Goal: Task Accomplishment & Management: Use online tool/utility

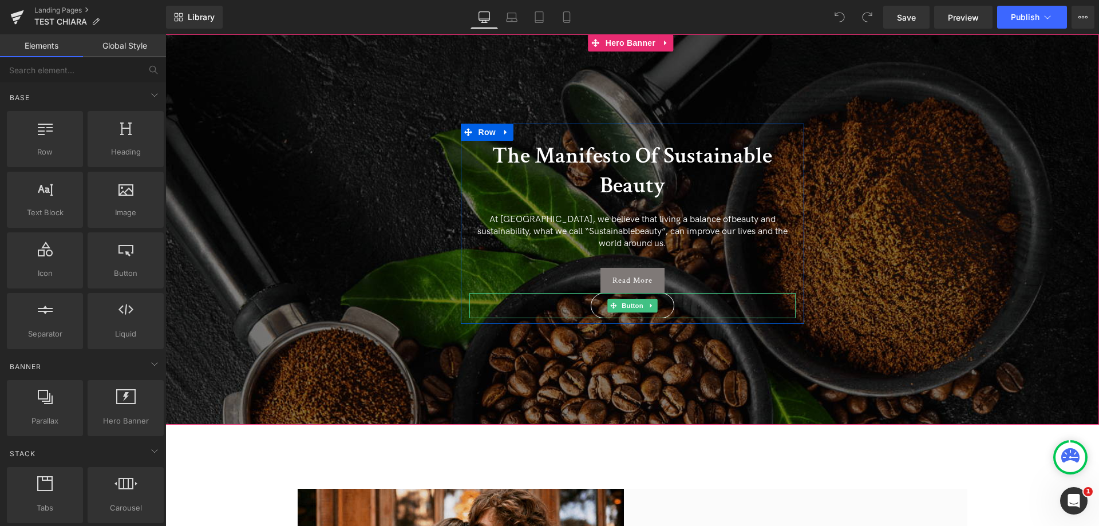
click at [650, 302] on icon at bounding box center [651, 305] width 6 height 7
click at [664, 299] on link at bounding box center [669, 306] width 12 height 14
click at [653, 302] on icon at bounding box center [651, 305] width 6 height 7
click at [654, 303] on icon at bounding box center [657, 306] width 6 height 6
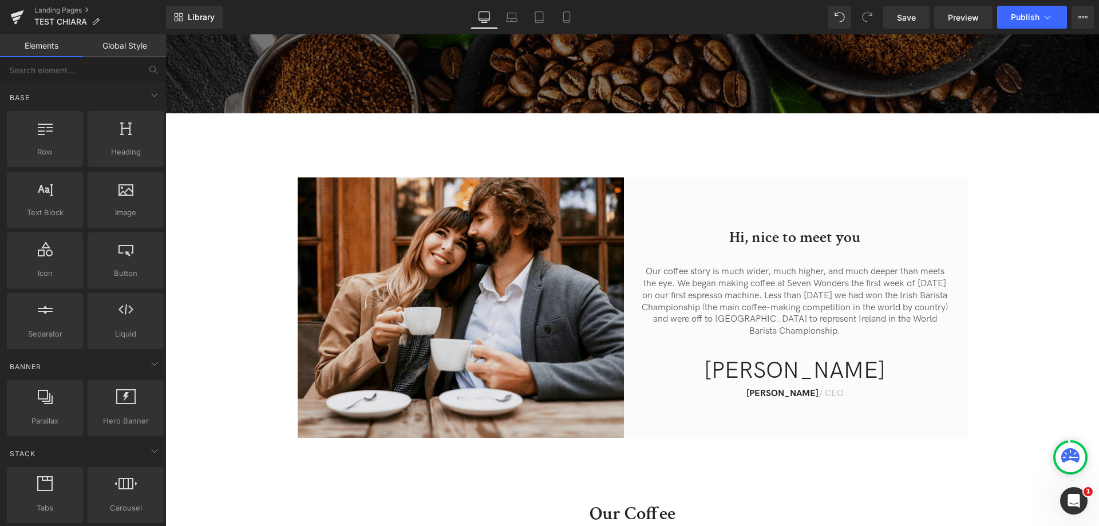
scroll to position [573, 0]
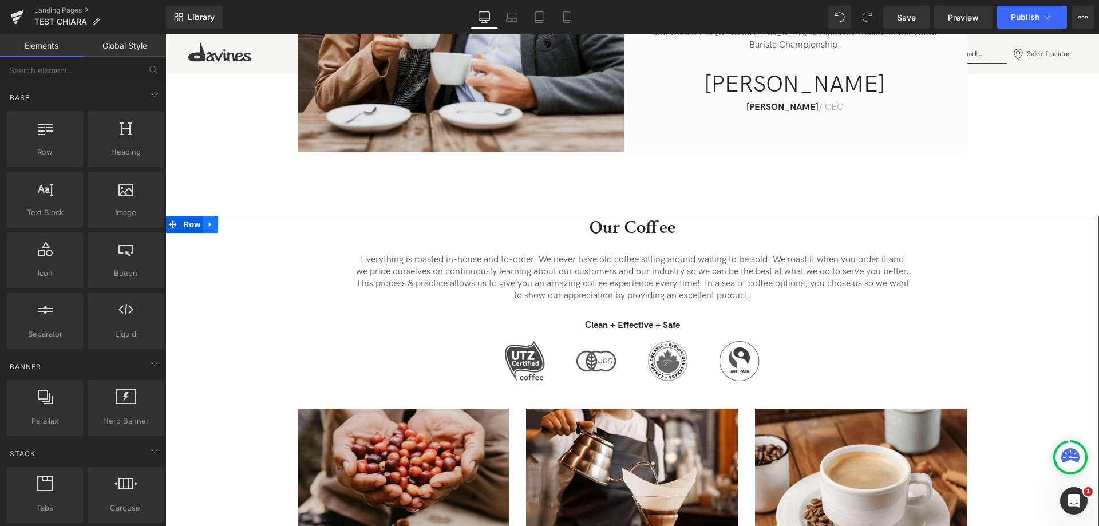
click at [203, 216] on link at bounding box center [210, 224] width 15 height 17
click at [222, 220] on icon at bounding box center [226, 224] width 8 height 9
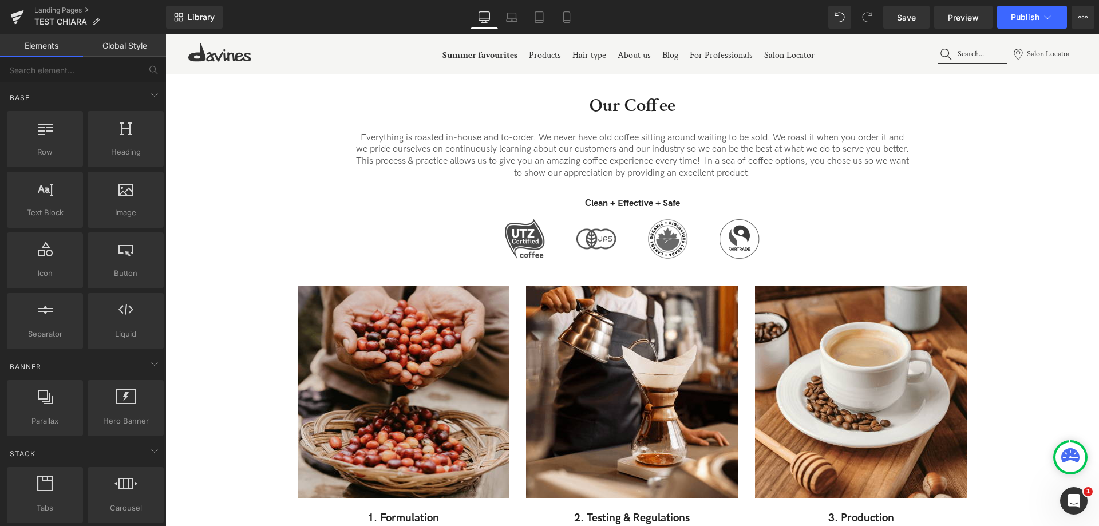
scroll to position [1247, 0]
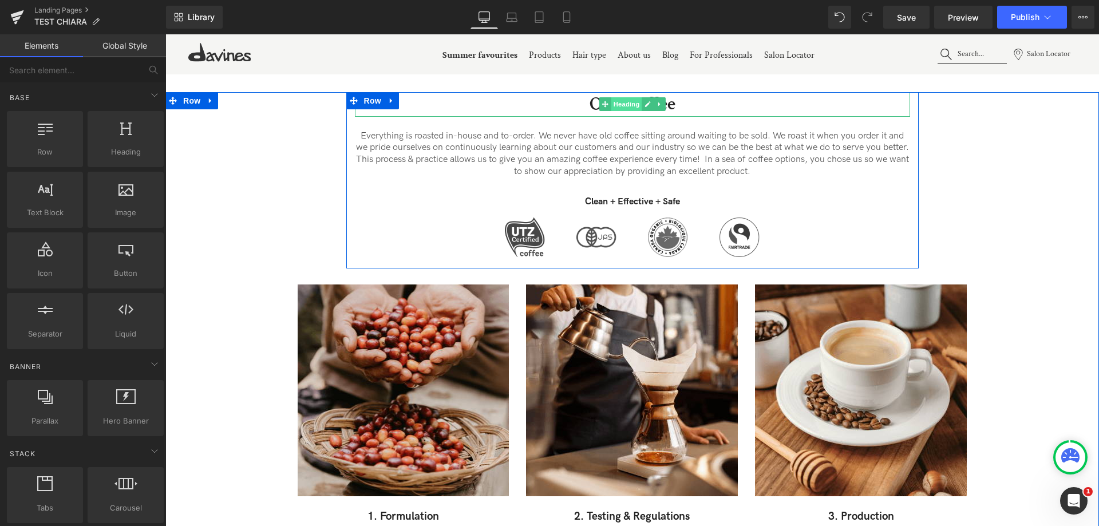
click at [629, 97] on span "Heading" at bounding box center [626, 104] width 31 height 14
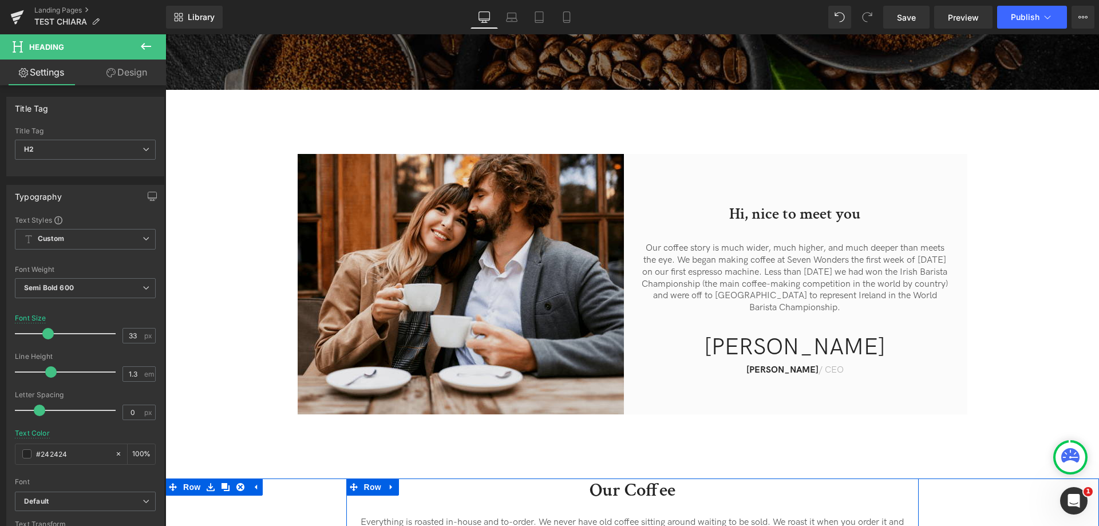
scroll to position [216, 0]
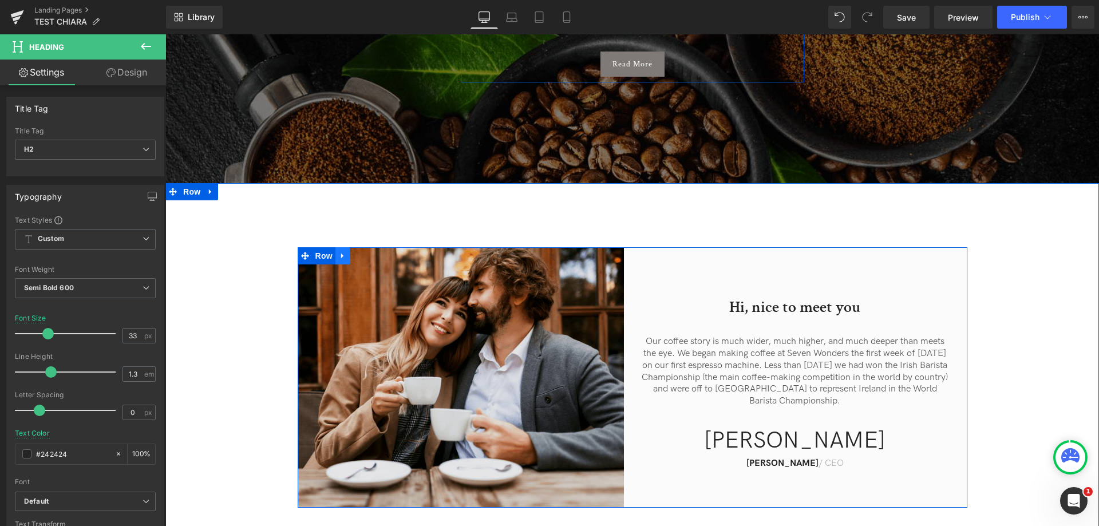
click at [341, 247] on link at bounding box center [343, 255] width 15 height 17
click at [350, 247] on link at bounding box center [357, 255] width 15 height 17
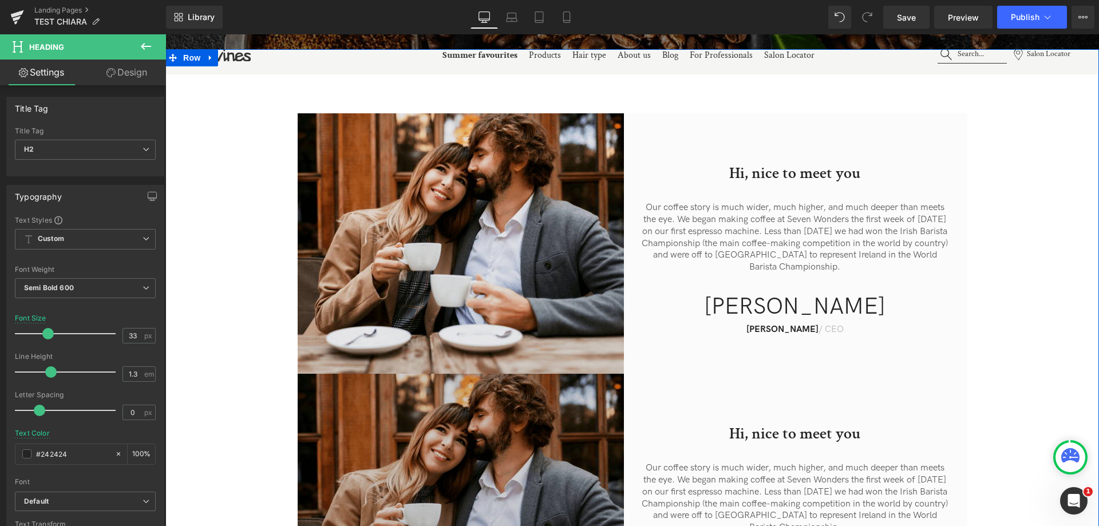
scroll to position [232, 0]
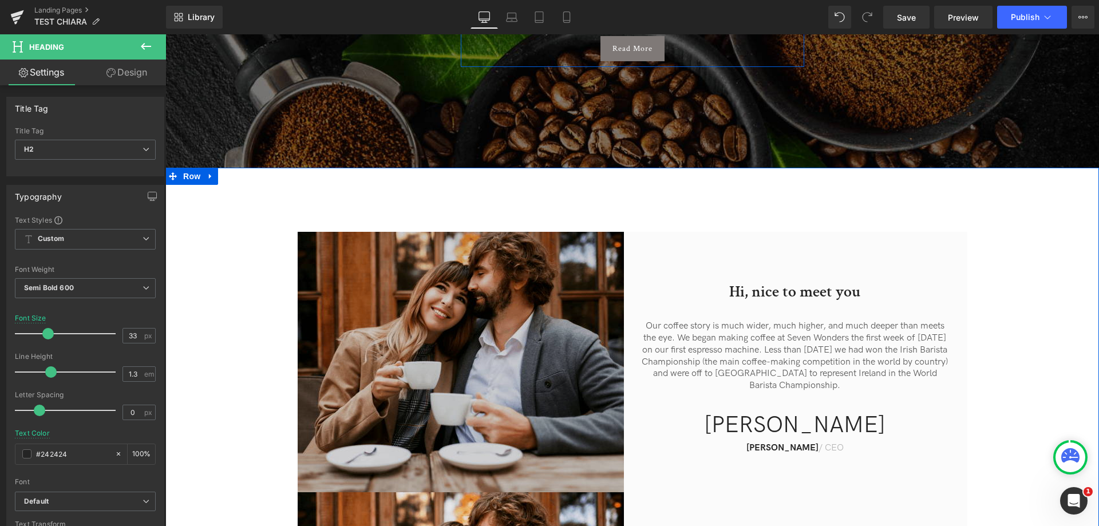
click at [507, 293] on img at bounding box center [465, 362] width 335 height 261
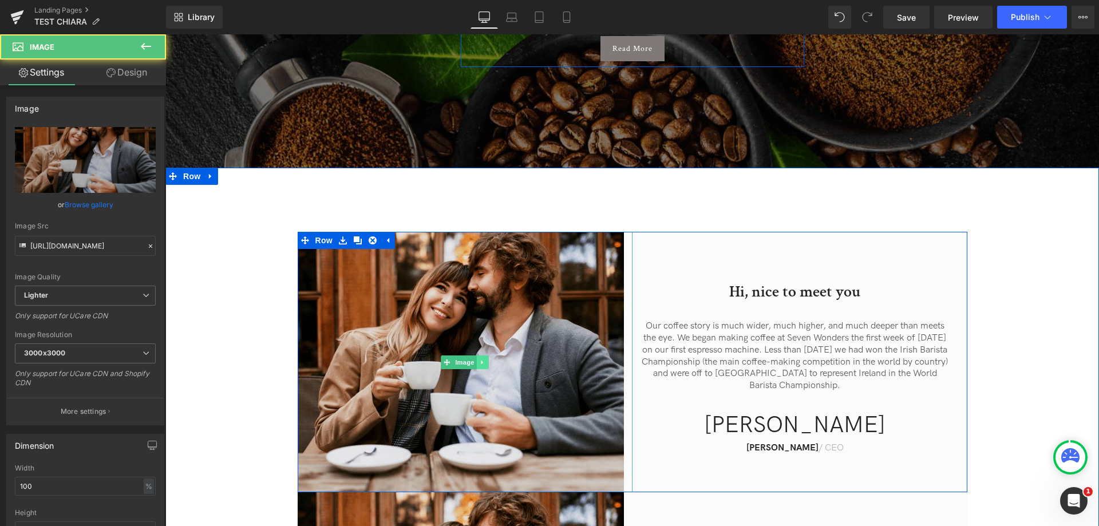
click at [480, 359] on icon at bounding box center [483, 362] width 6 height 7
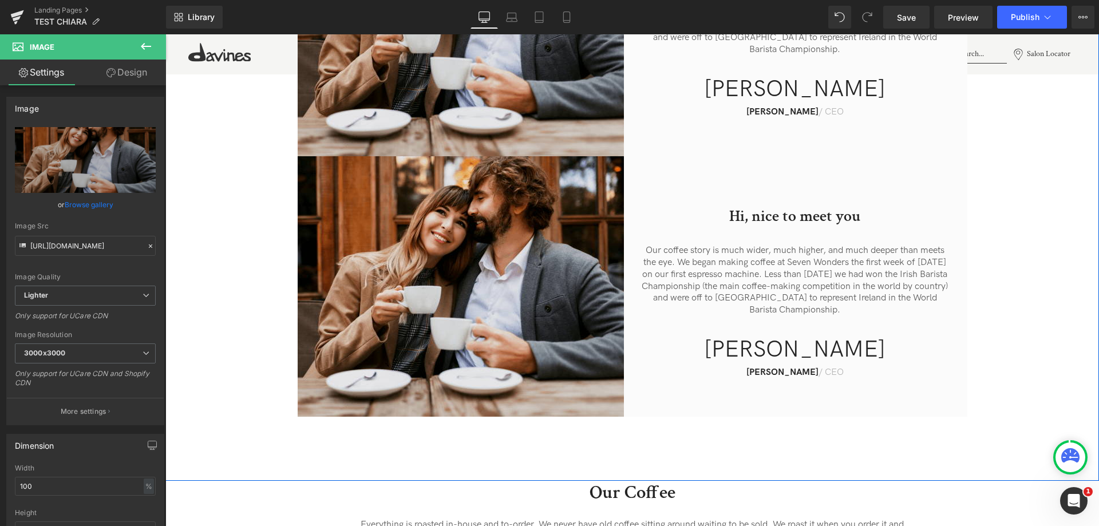
scroll to position [575, 0]
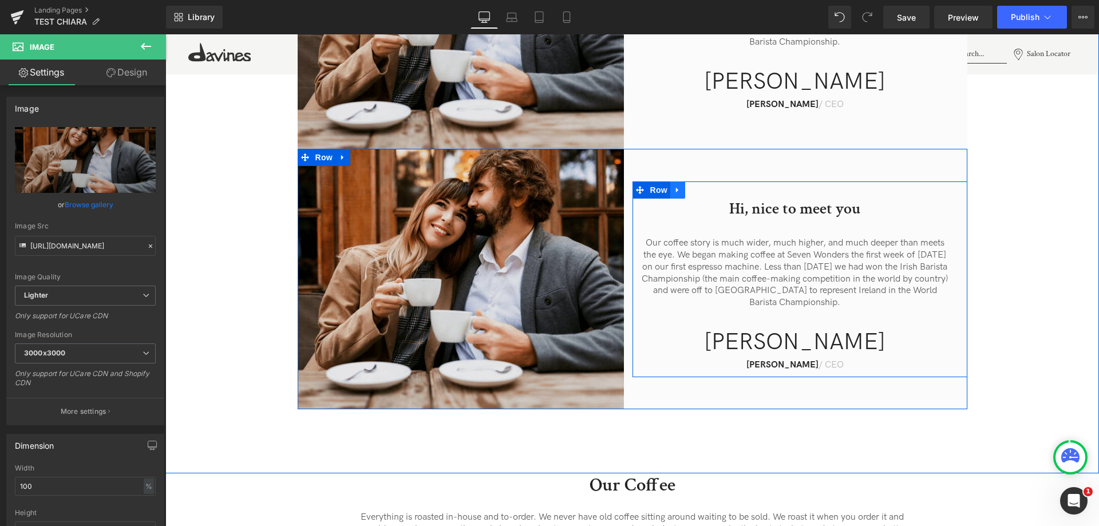
click at [677, 186] on icon at bounding box center [678, 190] width 8 height 9
click at [706, 186] on icon at bounding box center [708, 190] width 8 height 8
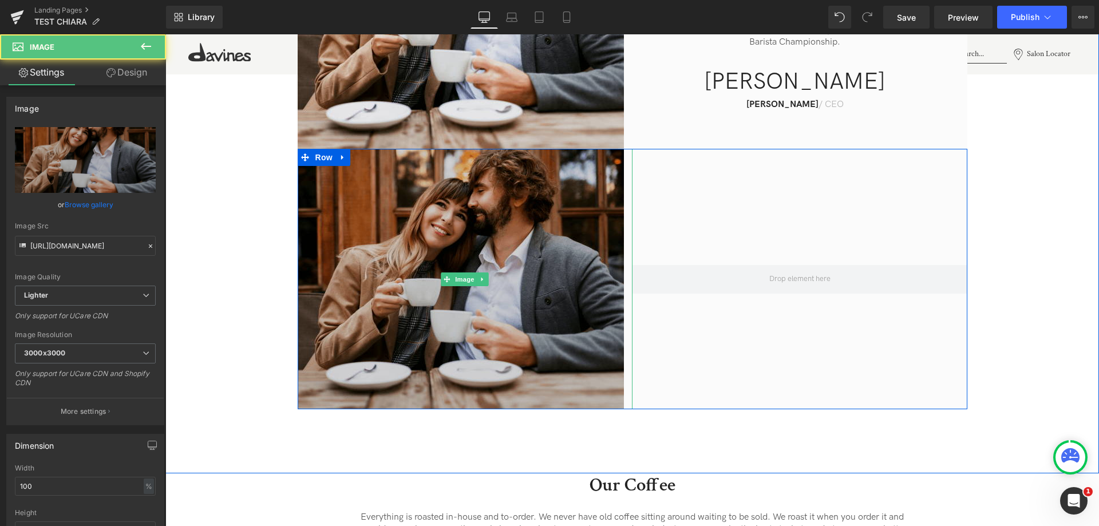
click at [534, 199] on img at bounding box center [465, 279] width 335 height 261
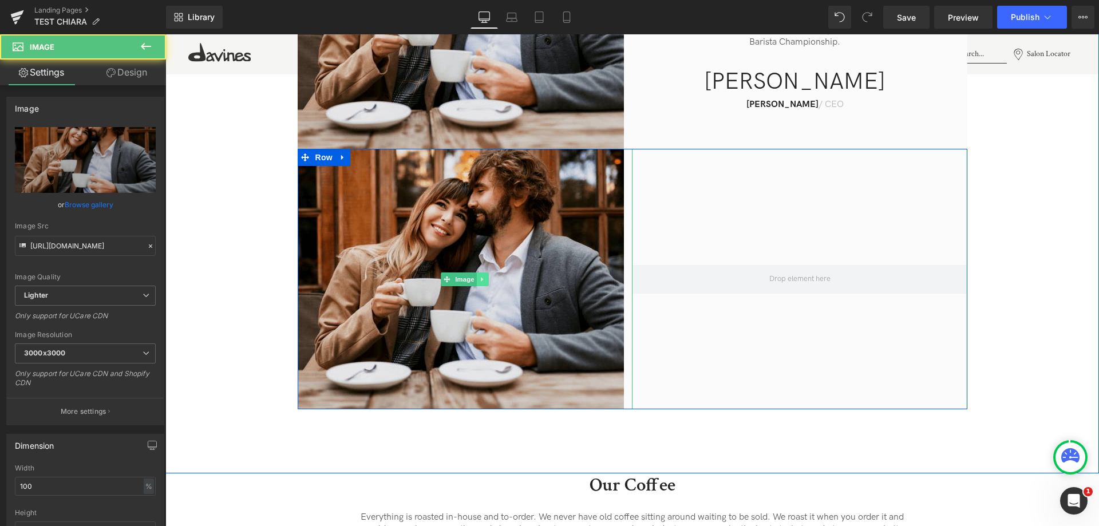
click at [480, 276] on icon at bounding box center [483, 279] width 6 height 7
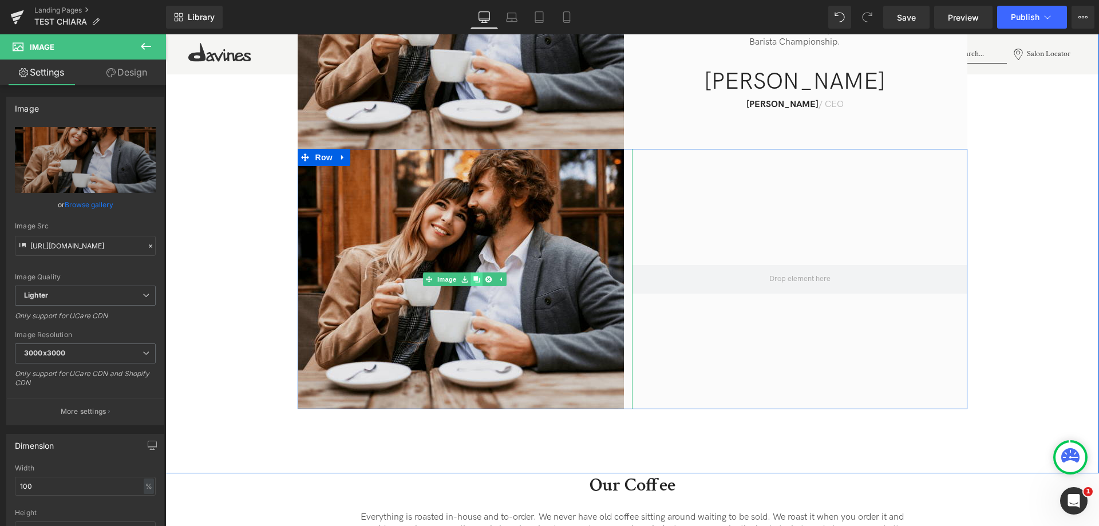
click at [476, 276] on icon at bounding box center [477, 279] width 6 height 6
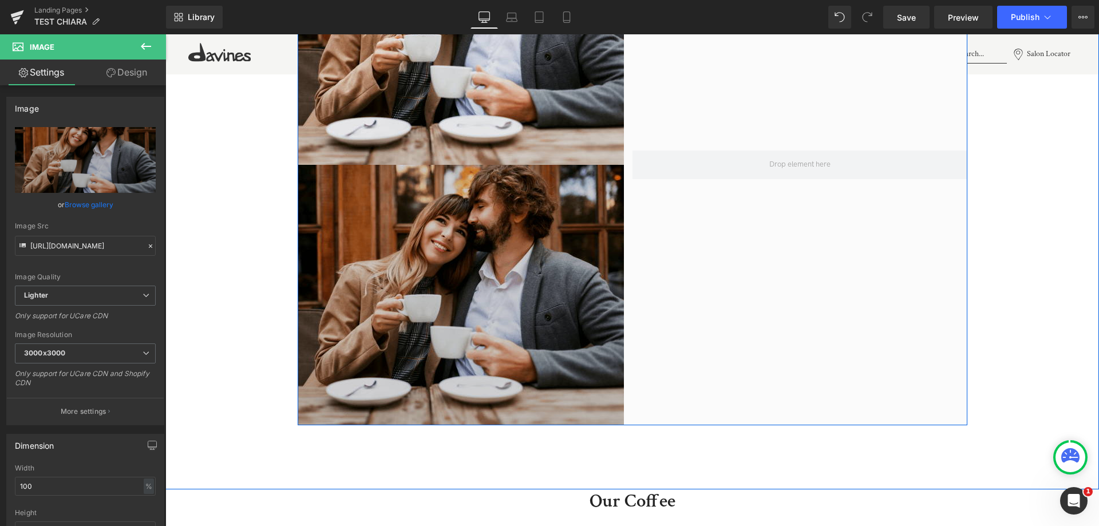
scroll to position [792, 0]
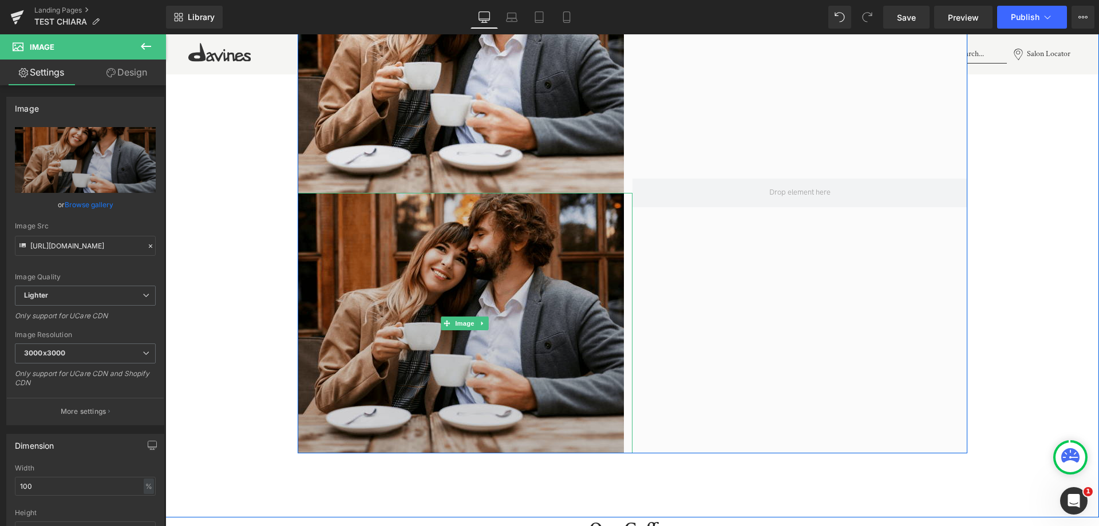
click at [476, 313] on div "Image" at bounding box center [465, 323] width 335 height 261
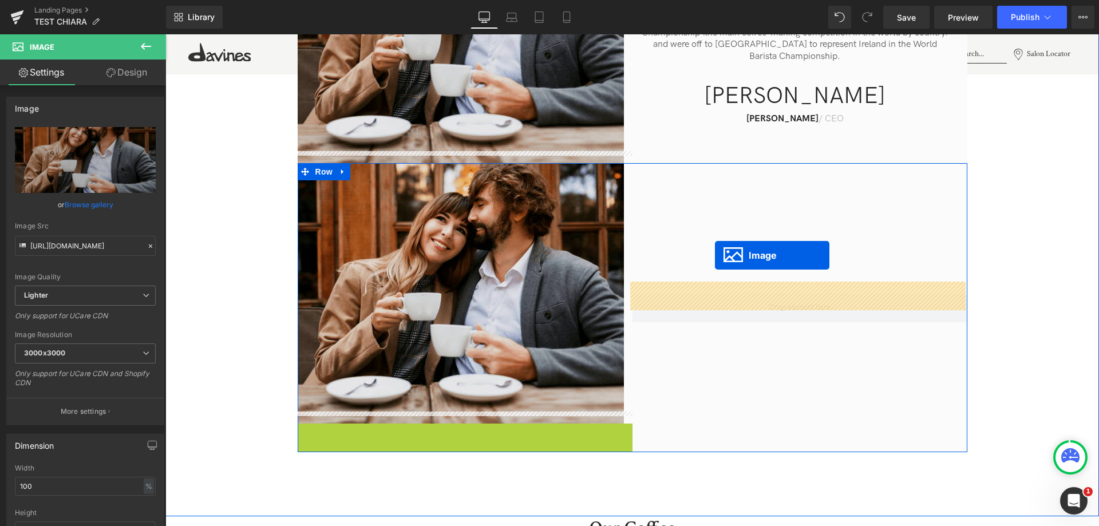
drag, startPoint x: 443, startPoint y: 314, endPoint x: 715, endPoint y: 255, distance: 278.9
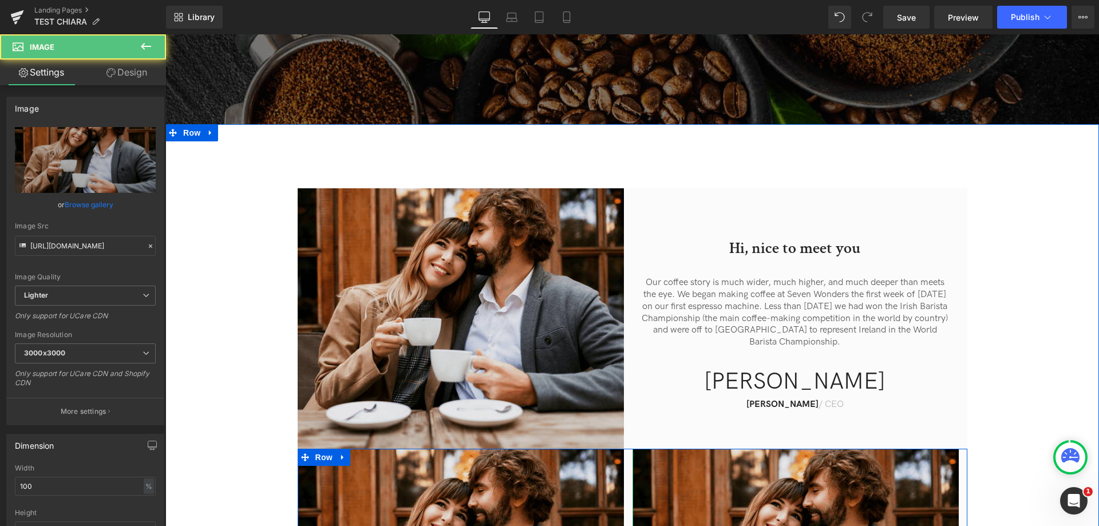
scroll to position [275, 0]
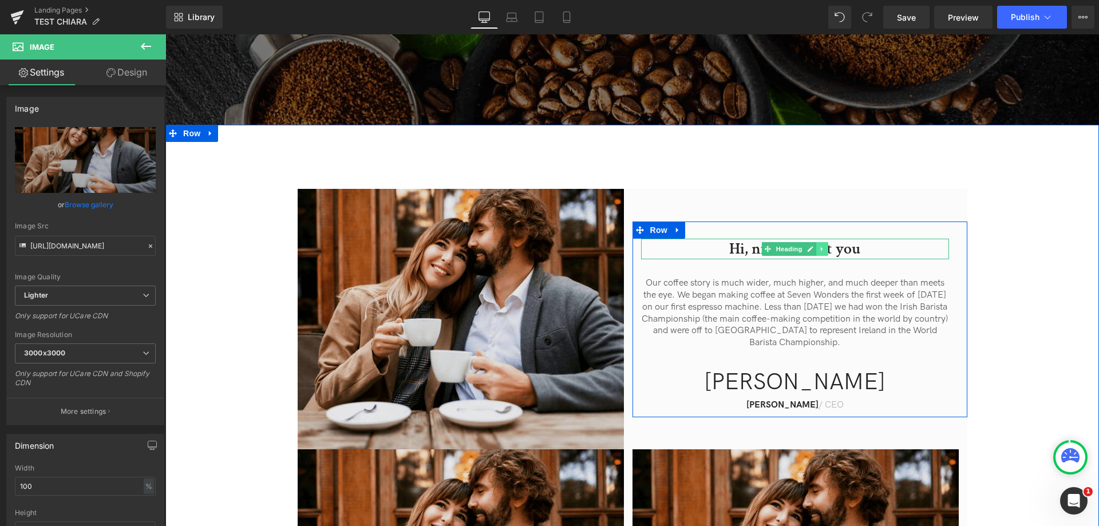
click at [822, 246] on icon at bounding box center [822, 249] width 6 height 7
click at [813, 246] on icon at bounding box center [816, 249] width 6 height 6
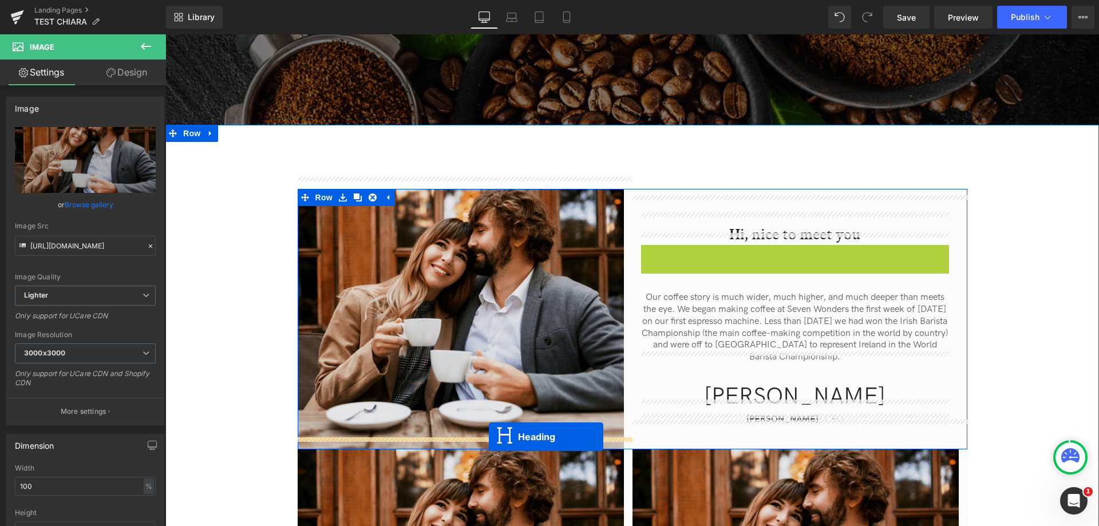
drag, startPoint x: 768, startPoint y: 250, endPoint x: 489, endPoint y: 437, distance: 335.9
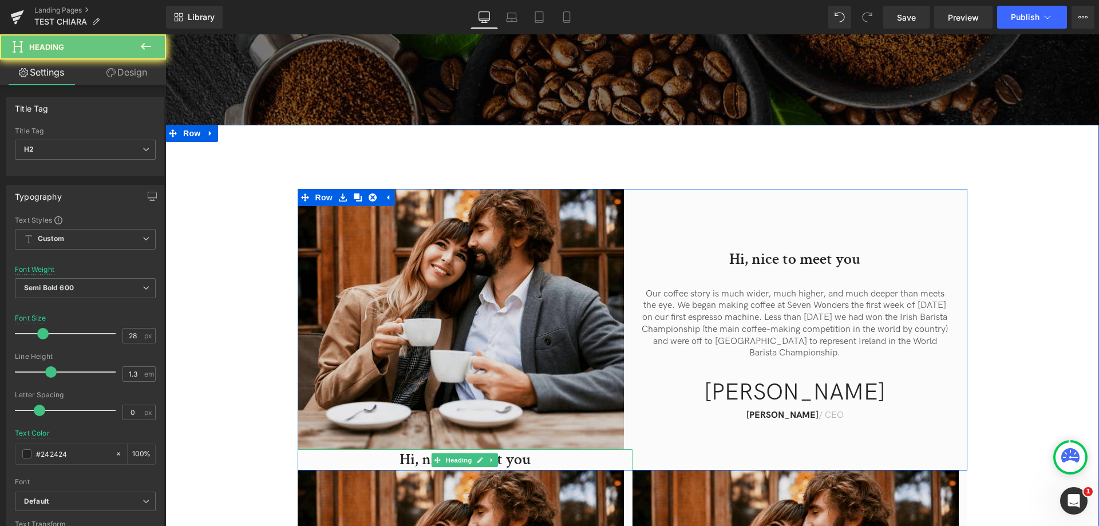
click at [409, 450] on h2 "Hi, nice to meet you" at bounding box center [465, 460] width 335 height 21
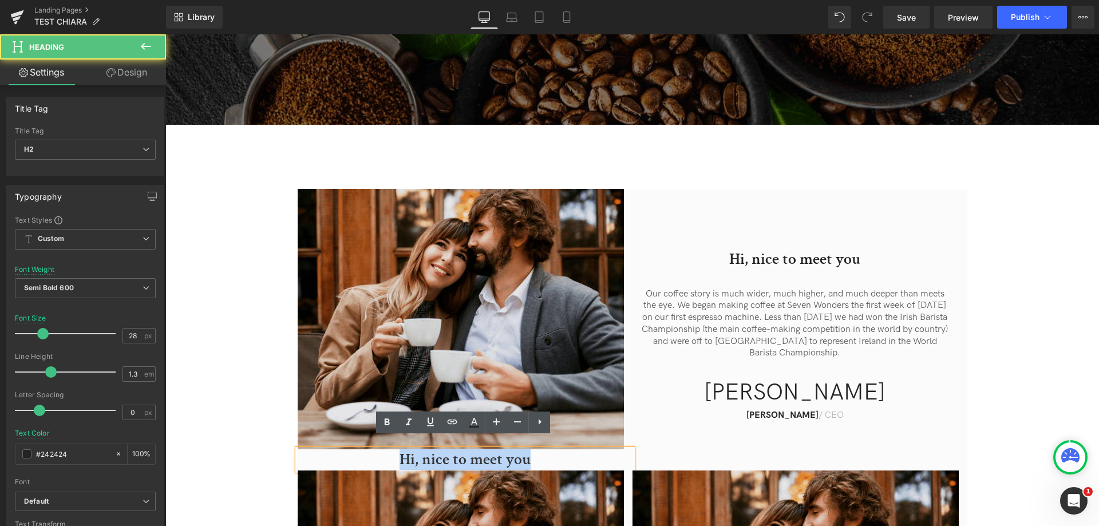
click at [409, 450] on h2 "Hi, nice to meet you" at bounding box center [465, 460] width 335 height 21
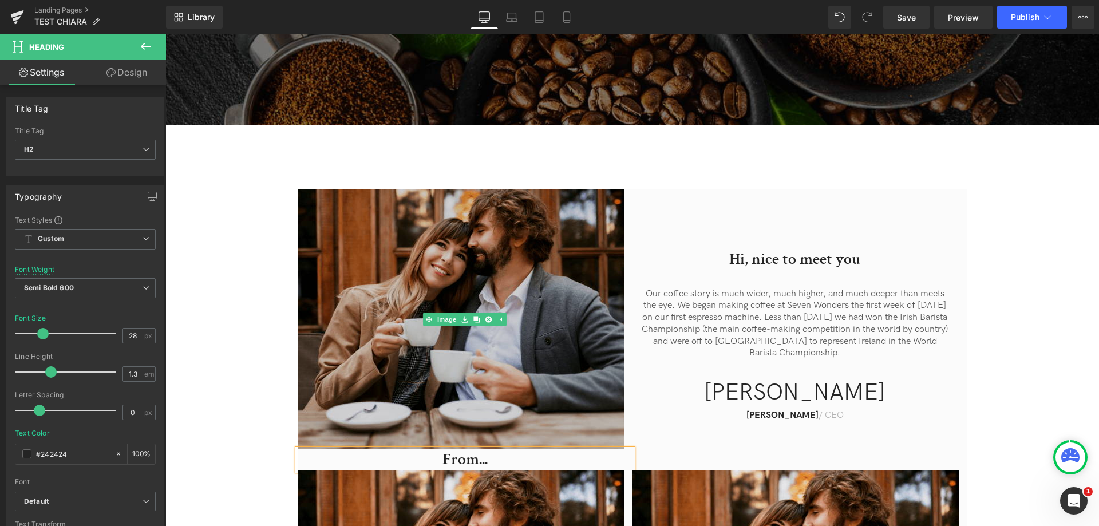
click at [439, 295] on img at bounding box center [465, 319] width 335 height 261
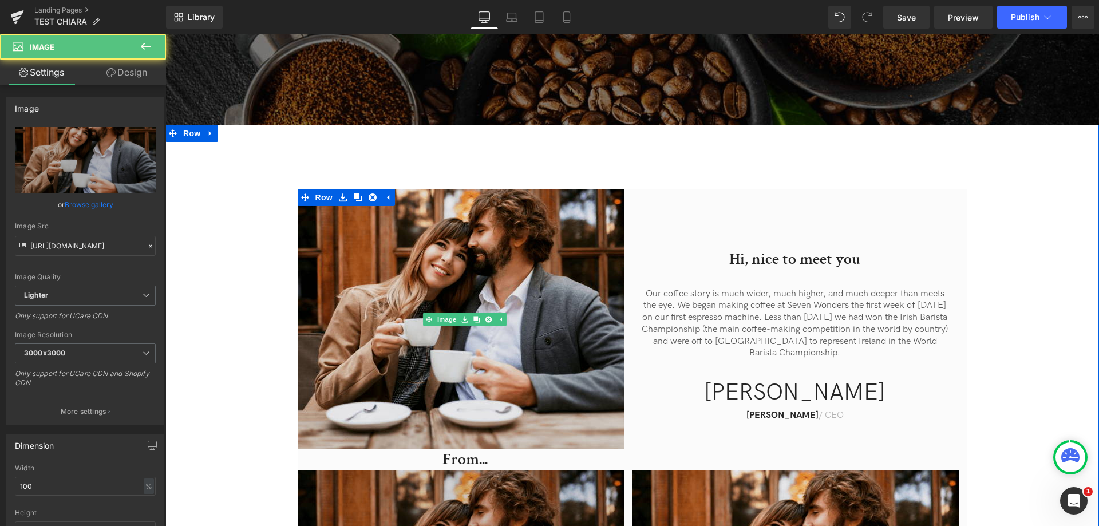
scroll to position [504, 0]
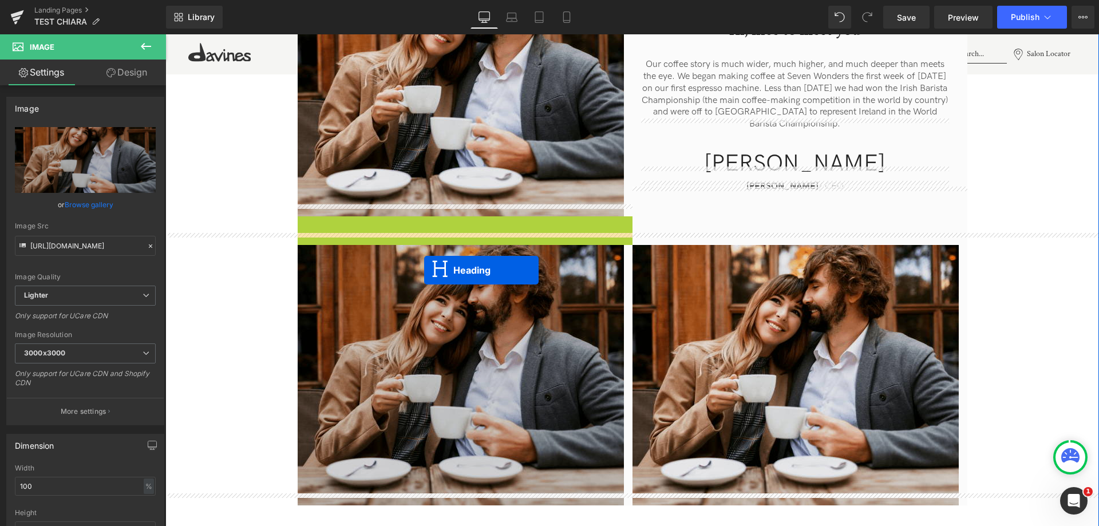
drag, startPoint x: 433, startPoint y: 218, endPoint x: 424, endPoint y: 270, distance: 52.9
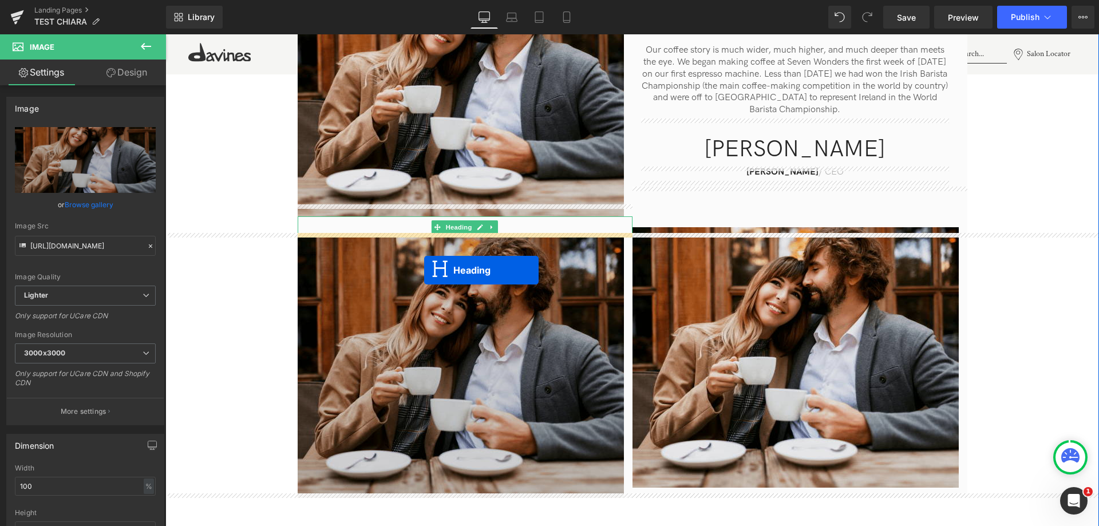
scroll to position [494, 0]
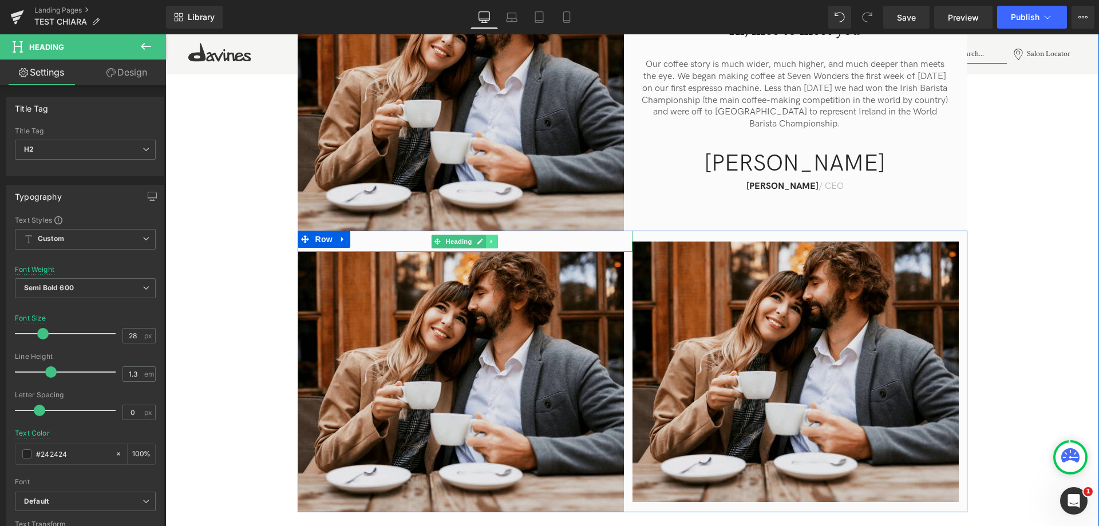
click at [494, 235] on link at bounding box center [492, 242] width 12 height 14
click at [480, 235] on link at bounding box center [486, 242] width 12 height 14
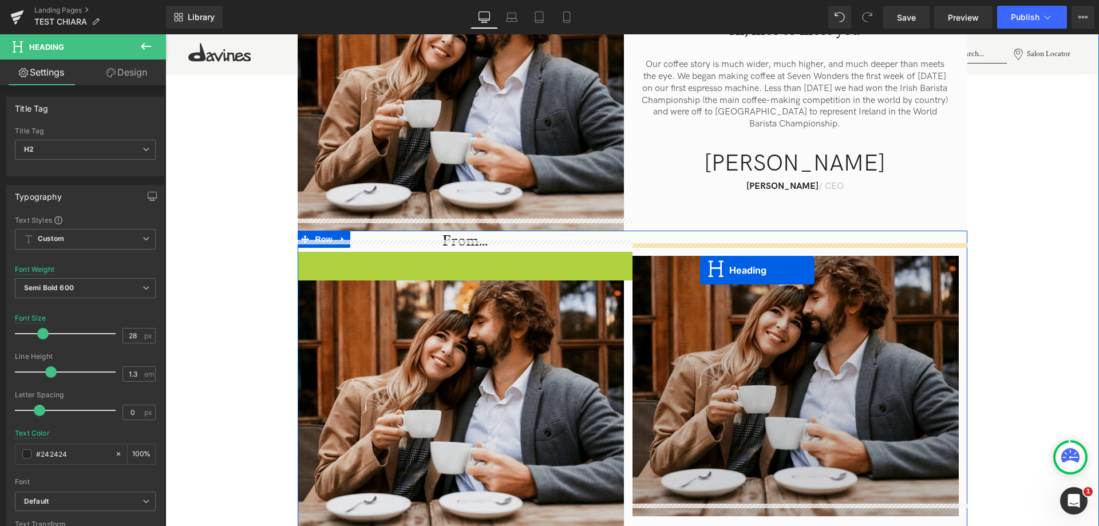
drag, startPoint x: 437, startPoint y: 254, endPoint x: 700, endPoint y: 270, distance: 263.9
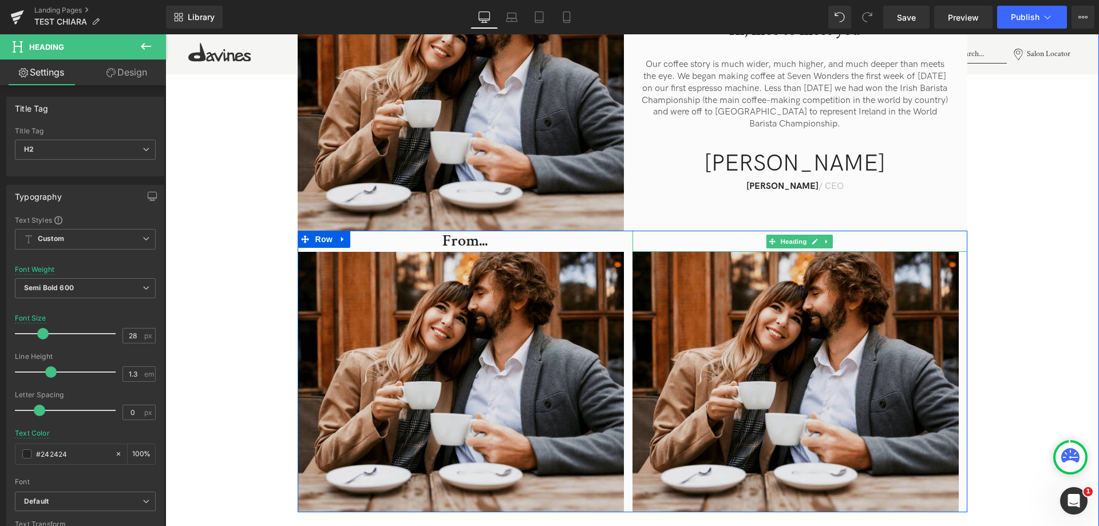
click at [714, 231] on h2 "From..." at bounding box center [800, 241] width 335 height 21
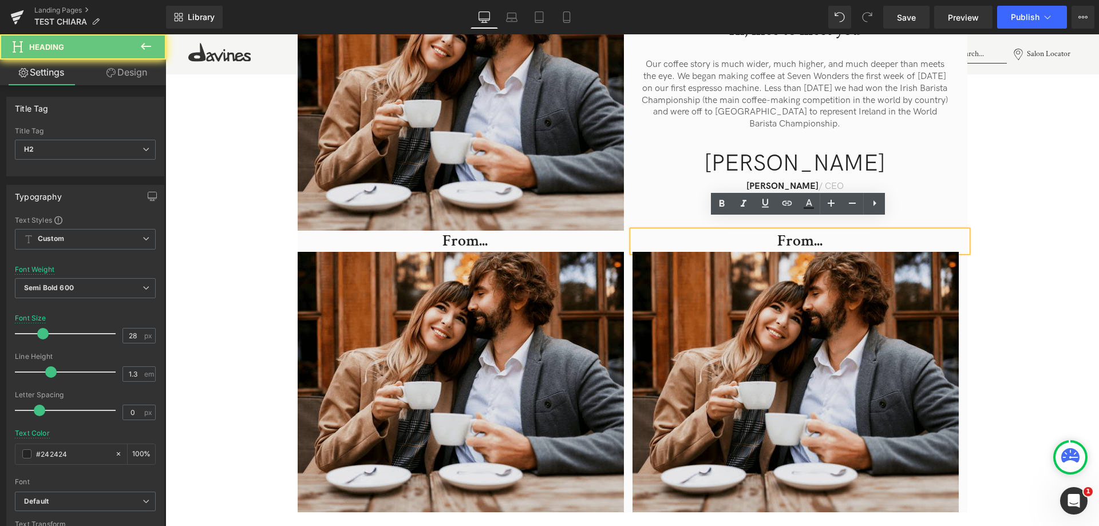
click at [783, 231] on h2 "From..." at bounding box center [800, 241] width 335 height 21
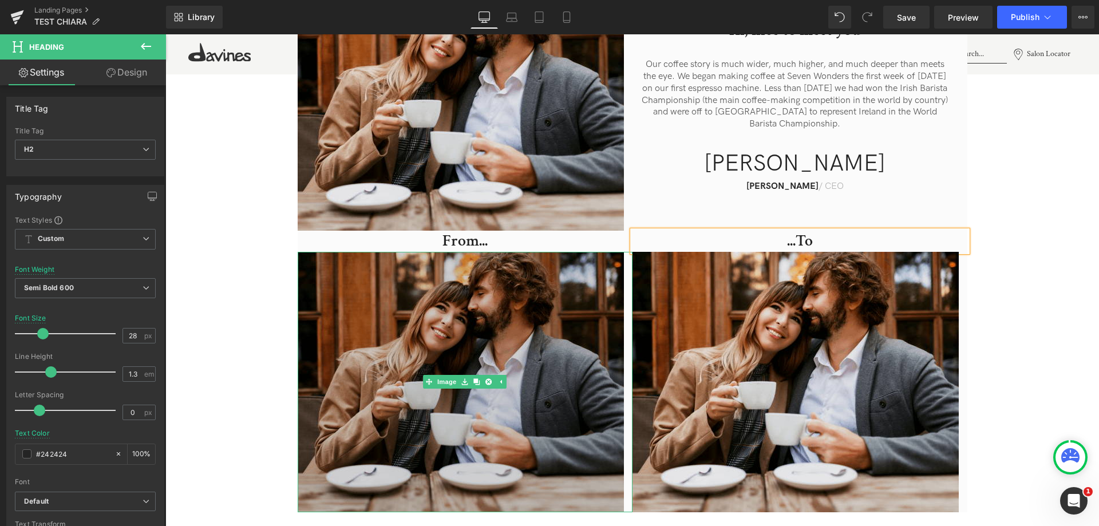
click at [479, 326] on img at bounding box center [465, 382] width 335 height 261
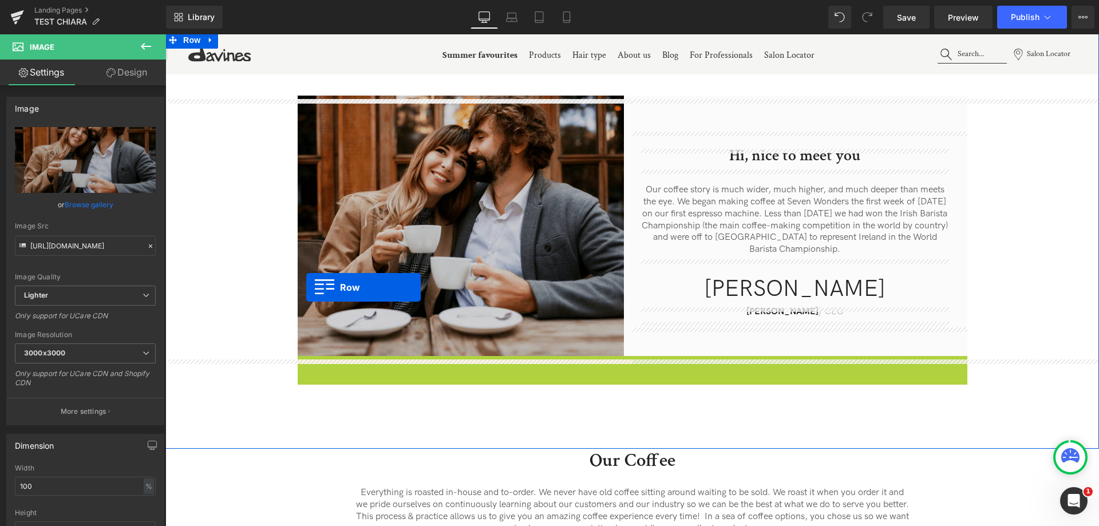
scroll to position [322, 0]
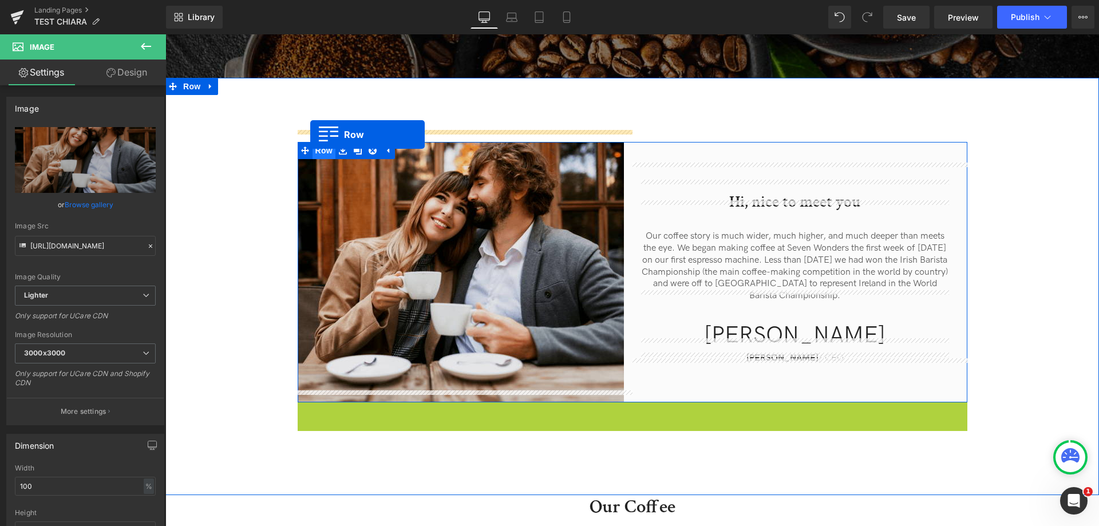
drag, startPoint x: 303, startPoint y: 286, endPoint x: 310, endPoint y: 135, distance: 151.9
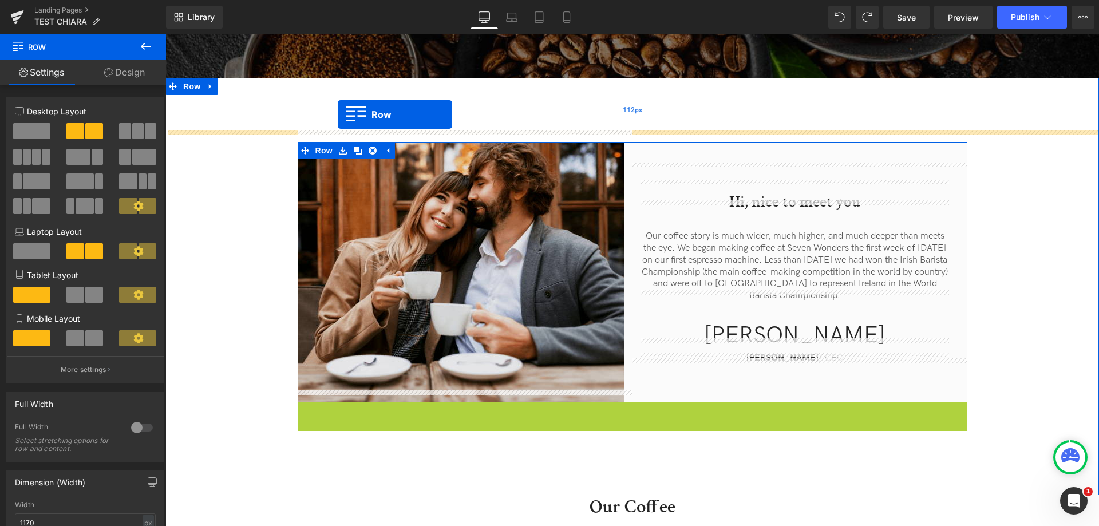
drag, startPoint x: 302, startPoint y: 403, endPoint x: 338, endPoint y: 115, distance: 290.2
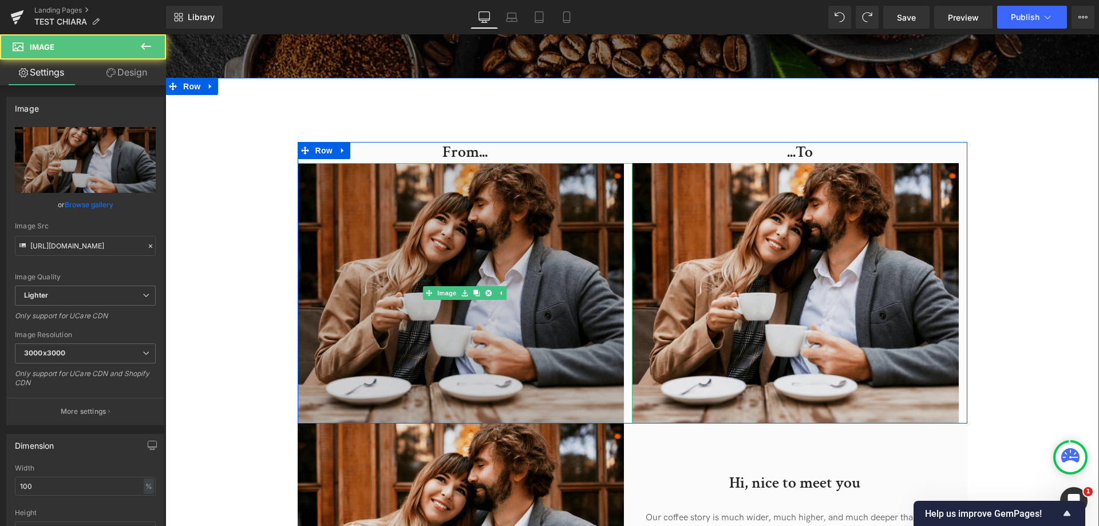
click at [534, 215] on img at bounding box center [465, 293] width 335 height 261
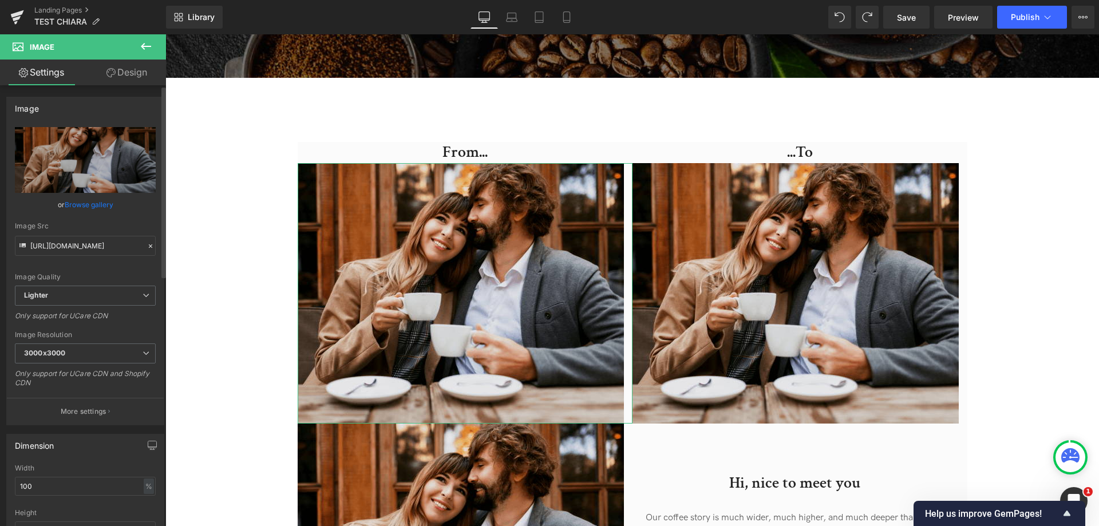
click at [92, 205] on link "Browse gallery" at bounding box center [89, 205] width 49 height 20
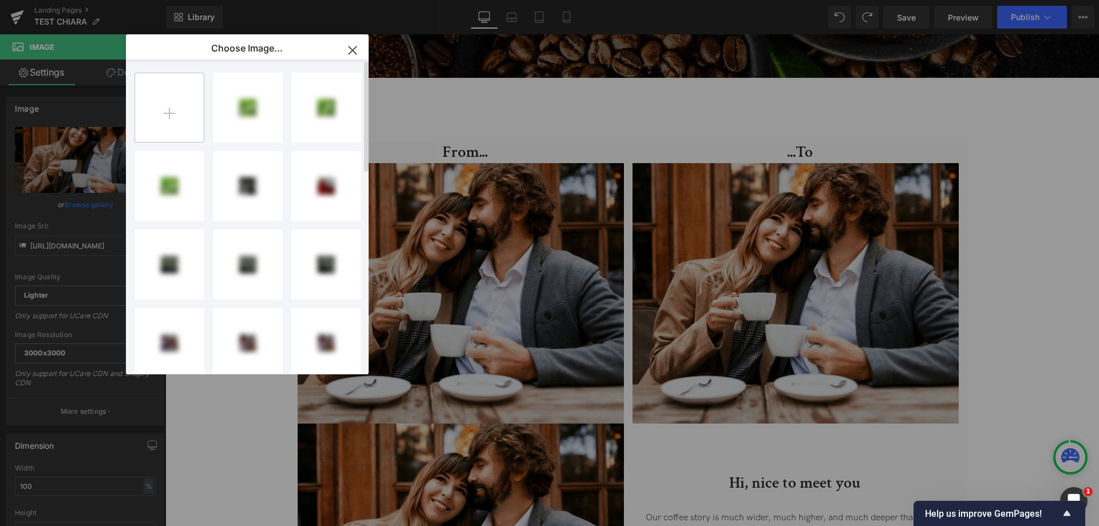
click at [163, 115] on input "file" at bounding box center [169, 107] width 69 height 69
type input "C:\fakepath\Immagine [DATE] 170948.png"
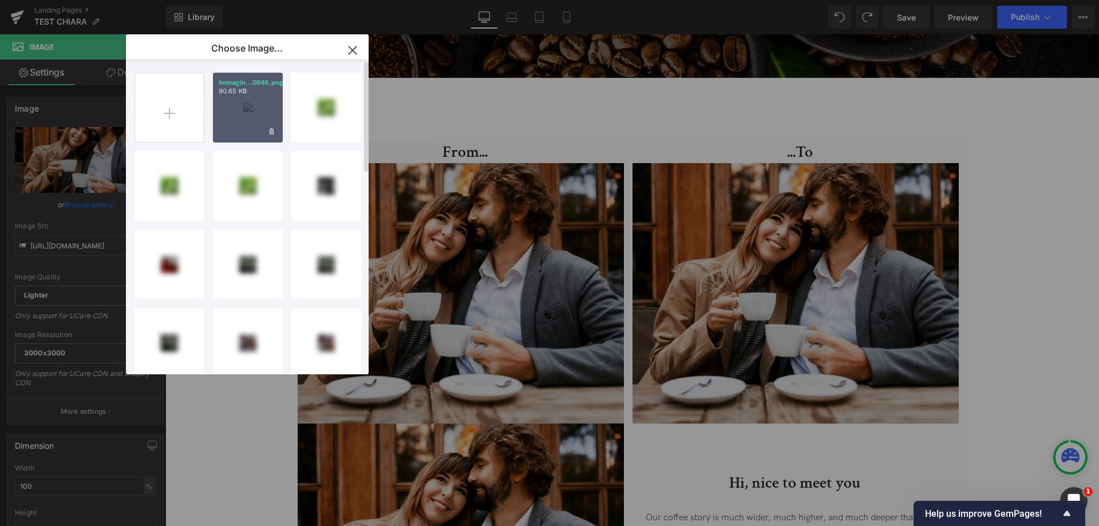
click at [250, 97] on div "Immagin...0948.png 90.65 KB" at bounding box center [248, 108] width 70 height 70
type input "[URL][DOMAIN_NAME]"
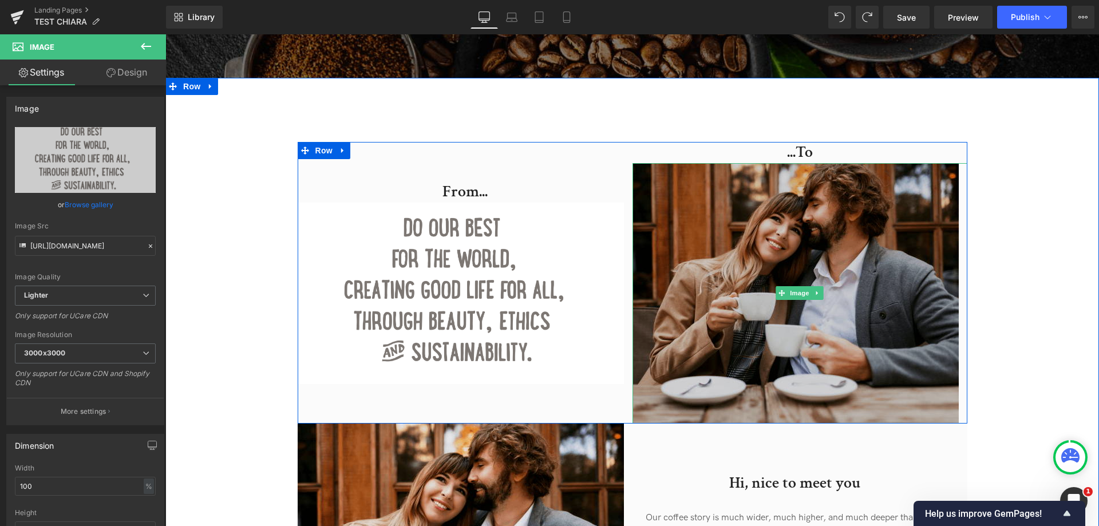
click at [825, 269] on img at bounding box center [800, 293] width 335 height 261
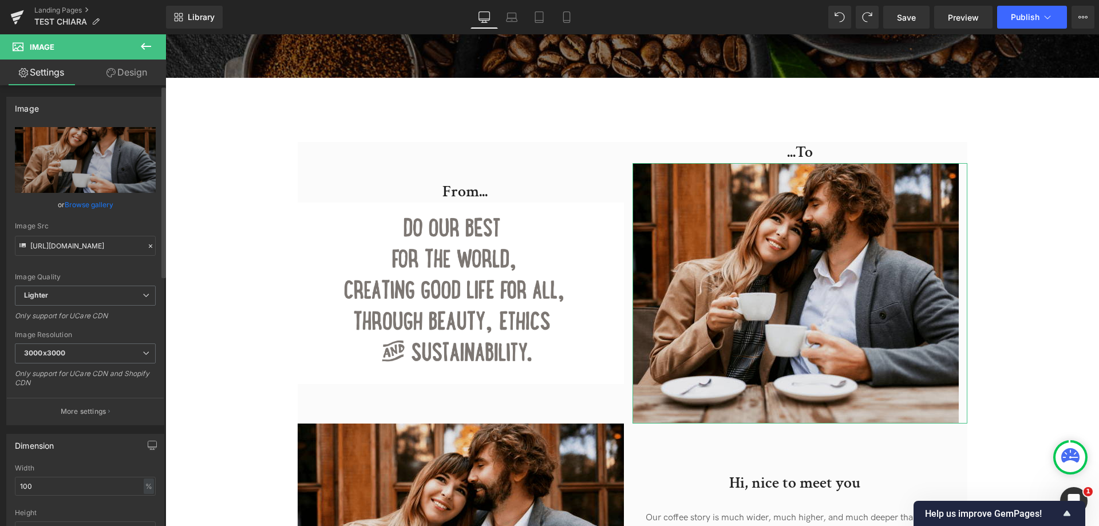
click at [67, 206] on link "Browse gallery" at bounding box center [89, 205] width 49 height 20
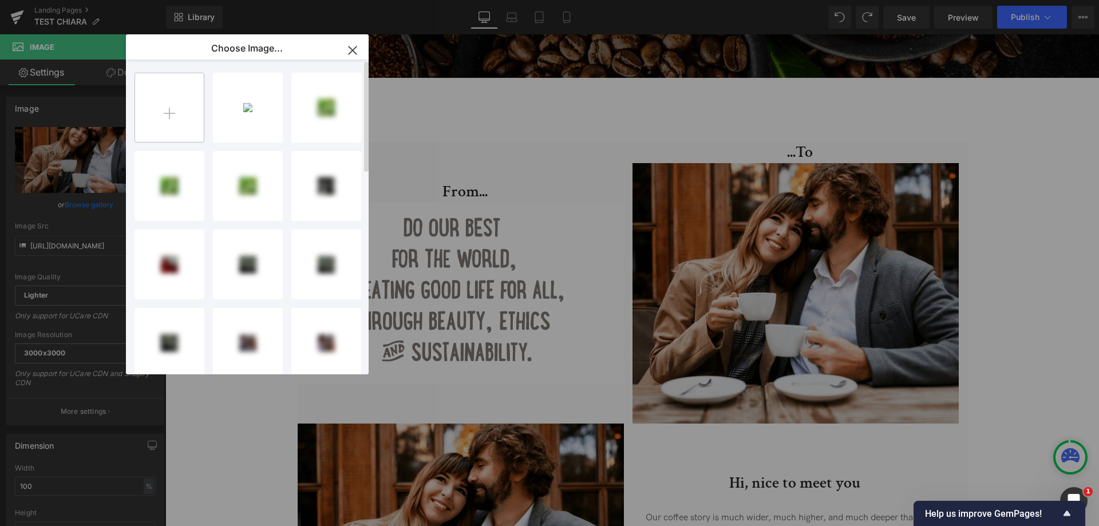
click at [182, 109] on input "file" at bounding box center [169, 107] width 69 height 69
type input "C:\fakepath\Immagine [DATE] 171003.png"
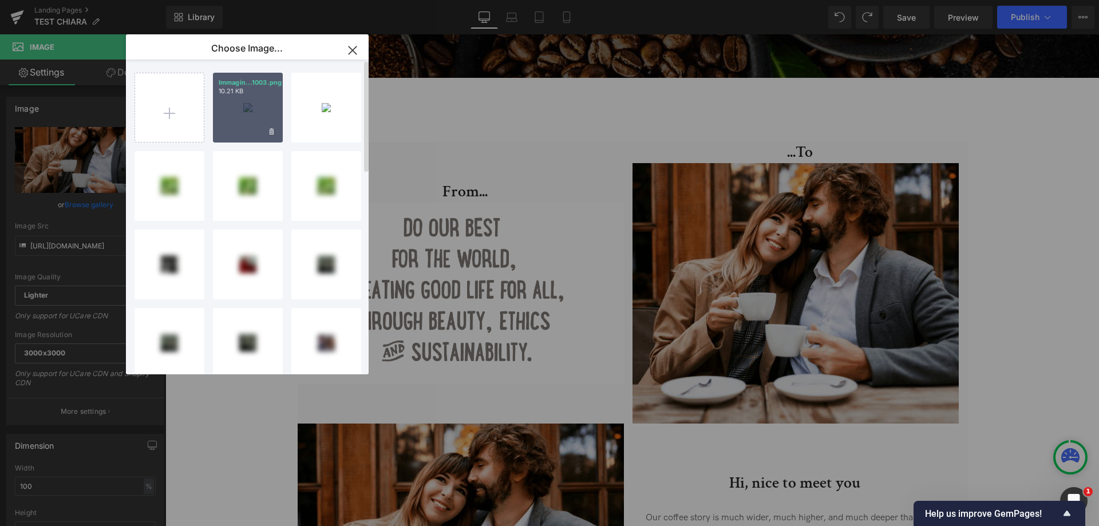
click at [254, 102] on div "Immagin...1003.png 10.21 KB" at bounding box center [248, 108] width 70 height 70
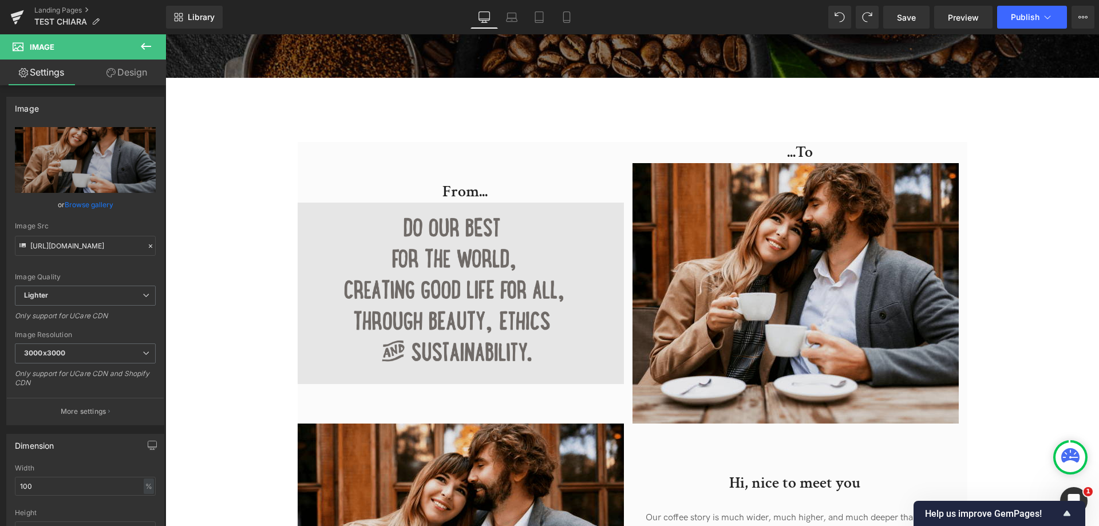
click at [454, 243] on img at bounding box center [465, 294] width 335 height 182
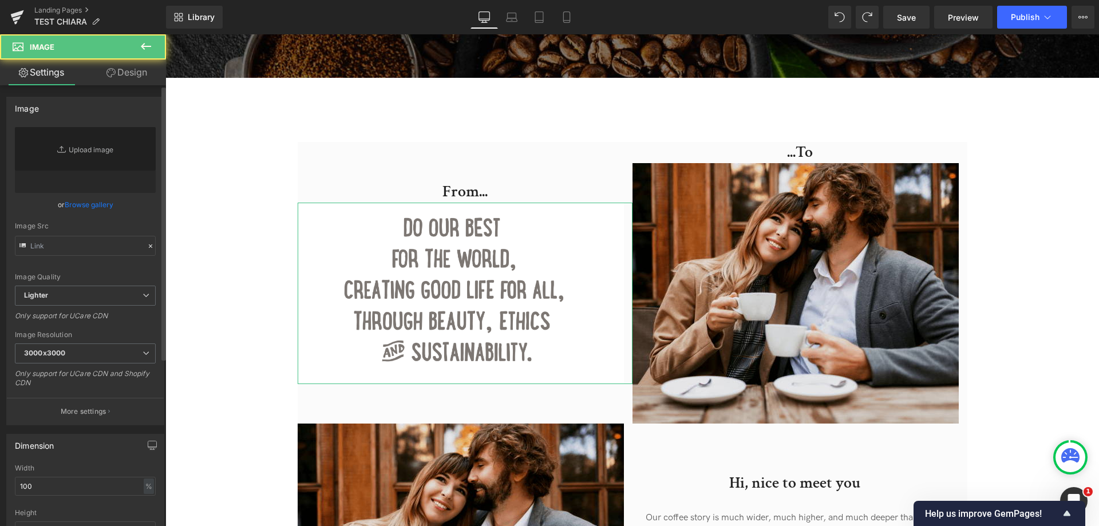
click at [89, 204] on link "Browse gallery" at bounding box center [89, 205] width 49 height 20
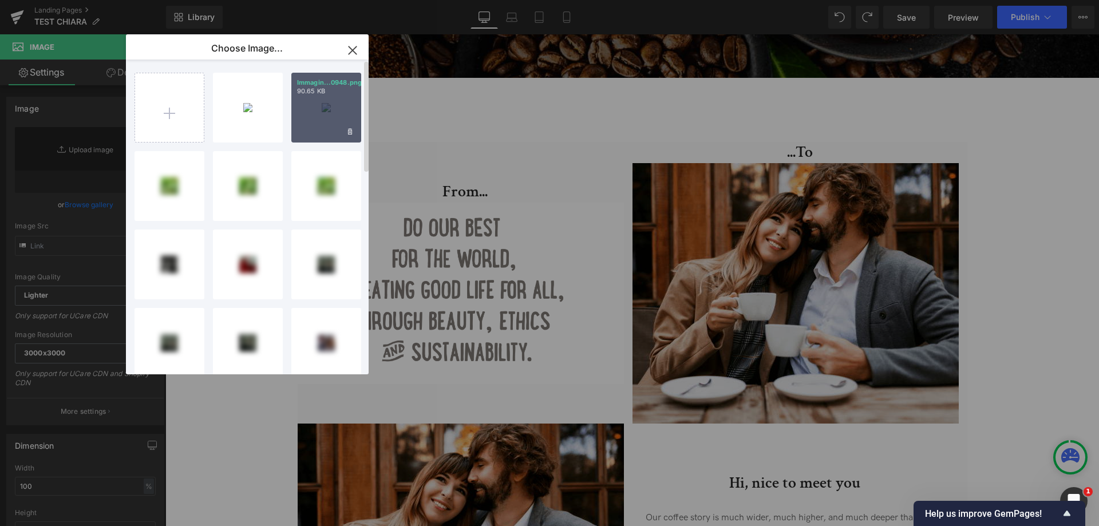
click at [327, 115] on div "Immagin...0948.png 90.65 KB" at bounding box center [326, 108] width 70 height 70
type input "[URL][DOMAIN_NAME]"
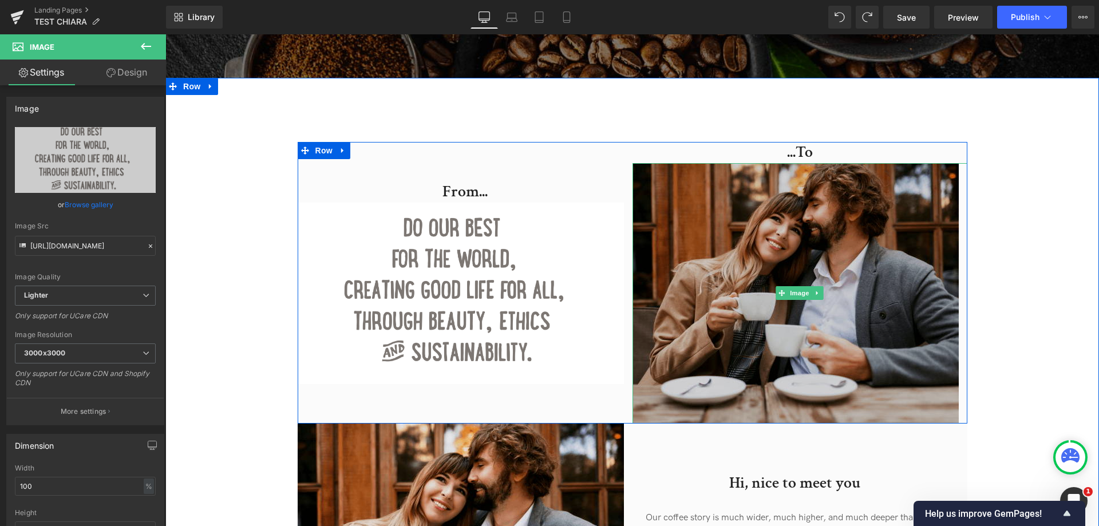
click at [759, 275] on img at bounding box center [800, 293] width 335 height 261
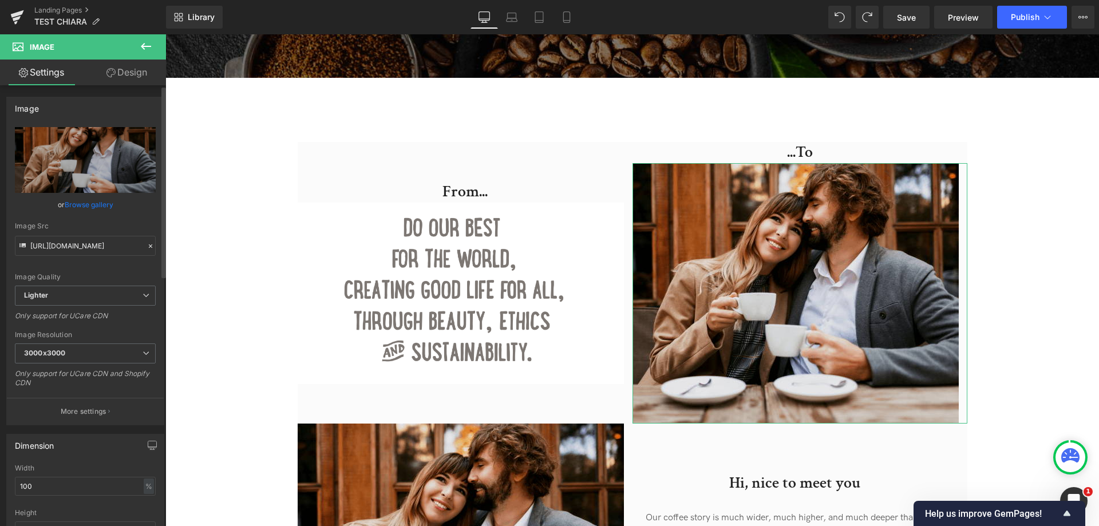
click at [101, 202] on link "Browse gallery" at bounding box center [89, 205] width 49 height 20
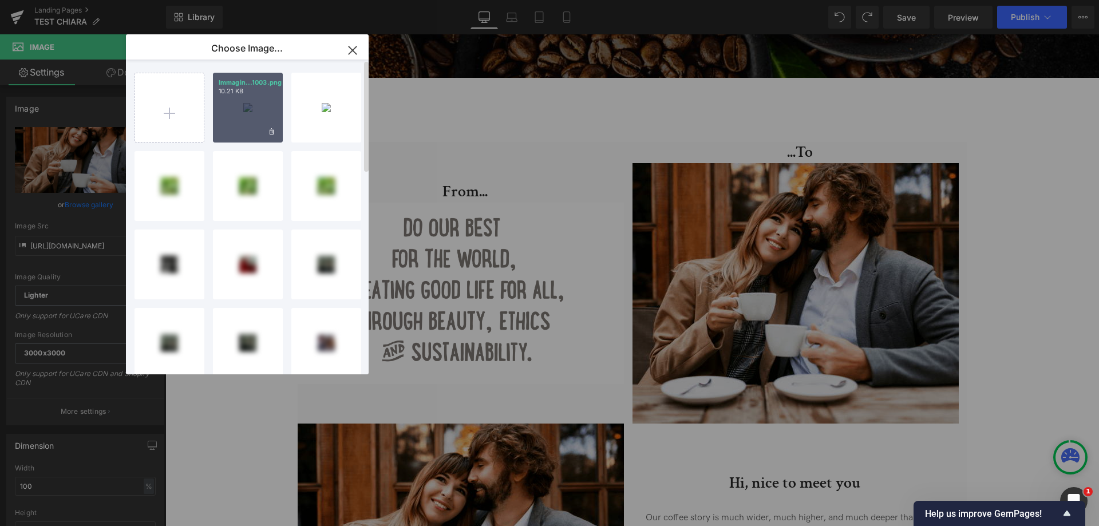
click at [247, 100] on div "Immagin...1003.png 10.21 KB" at bounding box center [248, 108] width 70 height 70
type input "[URL][DOMAIN_NAME]"
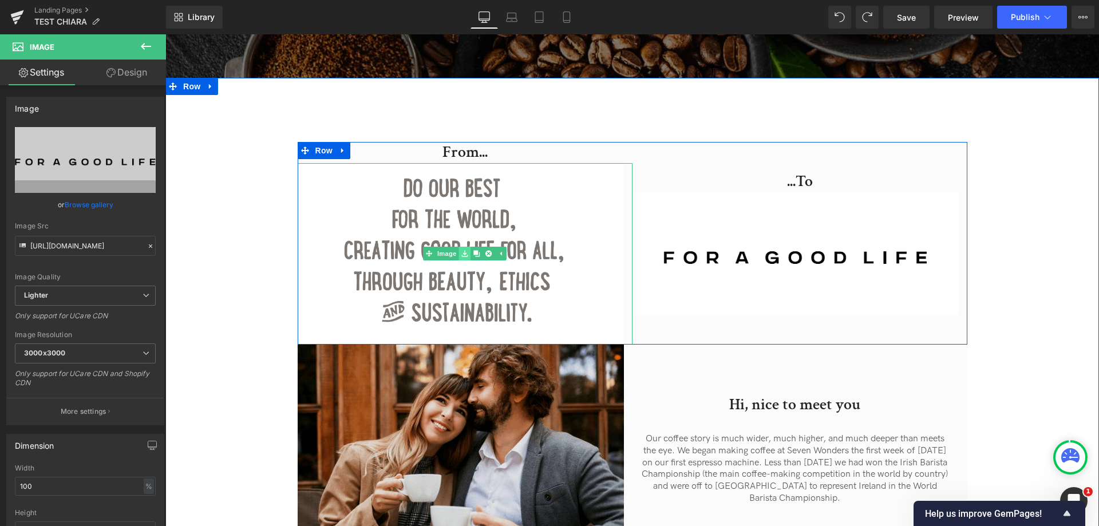
click at [466, 257] on icon at bounding box center [465, 253] width 6 height 7
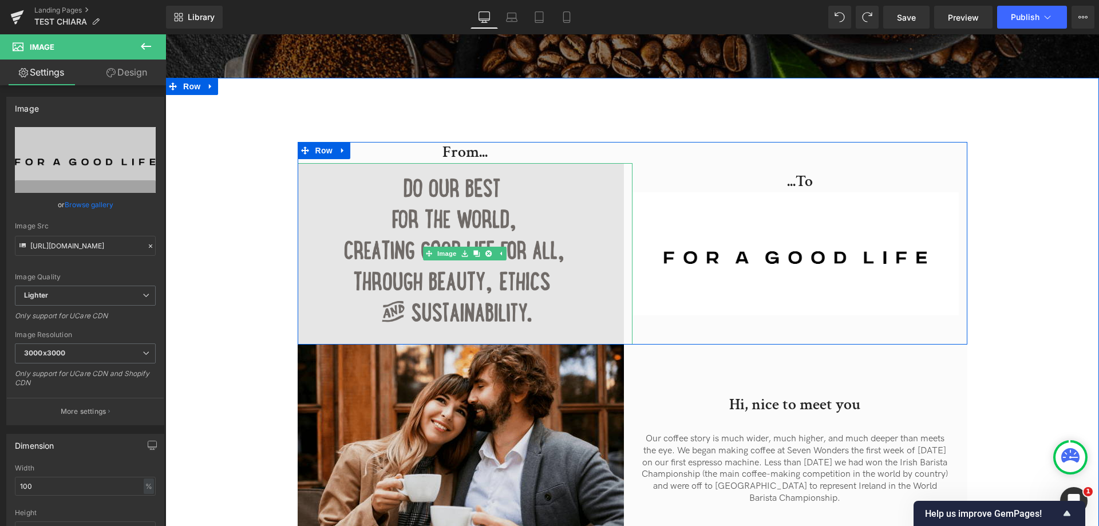
click at [475, 243] on img at bounding box center [465, 254] width 335 height 182
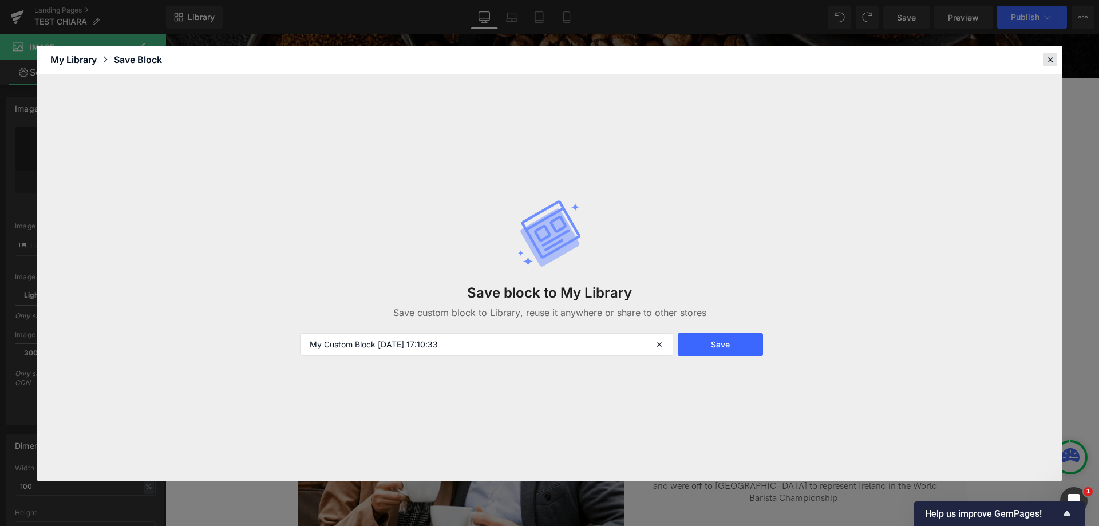
click at [1052, 55] on icon at bounding box center [1051, 59] width 10 height 10
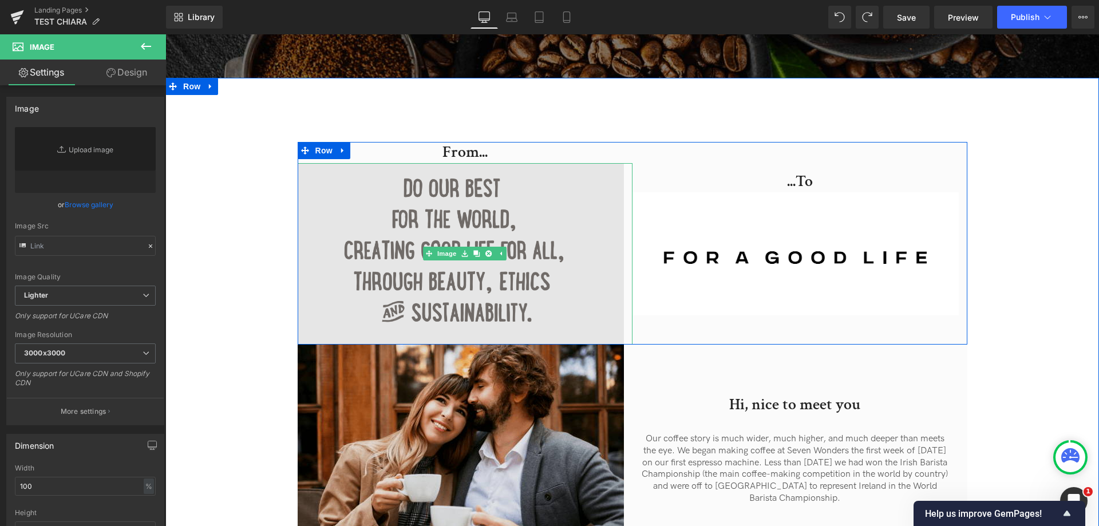
click at [499, 186] on img at bounding box center [465, 254] width 335 height 182
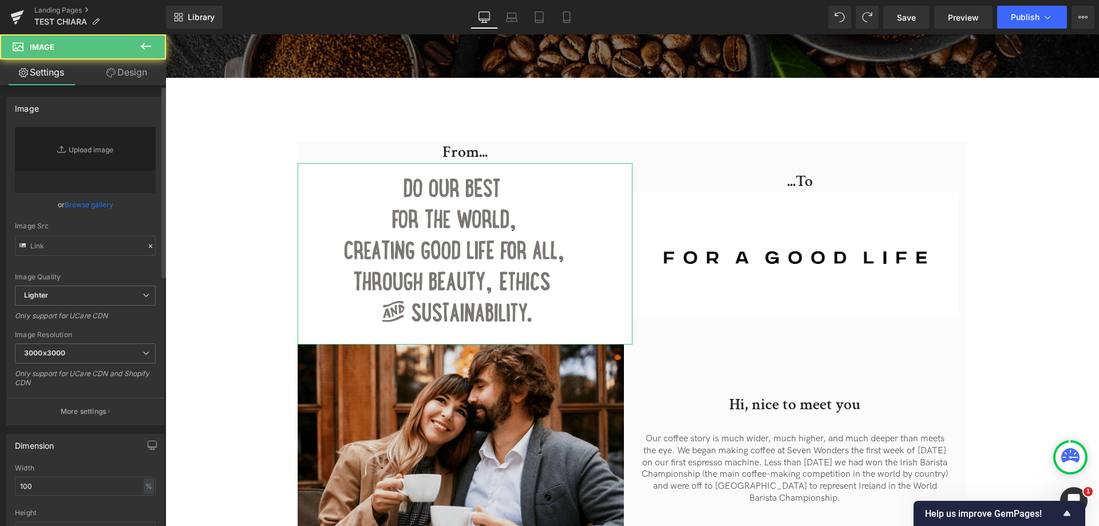
click at [92, 211] on link "Browse gallery" at bounding box center [89, 205] width 49 height 20
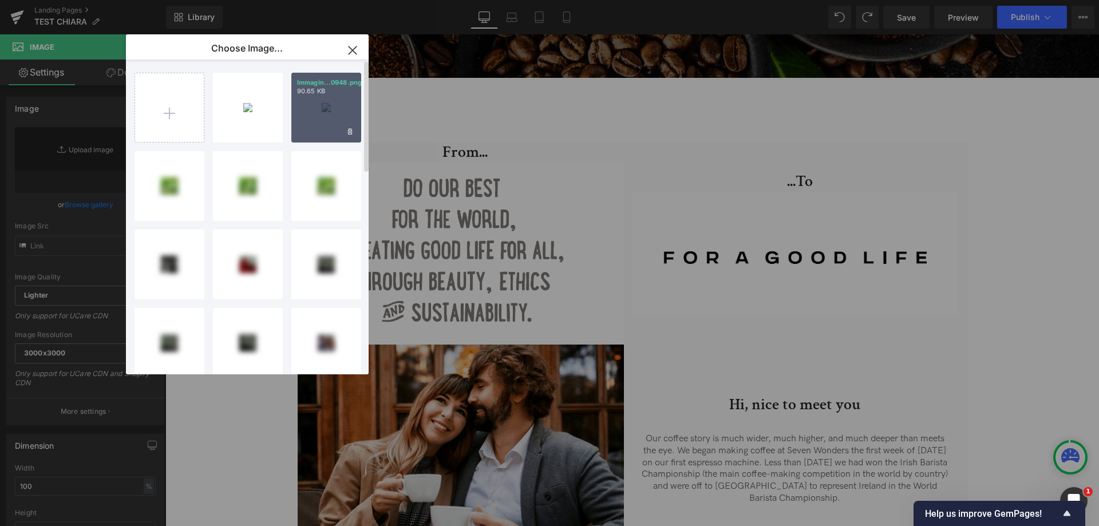
click at [312, 104] on div "Immagin...0948.png 90.65 KB" at bounding box center [326, 108] width 70 height 70
type input "[URL][DOMAIN_NAME]"
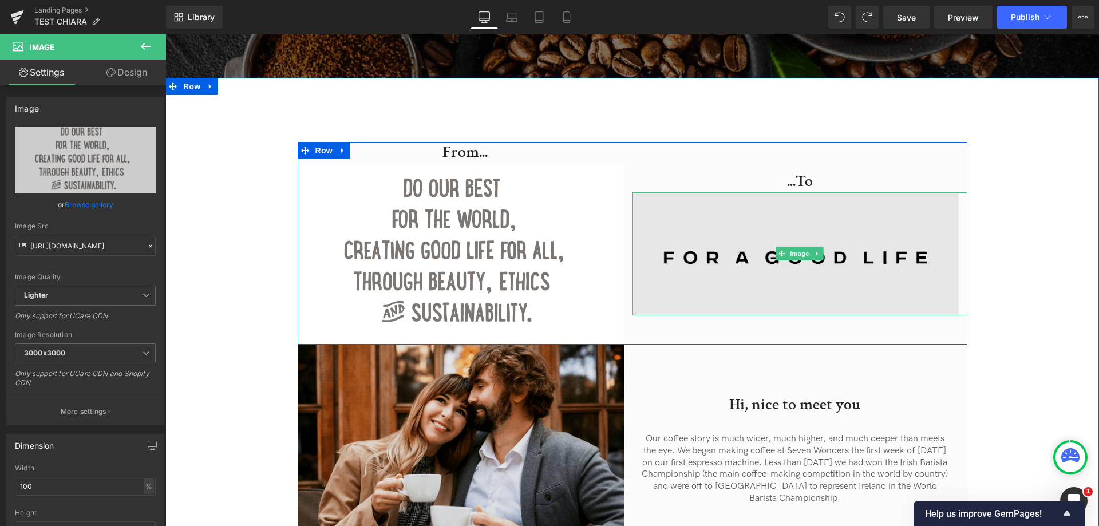
click at [742, 306] on img at bounding box center [800, 253] width 335 height 123
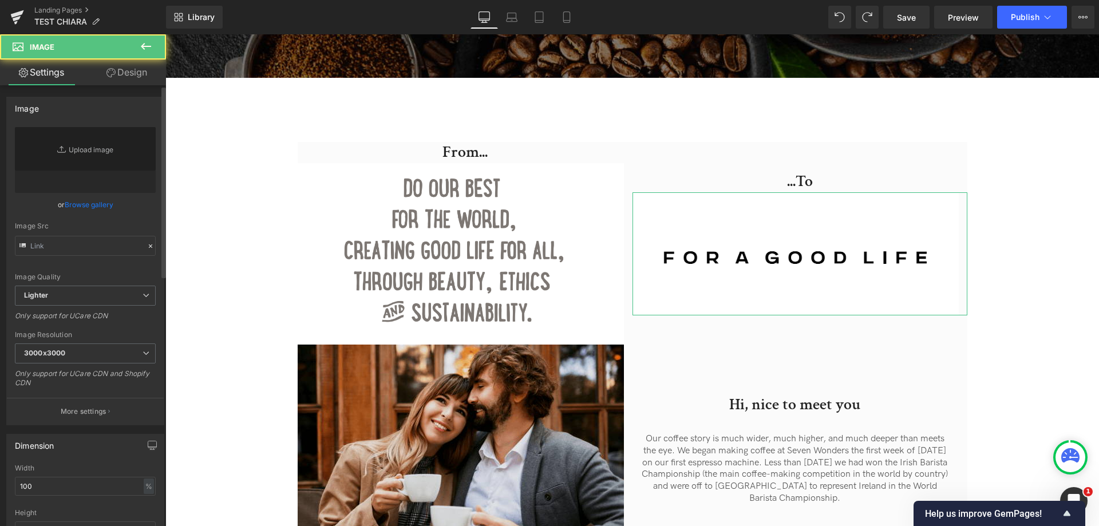
click at [94, 210] on link "Browse gallery" at bounding box center [89, 205] width 49 height 20
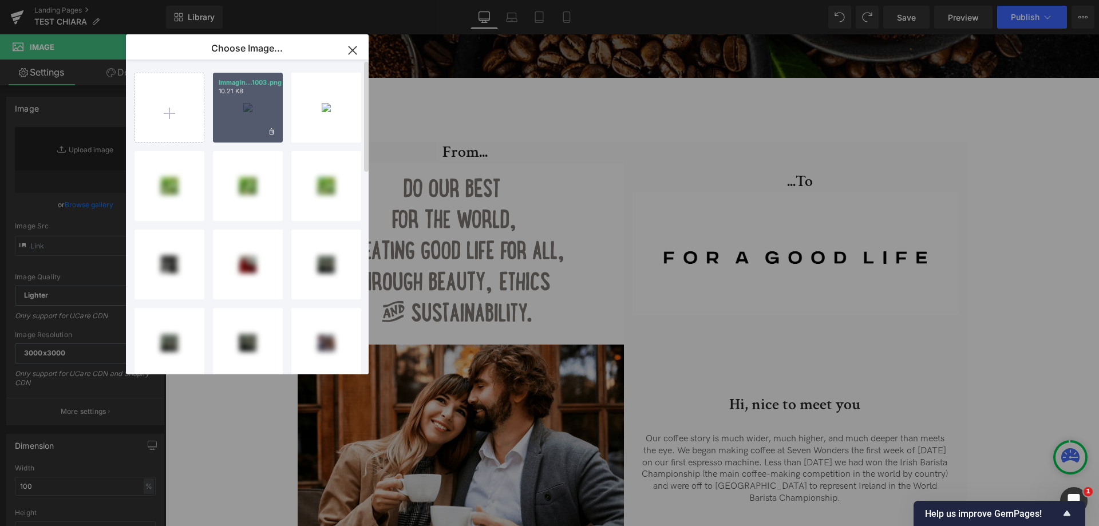
click at [279, 117] on div "Immagin...1003.png 10.21 KB" at bounding box center [248, 108] width 70 height 70
type input "[URL][DOMAIN_NAME]"
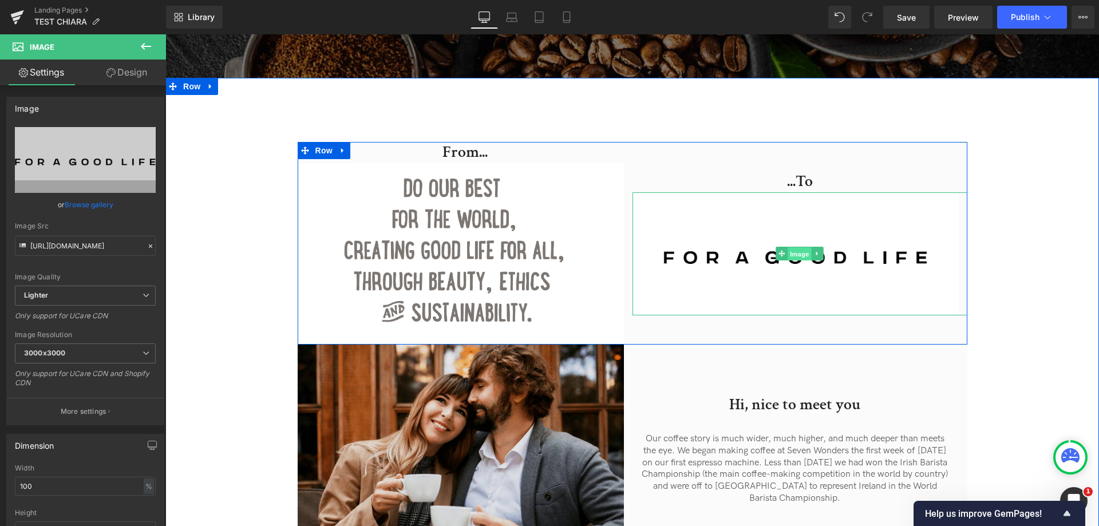
click at [795, 261] on span "Image" at bounding box center [800, 254] width 24 height 14
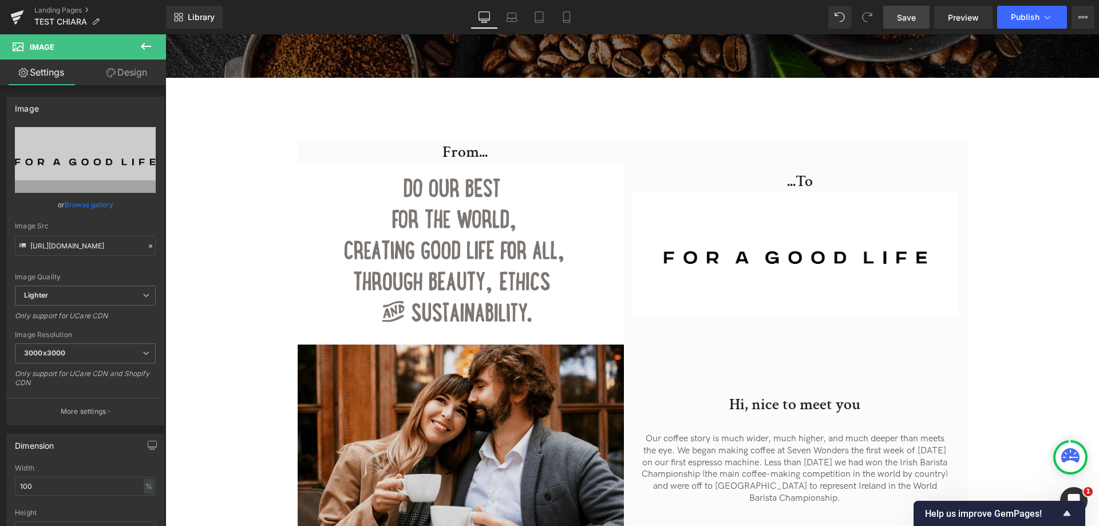
click at [906, 26] on link "Save" at bounding box center [907, 17] width 46 height 23
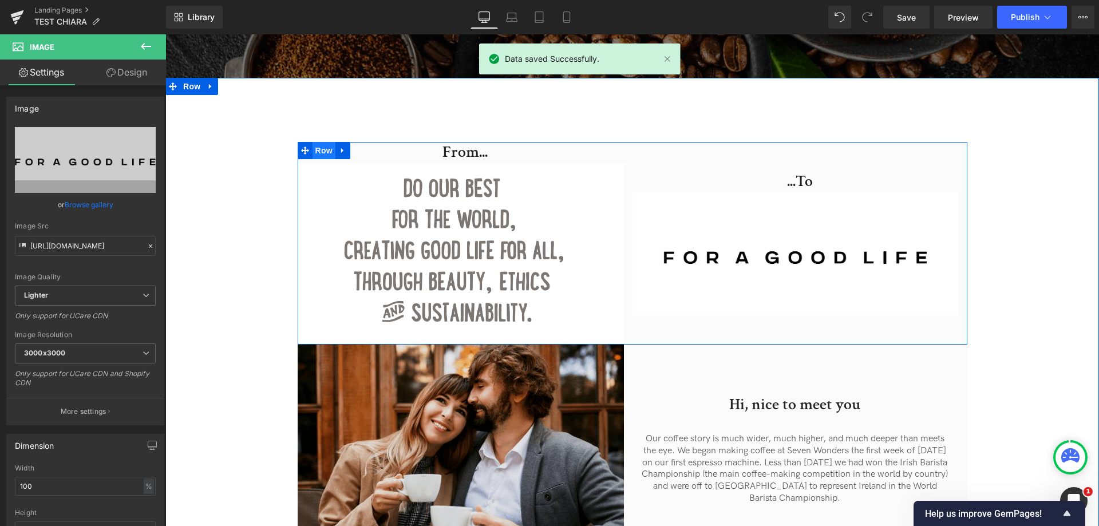
click at [323, 142] on span "Row" at bounding box center [324, 150] width 23 height 17
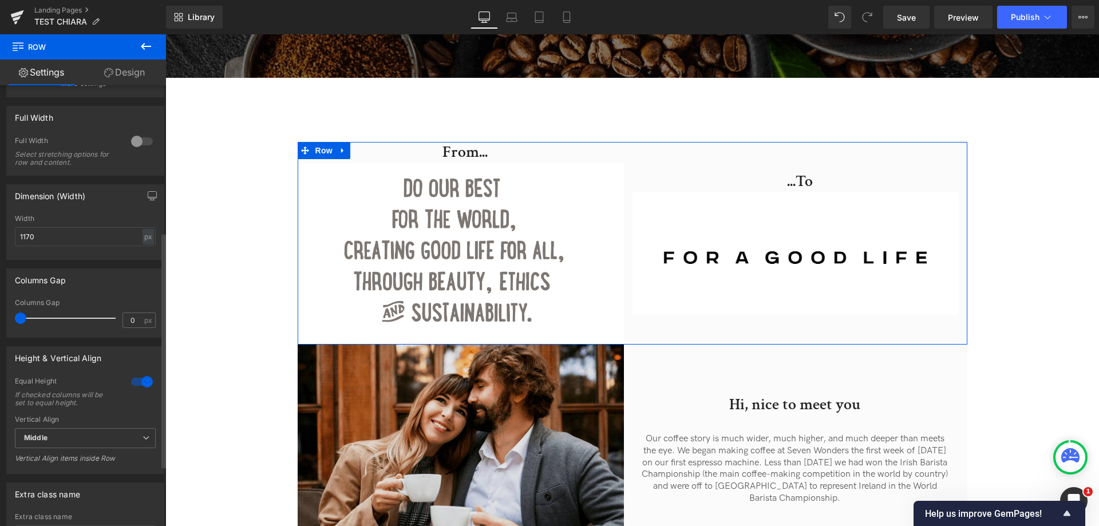
scroll to position [0, 0]
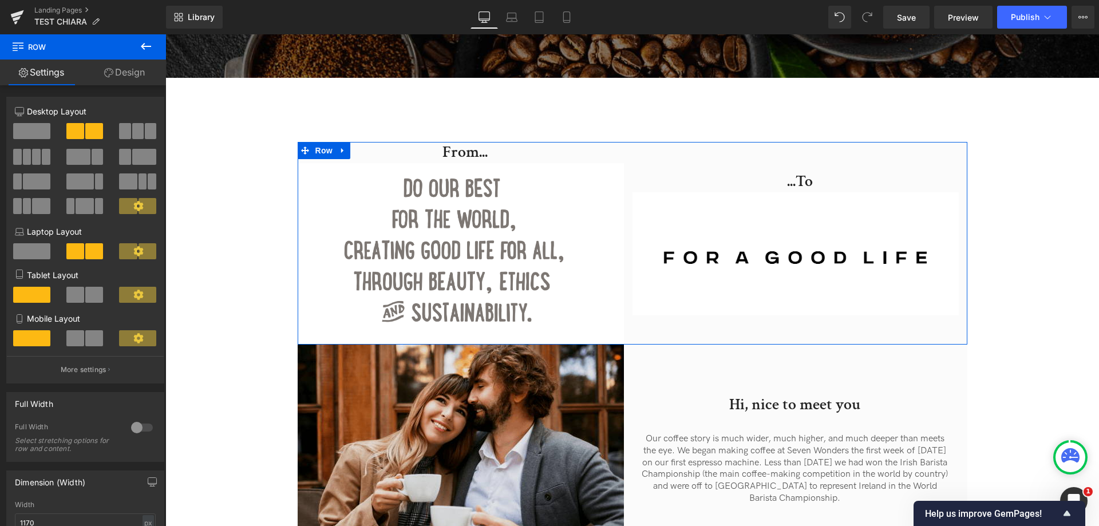
click at [133, 66] on link "Design" at bounding box center [124, 73] width 83 height 26
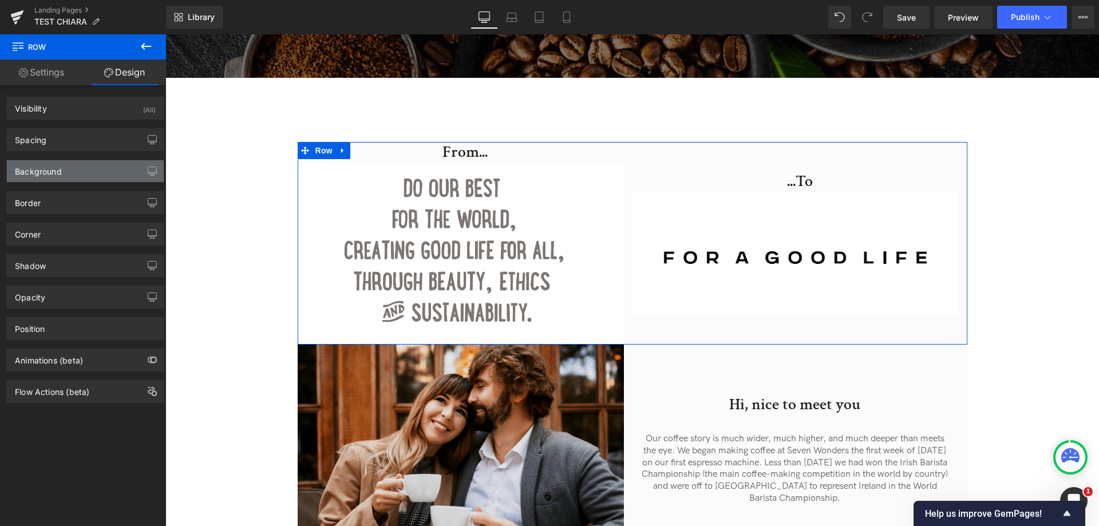
click at [77, 169] on div "Background" at bounding box center [85, 171] width 157 height 22
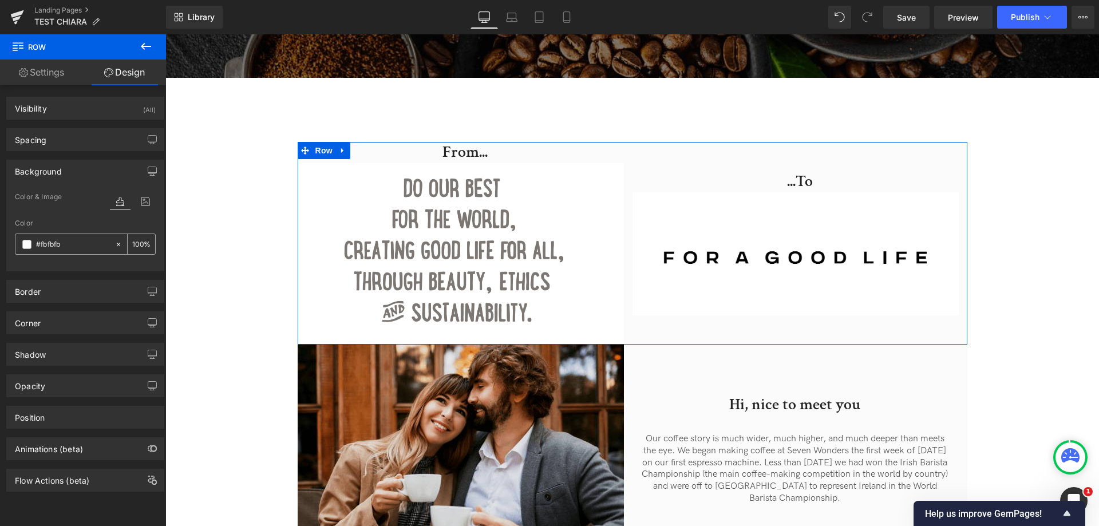
click at [48, 242] on input "#fbfbfb" at bounding box center [72, 244] width 73 height 13
type input "0"
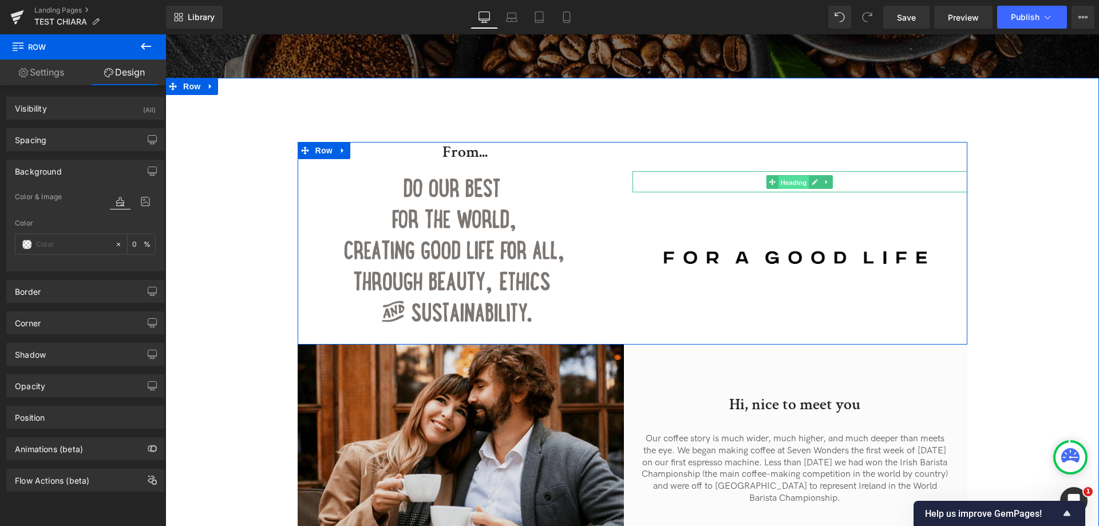
click at [797, 175] on span "Heading" at bounding box center [794, 182] width 31 height 14
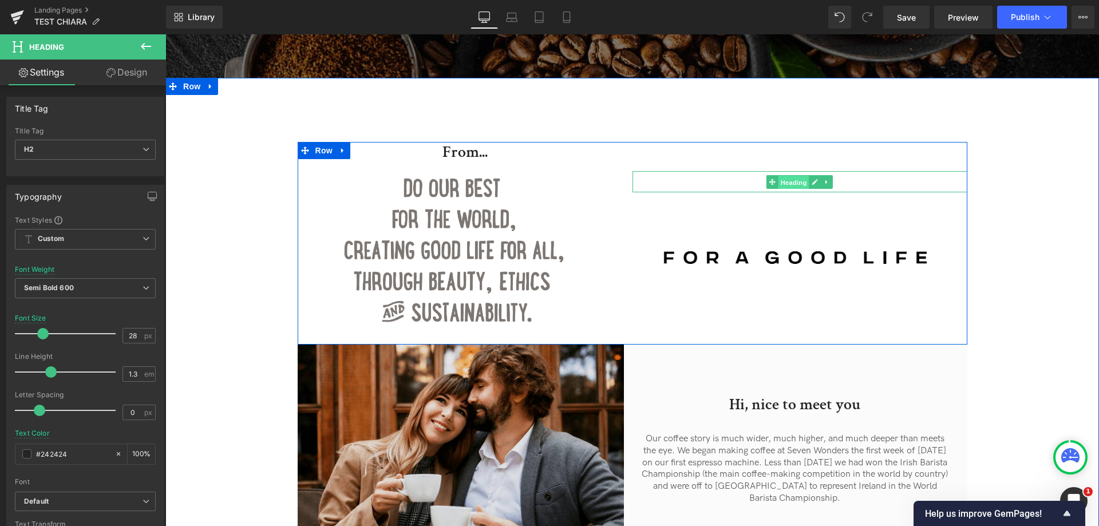
click at [793, 175] on span "Heading" at bounding box center [794, 182] width 31 height 14
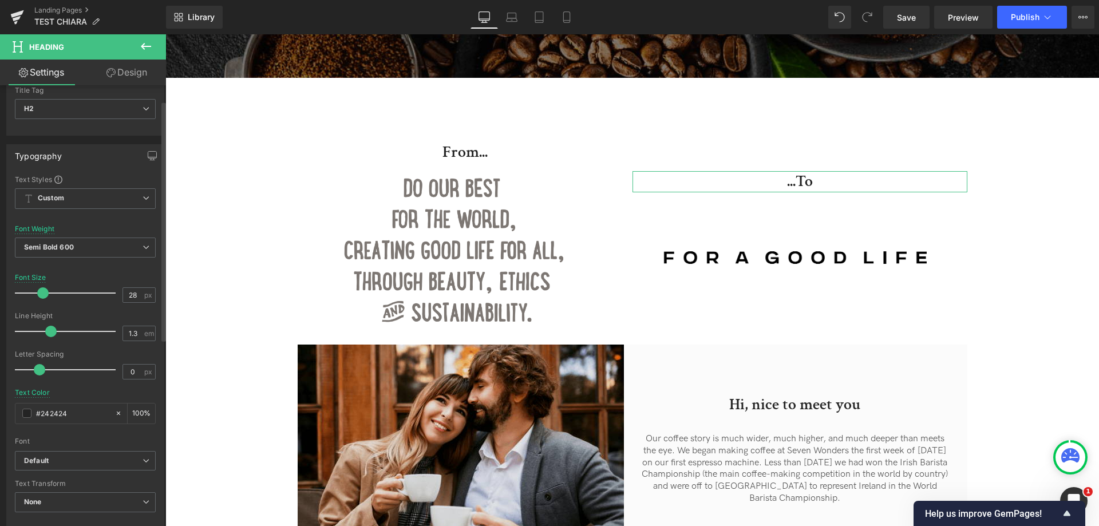
scroll to position [28, 0]
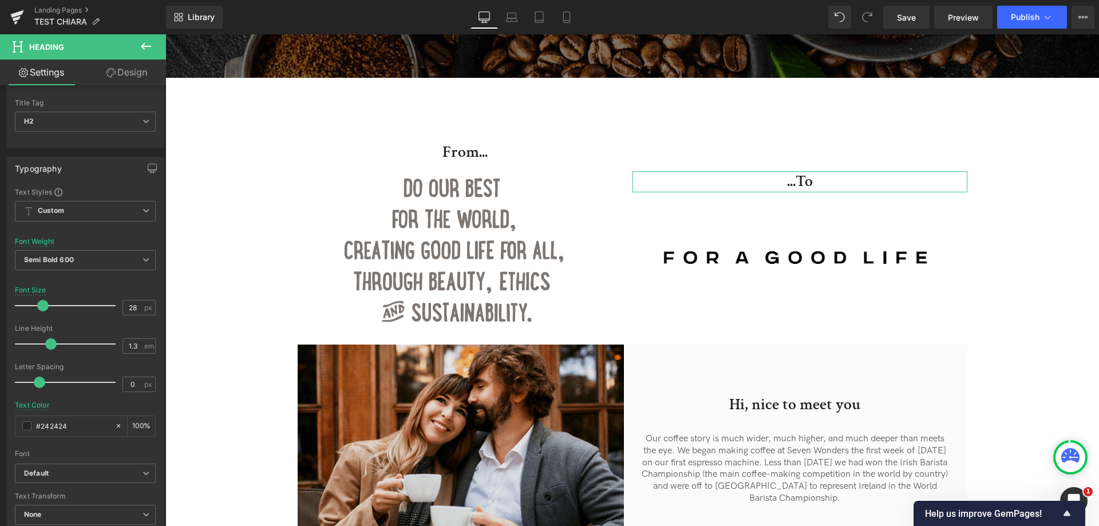
click at [132, 72] on link "Design" at bounding box center [126, 73] width 83 height 26
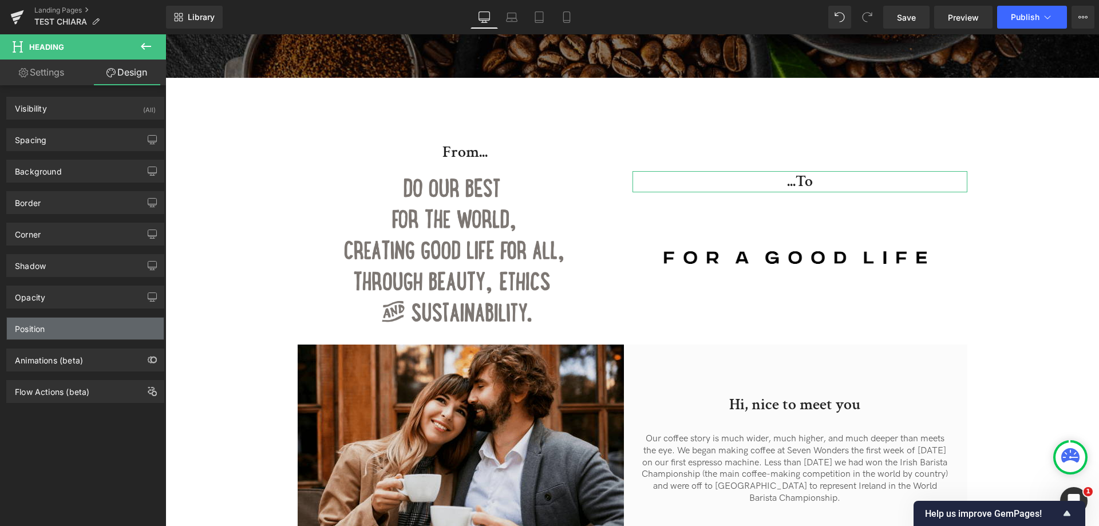
click at [92, 320] on div "Position" at bounding box center [85, 329] width 157 height 22
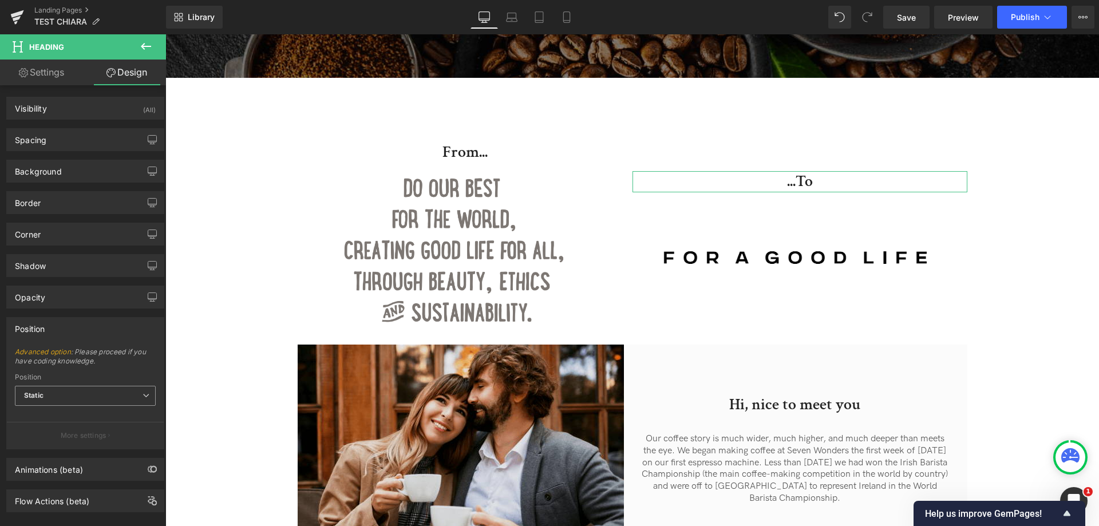
click at [98, 397] on span "Static" at bounding box center [85, 396] width 141 height 20
click at [98, 396] on span "Static" at bounding box center [85, 396] width 141 height 20
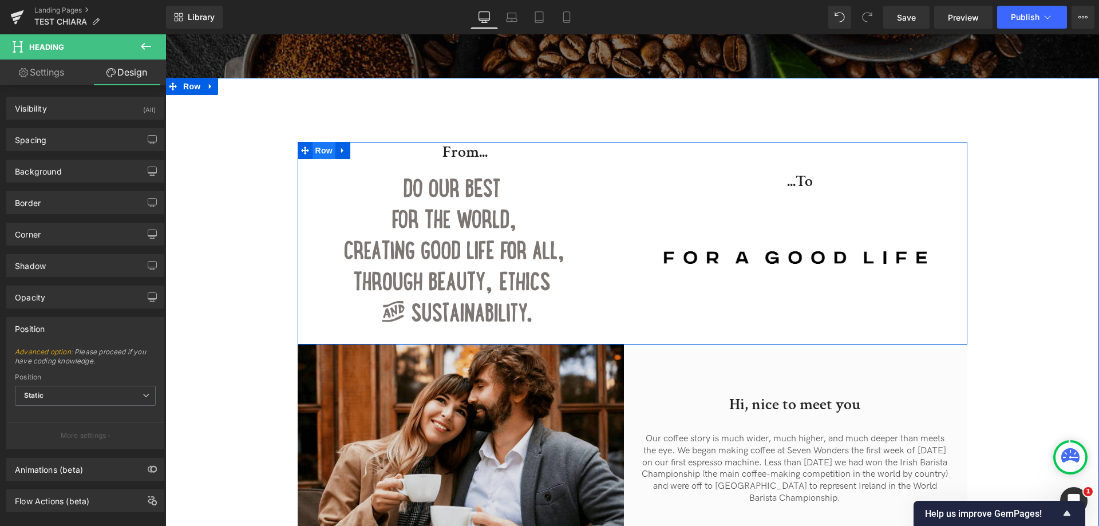
click at [319, 142] on span "Row" at bounding box center [324, 150] width 23 height 17
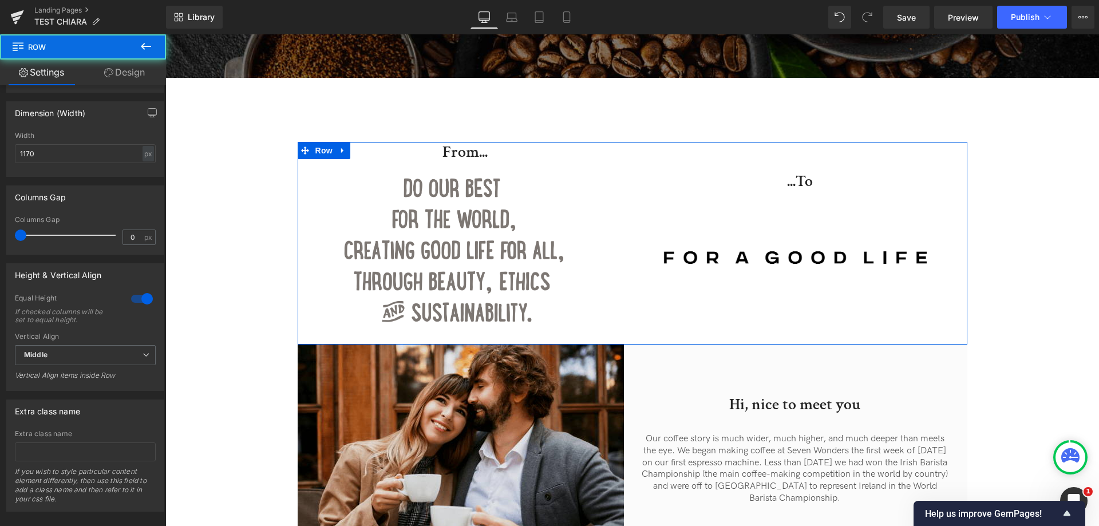
scroll to position [387, 0]
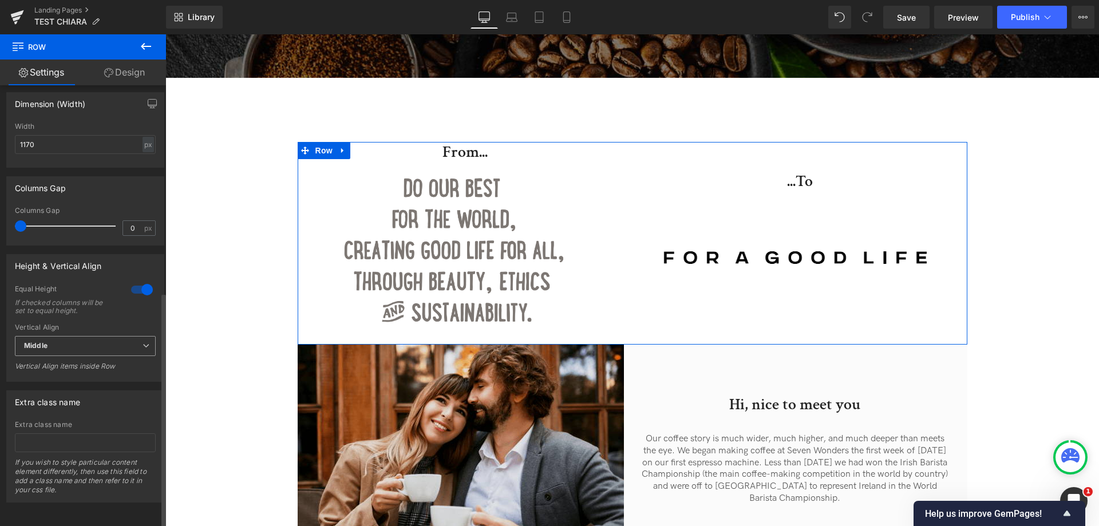
click at [75, 338] on span "Middle" at bounding box center [85, 346] width 141 height 20
click at [76, 361] on li "Top" at bounding box center [83, 366] width 136 height 17
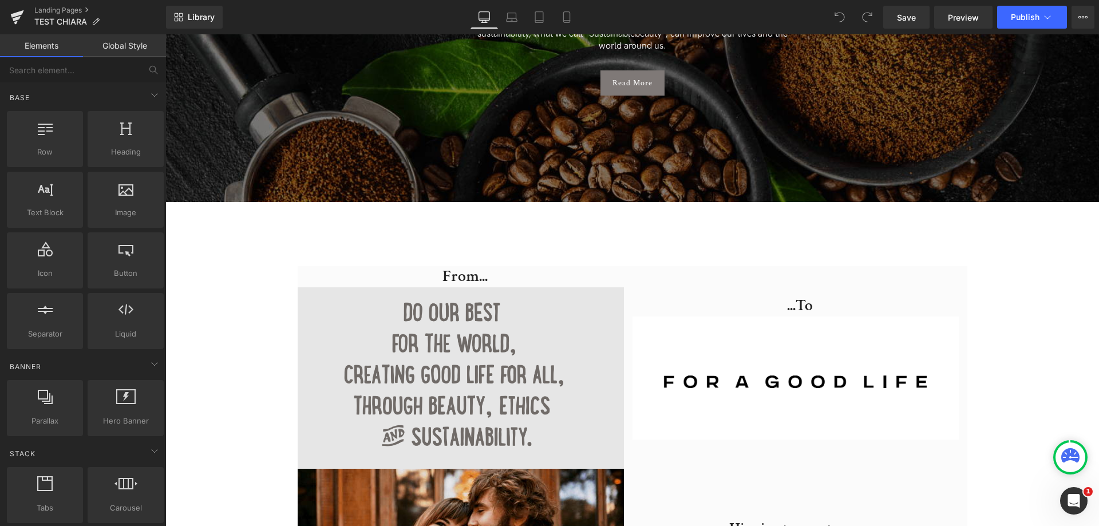
scroll to position [229, 0]
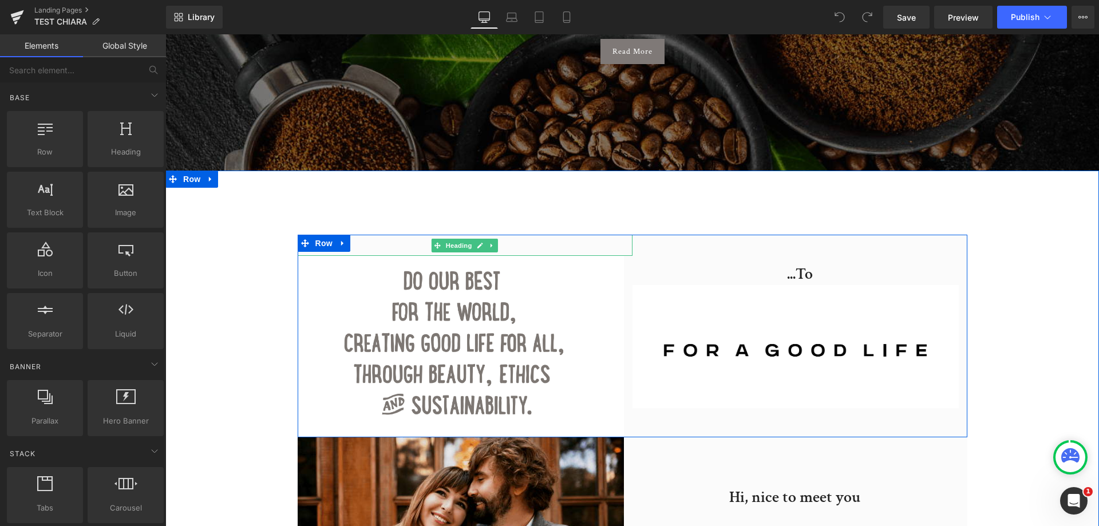
click at [624, 235] on h2 "From..." at bounding box center [465, 245] width 335 height 21
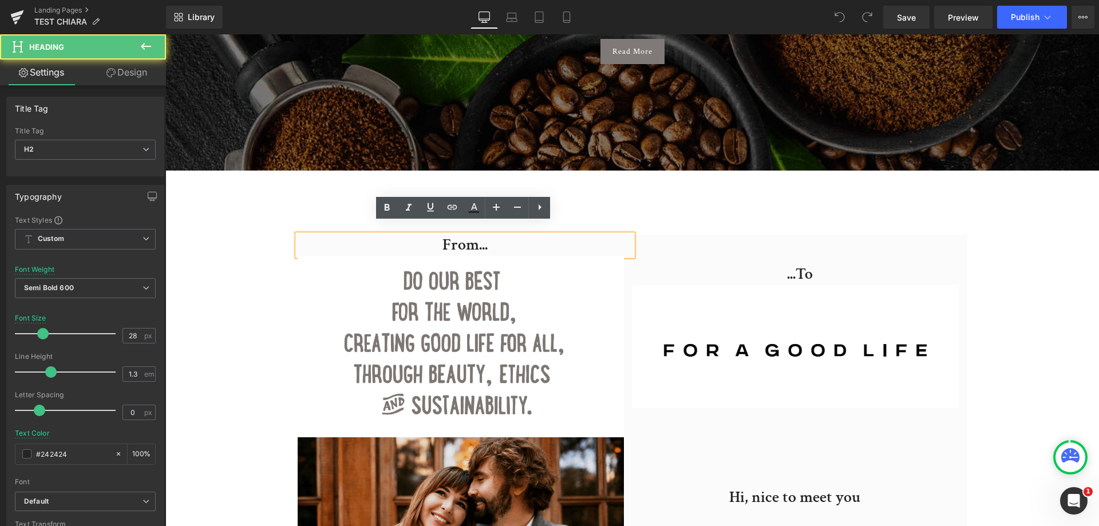
click at [628, 235] on h2 "From..." at bounding box center [465, 245] width 335 height 21
click at [661, 200] on div "...To Heading Image From... Heading Image Row Hi, nice to meet you Heading Our …" at bounding box center [632, 467] width 934 height 592
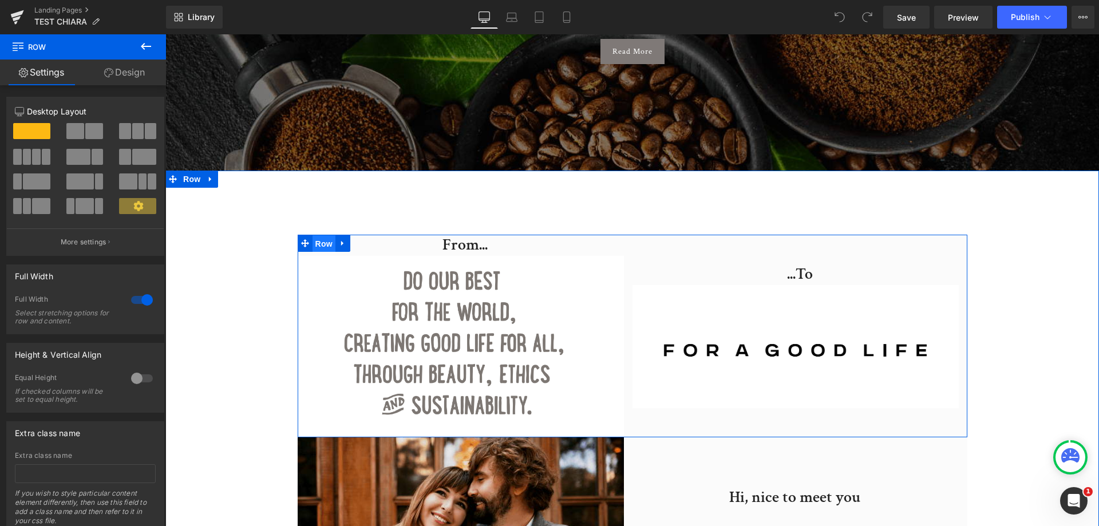
click at [318, 235] on span "Row" at bounding box center [324, 243] width 23 height 17
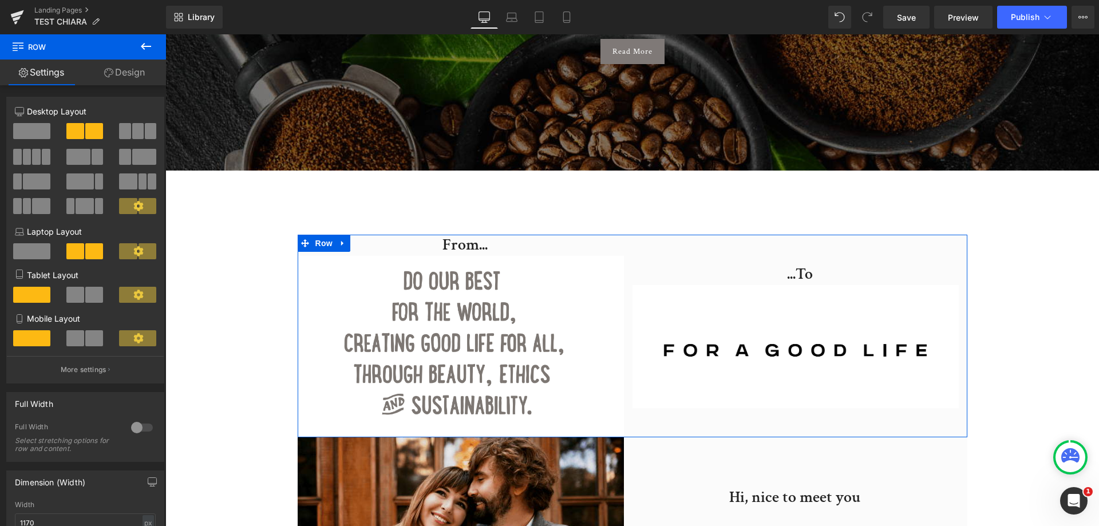
click at [119, 78] on link "Design" at bounding box center [124, 73] width 83 height 26
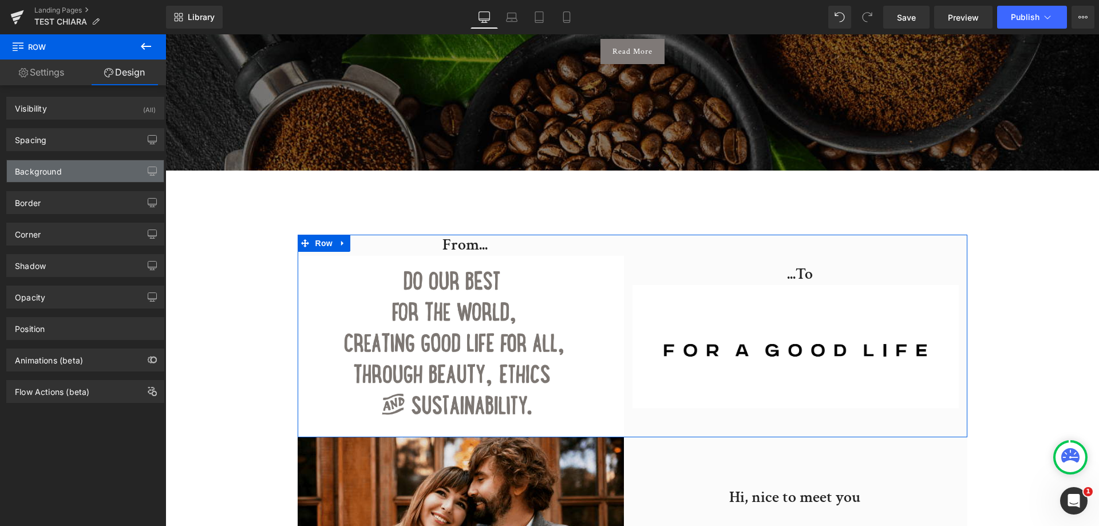
click at [55, 163] on div "Background" at bounding box center [38, 168] width 47 height 16
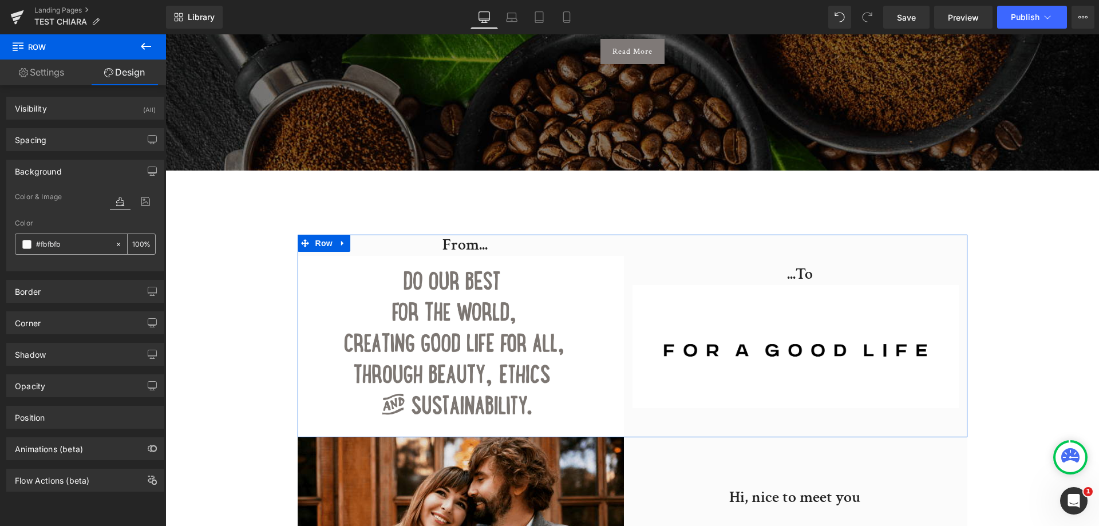
click at [44, 247] on input "#fbfbfb" at bounding box center [72, 244] width 73 height 13
type input "0"
click at [68, 419] on div "Position" at bounding box center [85, 418] width 157 height 22
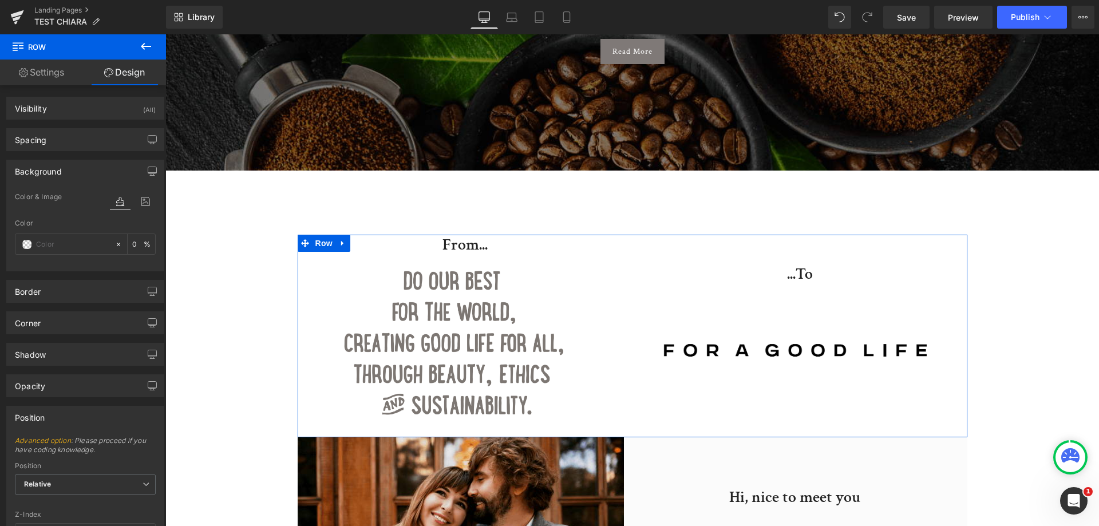
scroll to position [152, 0]
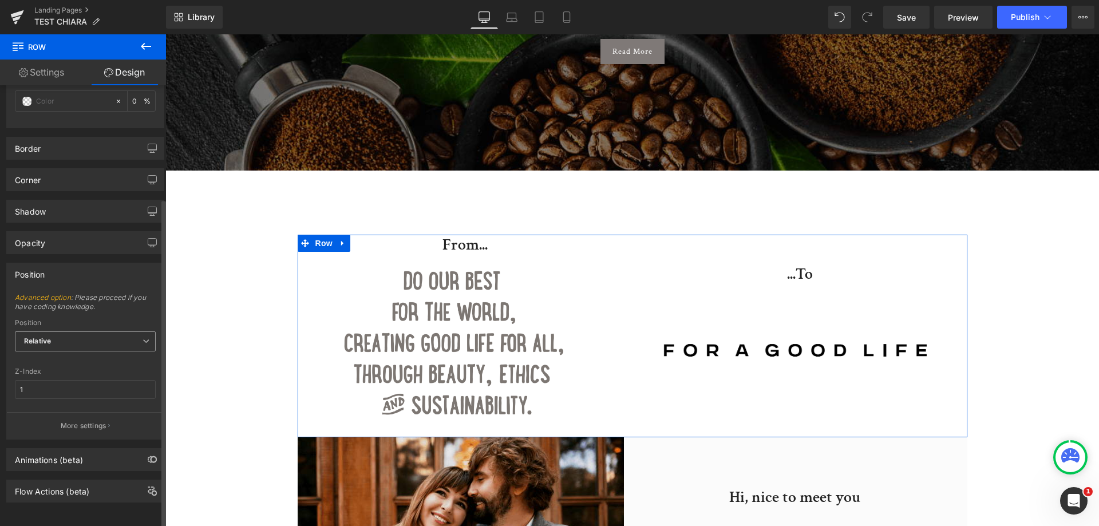
click at [90, 332] on span "Relative" at bounding box center [85, 342] width 141 height 20
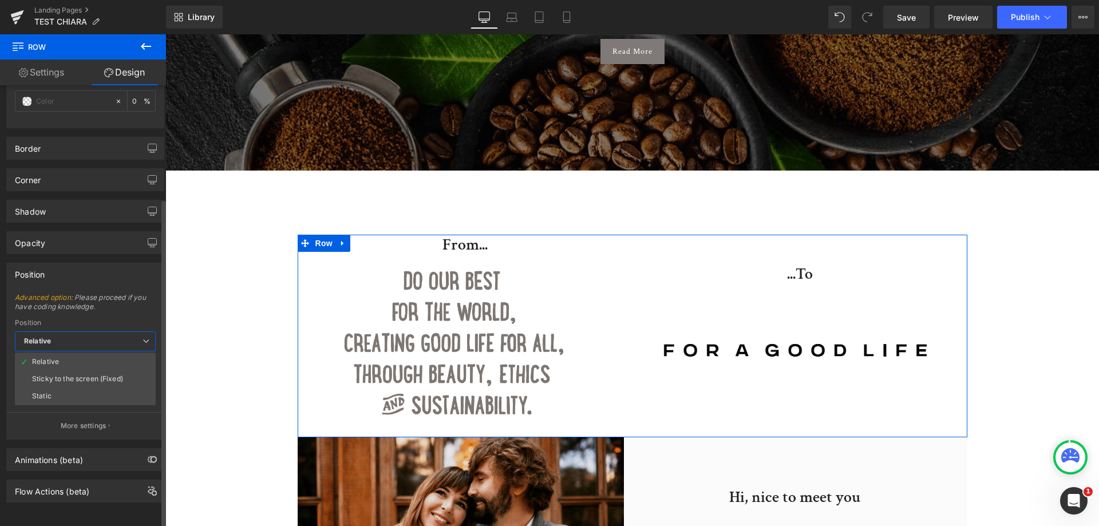
click at [90, 332] on span "Relative" at bounding box center [85, 342] width 141 height 20
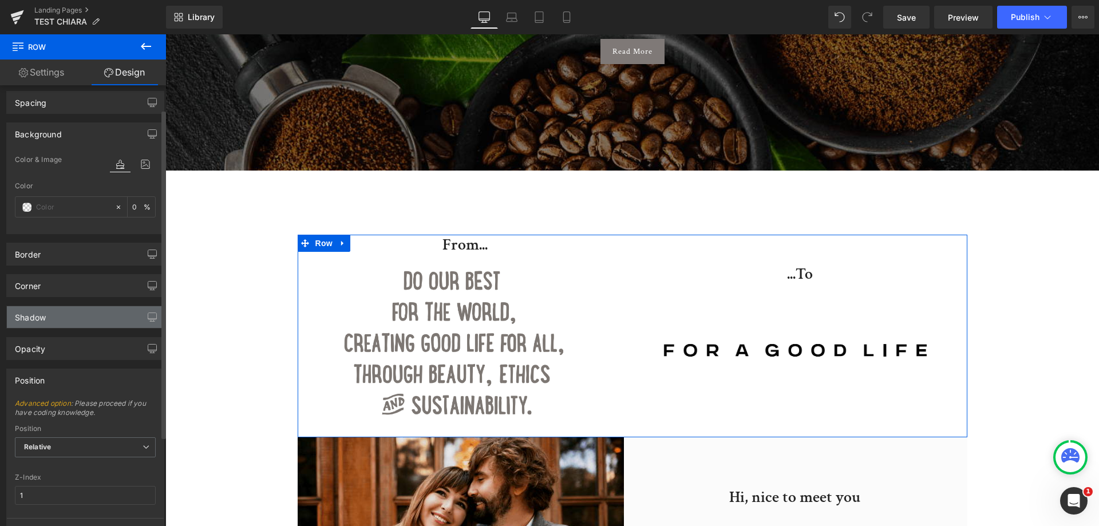
scroll to position [0, 0]
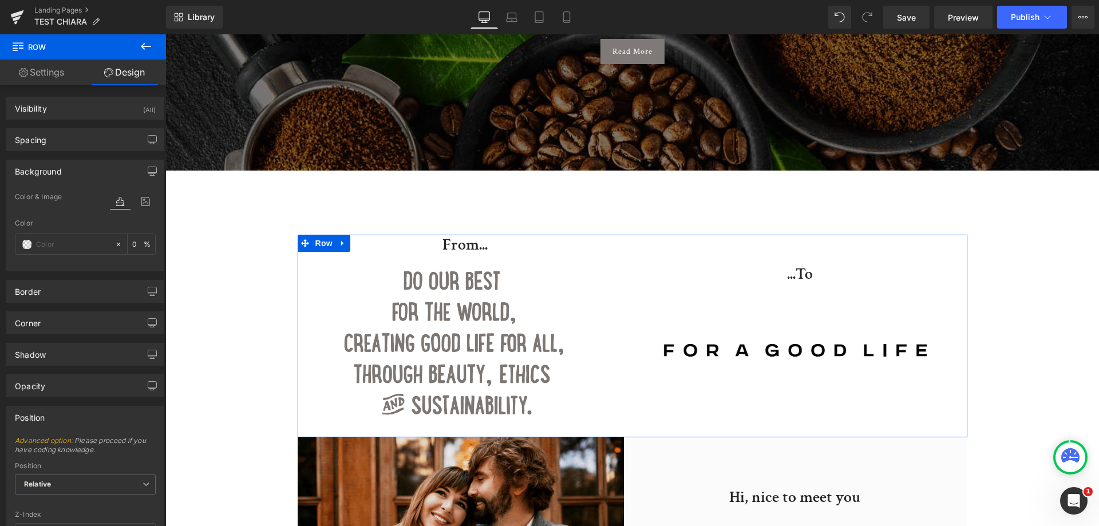
click at [44, 78] on link "Settings" at bounding box center [41, 73] width 83 height 26
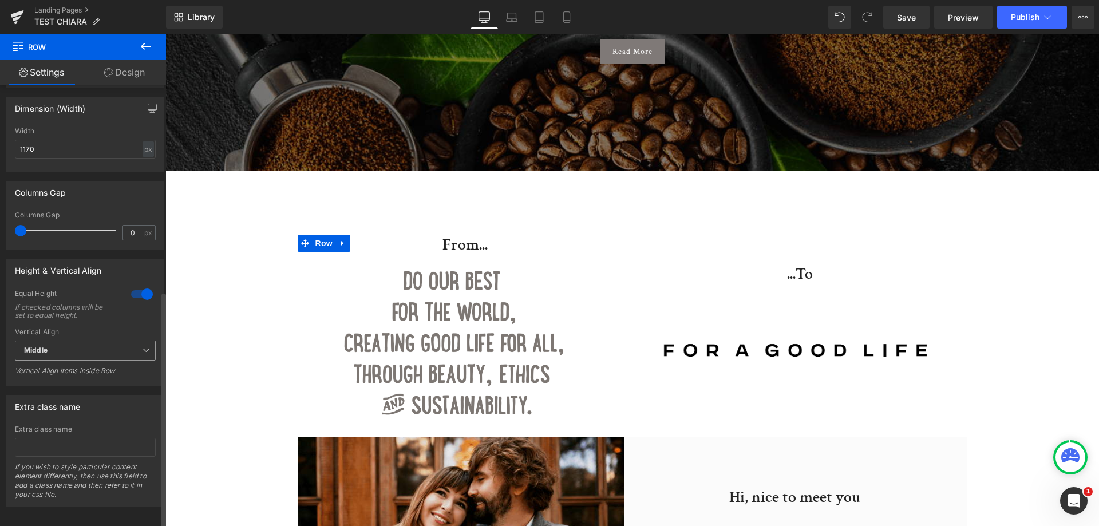
scroll to position [387, 0]
click at [102, 336] on span "Middle" at bounding box center [85, 346] width 141 height 20
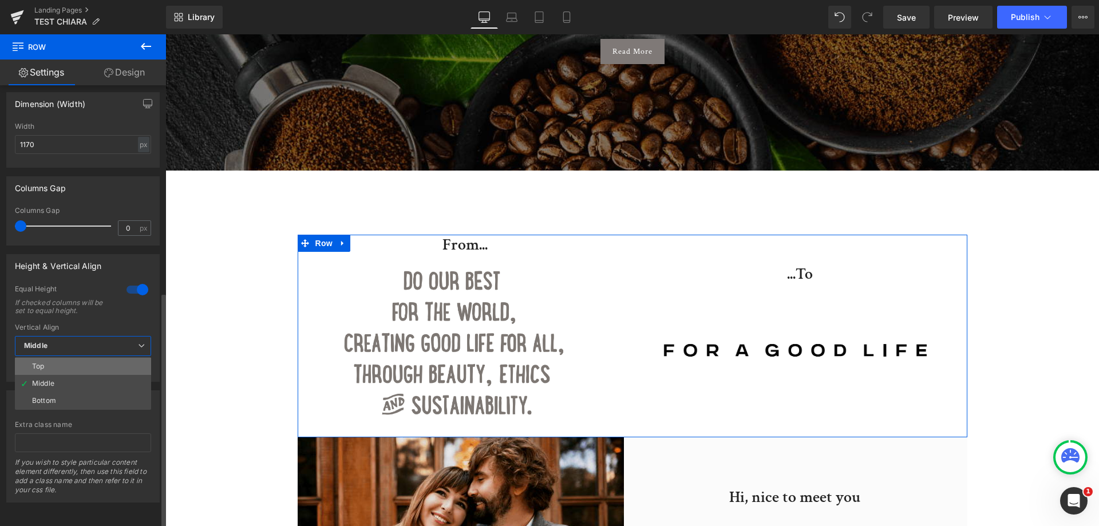
click at [105, 362] on li "Top" at bounding box center [83, 366] width 136 height 17
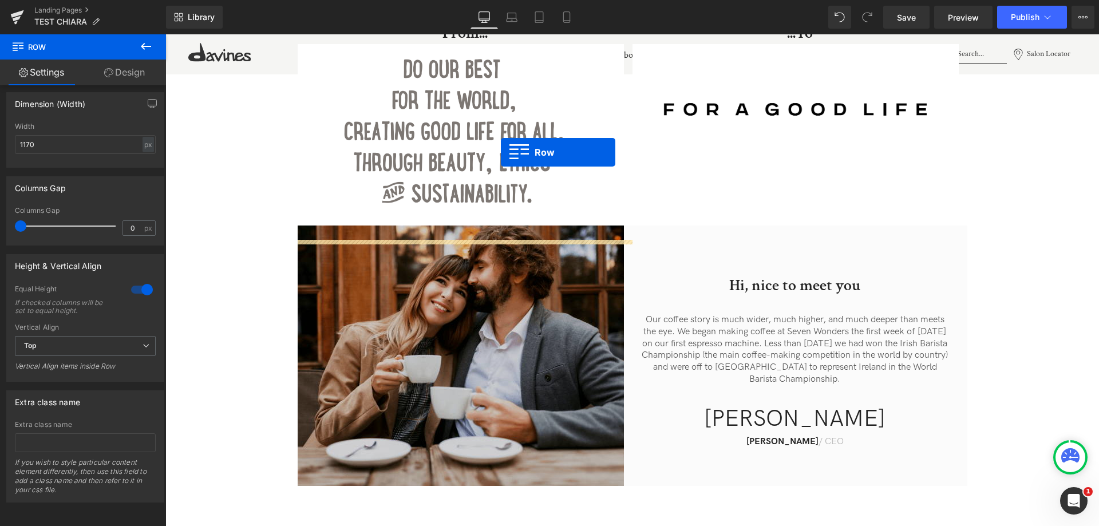
scroll to position [401, 0]
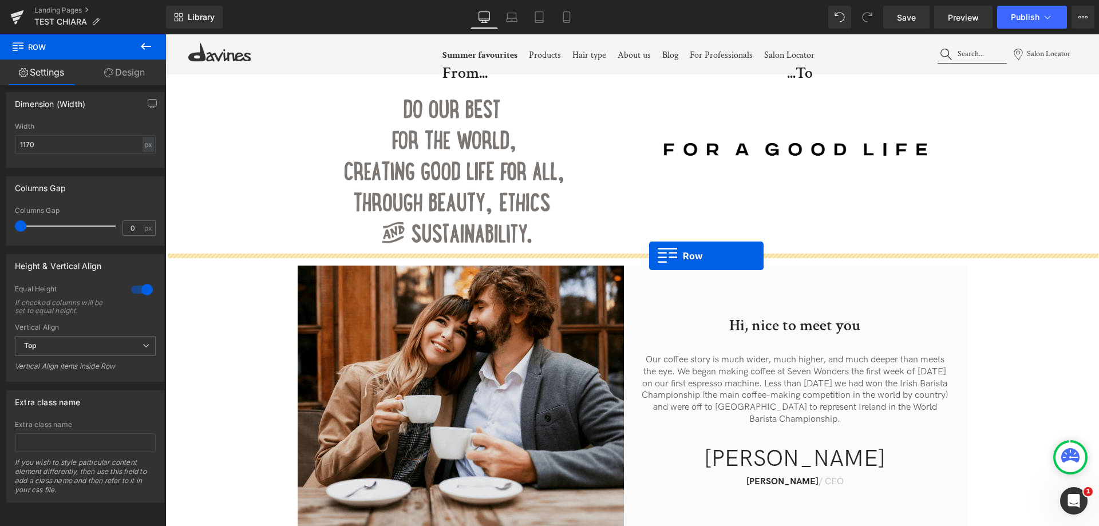
drag, startPoint x: 426, startPoint y: 281, endPoint x: 649, endPoint y: 256, distance: 224.7
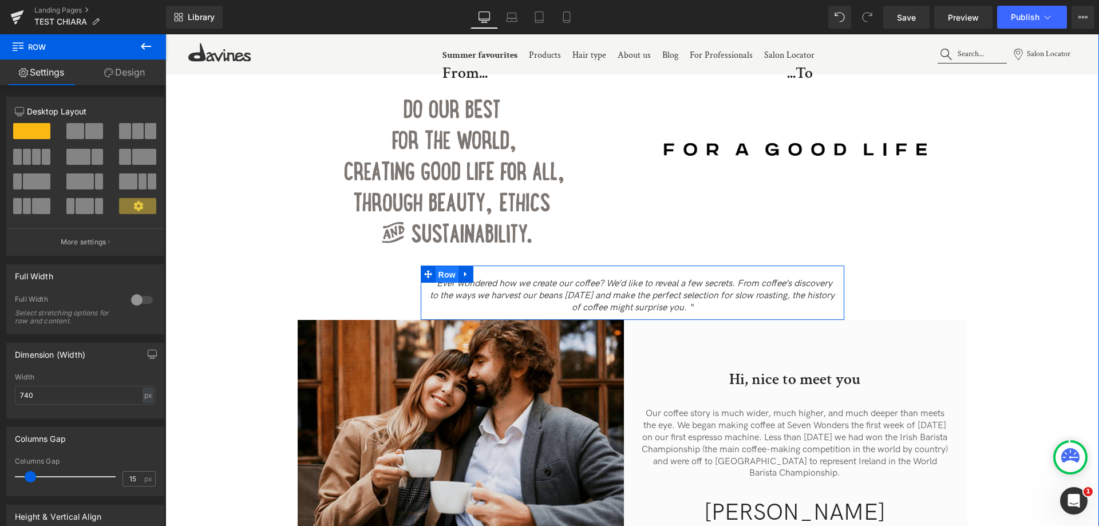
click at [449, 267] on span "Row" at bounding box center [447, 274] width 23 height 17
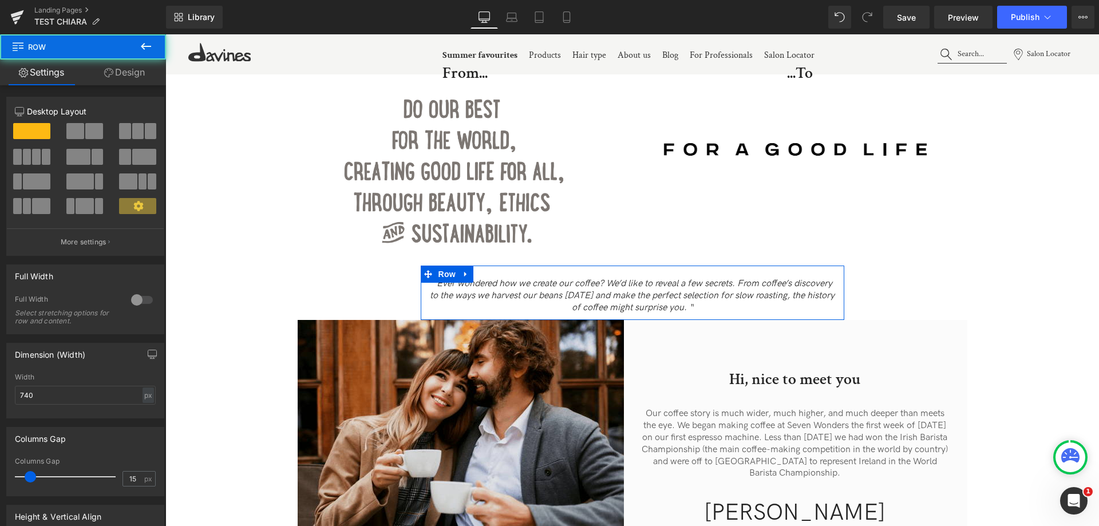
click at [125, 72] on link "Design" at bounding box center [124, 73] width 83 height 26
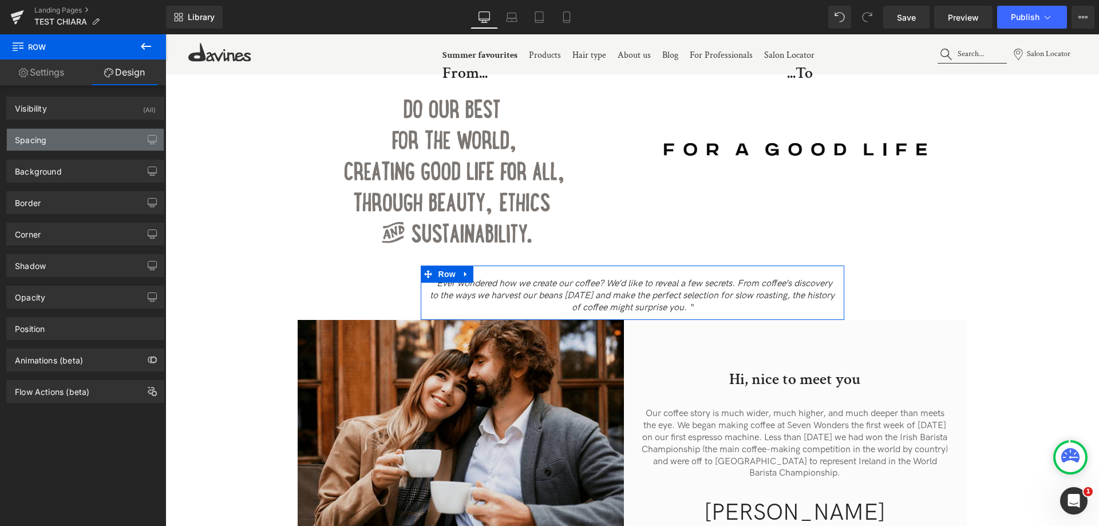
click at [70, 136] on div "Spacing" at bounding box center [85, 140] width 157 height 22
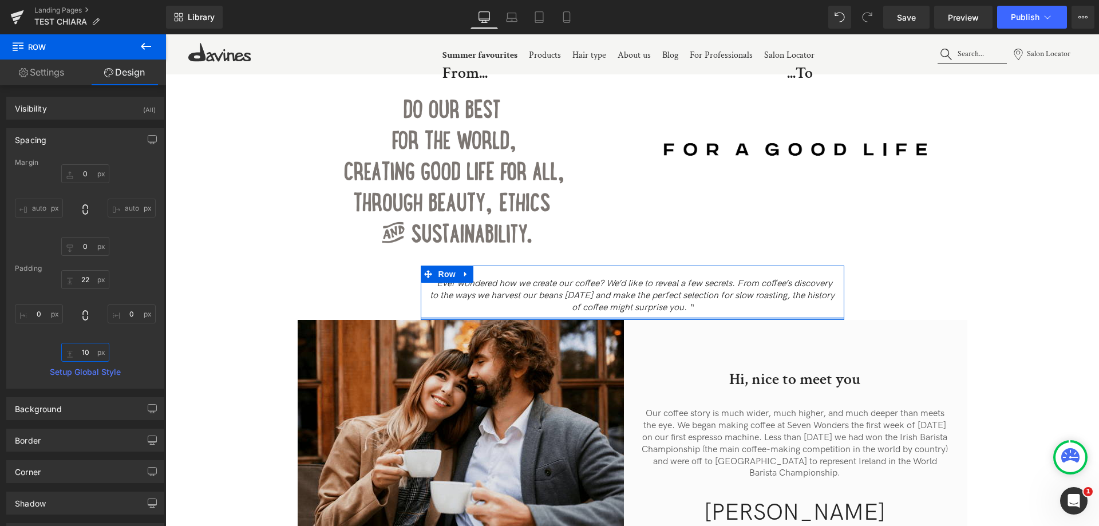
click at [85, 354] on input "10" at bounding box center [85, 352] width 48 height 19
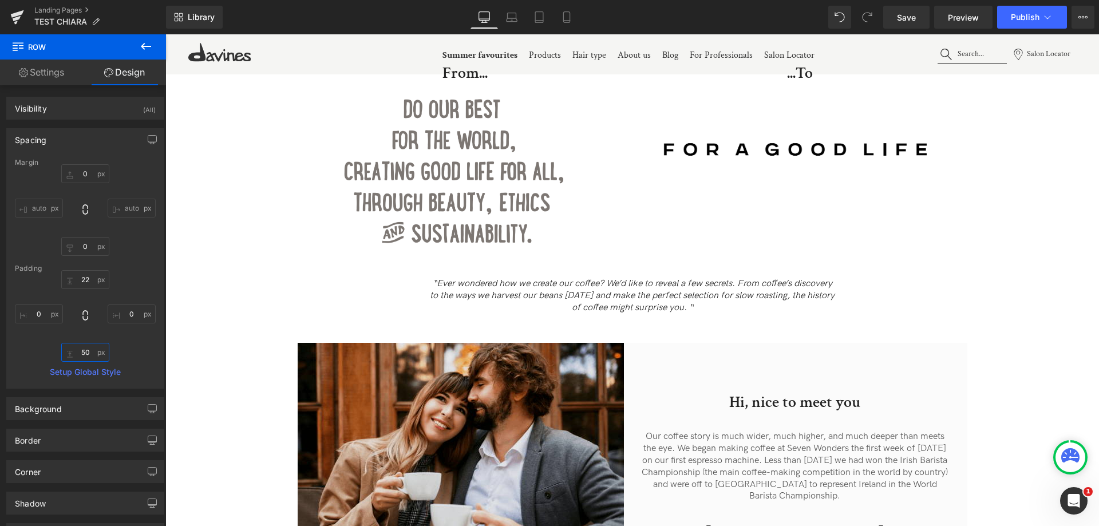
type input "50"
click at [558, 278] on span "“Ever wondered how we create our coffee? We’d like to reveal a few secrets. Fro…" at bounding box center [632, 295] width 405 height 35
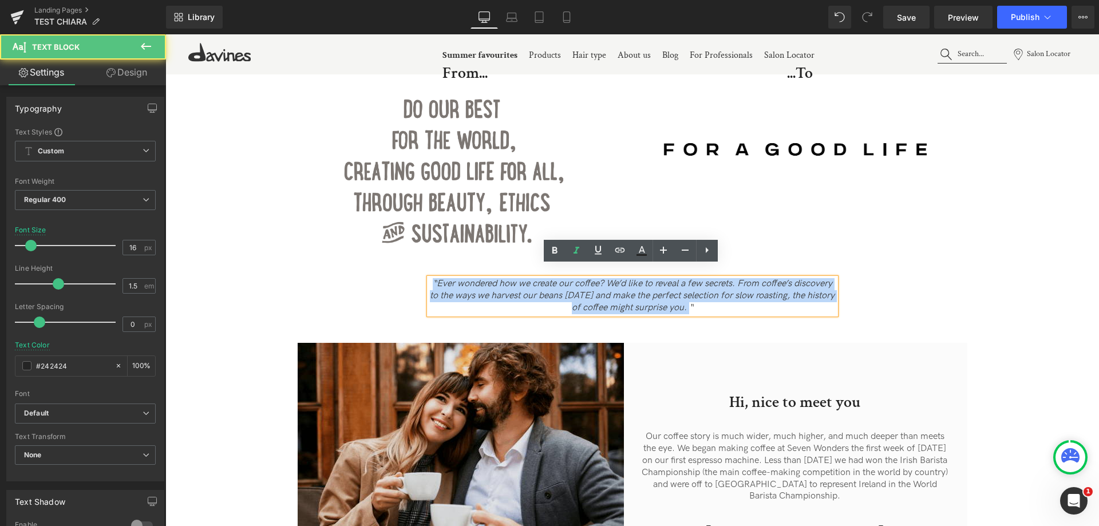
drag, startPoint x: 663, startPoint y: 294, endPoint x: 409, endPoint y: 258, distance: 255.7
click at [409, 258] on div "...To Heading Image From... Heading Image Row “Ever wondered how we create our …" at bounding box center [632, 333] width 934 height 540
paste div
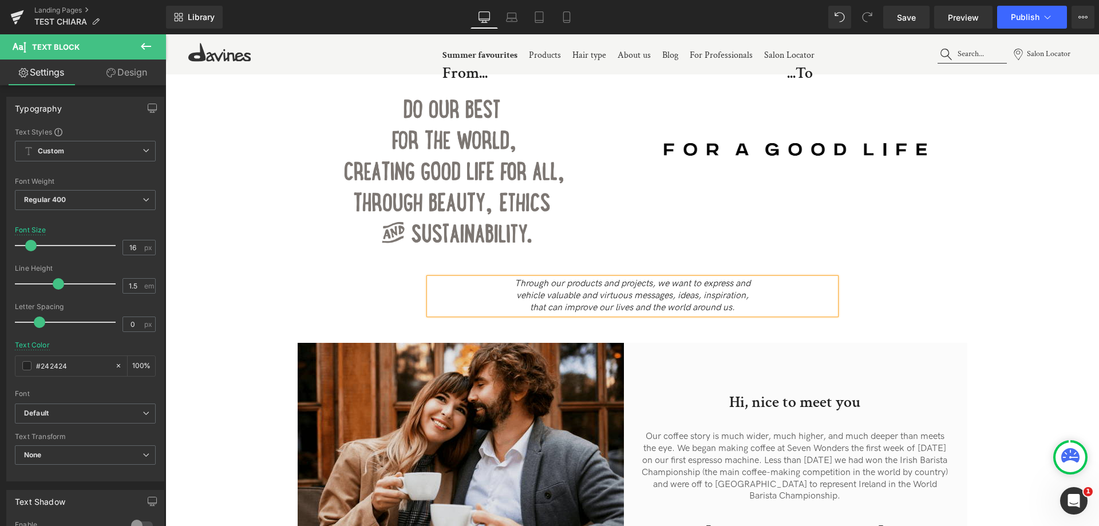
click at [487, 278] on p "Through our products and projects, we want to express and" at bounding box center [632, 284] width 407 height 12
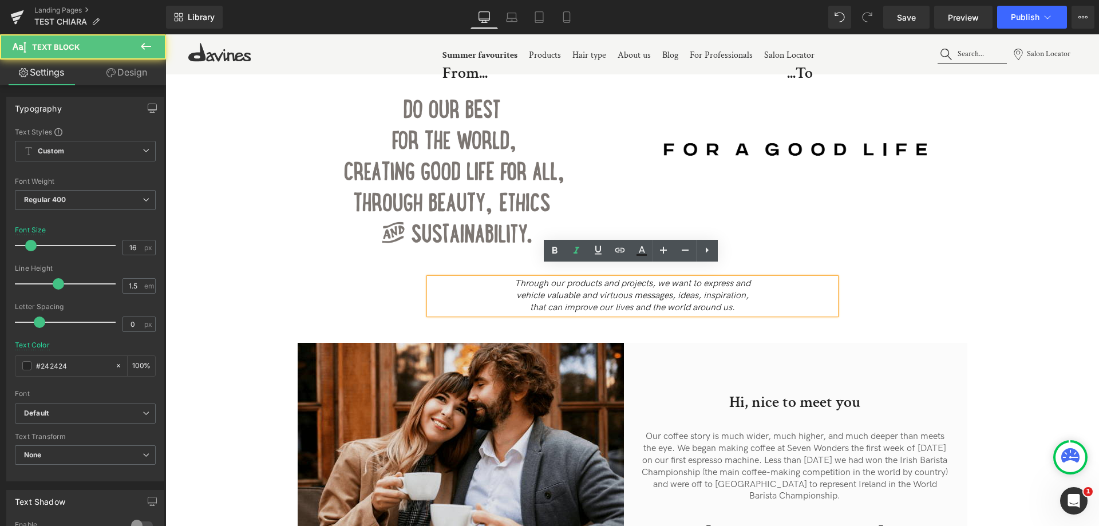
click at [496, 290] on p "vehicle valuable and virtuous messages, ideas, inspiration," at bounding box center [632, 296] width 407 height 12
click at [759, 302] on p "that can improve our lives and the world around us." at bounding box center [632, 308] width 407 height 12
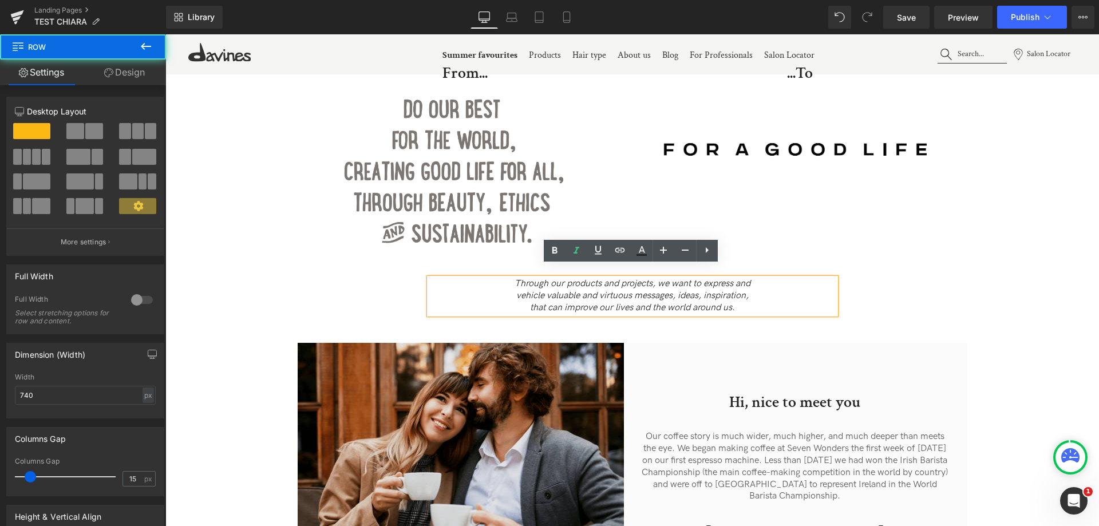
click at [831, 320] on div "Through our products and projects, we want to express and vehicle valuable and…" at bounding box center [633, 304] width 424 height 77
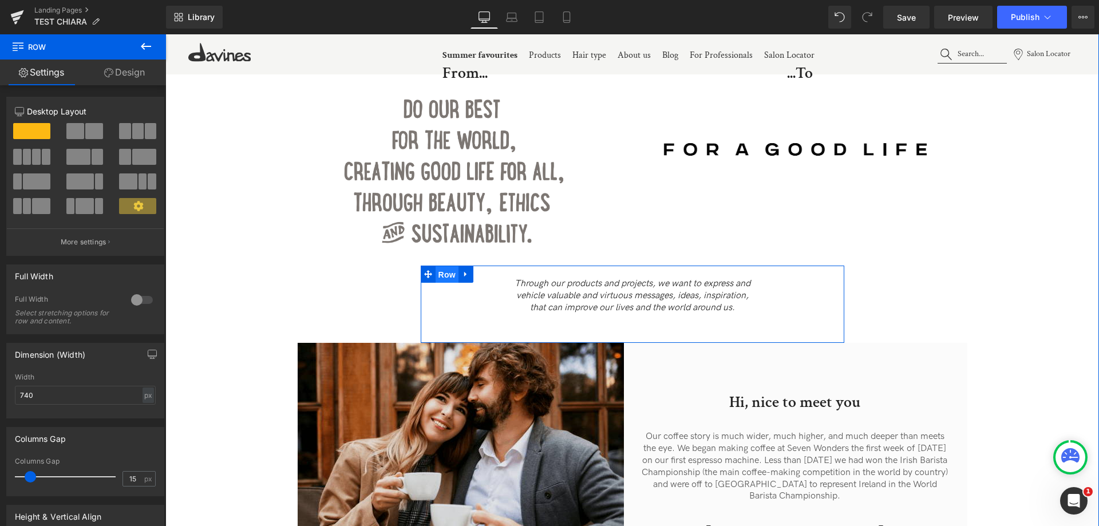
click at [451, 266] on span "Row" at bounding box center [447, 274] width 23 height 17
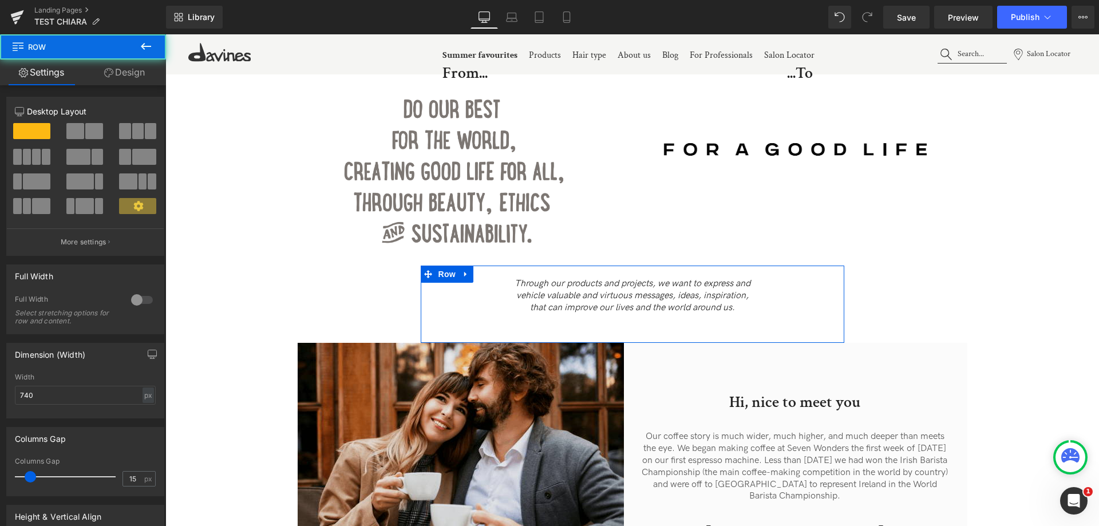
click at [129, 78] on link "Design" at bounding box center [124, 73] width 83 height 26
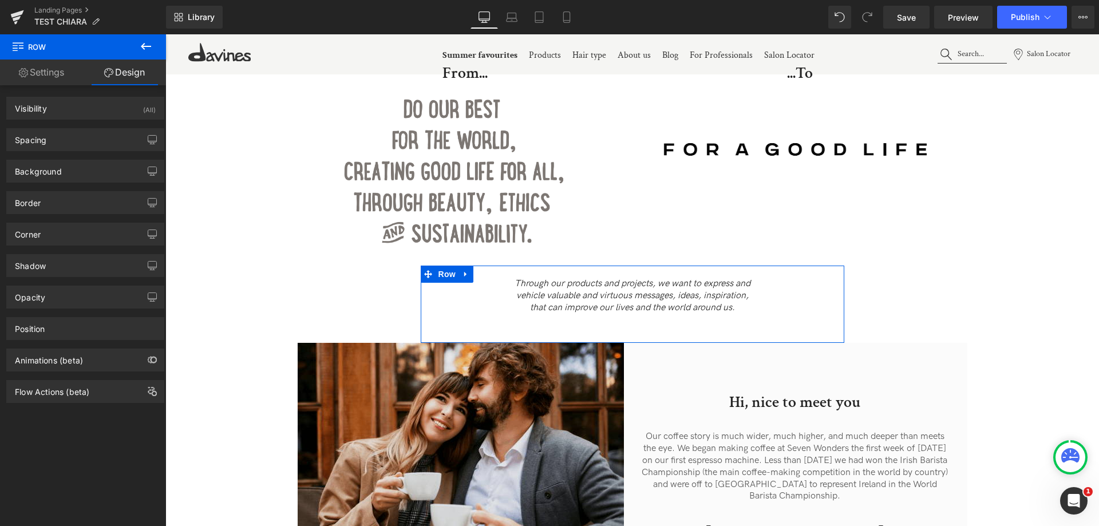
type input "0"
type input "22"
type input "0"
type input "50"
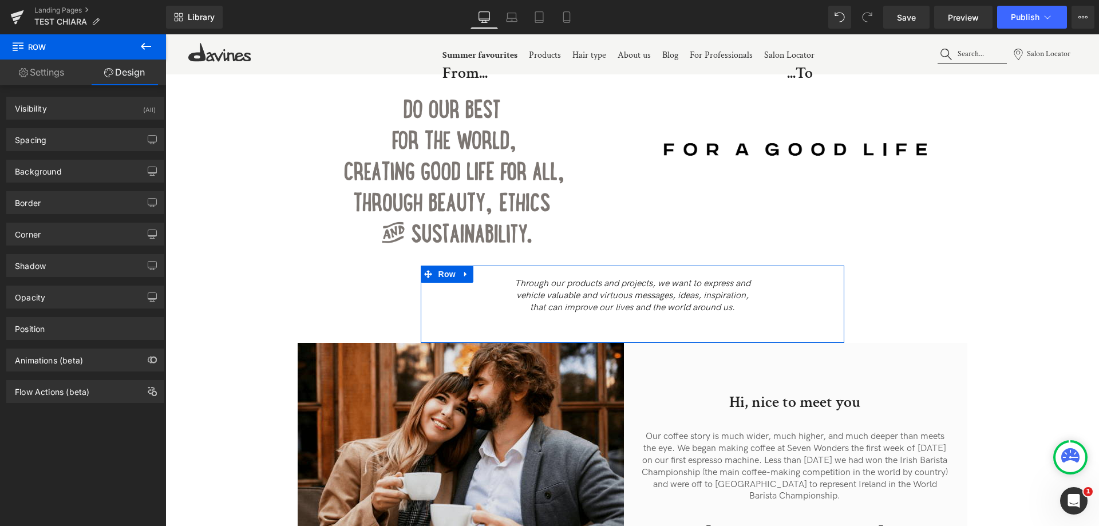
type input "0"
click at [72, 144] on div "Spacing" at bounding box center [85, 140] width 157 height 22
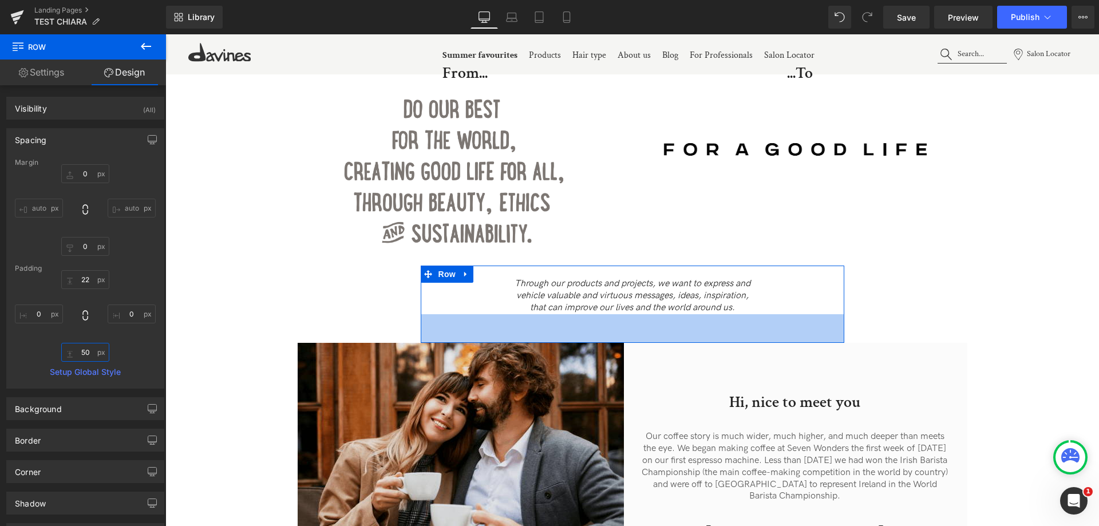
click at [82, 354] on input "50" at bounding box center [85, 352] width 48 height 19
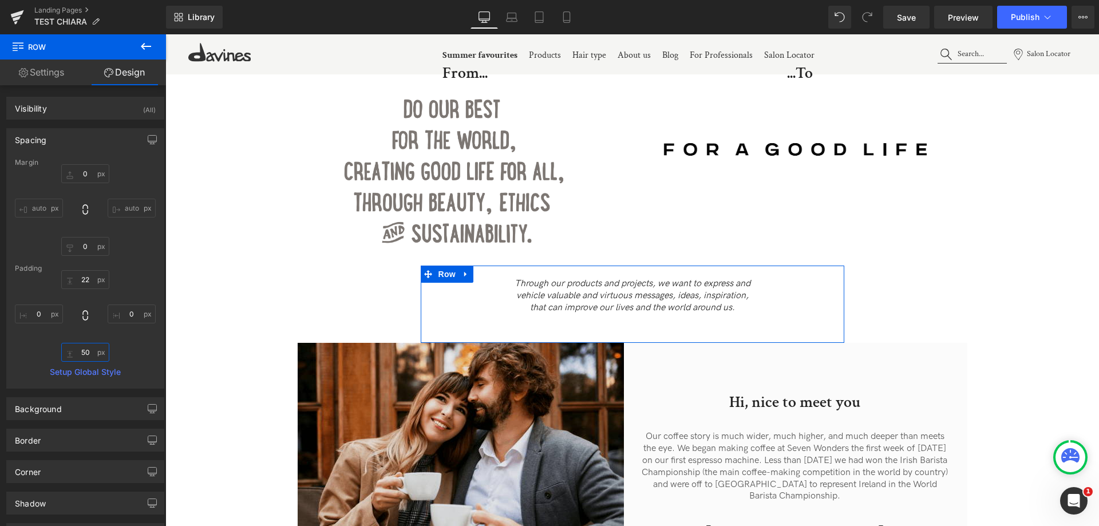
click at [85, 354] on input "50" at bounding box center [85, 352] width 48 height 19
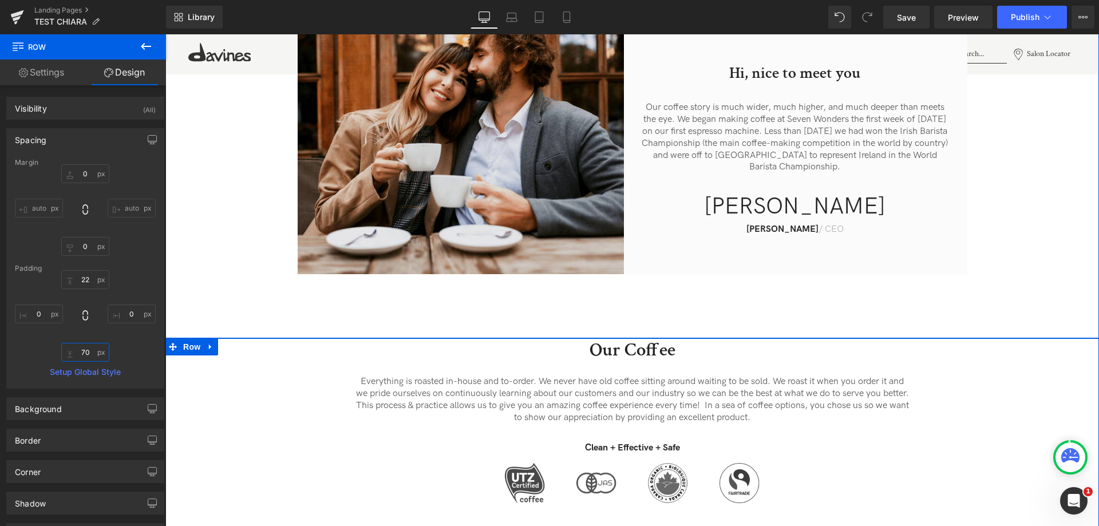
scroll to position [744, 0]
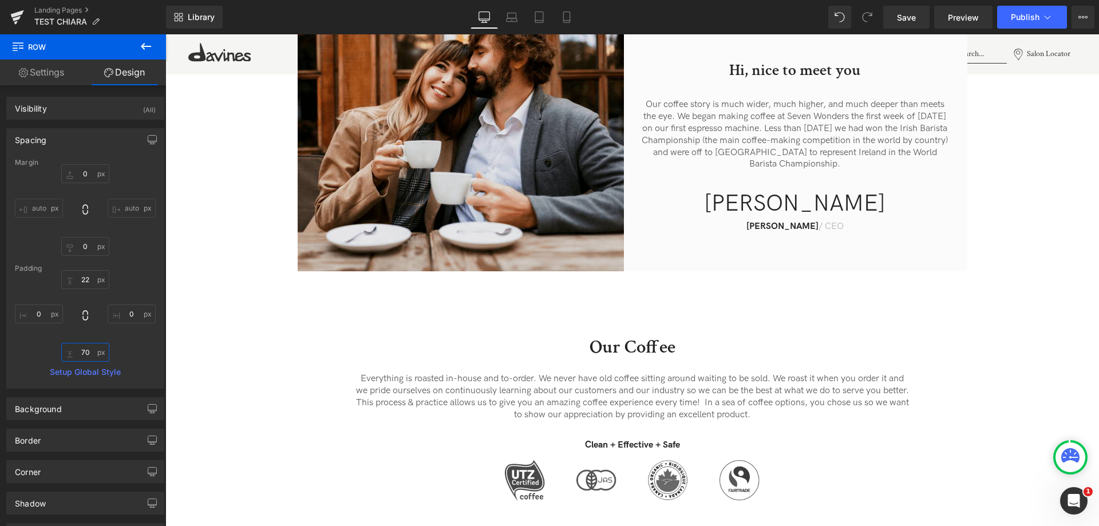
type input "70"
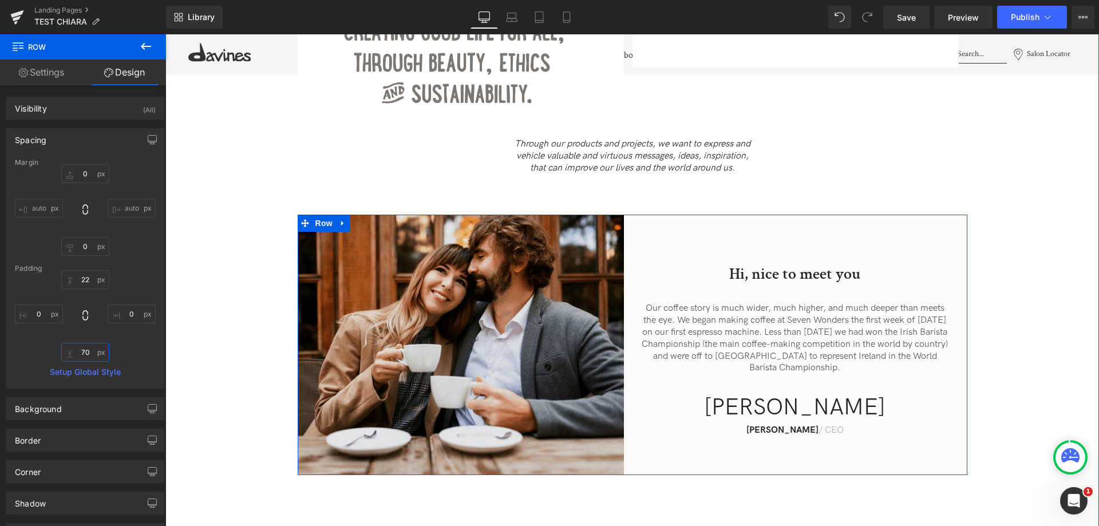
scroll to position [515, 0]
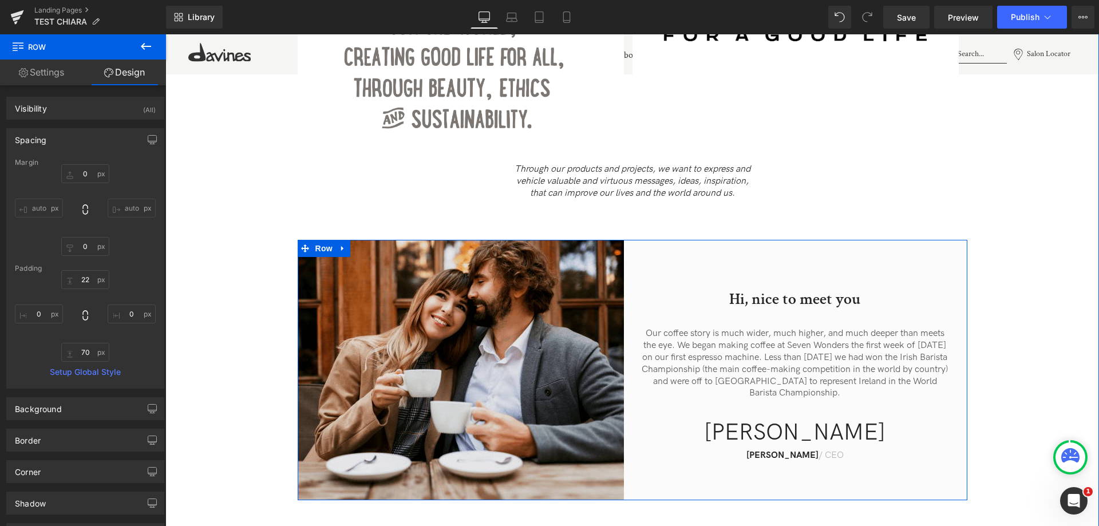
click at [739, 352] on p "Our coffee story is much wider, much higher, and much deeper than meets the eye…" at bounding box center [795, 364] width 308 height 72
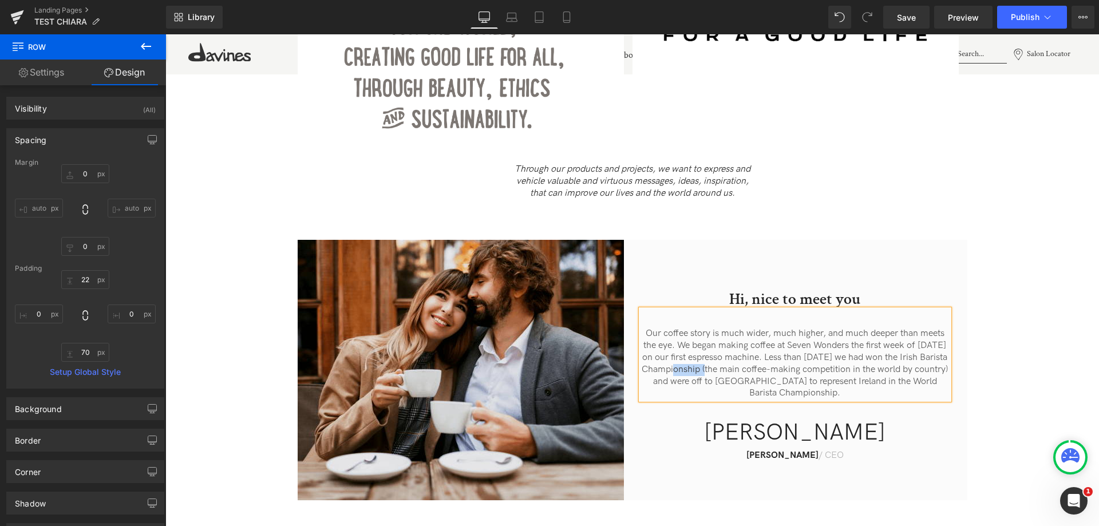
click at [739, 352] on p "Our coffee story is much wider, much higher, and much deeper than meets the eye…" at bounding box center [795, 364] width 308 height 72
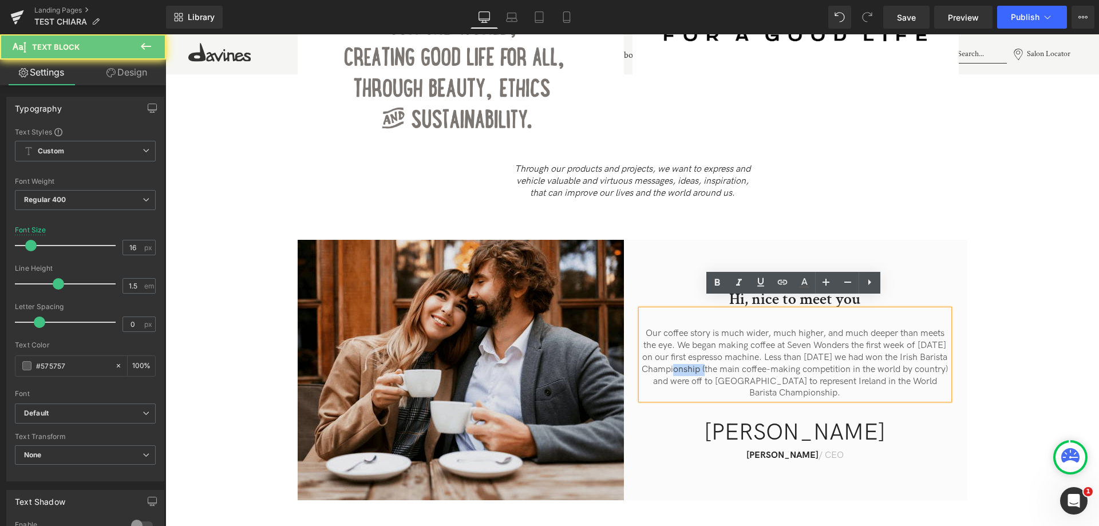
click at [739, 352] on p "Our coffee story is much wider, much higher, and much deeper than meets the eye…" at bounding box center [795, 364] width 308 height 72
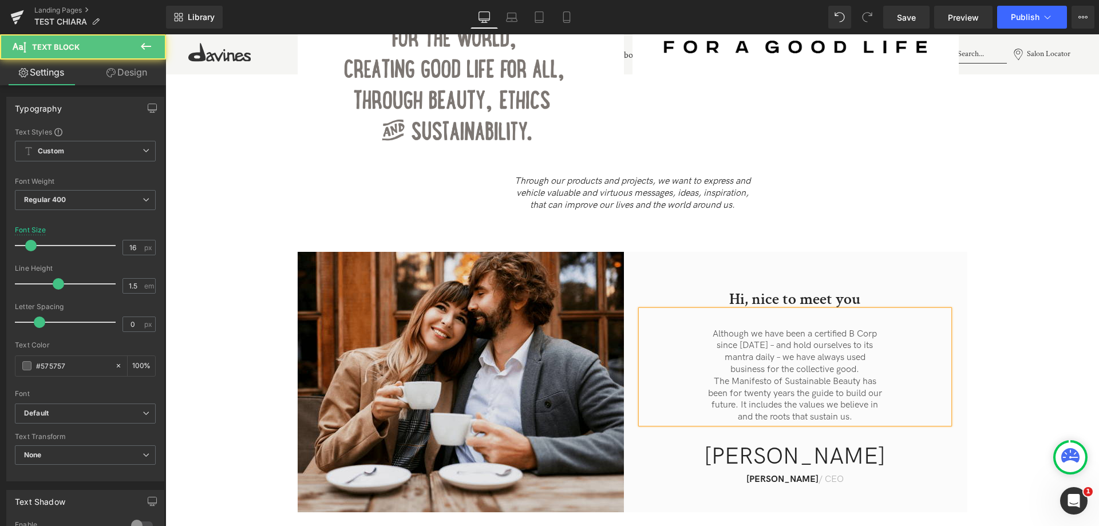
click at [706, 340] on p "since 2016 – and hold ourselves to its" at bounding box center [795, 346] width 308 height 12
click at [714, 352] on p "mantra daily – we have always used" at bounding box center [795, 358] width 308 height 12
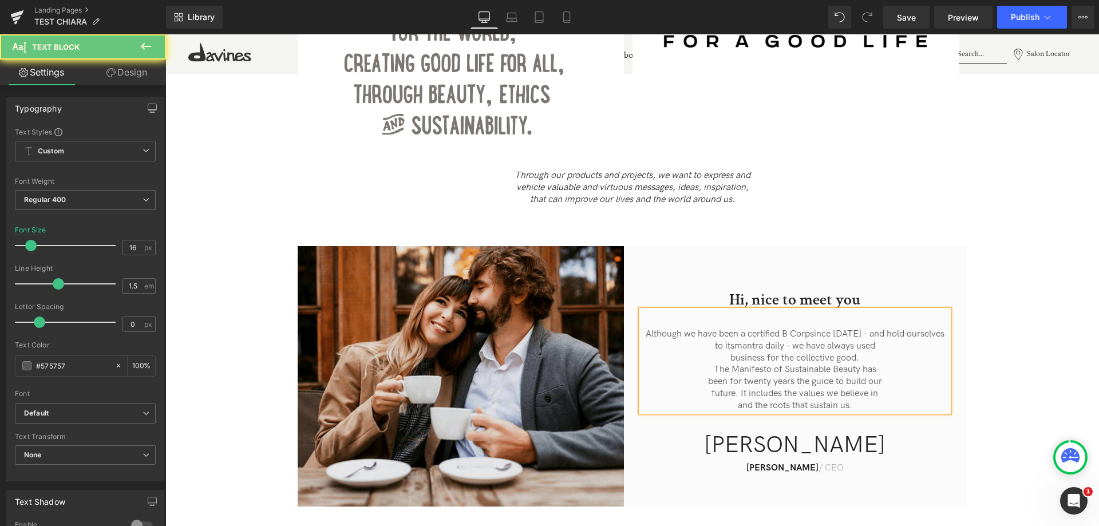
click at [725, 353] on p "business for the collective good." at bounding box center [795, 359] width 308 height 12
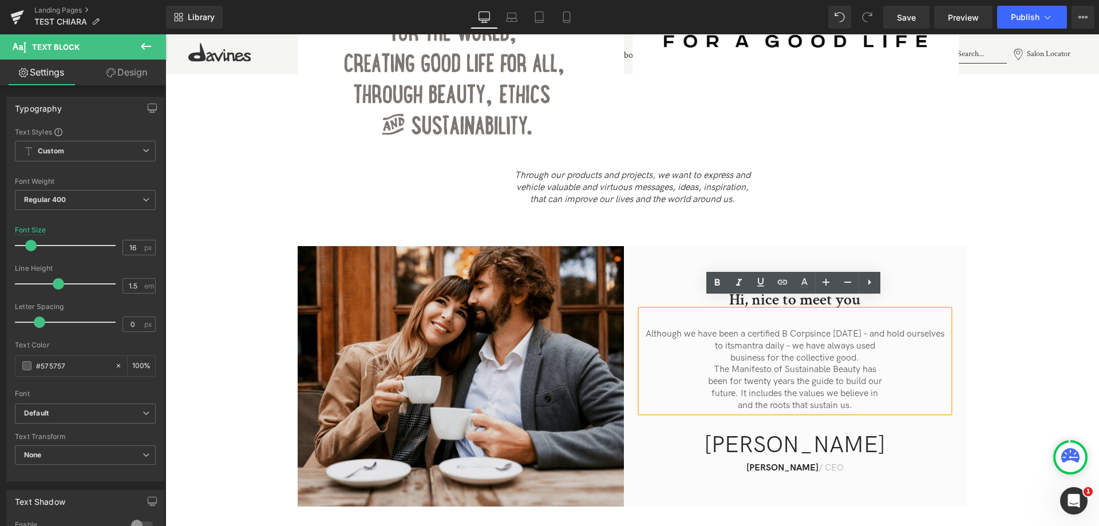
scroll to position [515, 0]
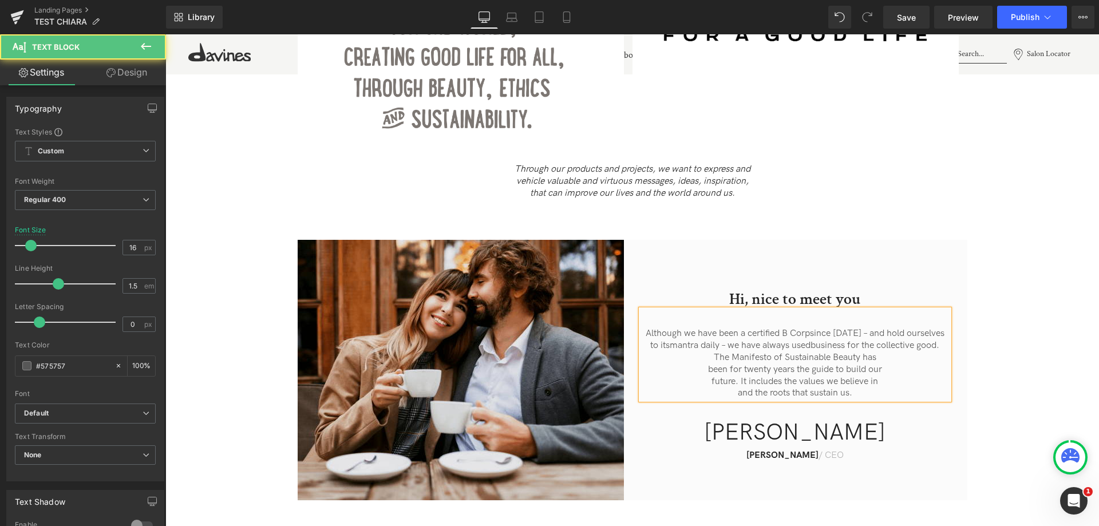
click at [705, 352] on p "The Manifesto of Sustainable Beauty has" at bounding box center [795, 358] width 308 height 12
click at [700, 364] on p "been for twenty years the guide to build our" at bounding box center [795, 370] width 308 height 12
click at [705, 376] on p "future. It includes the values we believe in" at bounding box center [795, 382] width 308 height 12
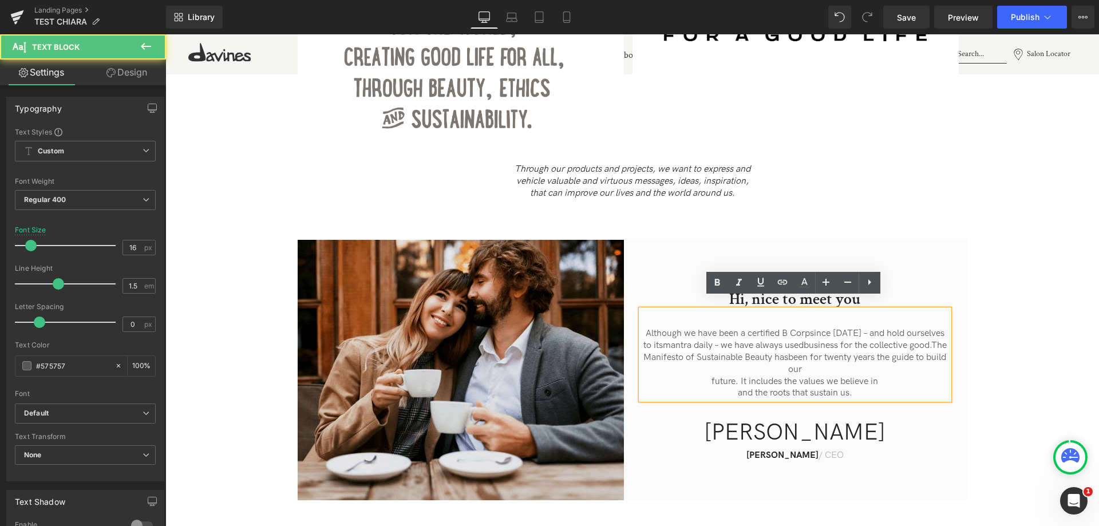
scroll to position [521, 0]
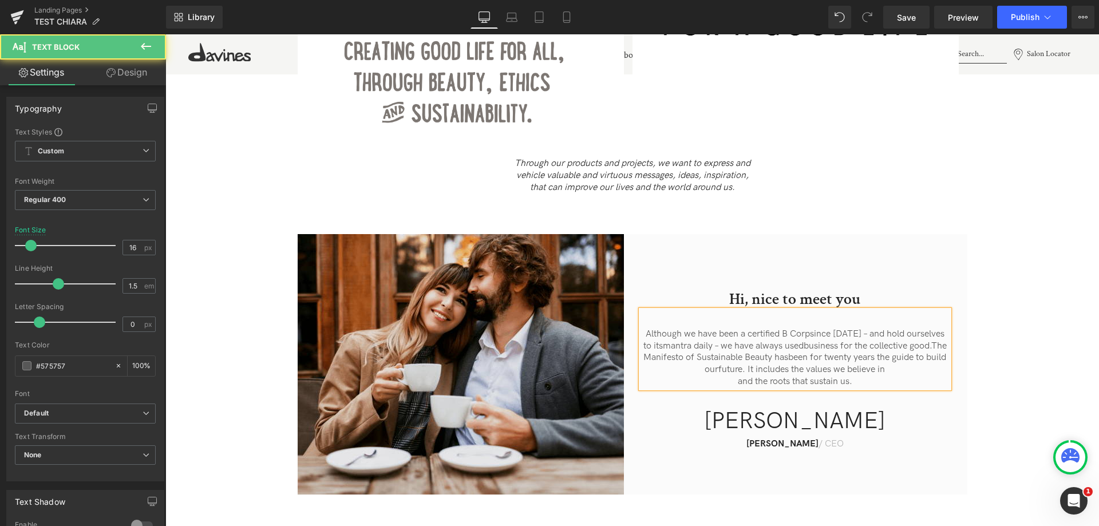
click at [709, 376] on p "and the roots that sustain us." at bounding box center [795, 382] width 308 height 12
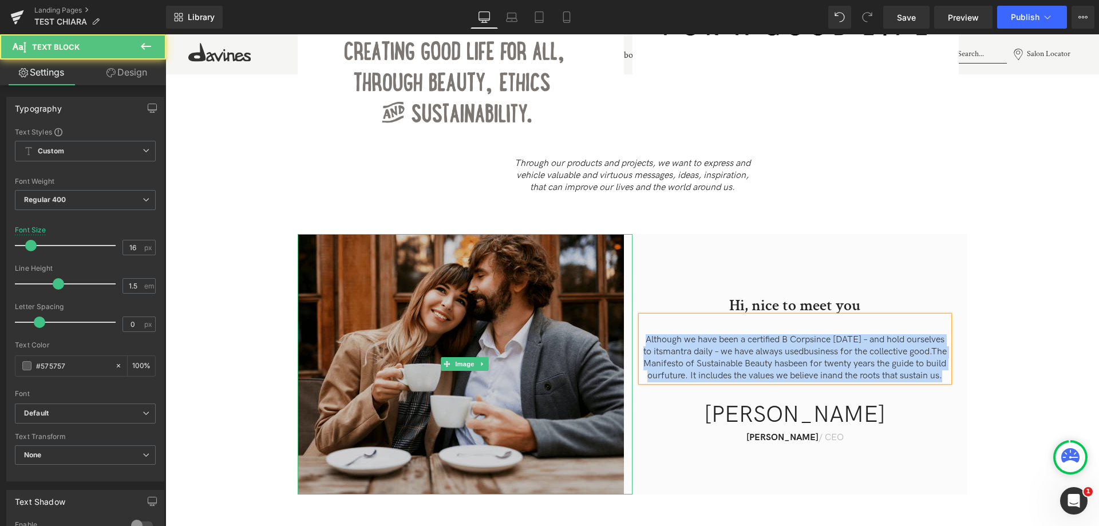
drag, startPoint x: 835, startPoint y: 370, endPoint x: 551, endPoint y: 282, distance: 298.1
click at [510, 277] on div "Hi, nice to meet you Heading Although we have been a certified B Corp since 201…" at bounding box center [633, 364] width 670 height 261
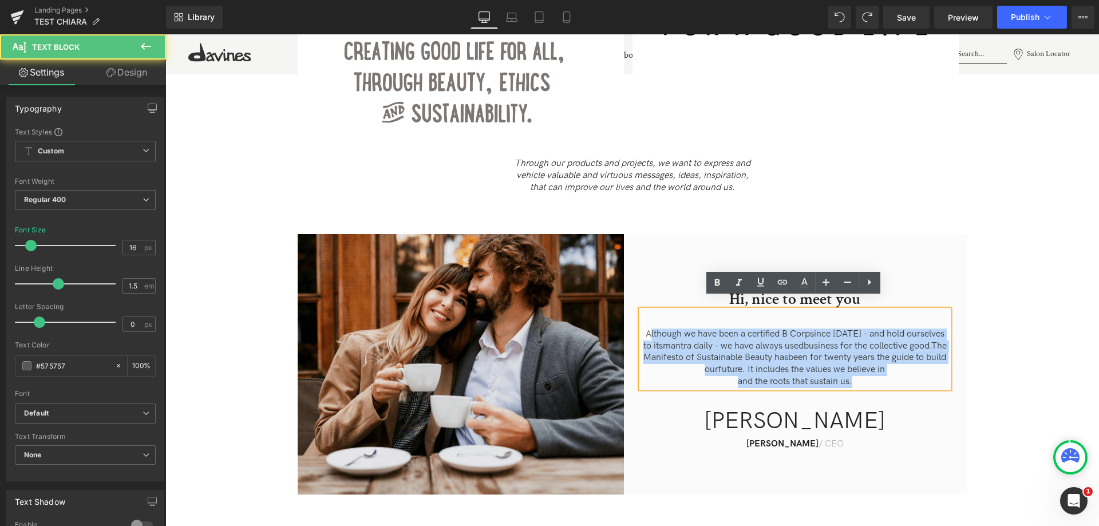
drag, startPoint x: 776, startPoint y: 346, endPoint x: 645, endPoint y: 318, distance: 134.5
click at [645, 318] on div "Although we have been a certified B Corp since 2016 – and hold ourselves to its…" at bounding box center [795, 349] width 308 height 78
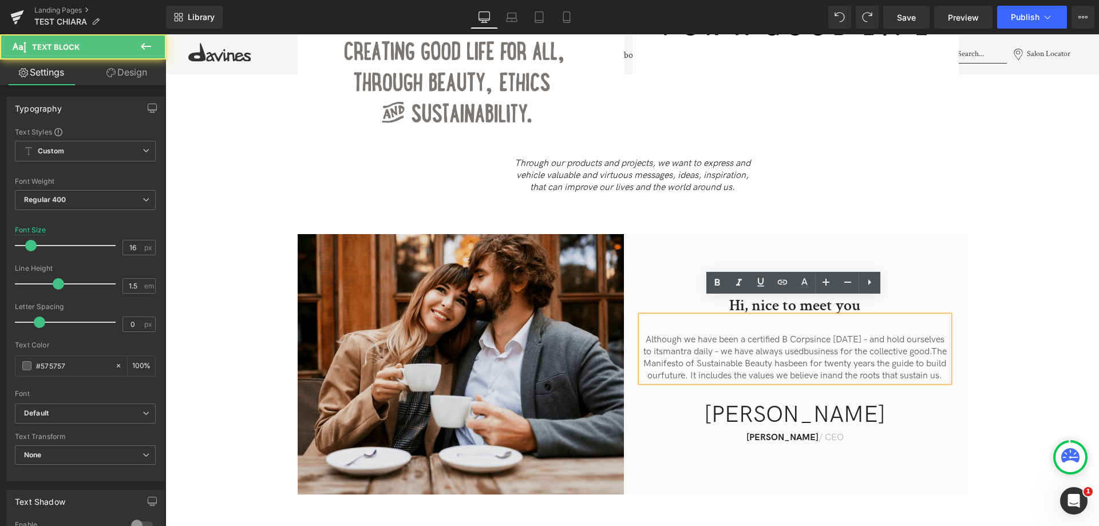
drag, startPoint x: 745, startPoint y: 350, endPoint x: 637, endPoint y: 318, distance: 112.7
click at [641, 318] on div "Although we have been a certified B Corp since 2016 – and hold ourselves to its…" at bounding box center [795, 349] width 308 height 66
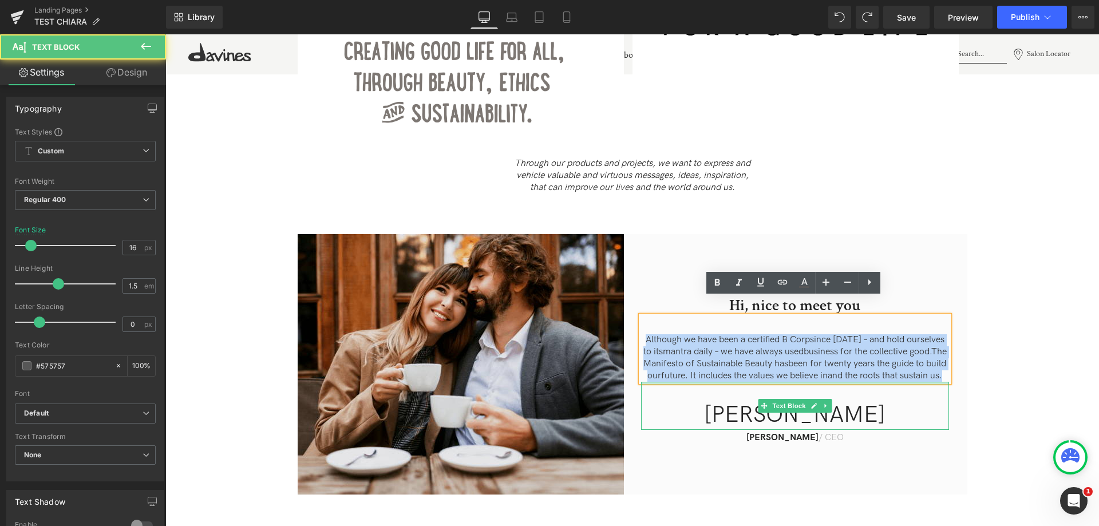
drag, startPoint x: 644, startPoint y: 325, endPoint x: 839, endPoint y: 376, distance: 201.8
click at [839, 376] on div "Hi, nice to meet you Heading Although we have been a certified B Corp since 201…" at bounding box center [795, 369] width 308 height 149
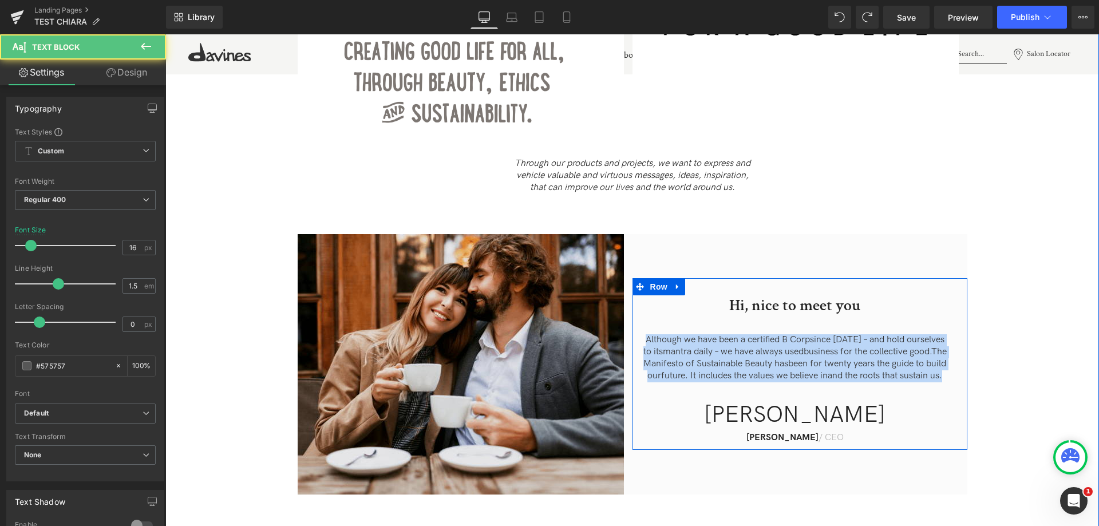
click at [792, 334] on p "Although we have been a certified B Corp since 2016 – and hold ourselves to its…" at bounding box center [795, 358] width 308 height 48
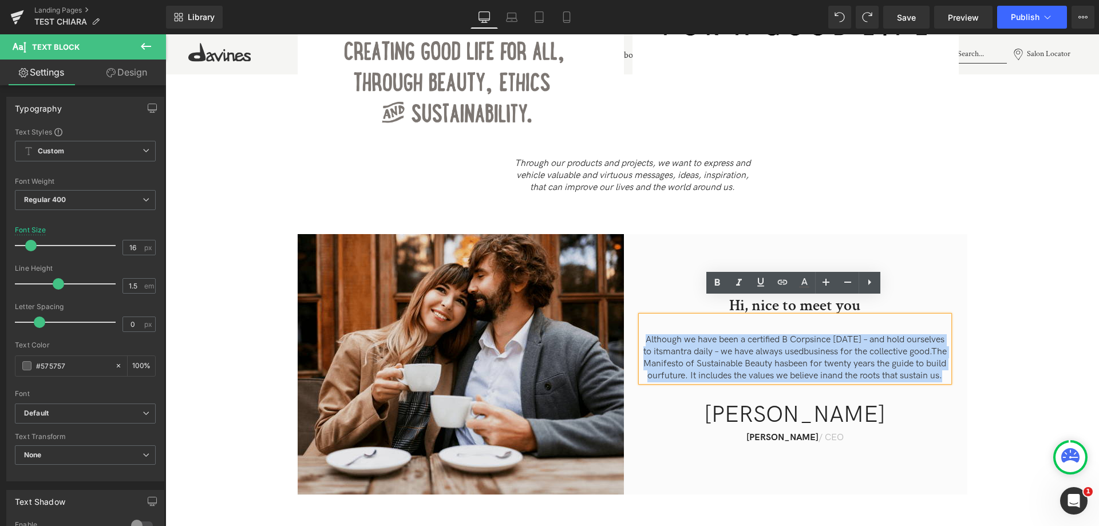
drag, startPoint x: 793, startPoint y: 357, endPoint x: 636, endPoint y: 323, distance: 160.6
click at [636, 323] on div "Hi, nice to meet you Heading Although we have been a certified B Corp since 201…" at bounding box center [800, 364] width 335 height 172
copy p "Although we have been a certified B Corp since 2016 – and hold ourselves to its…"
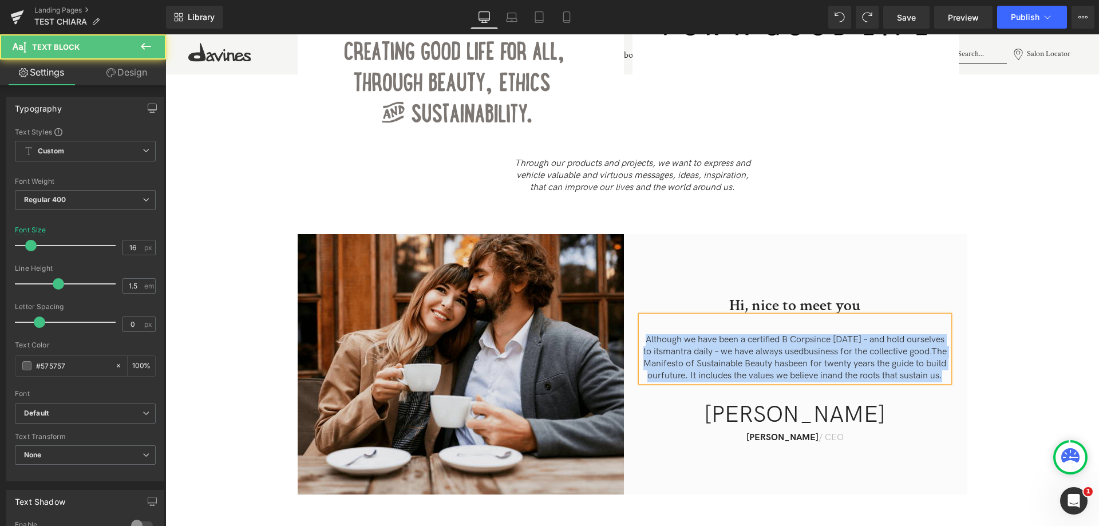
click at [728, 334] on p "Although we have been a certified B Corp since 2016 – and hold ourselves to its…" at bounding box center [795, 358] width 308 height 48
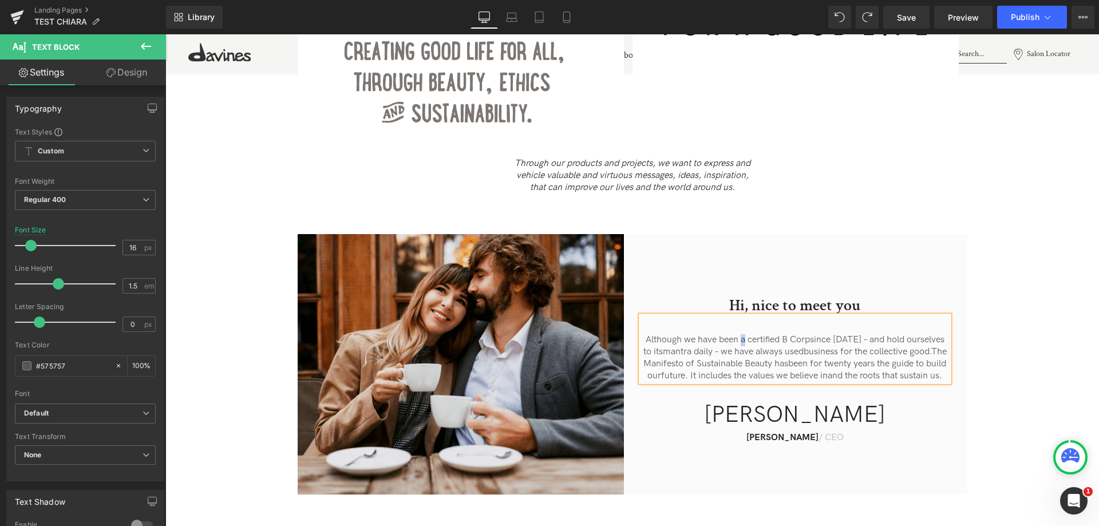
drag, startPoint x: 746, startPoint y: 323, endPoint x: 740, endPoint y: 324, distance: 5.8
click at [740, 334] on p "Although we have been a certified B Corp since 2016 – and hold ourselves to its…" at bounding box center [795, 358] width 308 height 48
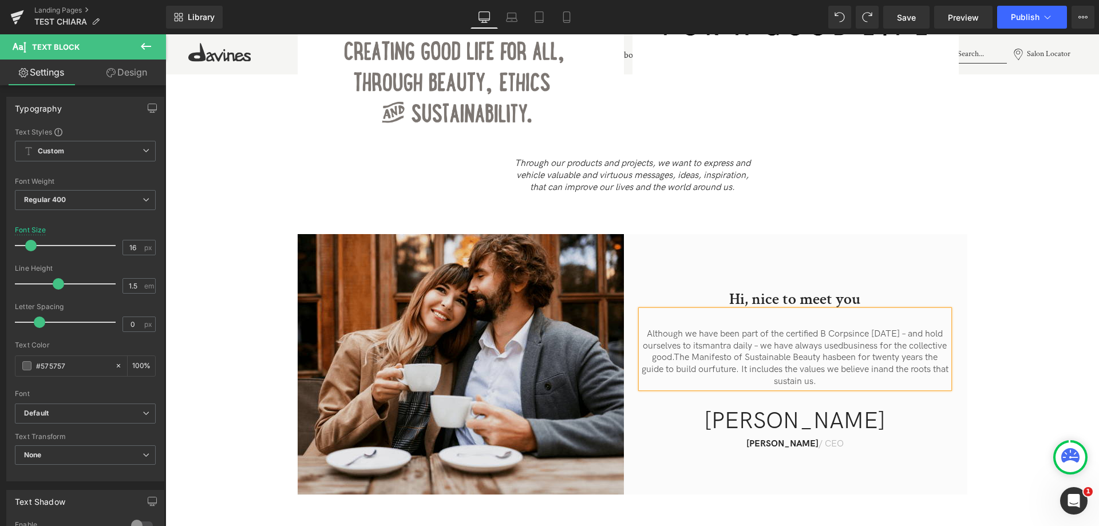
click at [810, 329] on p "Although we have been part of the certified B Corp since 2016 – and hold oursel…" at bounding box center [795, 359] width 308 height 60
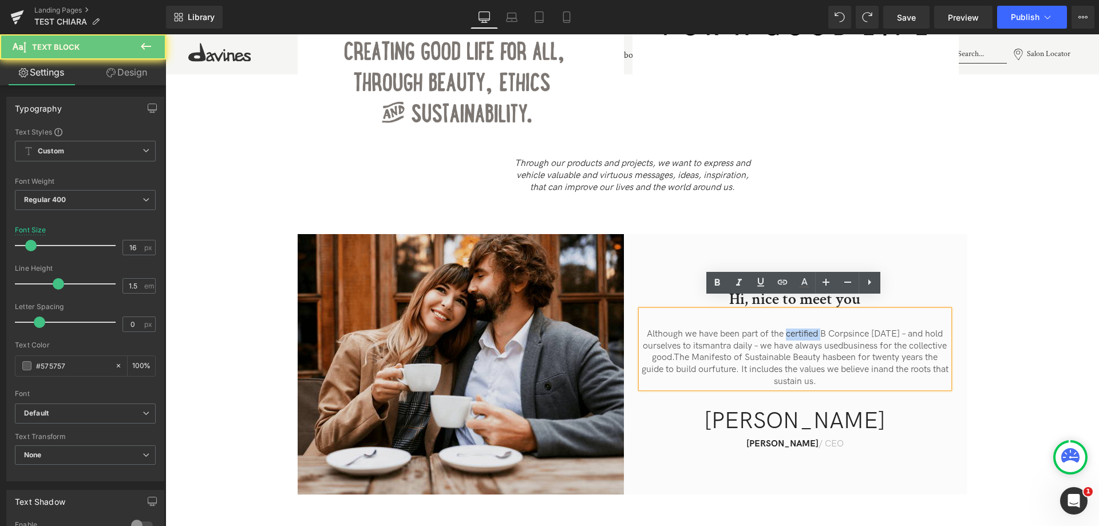
click at [810, 329] on p "Although we have been part of the certified B Corp since 2016 – and hold oursel…" at bounding box center [795, 359] width 308 height 60
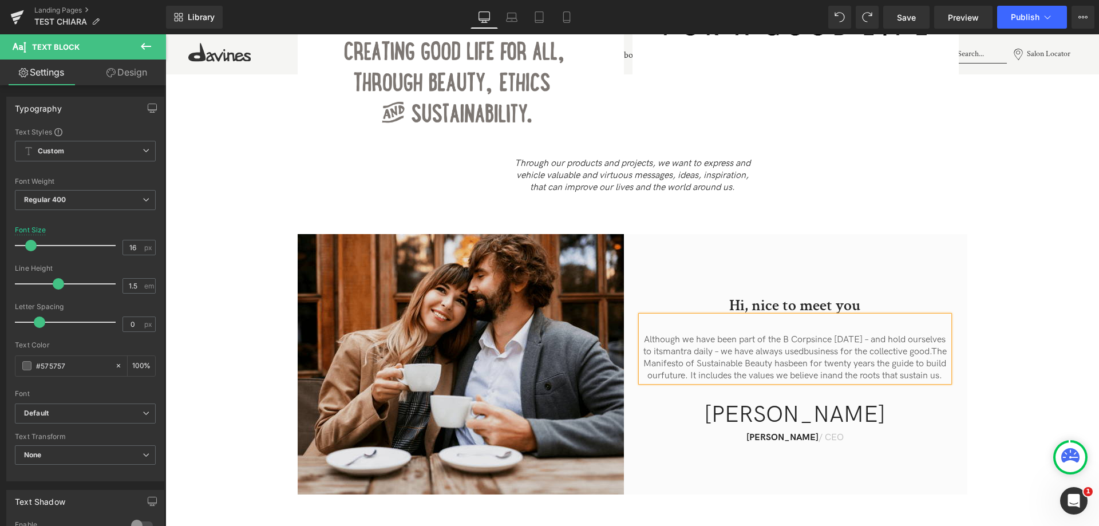
click at [813, 334] on p "Although we have been part of the B Corp since 2016 – and hold ourselves to its…" at bounding box center [795, 358] width 308 height 48
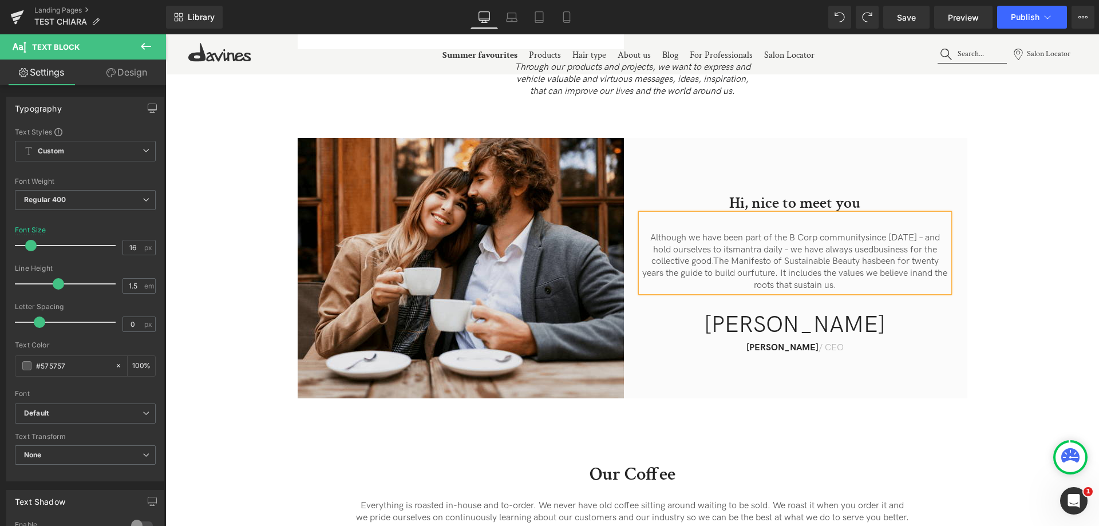
scroll to position [636, 0]
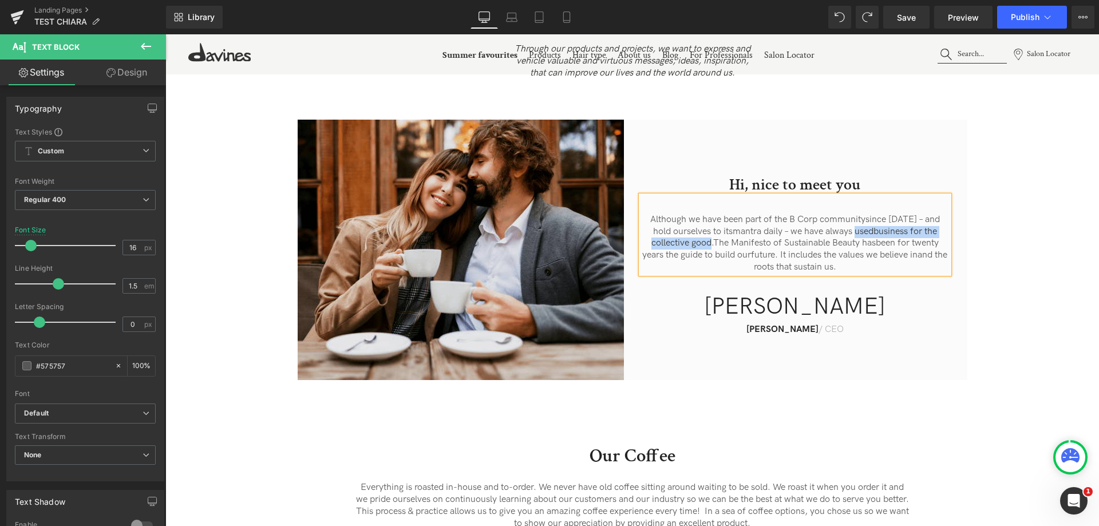
drag, startPoint x: 705, startPoint y: 235, endPoint x: 843, endPoint y: 217, distance: 139.7
click at [843, 217] on p "Although we have been part of the B Corp community since 2016 – and hold oursel…" at bounding box center [795, 244] width 308 height 60
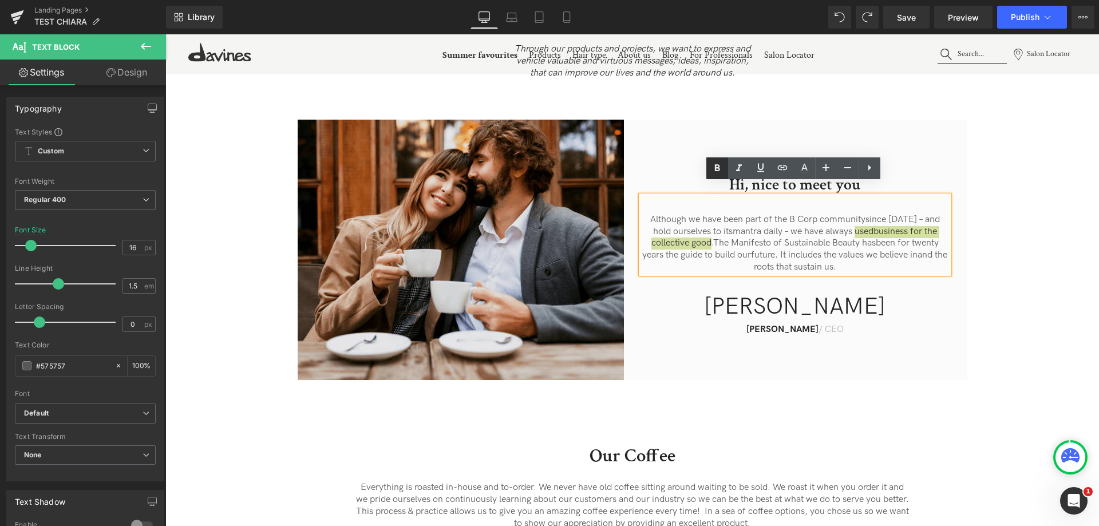
click at [713, 168] on icon at bounding box center [718, 168] width 14 height 14
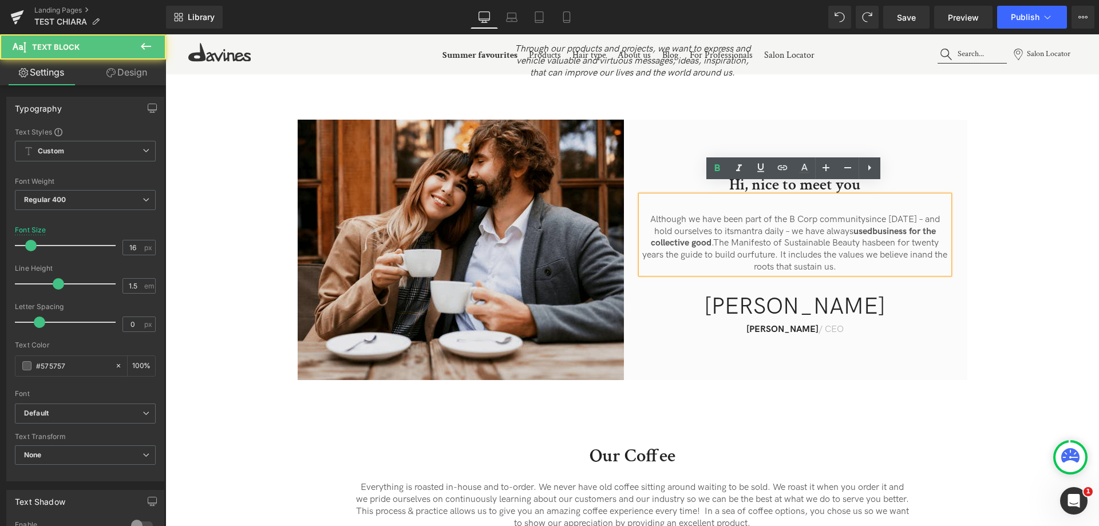
click at [713, 237] on p "Although we have been part of the B Corp community since 2016 – and hold oursel…" at bounding box center [795, 244] width 308 height 60
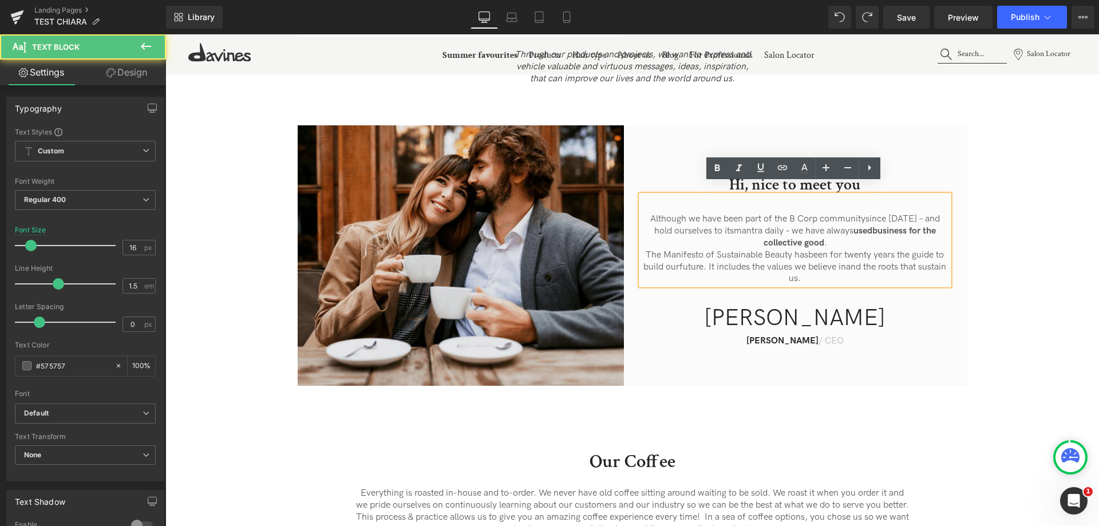
scroll to position [624, 0]
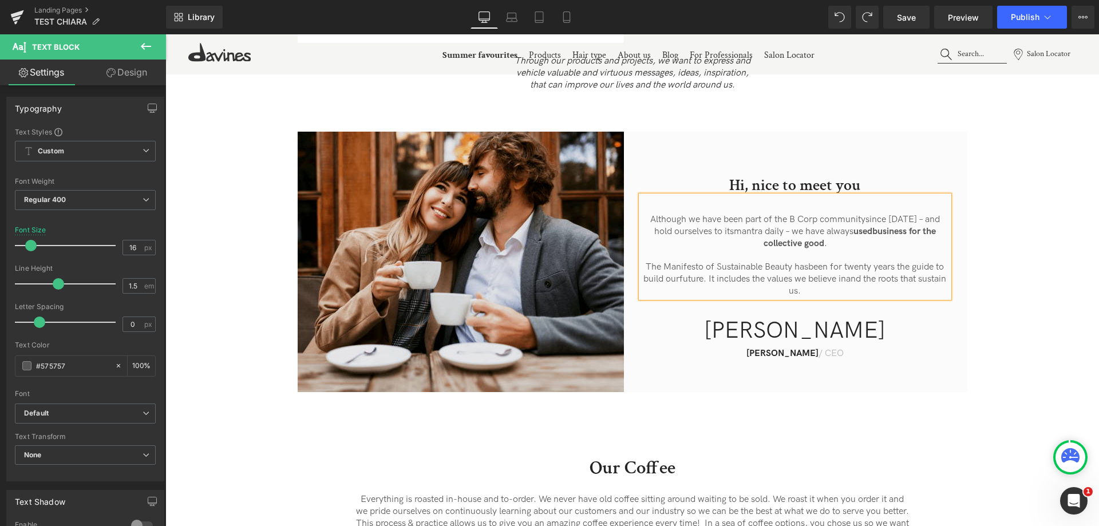
click at [748, 175] on h2 "Hi, nice to meet you" at bounding box center [795, 185] width 308 height 21
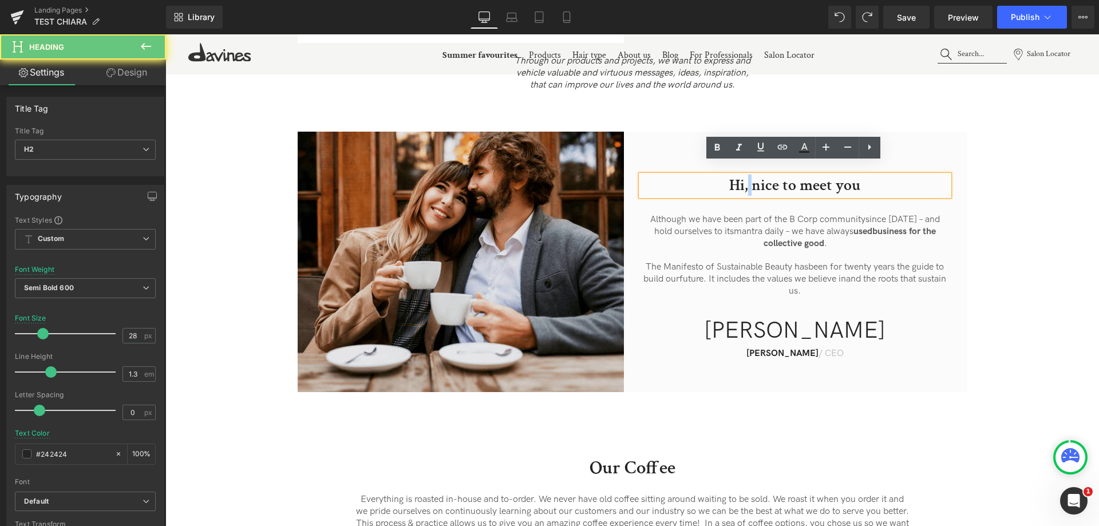
click at [748, 175] on h2 "Hi, nice to meet you" at bounding box center [795, 185] width 308 height 21
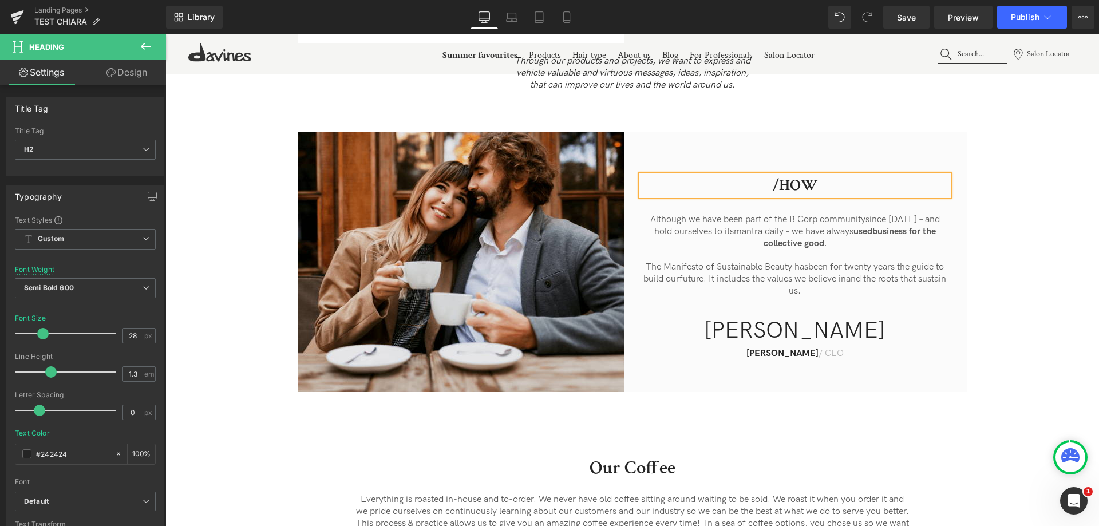
click at [1052, 285] on div "...To Heading Image From... Heading Image Row Through our products and projects…" at bounding box center [632, 115] width 934 height 551
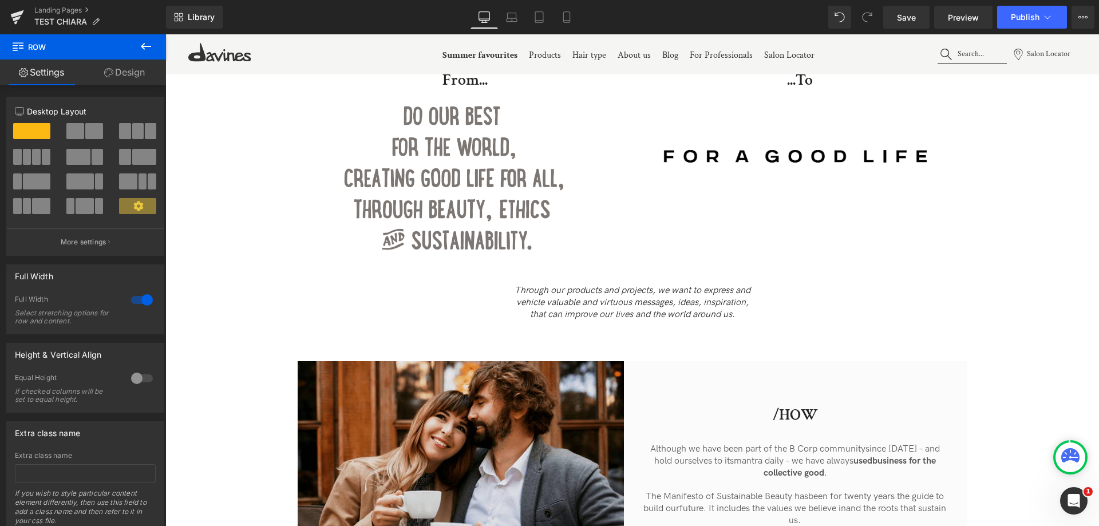
scroll to position [395, 0]
click at [549, 285] on icon "Through our products and projects, we want to express and" at bounding box center [633, 290] width 236 height 11
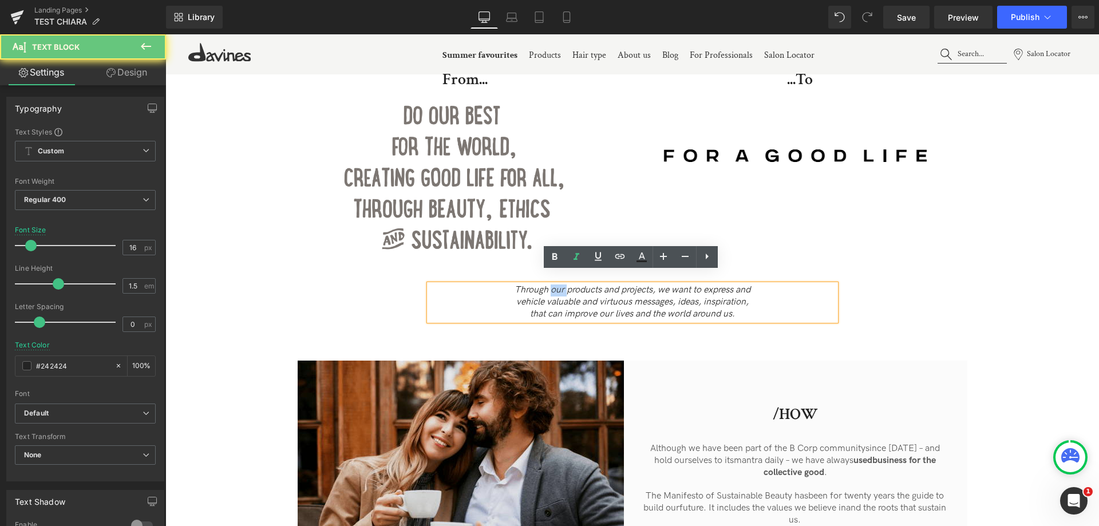
click at [549, 285] on icon "Through our products and projects, we want to express and" at bounding box center [633, 290] width 236 height 11
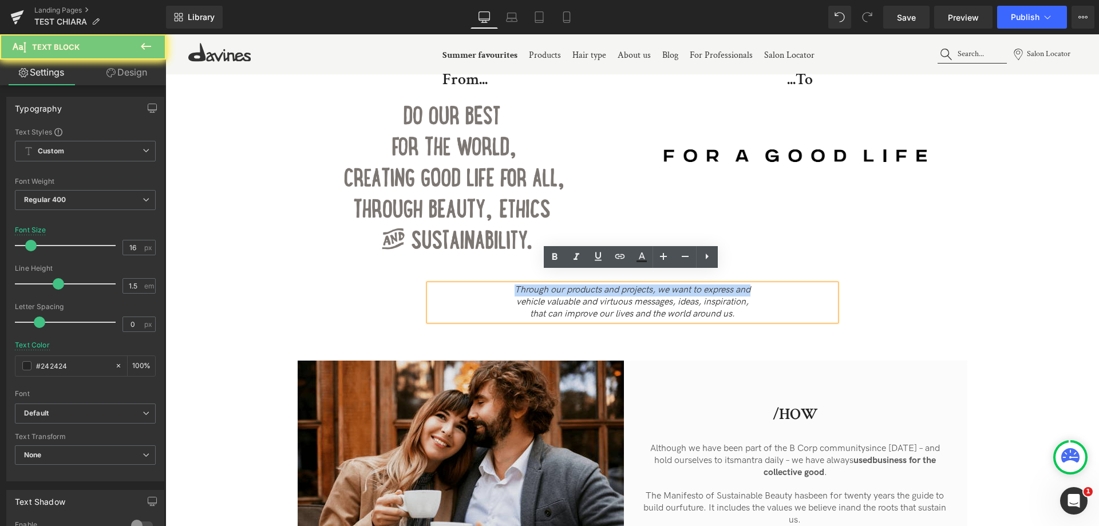
click at [519, 285] on icon "Through our products and projects, we want to express and" at bounding box center [633, 290] width 236 height 11
click at [515, 285] on icon "Through our products and projects, we want to express and" at bounding box center [633, 290] width 236 height 11
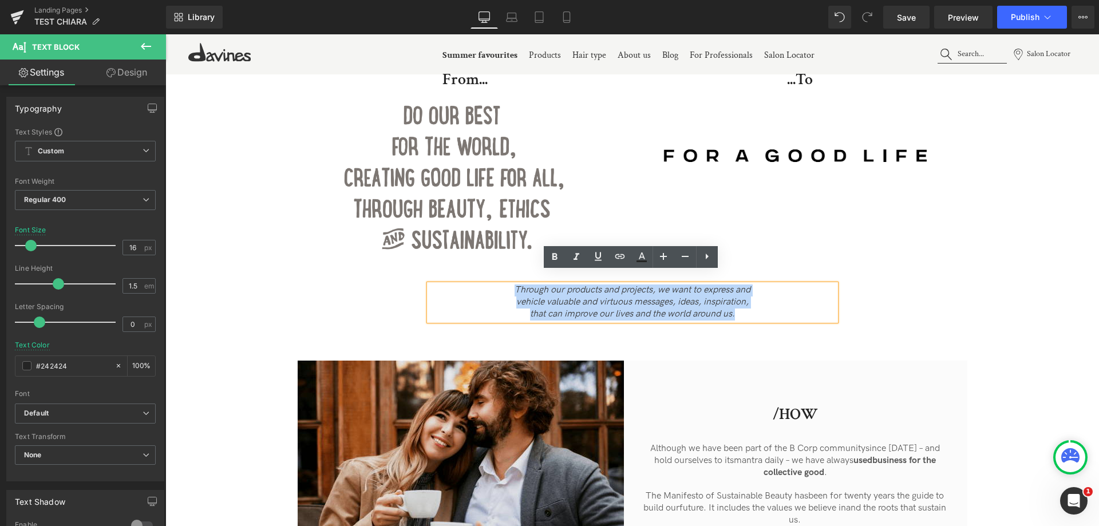
drag, startPoint x: 506, startPoint y: 277, endPoint x: 760, endPoint y: 346, distance: 263.5
click at [760, 348] on div "Through our products and projects, we want to express and vehicle valuable and…" at bounding box center [633, 316] width 424 height 88
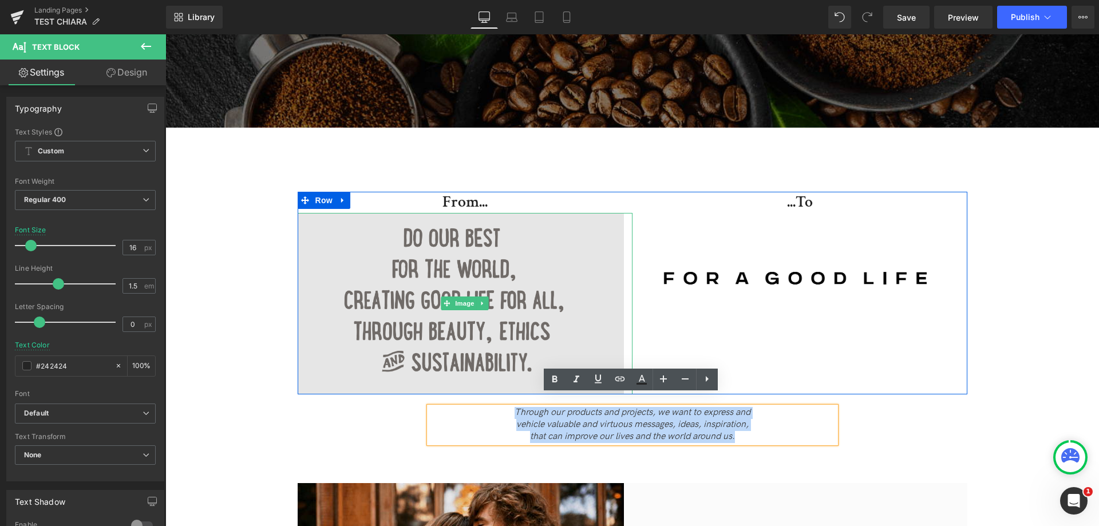
scroll to position [51, 0]
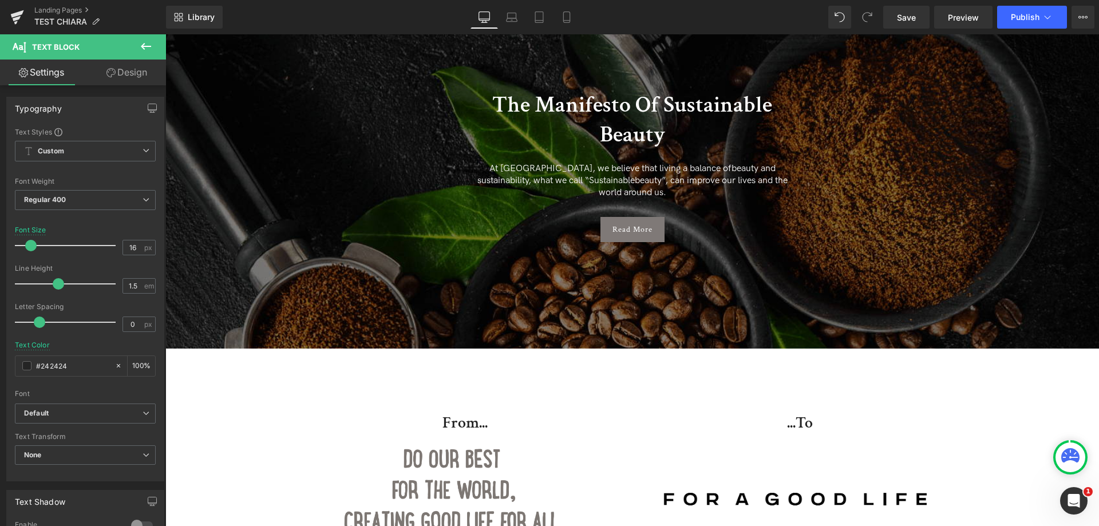
click at [586, 112] on h2 "The Manifesto Of Sustainable Beauty" at bounding box center [633, 120] width 326 height 60
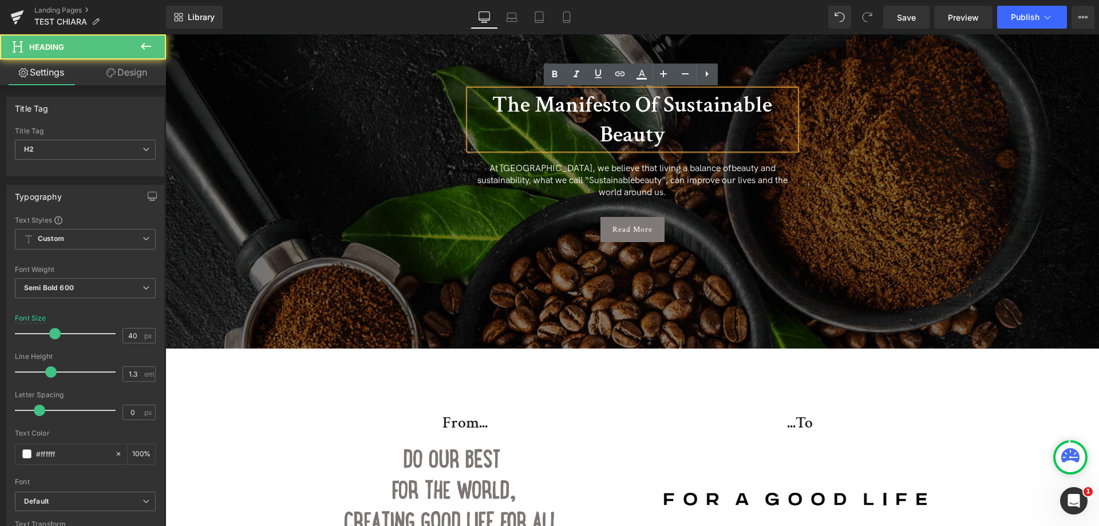
click at [603, 102] on h2 "The Manifesto Of Sustainable Beauty" at bounding box center [633, 120] width 326 height 60
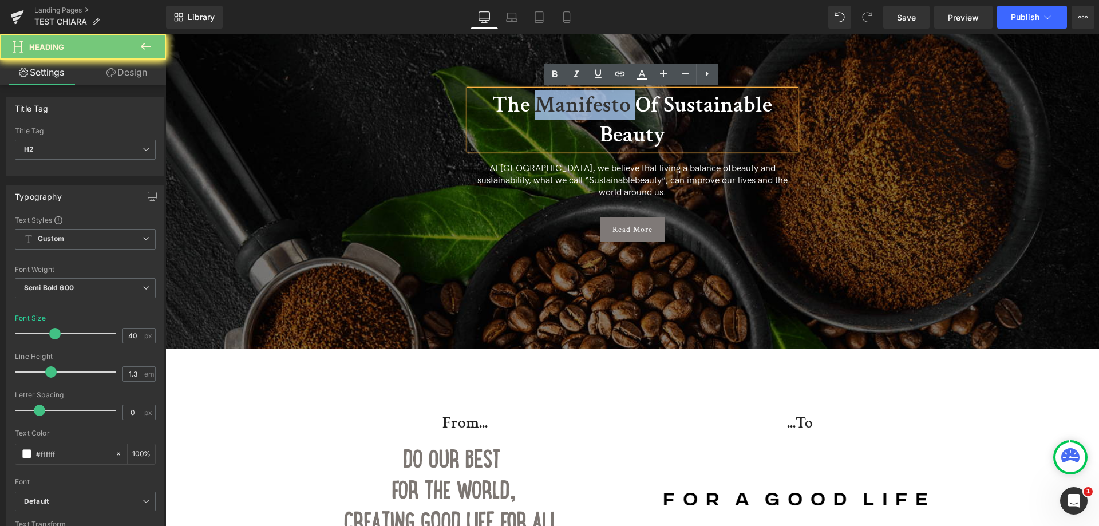
click at [603, 102] on h2 "The Manifesto Of Sustainable Beauty" at bounding box center [633, 120] width 326 height 60
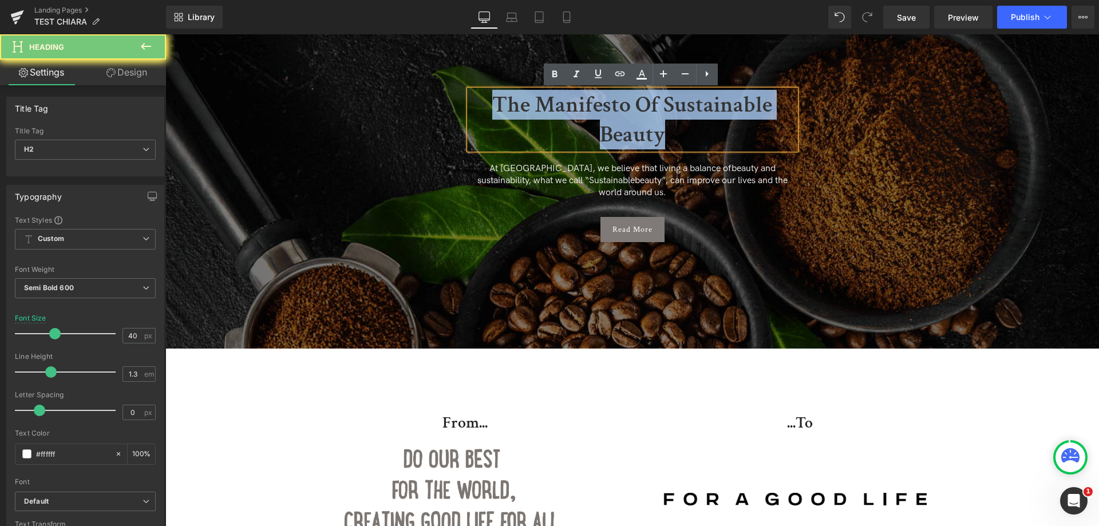
click at [603, 102] on h2 "The Manifesto Of Sustainable Beauty" at bounding box center [633, 120] width 326 height 60
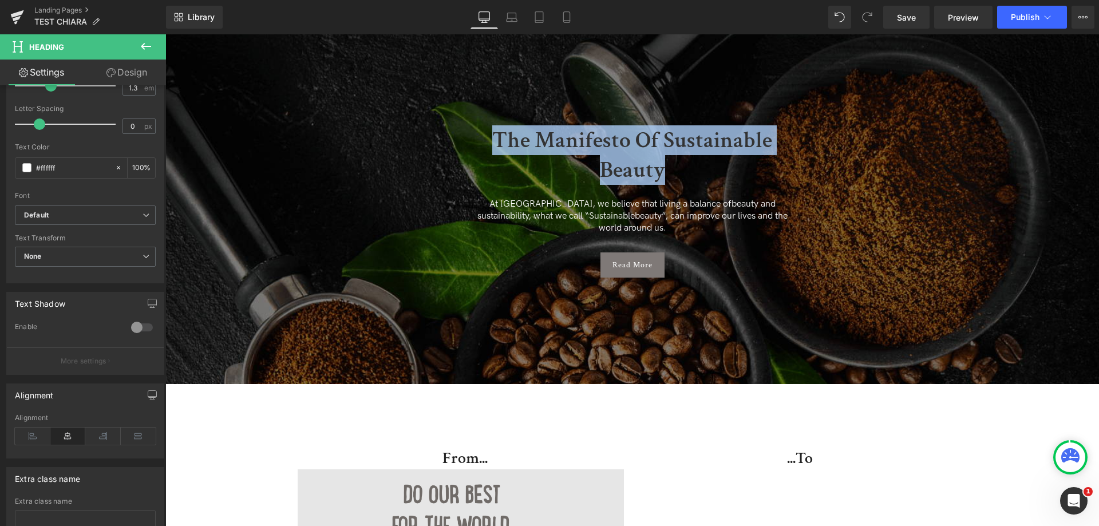
scroll to position [0, 0]
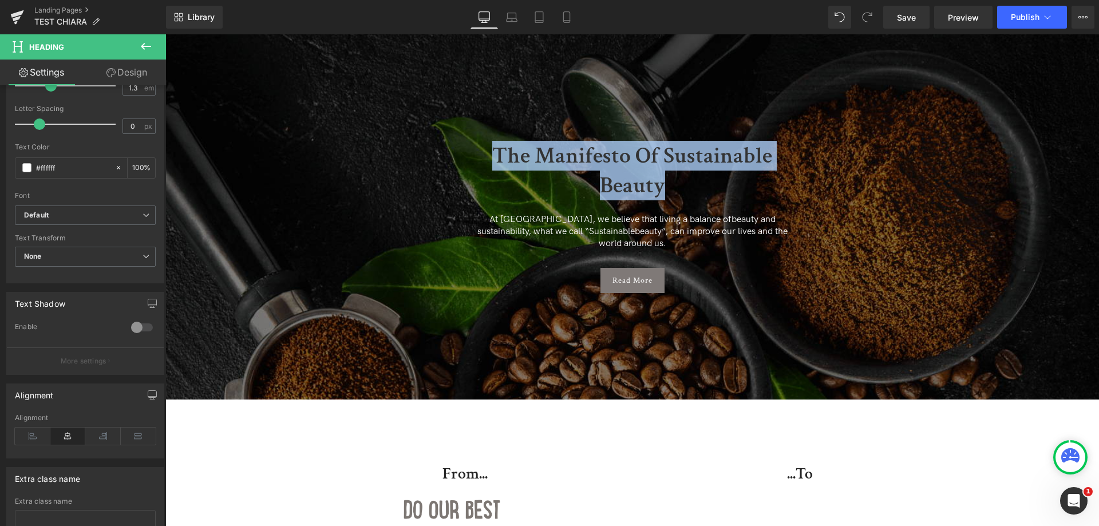
click at [633, 176] on span "Heading" at bounding box center [626, 171] width 31 height 14
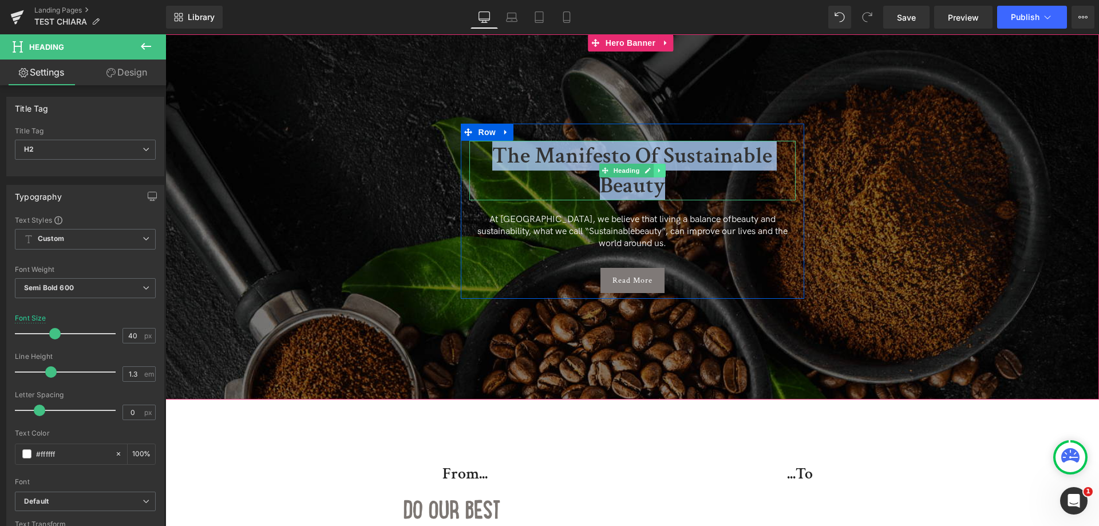
click at [659, 175] on link at bounding box center [660, 171] width 12 height 14
click at [653, 169] on icon at bounding box center [654, 170] width 6 height 6
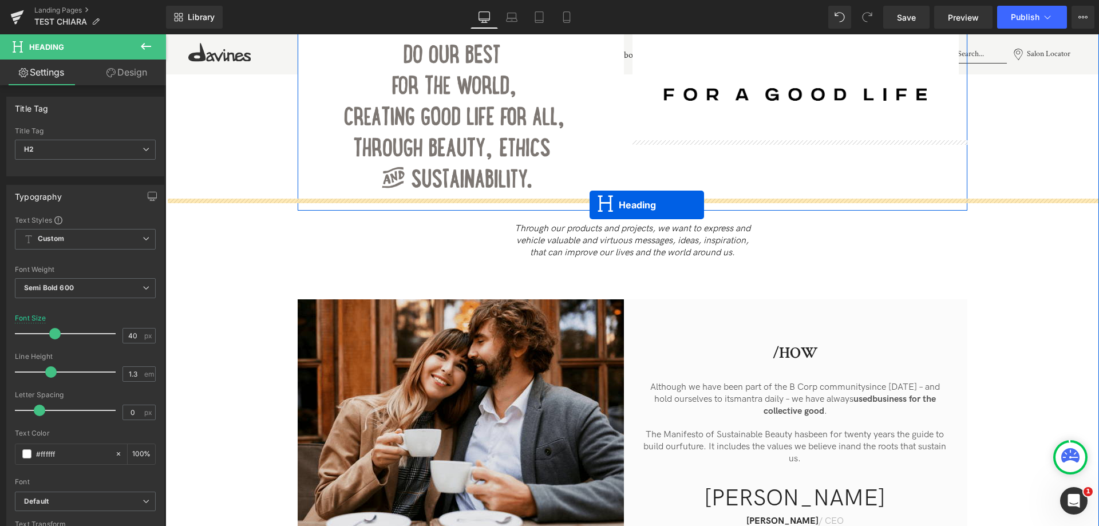
drag, startPoint x: 588, startPoint y: 172, endPoint x: 590, endPoint y: 205, distance: 32.7
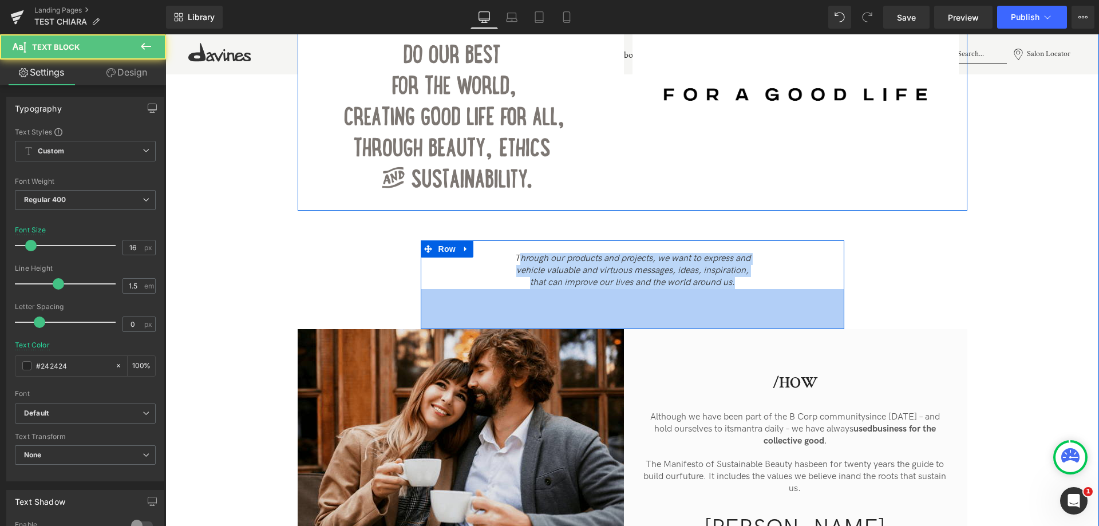
drag, startPoint x: 514, startPoint y: 247, endPoint x: 797, endPoint y: 321, distance: 292.2
click at [797, 321] on div "...To Heading Image From... Heading Image Row The Manifesto Of Sustainable Beau…" at bounding box center [632, 298] width 934 height 581
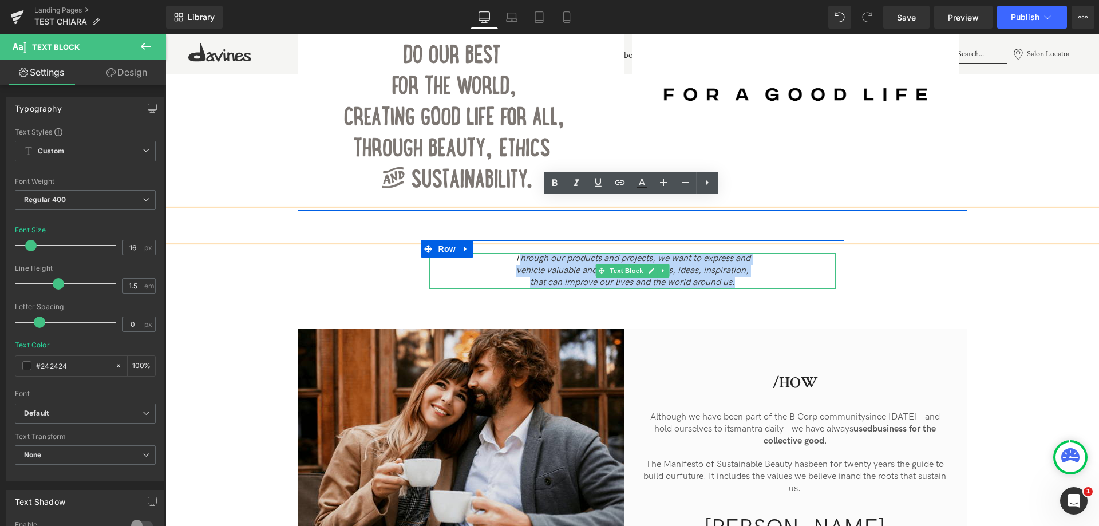
click at [681, 277] on icon "that can improve our lives and the world around us." at bounding box center [632, 282] width 205 height 11
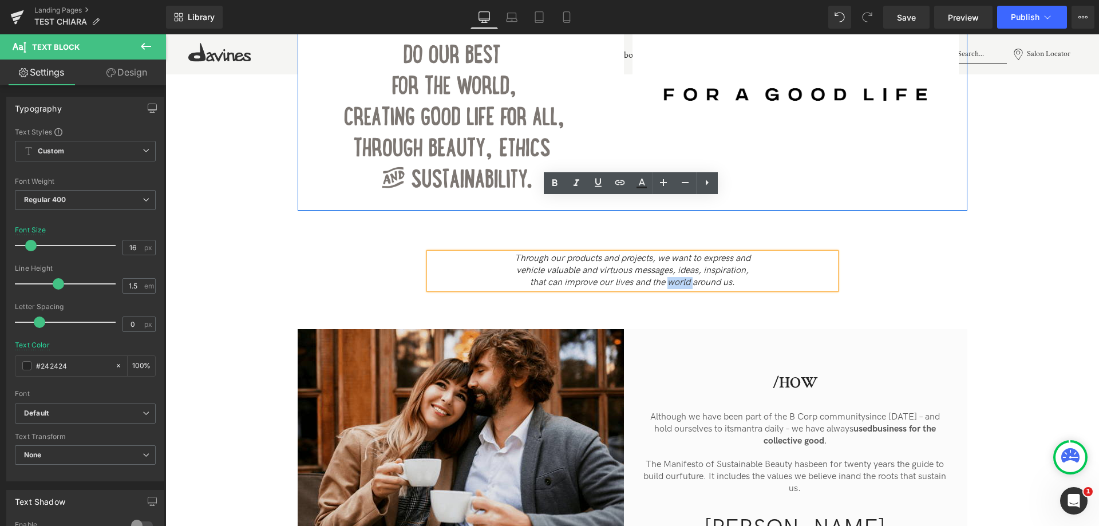
click at [681, 277] on icon "that can improve our lives and the world around us." at bounding box center [632, 282] width 205 height 11
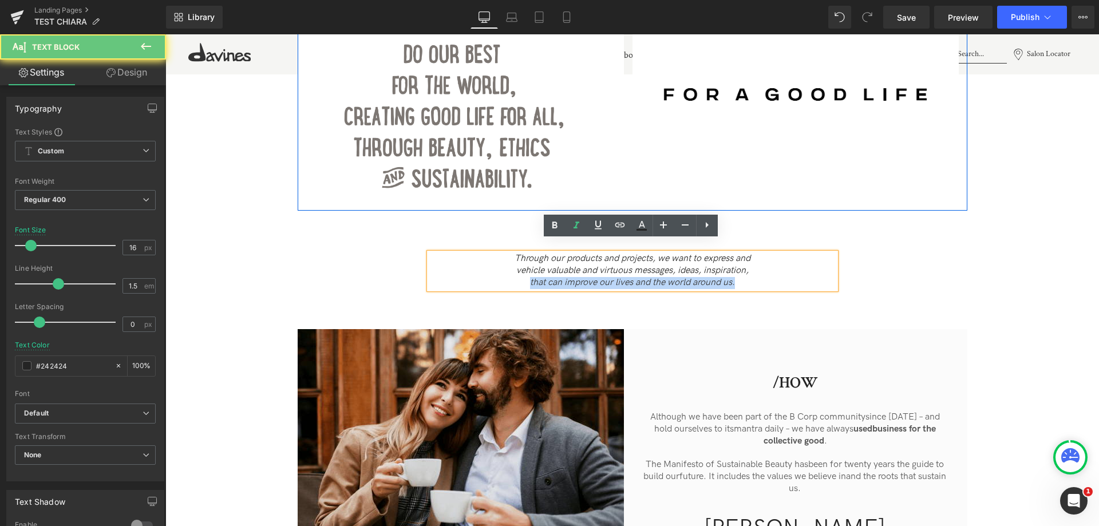
click at [681, 277] on icon "that can improve our lives and the world around us." at bounding box center [632, 282] width 205 height 11
click at [728, 277] on icon "that can improve our lives and the world around us." at bounding box center [632, 282] width 205 height 11
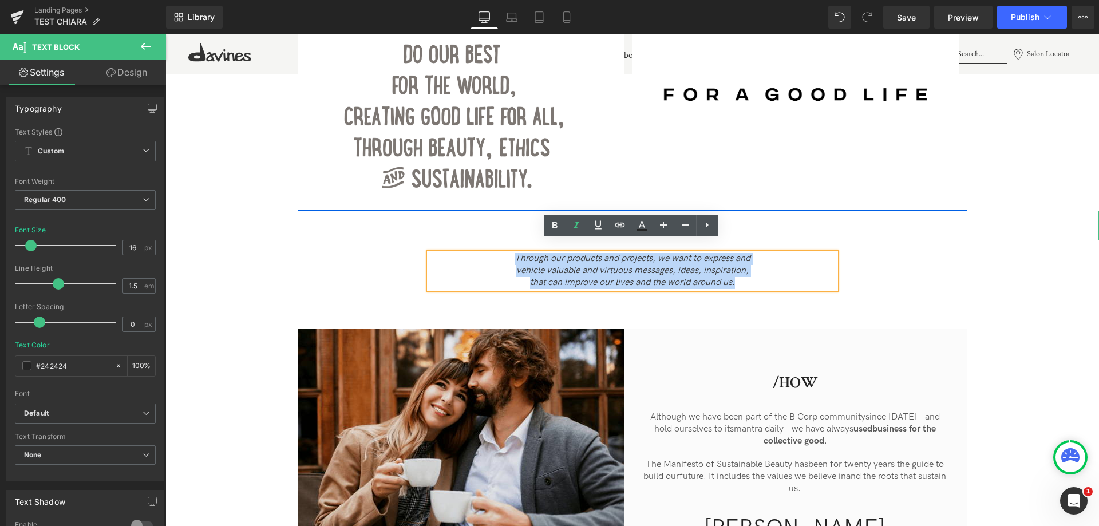
drag, startPoint x: 737, startPoint y: 271, endPoint x: 481, endPoint y: 210, distance: 263.2
click at [481, 210] on div "...To Heading Image From... Heading Image Row The Manifesto Of Sustainable Beau…" at bounding box center [632, 298] width 934 height 581
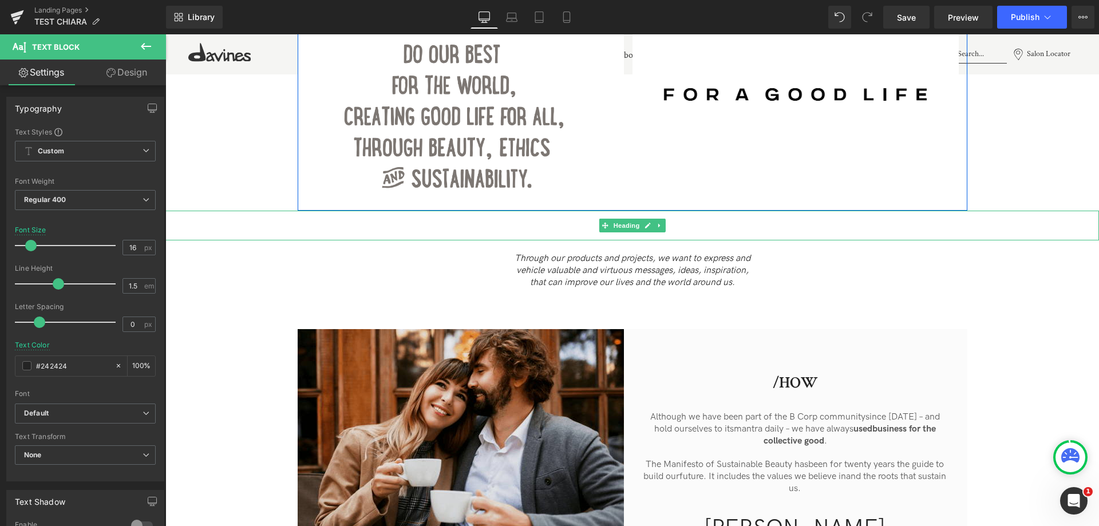
click at [534, 211] on h2 "The Manifesto Of Sustainable Beauty" at bounding box center [632, 226] width 934 height 30
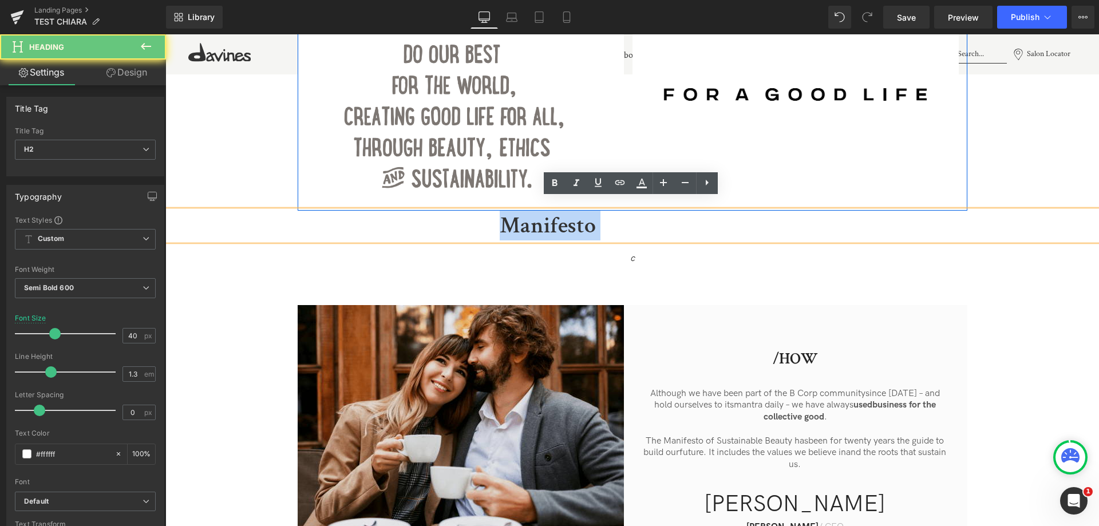
click at [534, 211] on h2 "The Manifesto Of Sustainable Beauty" at bounding box center [632, 226] width 934 height 30
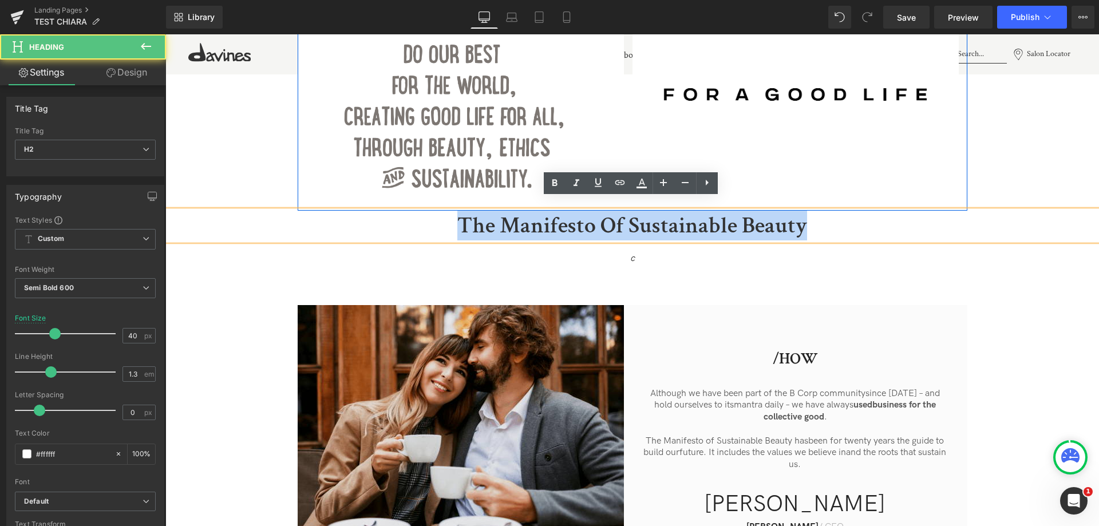
click at [534, 211] on h2 "The Manifesto Of Sustainable Beauty" at bounding box center [632, 226] width 934 height 30
paste div
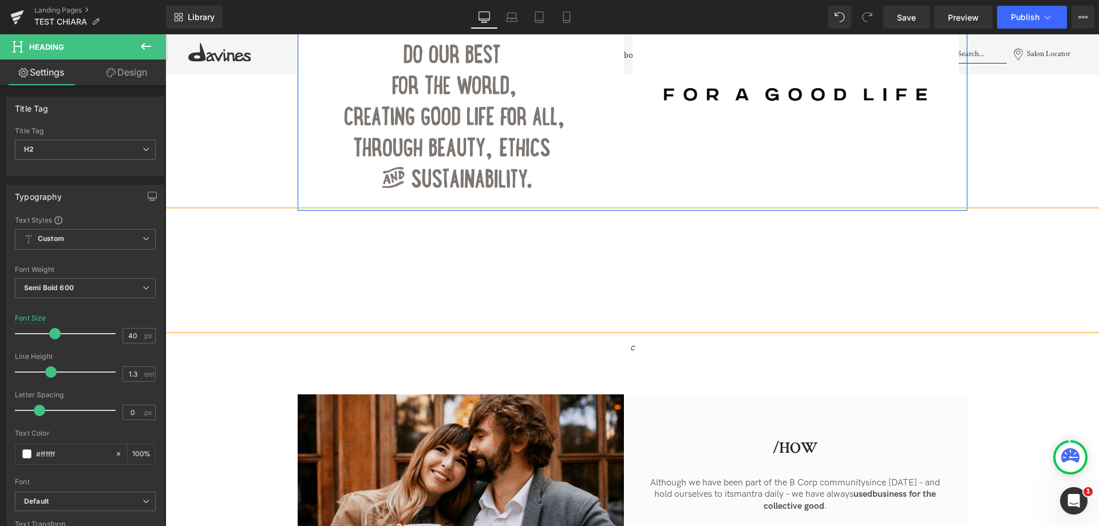
click at [542, 214] on h2 "Although we have been a certified B Corp since 2016 – and hold ourselves to its…" at bounding box center [632, 270] width 934 height 119
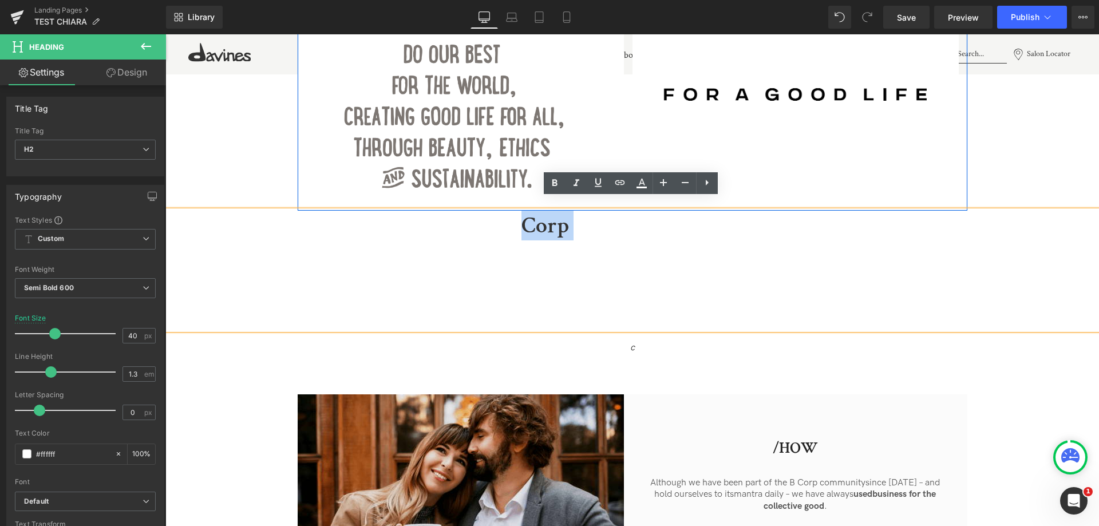
click at [542, 214] on h2 "Although we have been a certified B Corp since 2016 – and hold ourselves to its…" at bounding box center [632, 270] width 934 height 119
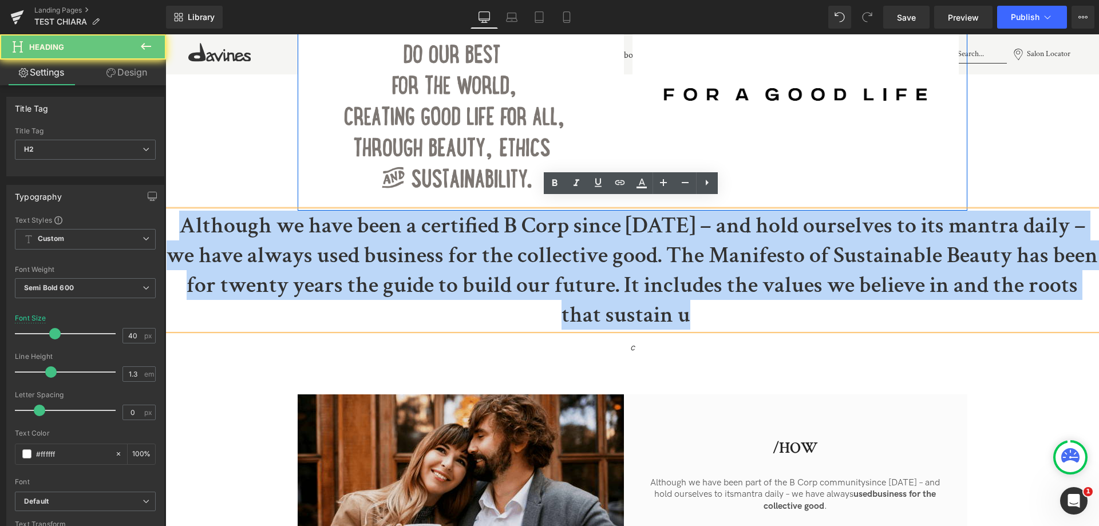
click at [542, 214] on h2 "Although we have been a certified B Corp since 2016 – and hold ourselves to its…" at bounding box center [632, 270] width 934 height 119
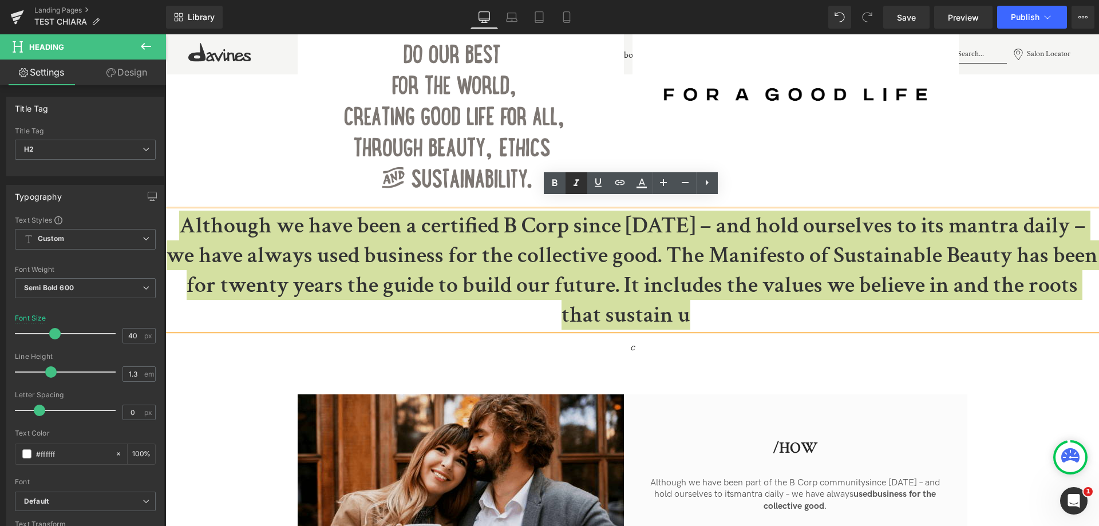
click at [574, 184] on icon at bounding box center [577, 183] width 14 height 14
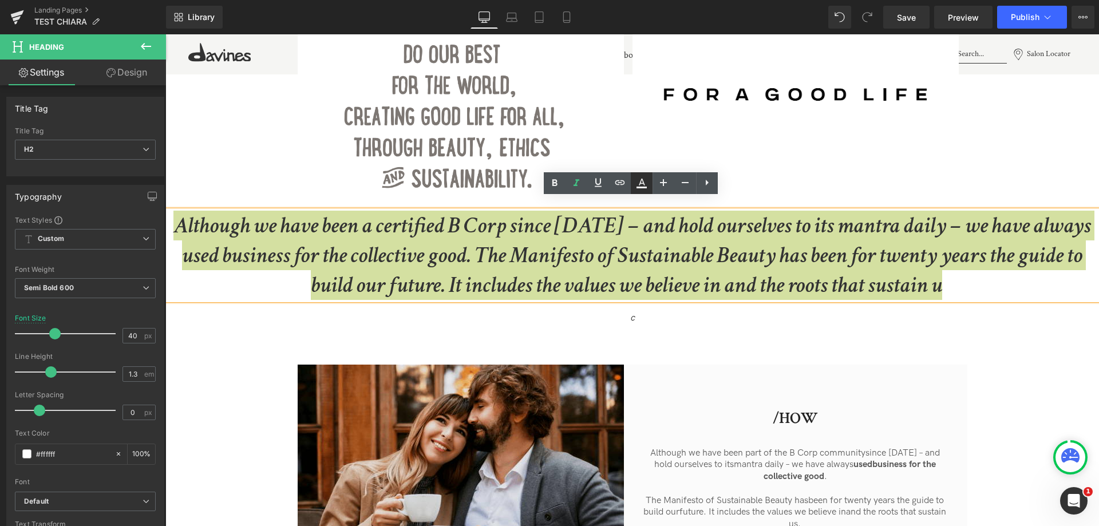
click at [646, 186] on icon at bounding box center [642, 183] width 14 height 14
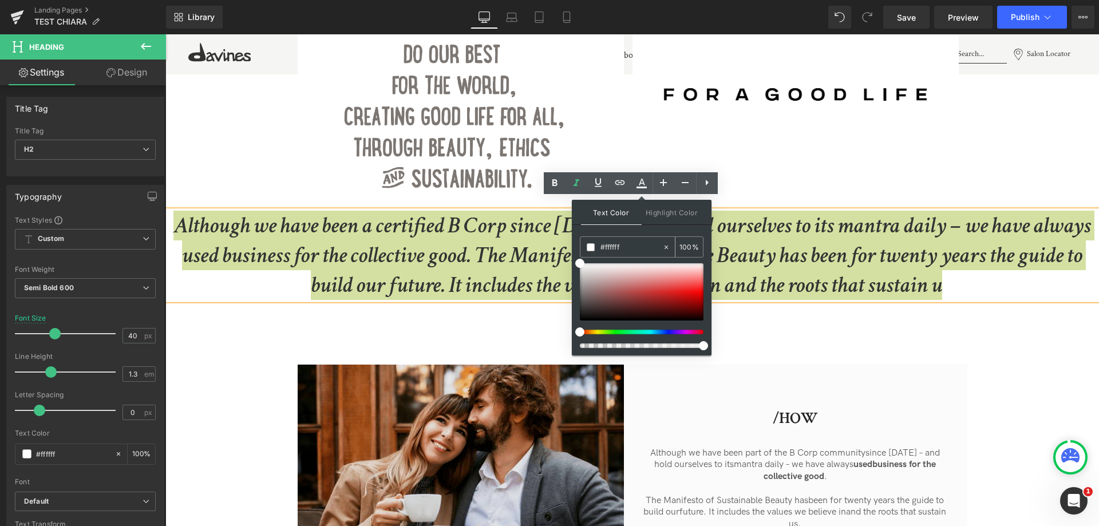
click at [612, 250] on input "#ffffff" at bounding box center [632, 247] width 62 height 13
drag, startPoint x: 605, startPoint y: 247, endPoint x: 685, endPoint y: 247, distance: 79.6
click at [685, 247] on div "#ffffff 100 %" at bounding box center [642, 246] width 124 height 21
type input "#4"
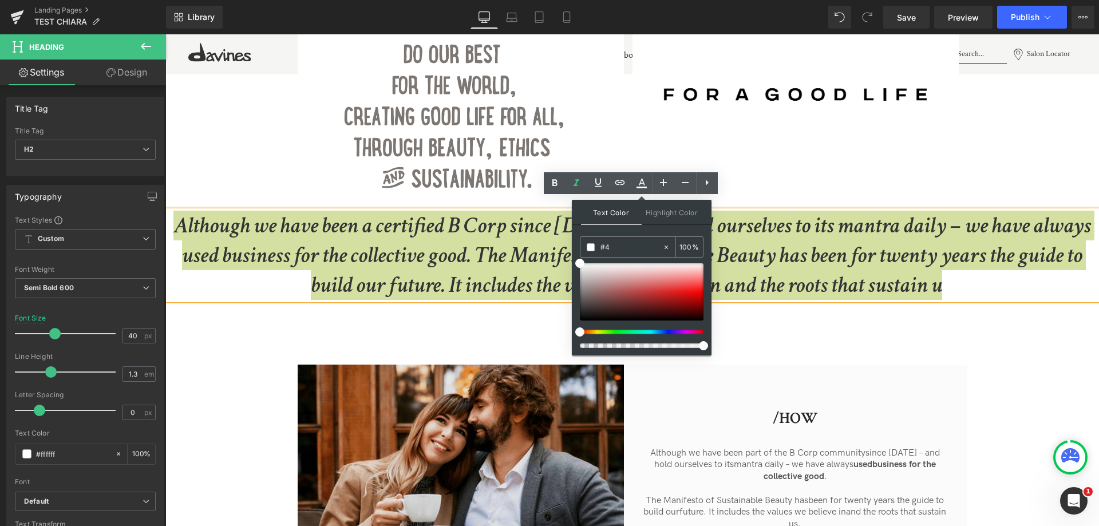
type input "0"
type input "#333"
type input "100"
type input "#3333"
type input "20"
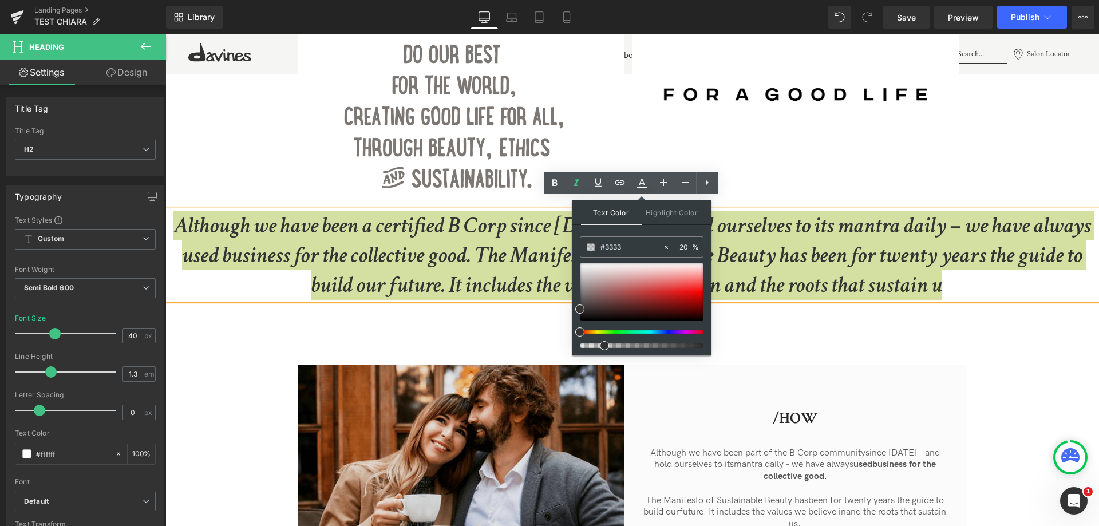
type input "#33333"
type input "0"
type input "#333333"
type input "100"
type input "#333333"
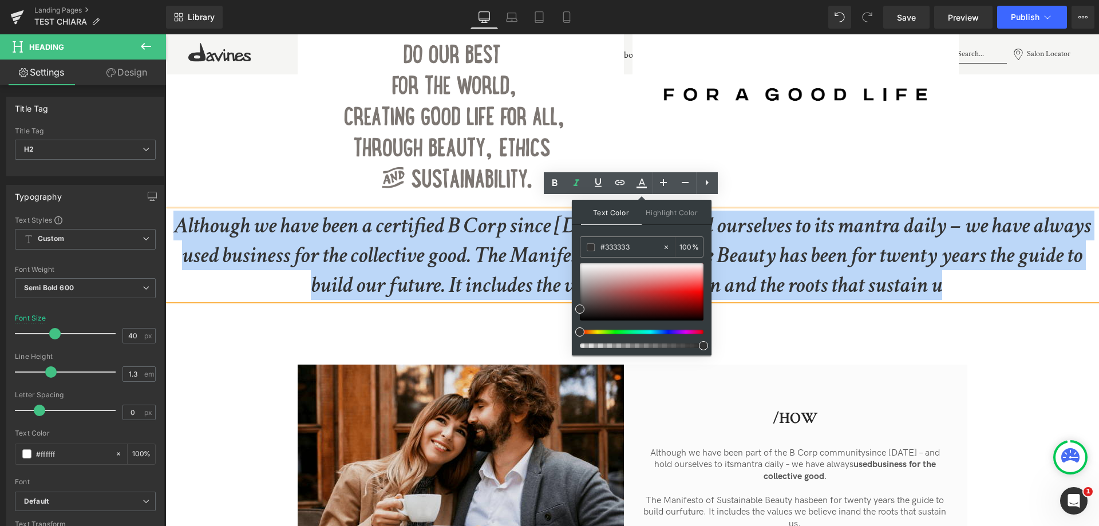
click at [747, 243] on icon "Although we have been a certified B Corp since 2016 – and hold ourselves to its…" at bounding box center [633, 255] width 918 height 89
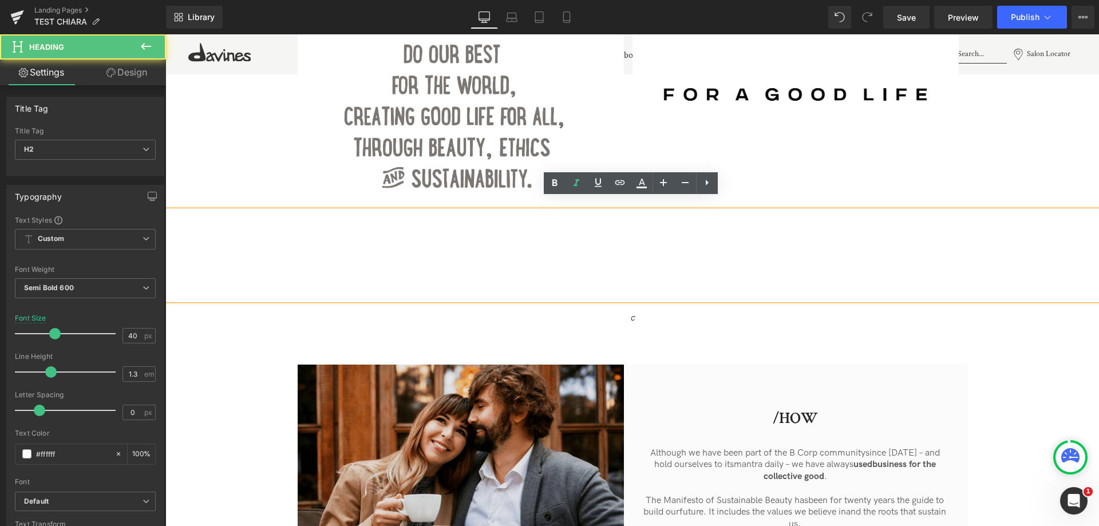
click at [747, 243] on icon "Although we have been a certified B Corp since 2016 – and hold ourselves to its…" at bounding box center [633, 255] width 918 height 89
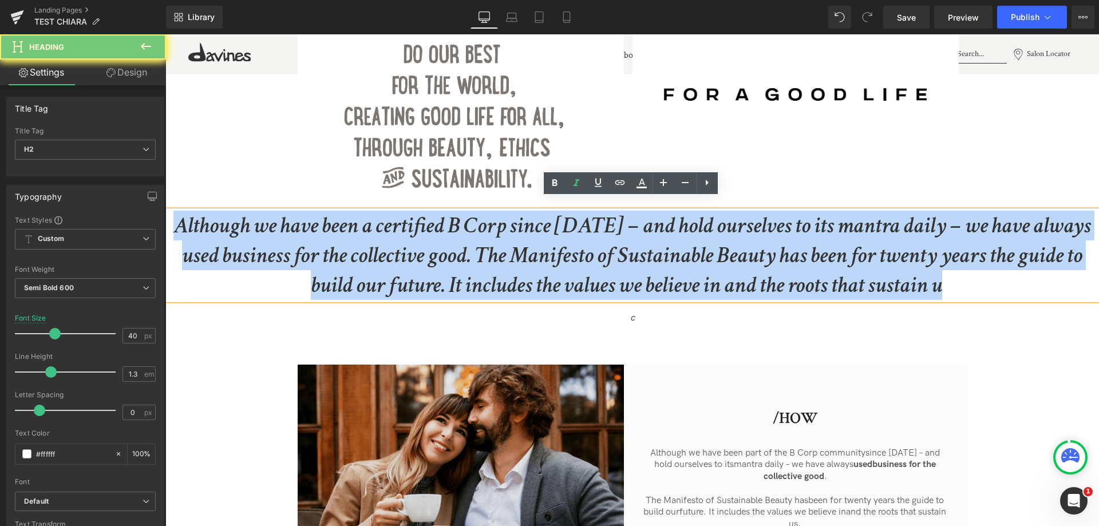
click at [747, 243] on icon "Although we have been a certified B Corp since 2016 – and hold ourselves to its…" at bounding box center [633, 255] width 918 height 89
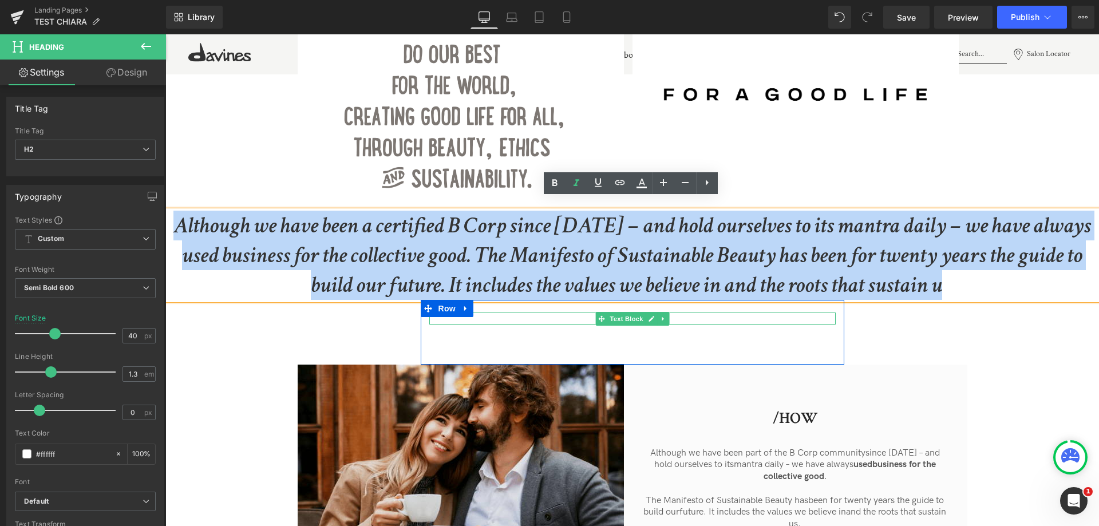
click at [654, 312] on link at bounding box center [651, 319] width 12 height 14
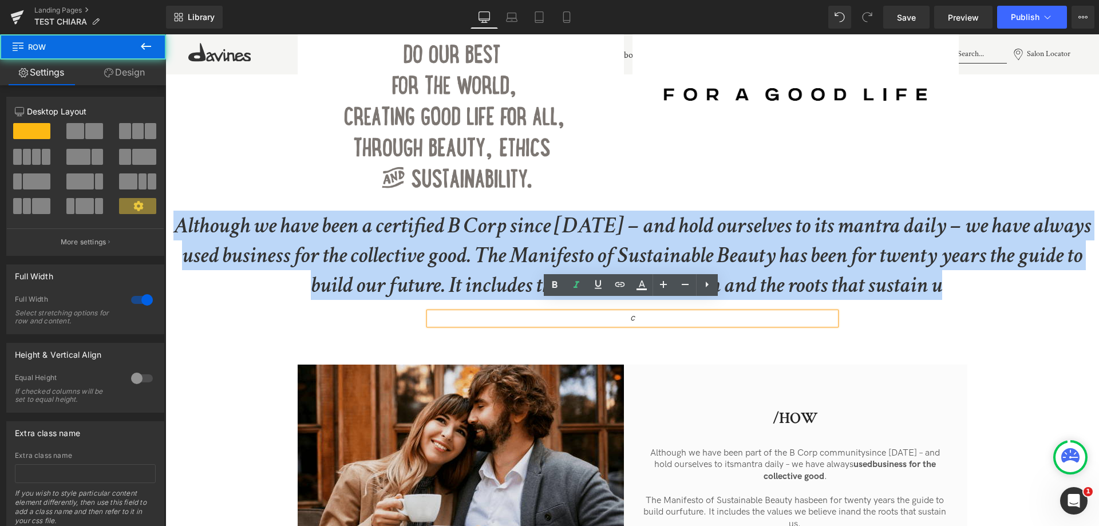
click at [854, 313] on div "...To Heading Image From... Heading Image Row Although we have been a certified…" at bounding box center [632, 316] width 934 height 617
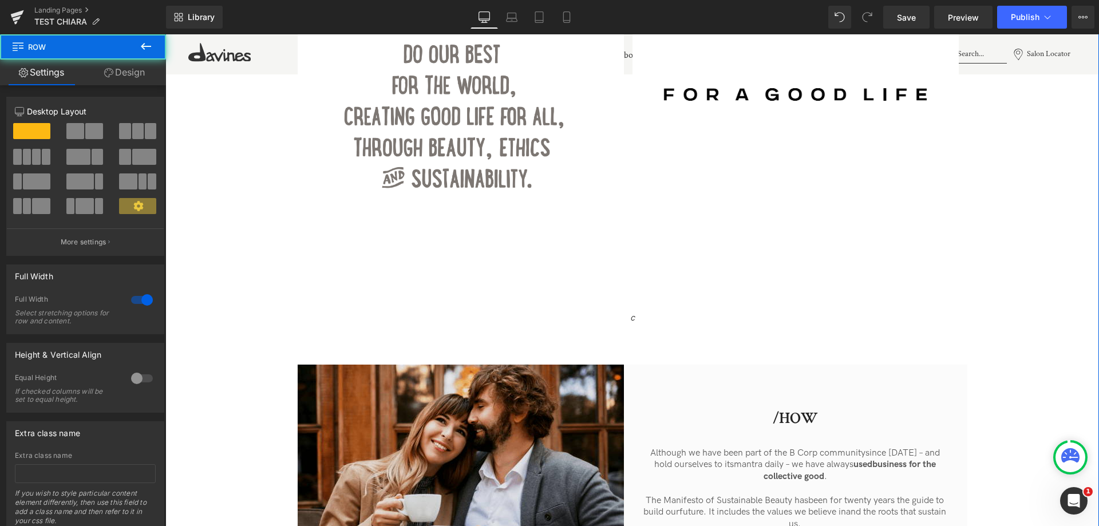
click at [854, 309] on div "...To Heading Image From... Heading Image Row Although we have been a certified…" at bounding box center [632, 316] width 934 height 617
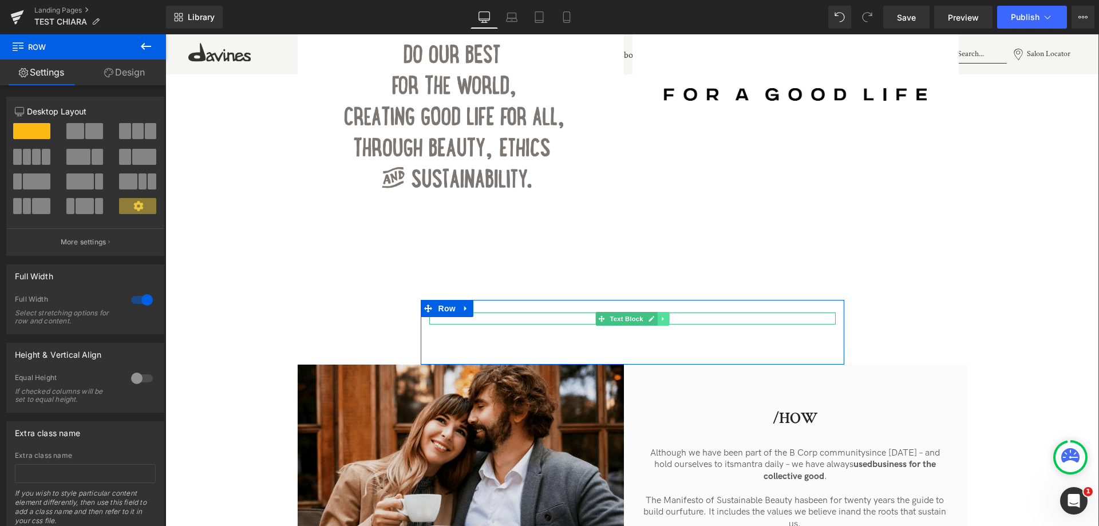
click at [663, 316] on icon at bounding box center [663, 319] width 6 height 7
click at [666, 316] on icon at bounding box center [669, 319] width 6 height 7
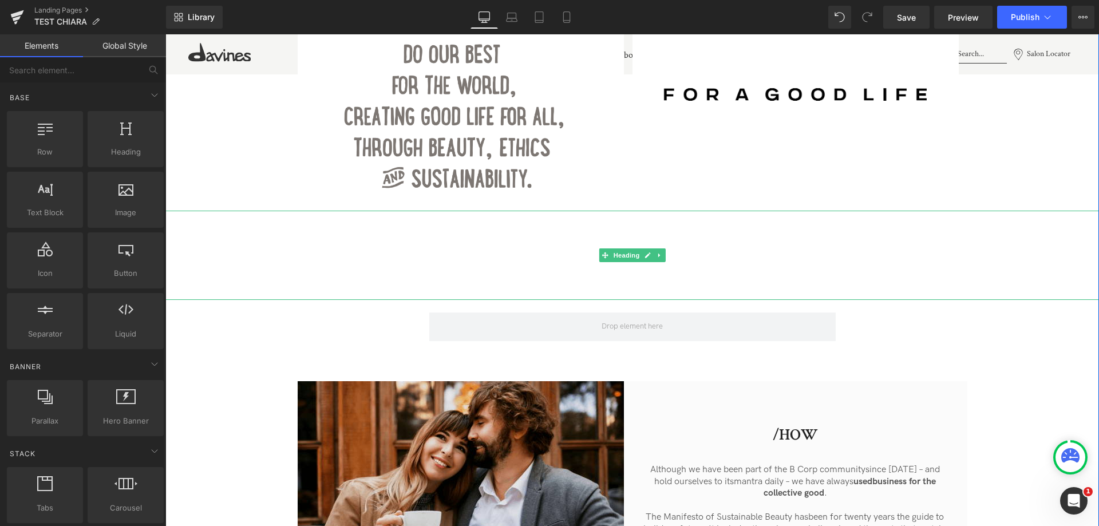
click at [598, 235] on icon "Although we have been a certified B Corp since 2016 – and hold ourselves to its…" at bounding box center [633, 255] width 918 height 89
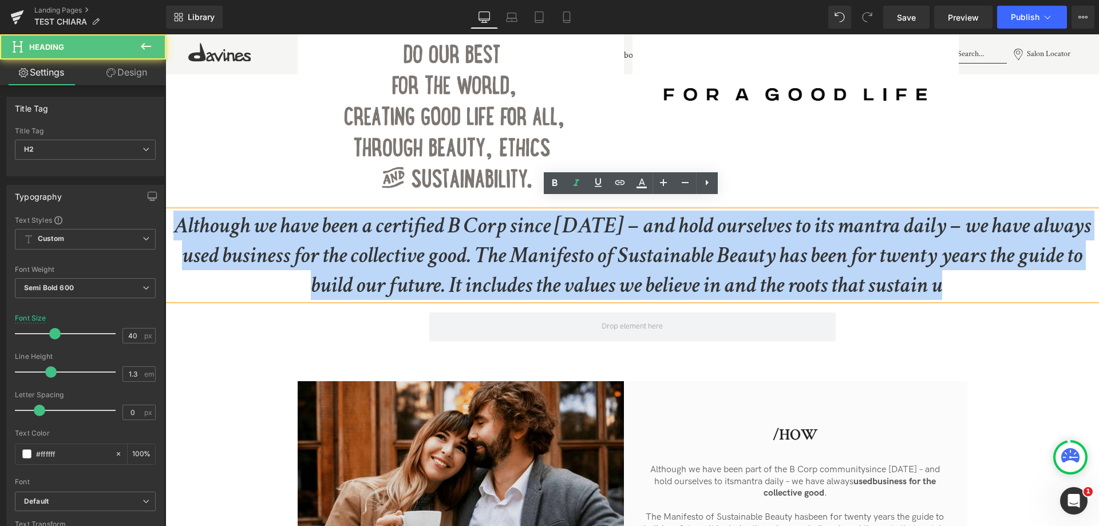
drag, startPoint x: 913, startPoint y: 277, endPoint x: 133, endPoint y: 172, distance: 786.4
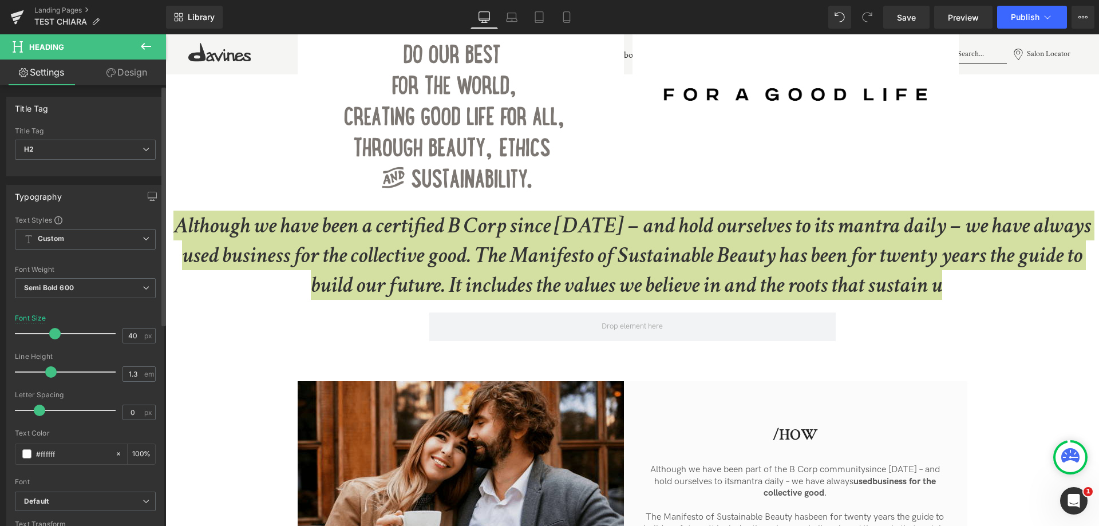
drag, startPoint x: 40, startPoint y: 455, endPoint x: 131, endPoint y: 466, distance: 91.8
click at [131, 466] on div "Text Color #ffffff 100 %" at bounding box center [85, 453] width 141 height 49
type input "#3"
type input "0"
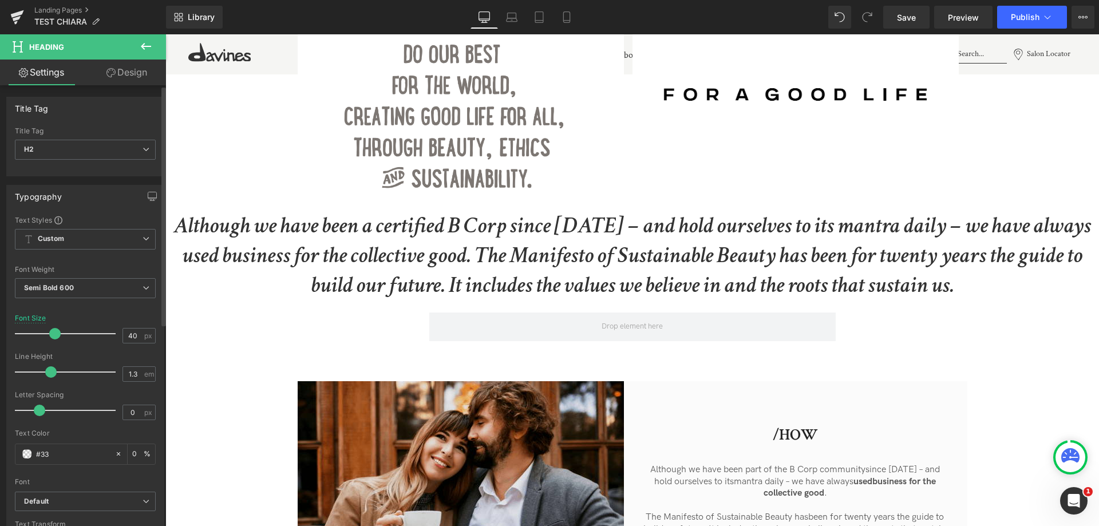
type input "#333"
type input "100"
type input "#3333"
type input "20"
type input "#33333"
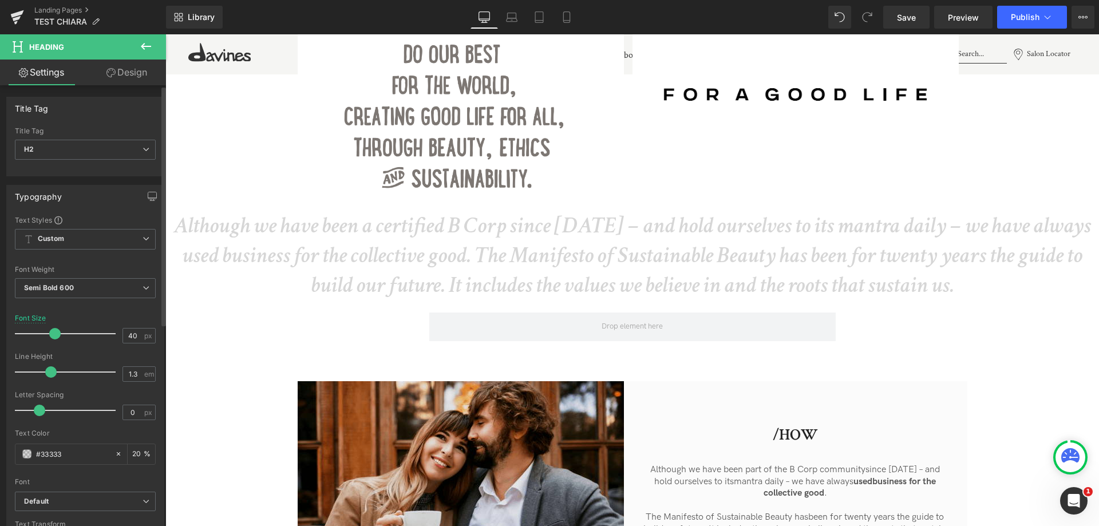
type input "0"
type input "#333333"
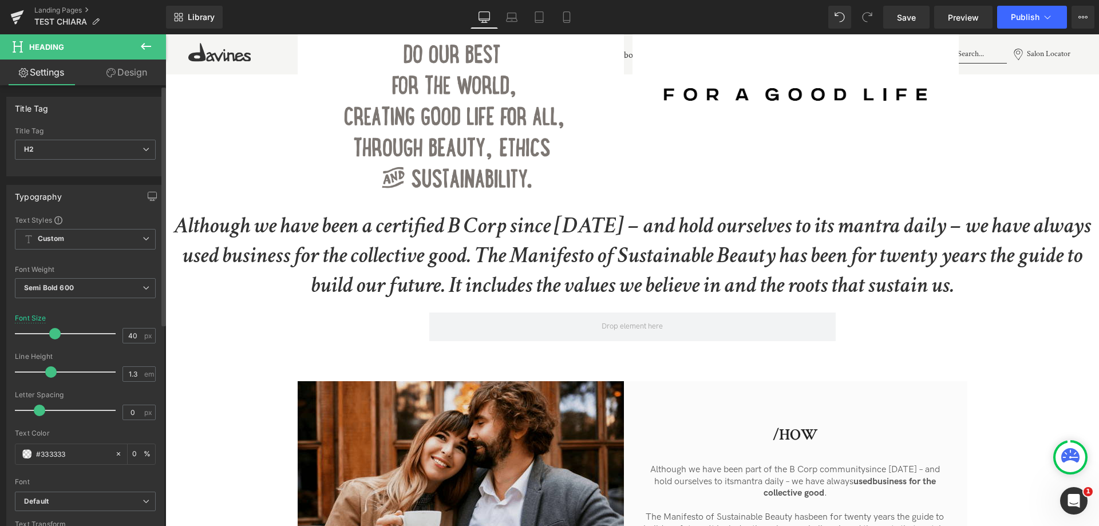
type input "100"
type input "#333333"
click at [153, 471] on div "Text Styles Custom Custom Setup Global Style Custom Setup Global Style Thin 100…" at bounding box center [85, 392] width 157 height 354
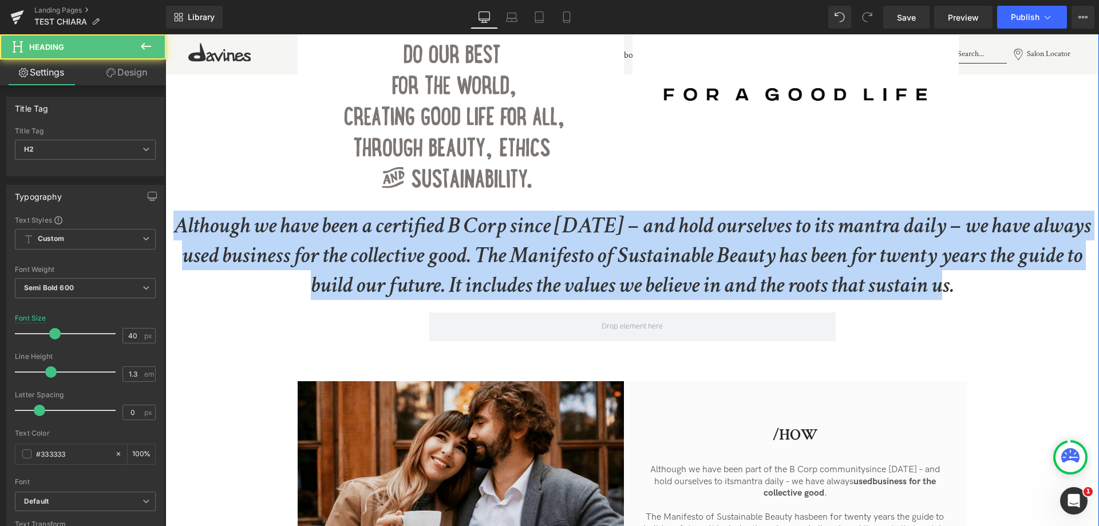
drag, startPoint x: 175, startPoint y: 217, endPoint x: 1006, endPoint y: 347, distance: 841.6
click at [1006, 347] on div "...To Heading Image From... Heading Image Row Although we have been a certified…" at bounding box center [632, 325] width 934 height 634
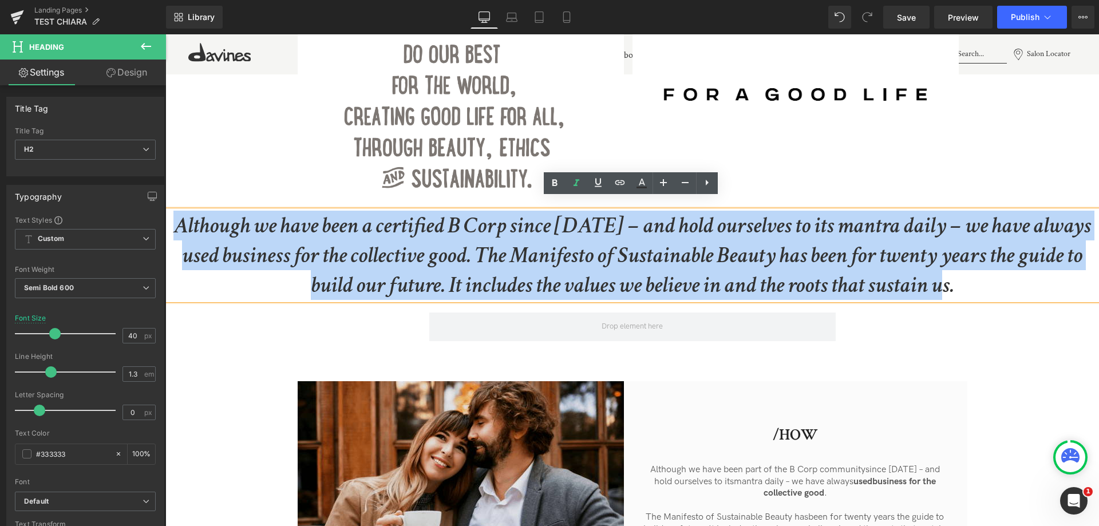
click at [375, 305] on div "...To Heading Image From... Heading Image Row Although we have been a certified…" at bounding box center [632, 325] width 934 height 634
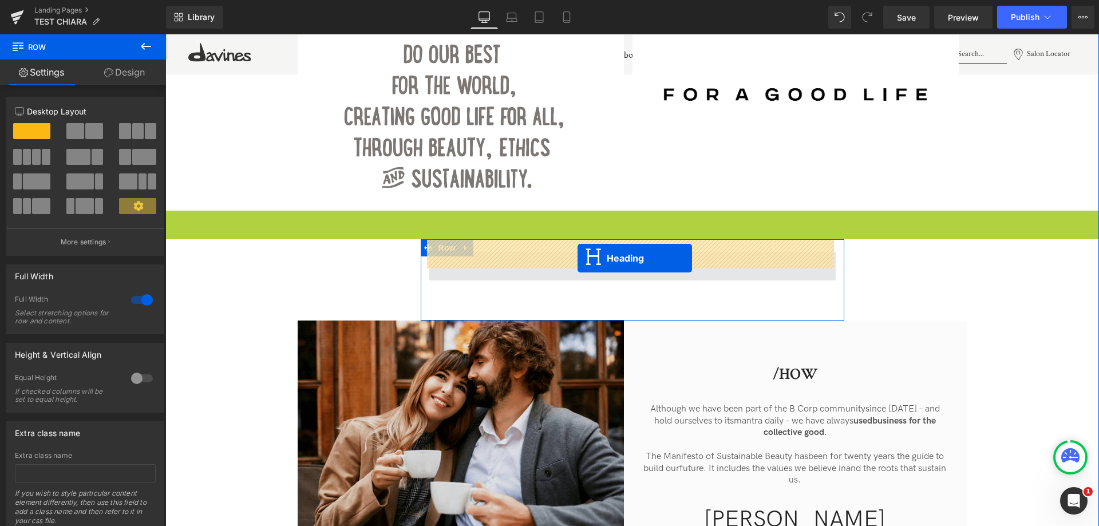
drag, startPoint x: 605, startPoint y: 245, endPoint x: 578, endPoint y: 258, distance: 30.0
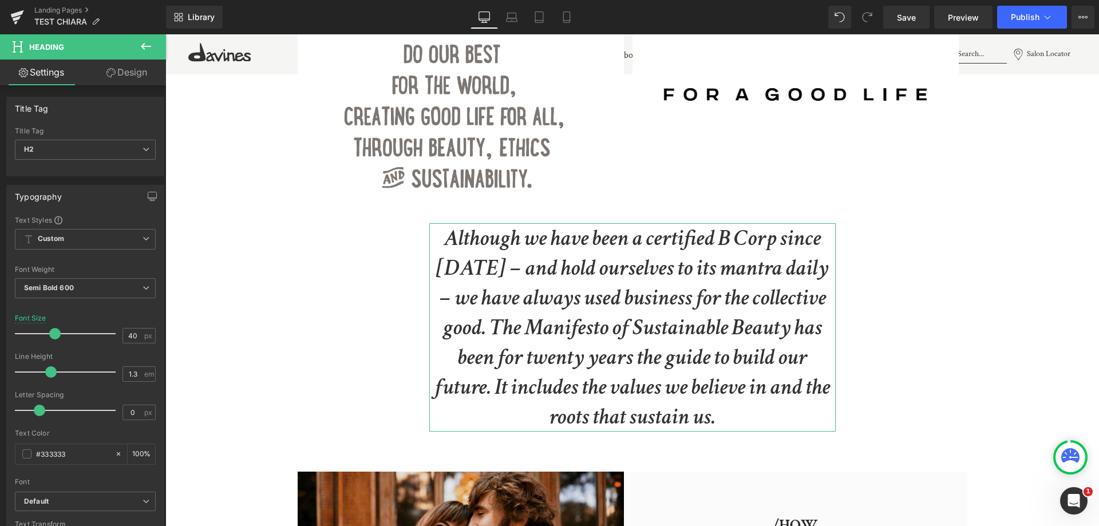
click at [127, 70] on link "Design" at bounding box center [126, 73] width 83 height 26
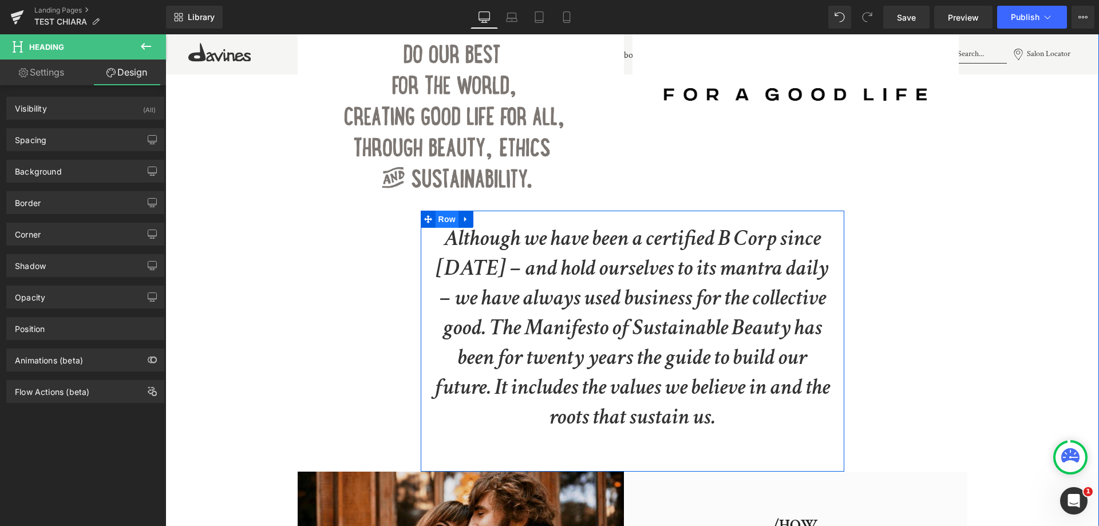
click at [446, 211] on span "Row" at bounding box center [447, 219] width 23 height 17
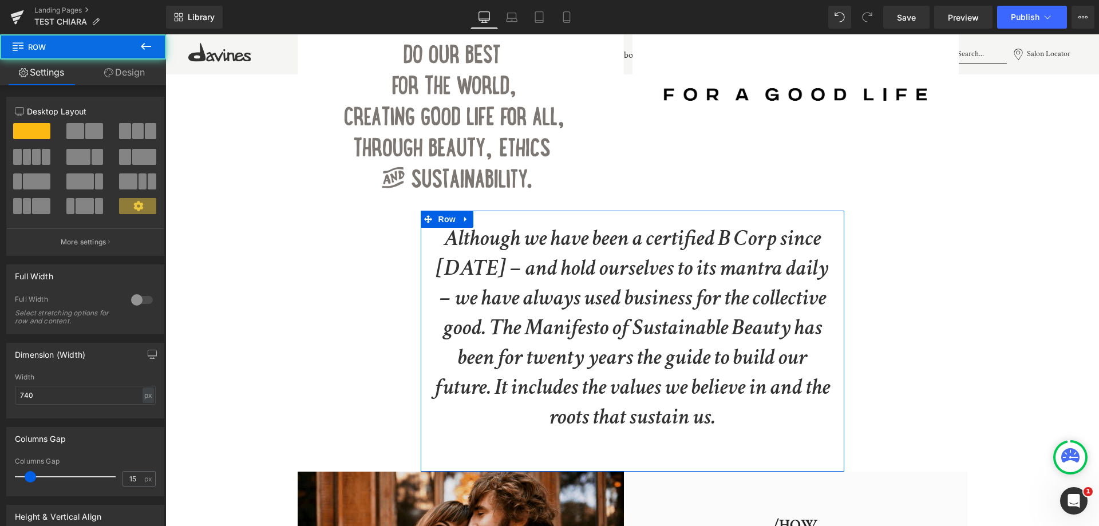
click at [134, 80] on link "Design" at bounding box center [124, 73] width 83 height 26
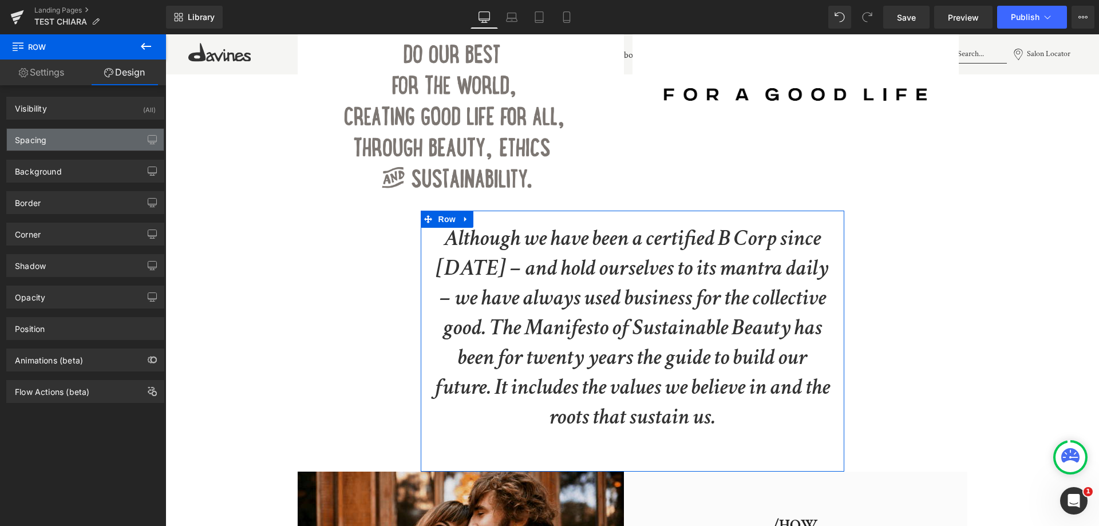
click at [96, 140] on div "Spacing" at bounding box center [85, 140] width 157 height 22
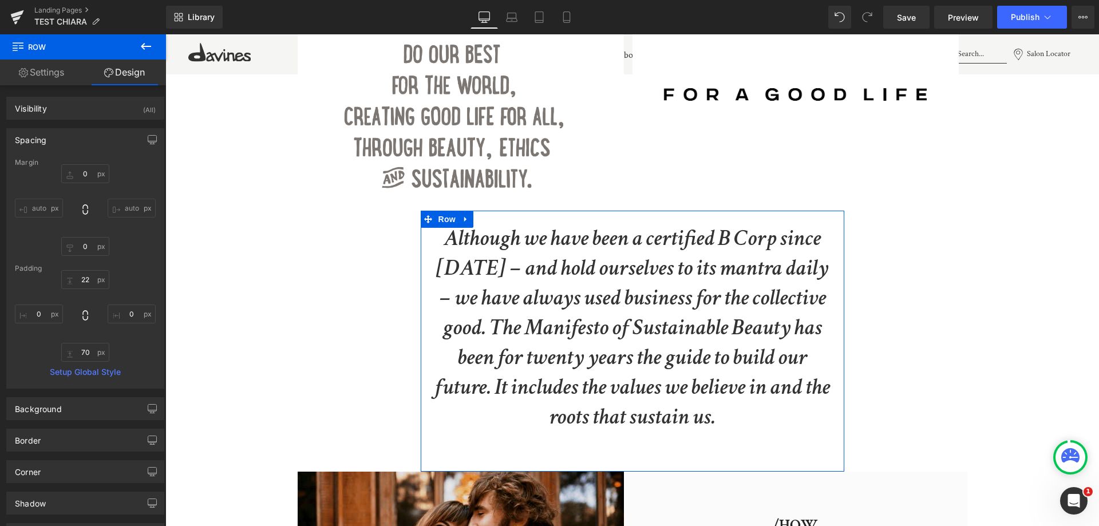
scroll to position [147, 0]
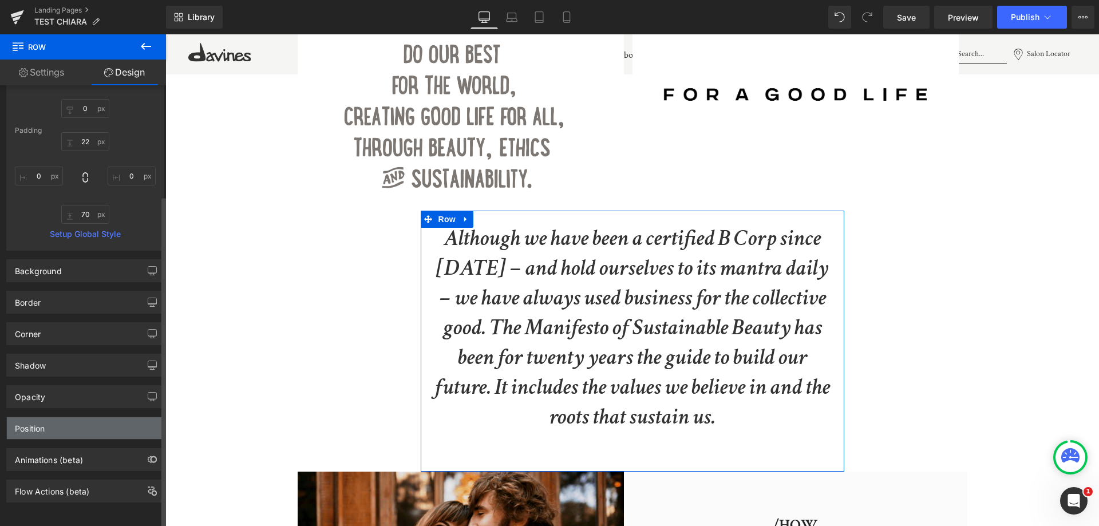
click at [76, 425] on div "Position" at bounding box center [85, 428] width 157 height 22
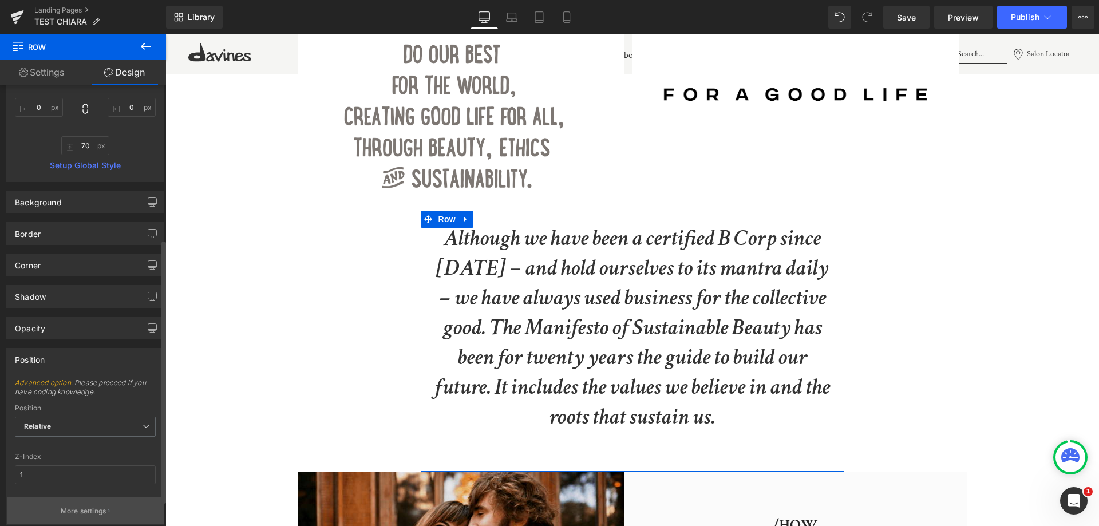
scroll to position [186, 0]
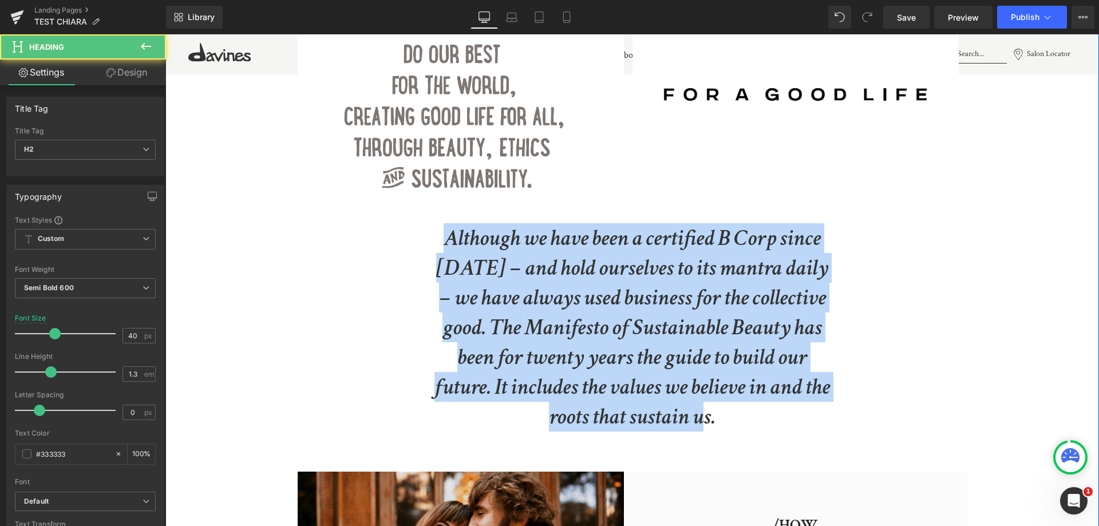
drag, startPoint x: 447, startPoint y: 224, endPoint x: 738, endPoint y: 500, distance: 401.0
click at [738, 500] on div "...To Heading Image From... Heading Image Row Although we have been a certified…" at bounding box center [632, 370] width 934 height 724
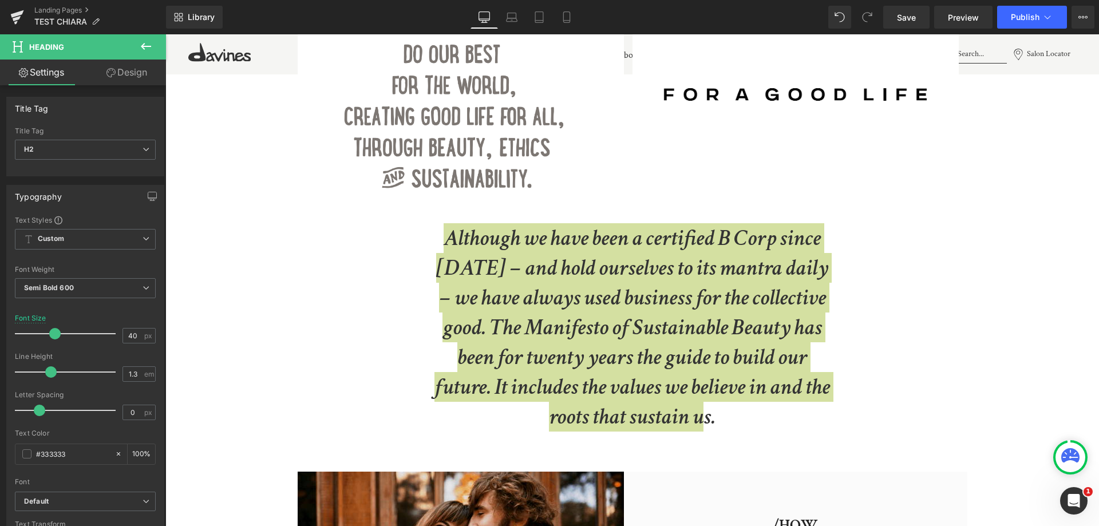
click at [147, 47] on icon at bounding box center [146, 46] width 10 height 7
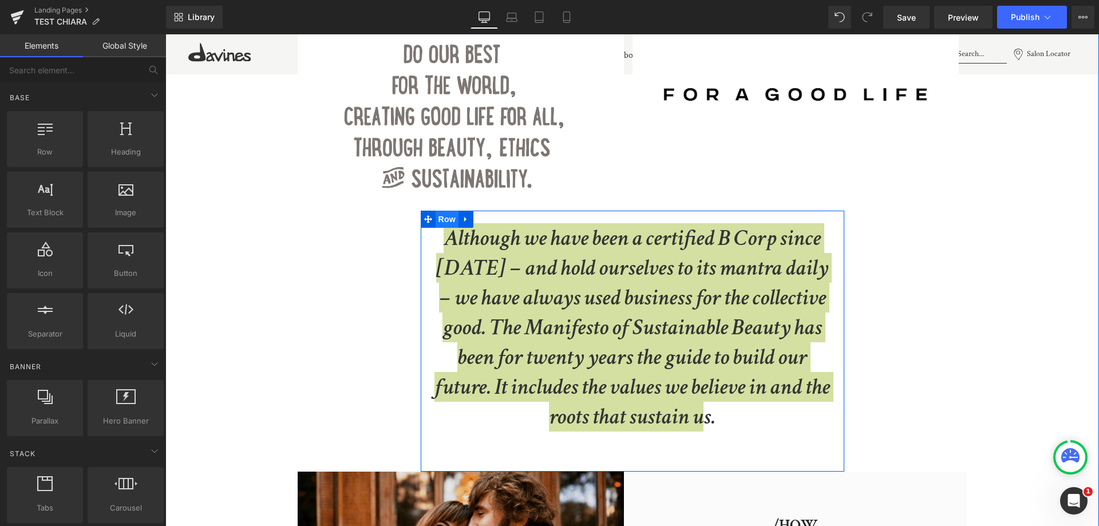
click at [451, 211] on span "Row" at bounding box center [447, 219] width 23 height 17
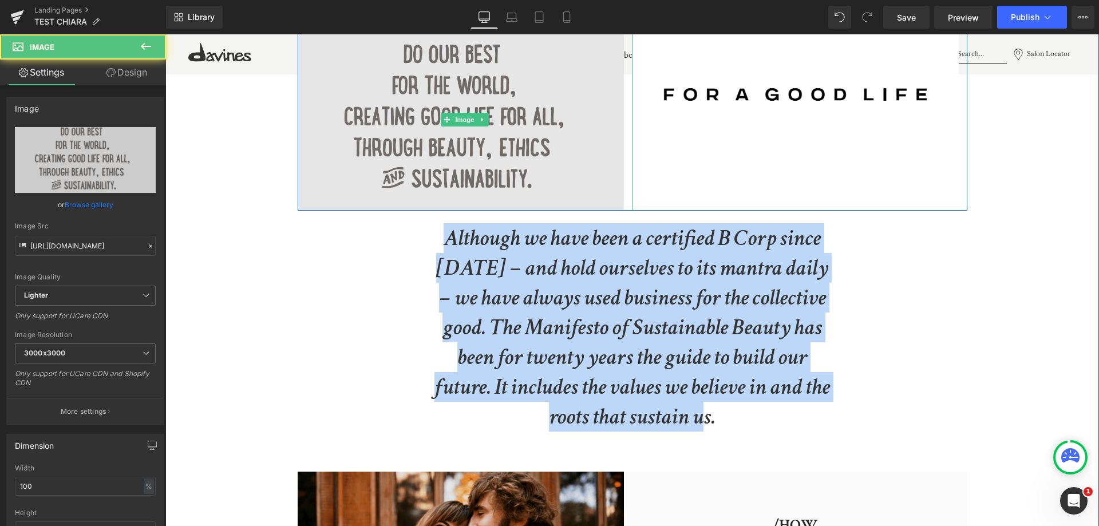
click at [440, 195] on img at bounding box center [465, 120] width 335 height 182
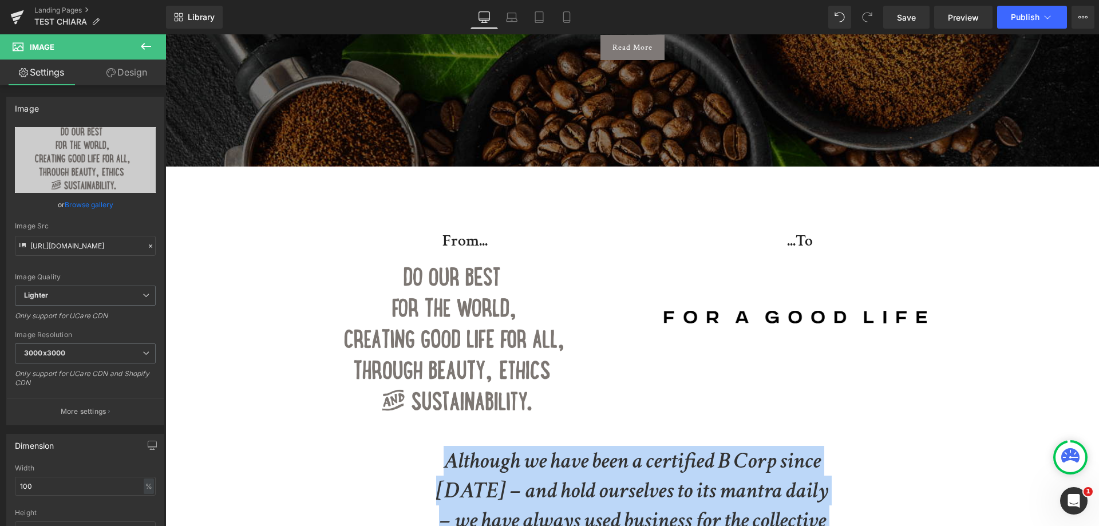
scroll to position [227, 0]
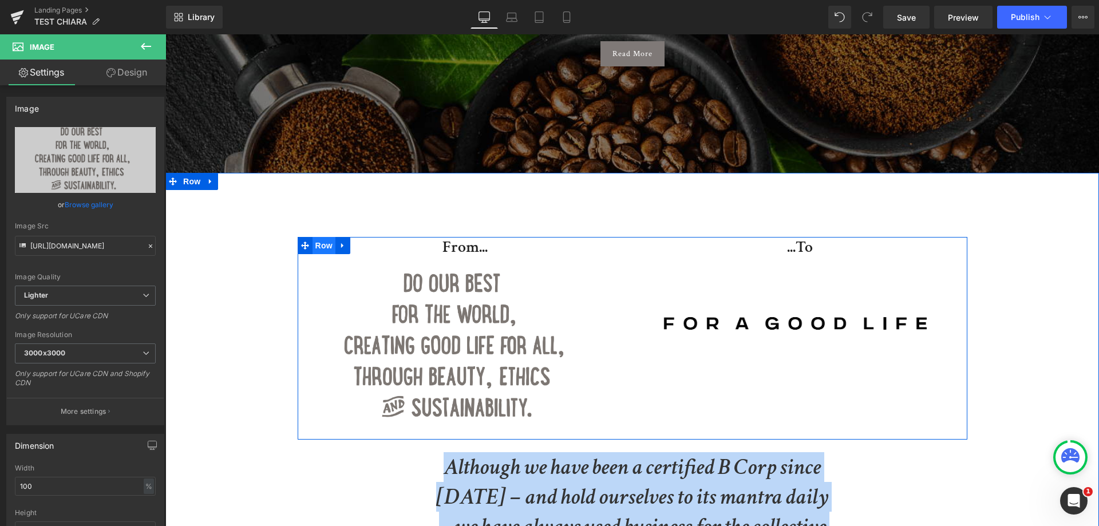
click at [325, 237] on span "Row" at bounding box center [324, 245] width 23 height 17
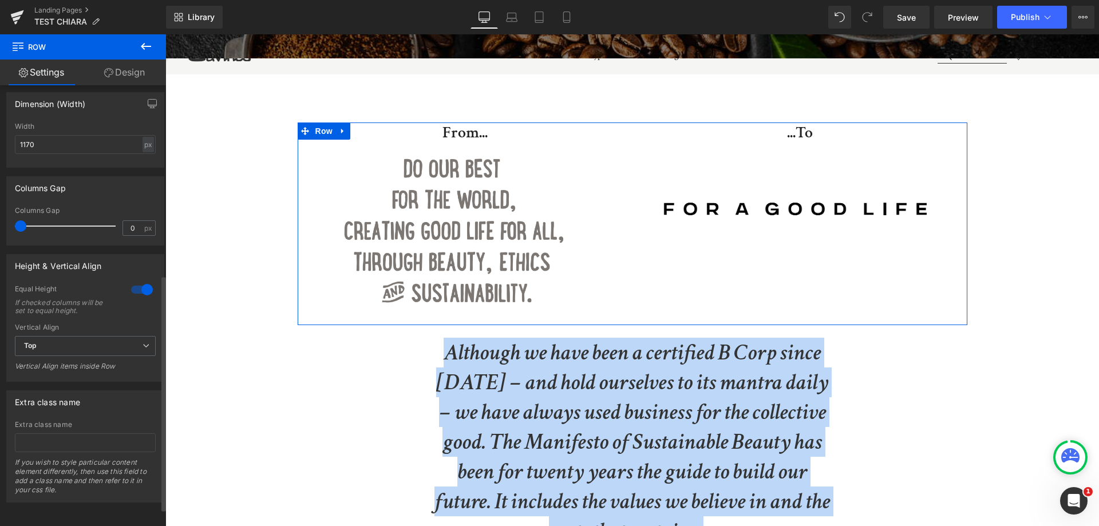
scroll to position [387, 0]
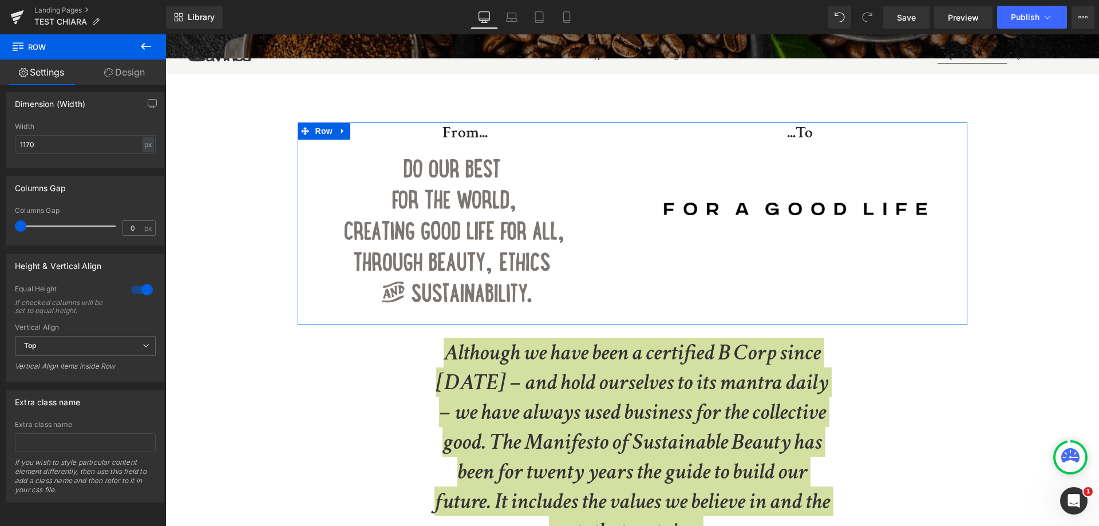
click at [132, 72] on link "Design" at bounding box center [124, 73] width 83 height 26
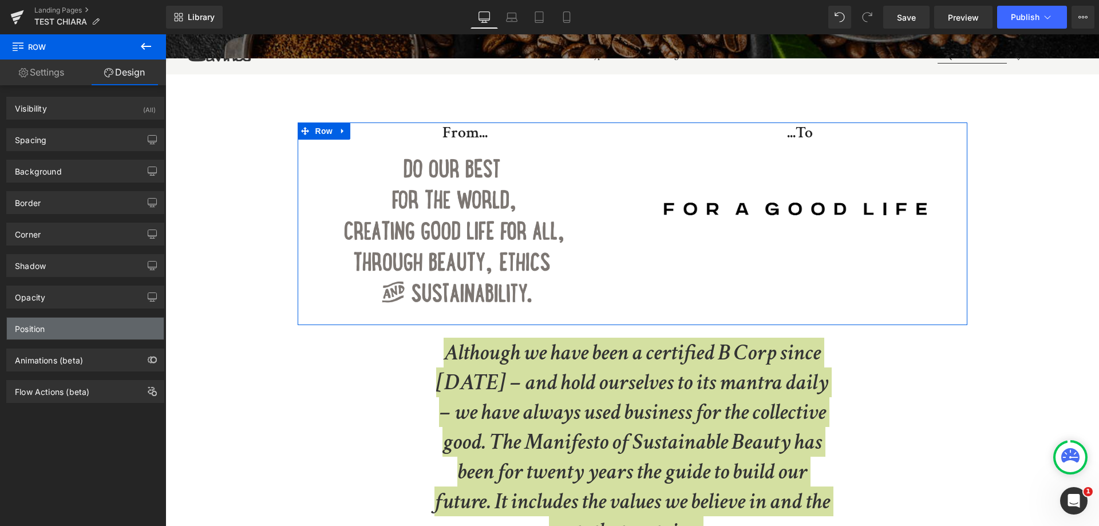
click at [111, 320] on div "Position" at bounding box center [85, 329] width 157 height 22
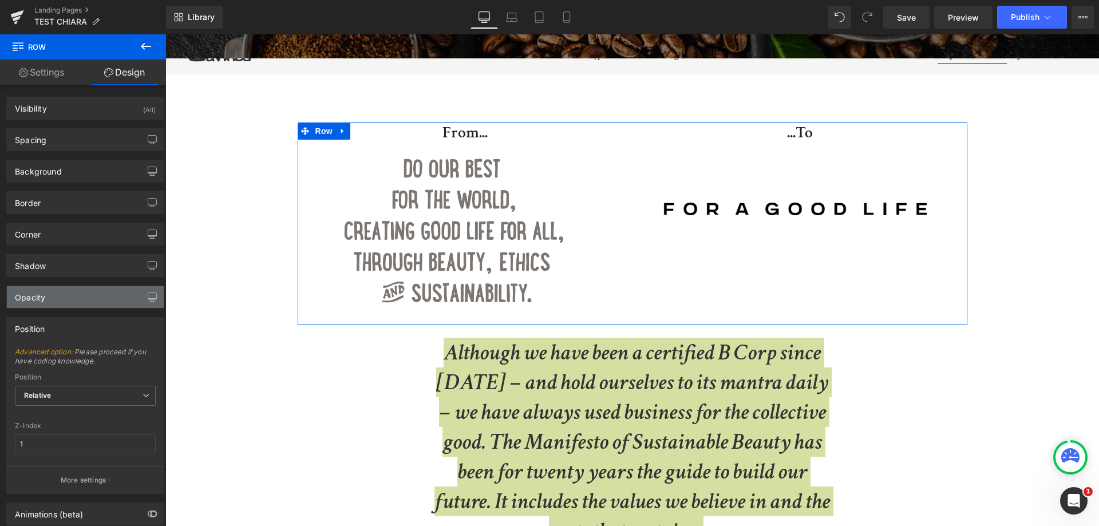
click at [107, 292] on div "Opacity" at bounding box center [85, 297] width 157 height 22
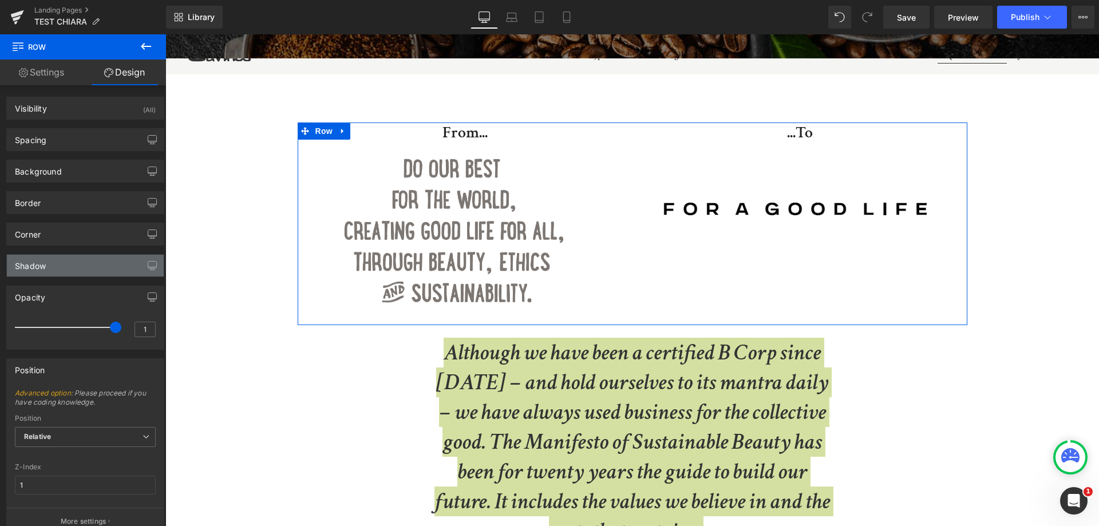
click at [73, 265] on div "Shadow" at bounding box center [85, 266] width 157 height 22
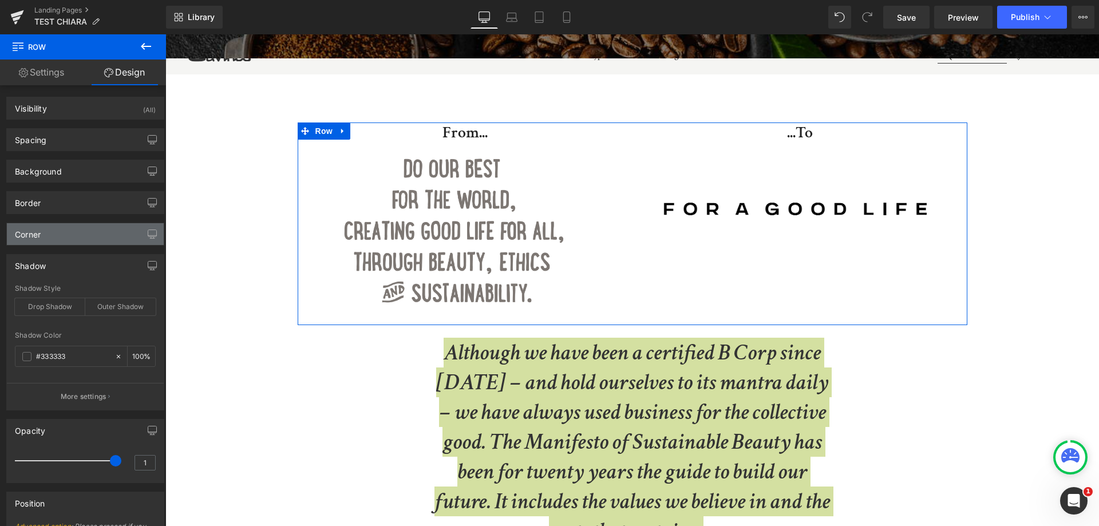
click at [77, 235] on div "Corner" at bounding box center [85, 234] width 157 height 22
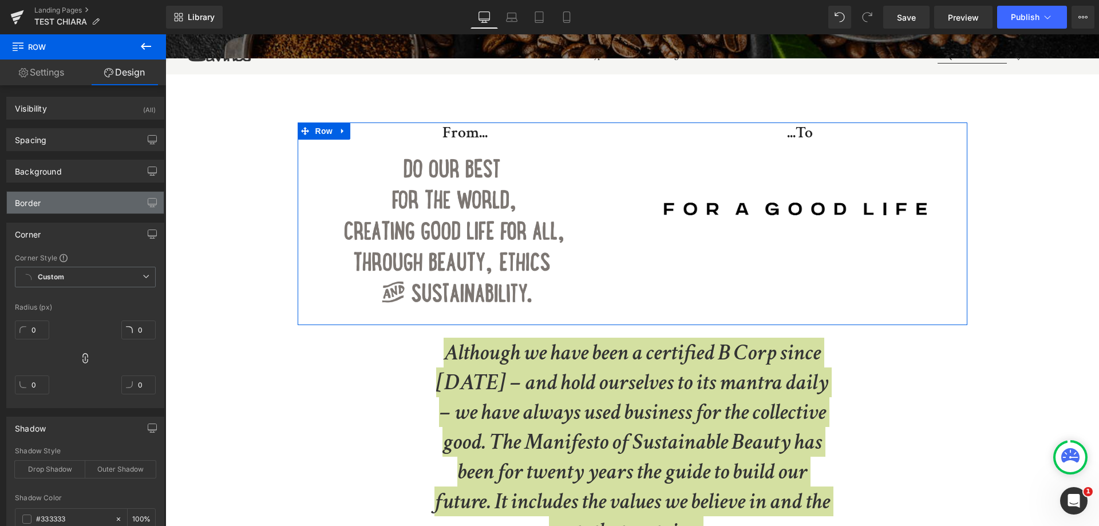
click at [84, 204] on div "Border" at bounding box center [85, 203] width 157 height 22
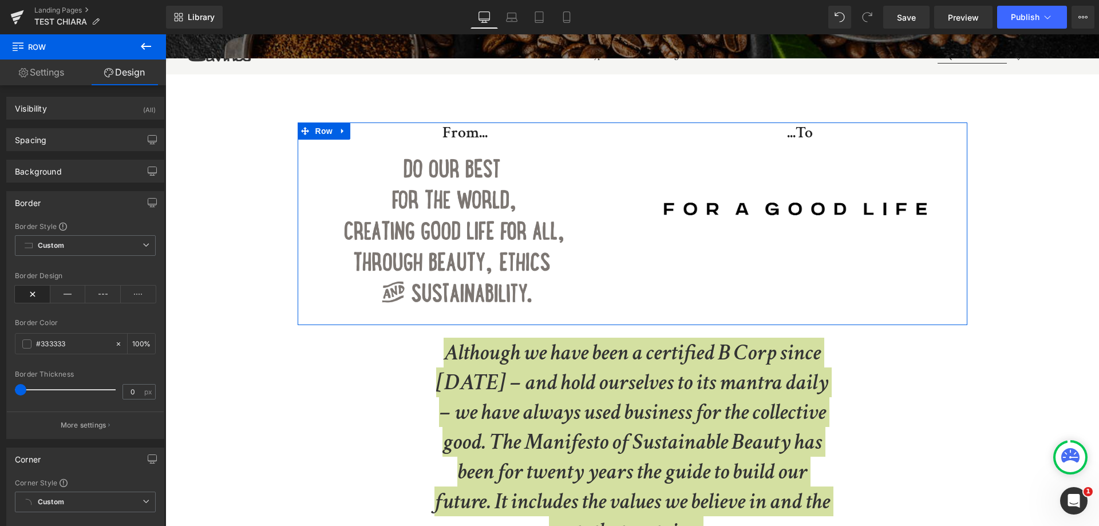
click at [80, 159] on div "Background Color & Image color transparent Color transparent 0 % Image Replace …" at bounding box center [85, 166] width 171 height 31
click at [85, 141] on div "Spacing" at bounding box center [85, 140] width 157 height 22
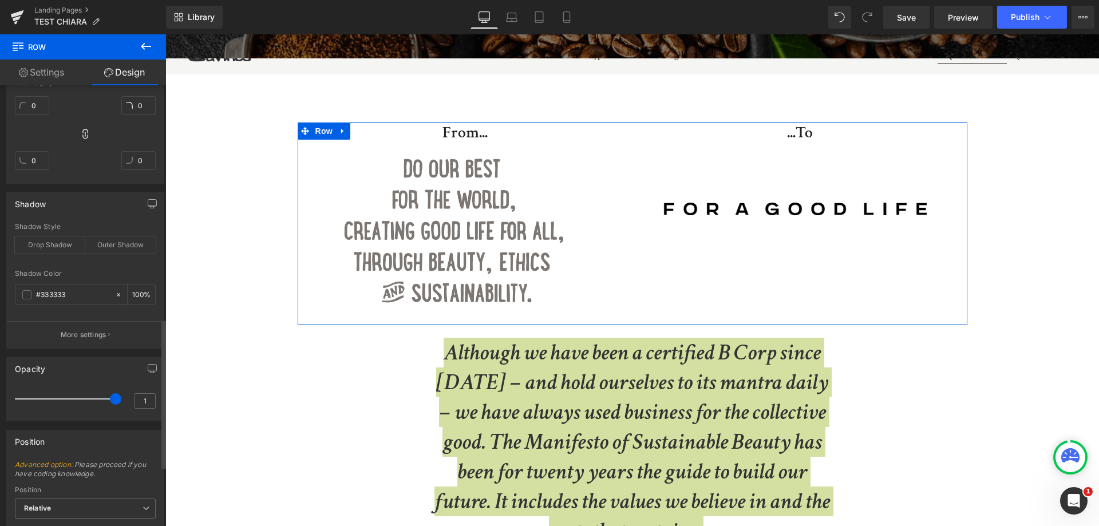
scroll to position [863, 0]
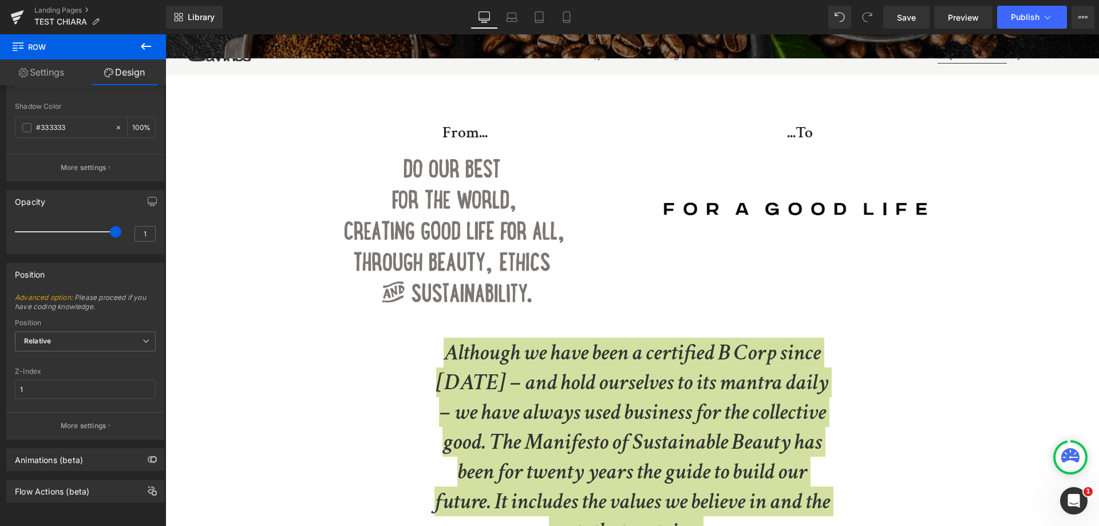
click at [149, 42] on icon at bounding box center [146, 47] width 14 height 14
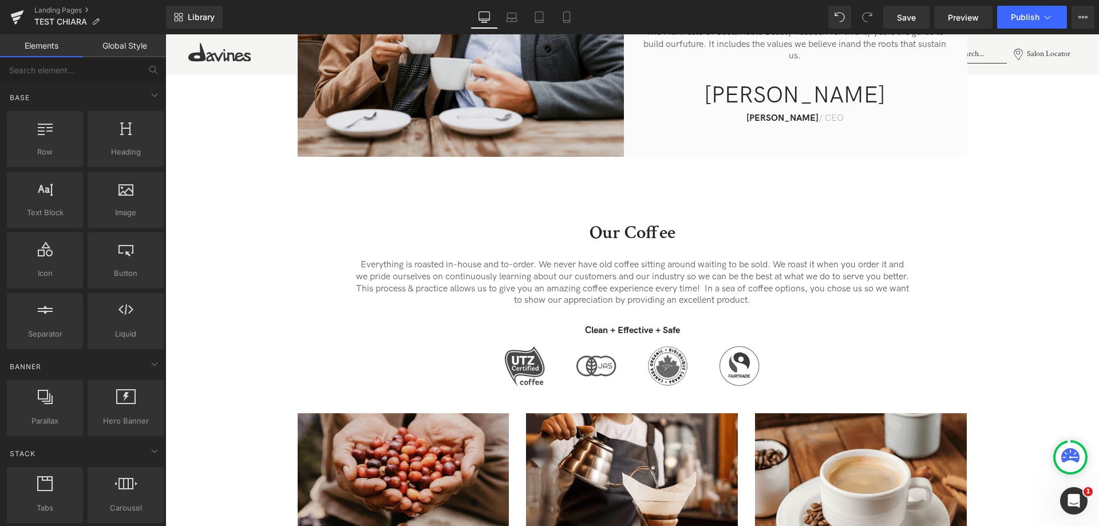
scroll to position [1028, 0]
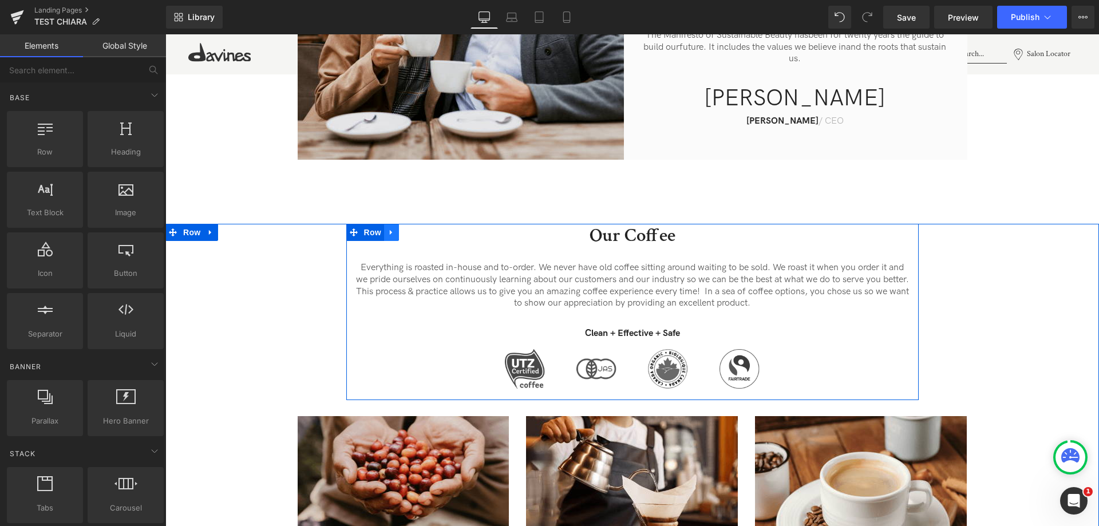
click at [388, 228] on icon at bounding box center [392, 232] width 8 height 9
click at [407, 228] on icon at bounding box center [407, 232] width 8 height 8
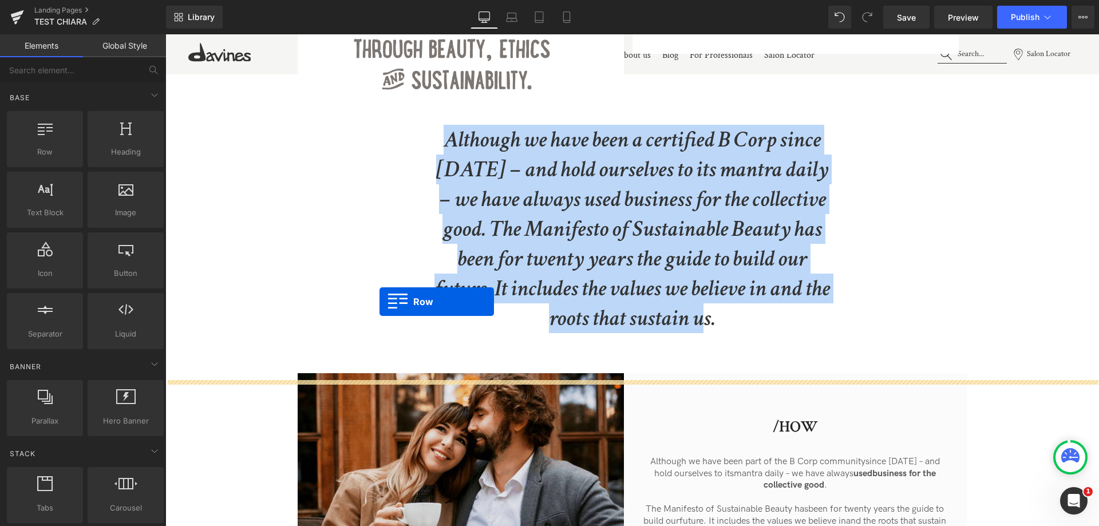
scroll to position [535, 0]
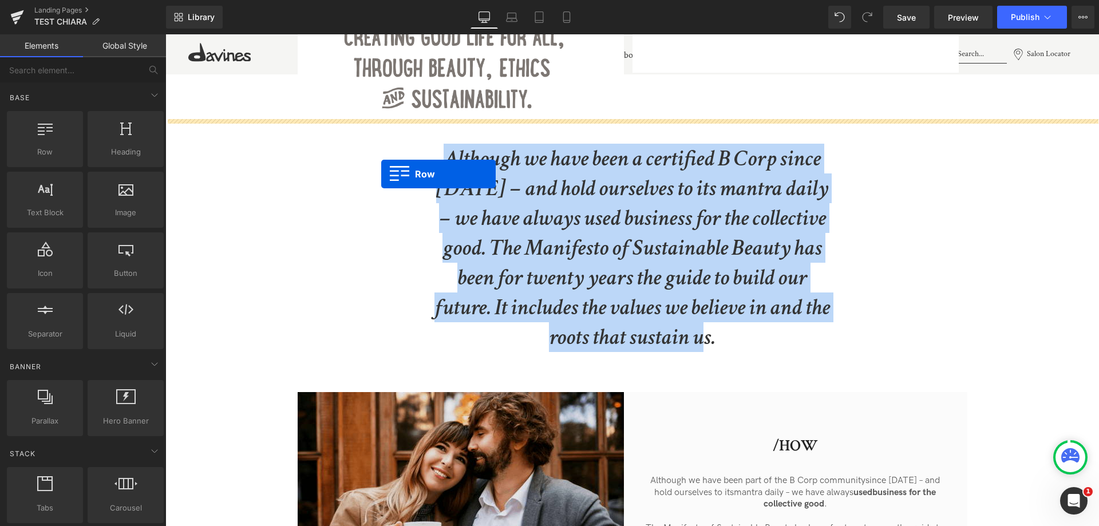
drag, startPoint x: 355, startPoint y: 265, endPoint x: 381, endPoint y: 174, distance: 94.8
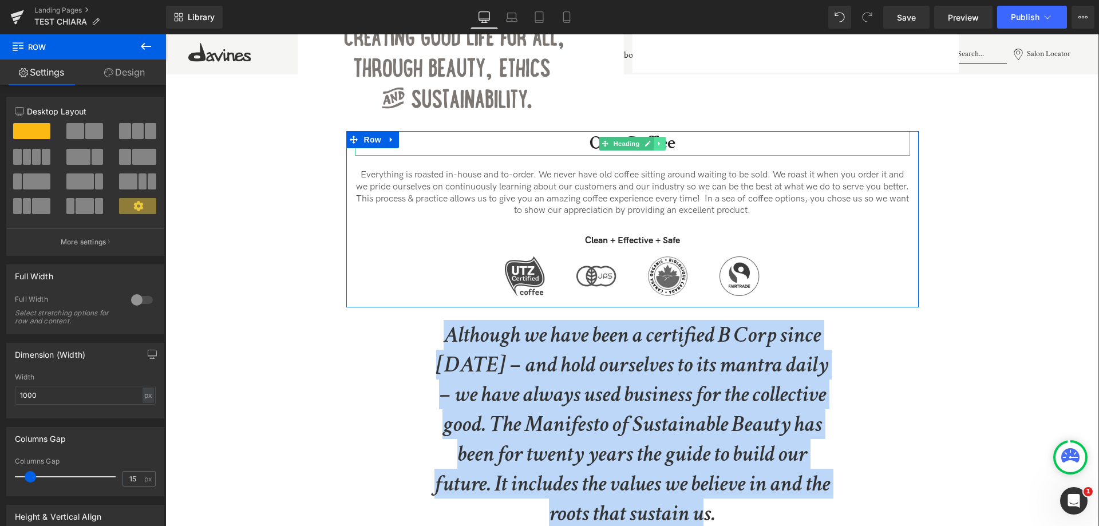
click at [657, 137] on link at bounding box center [660, 144] width 12 height 14
click at [663, 140] on icon at bounding box center [666, 143] width 6 height 7
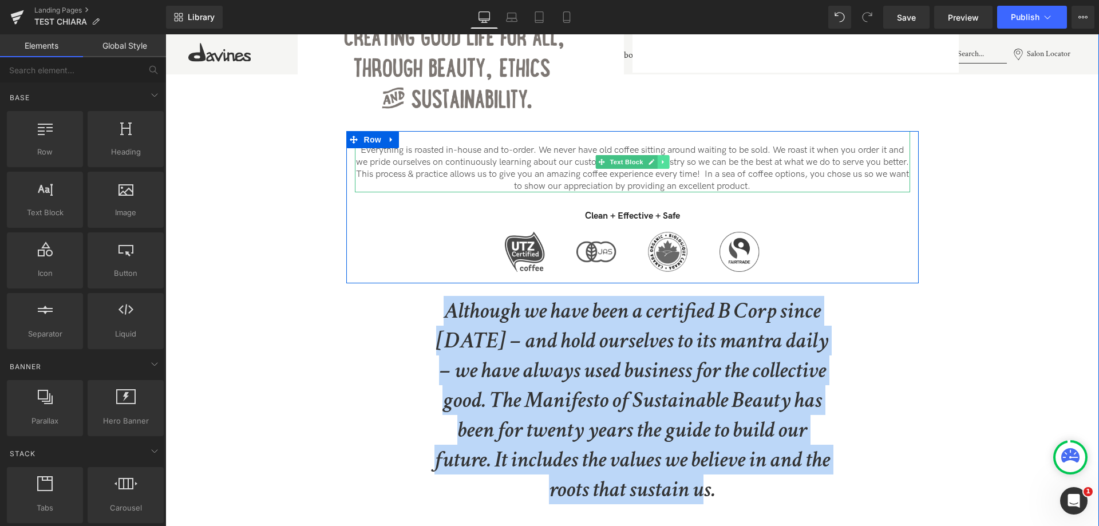
click at [661, 156] on link at bounding box center [663, 162] width 12 height 14
click at [669, 156] on link at bounding box center [669, 162] width 12 height 14
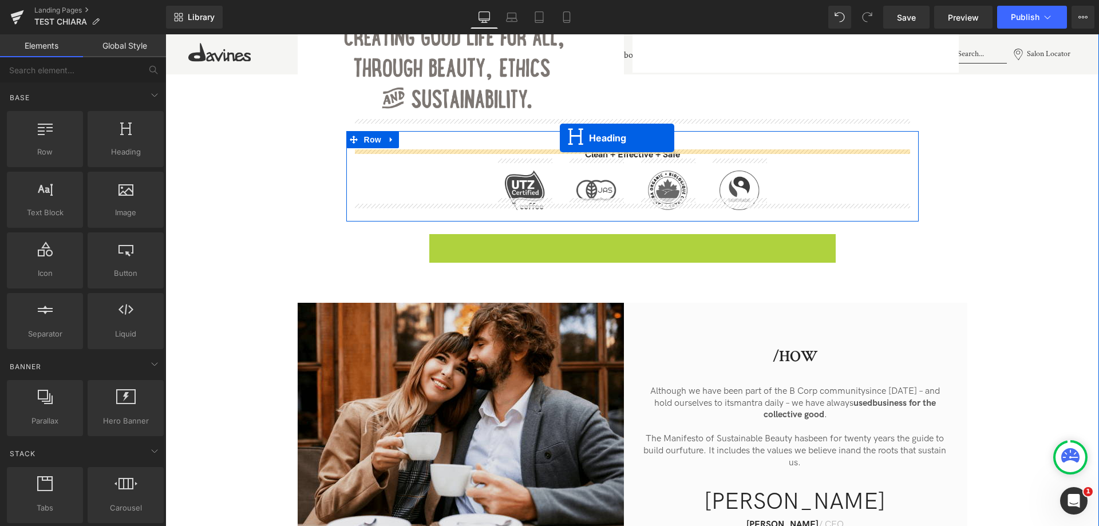
drag, startPoint x: 605, startPoint y: 329, endPoint x: 560, endPoint y: 138, distance: 196.4
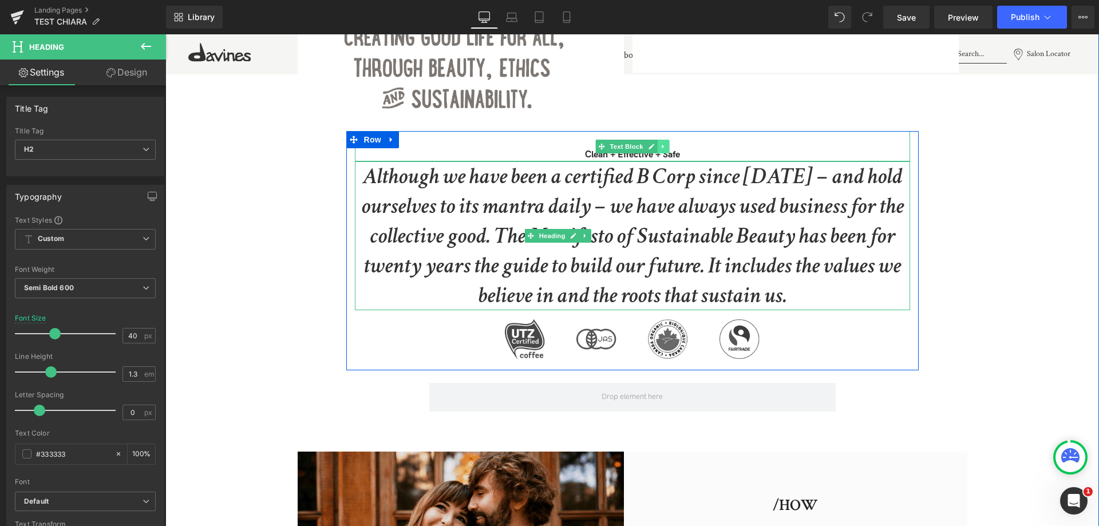
click at [663, 143] on icon at bounding box center [663, 146] width 6 height 7
click at [666, 143] on icon at bounding box center [669, 146] width 6 height 7
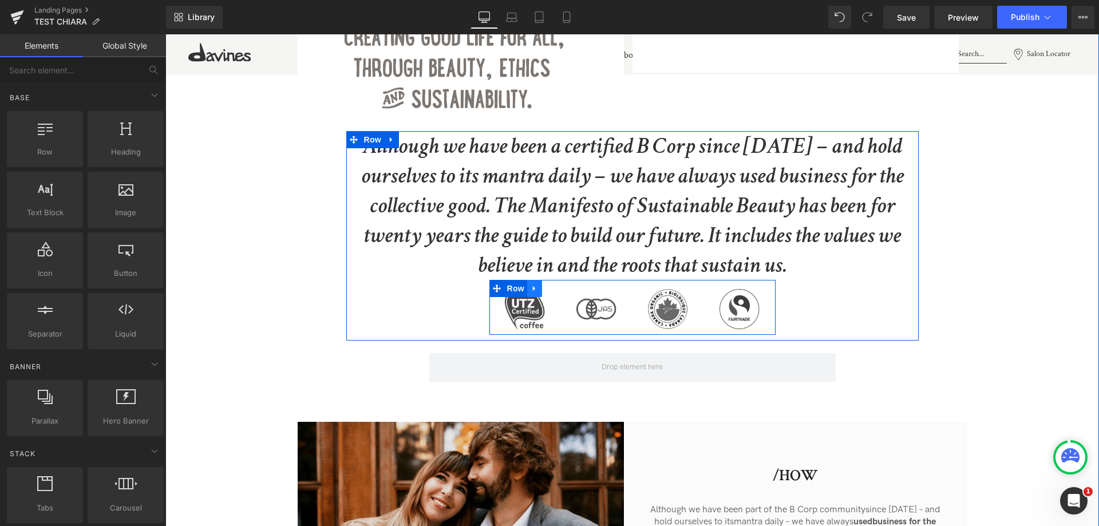
click at [537, 285] on icon at bounding box center [535, 289] width 8 height 9
click at [562, 285] on icon at bounding box center [565, 289] width 8 height 9
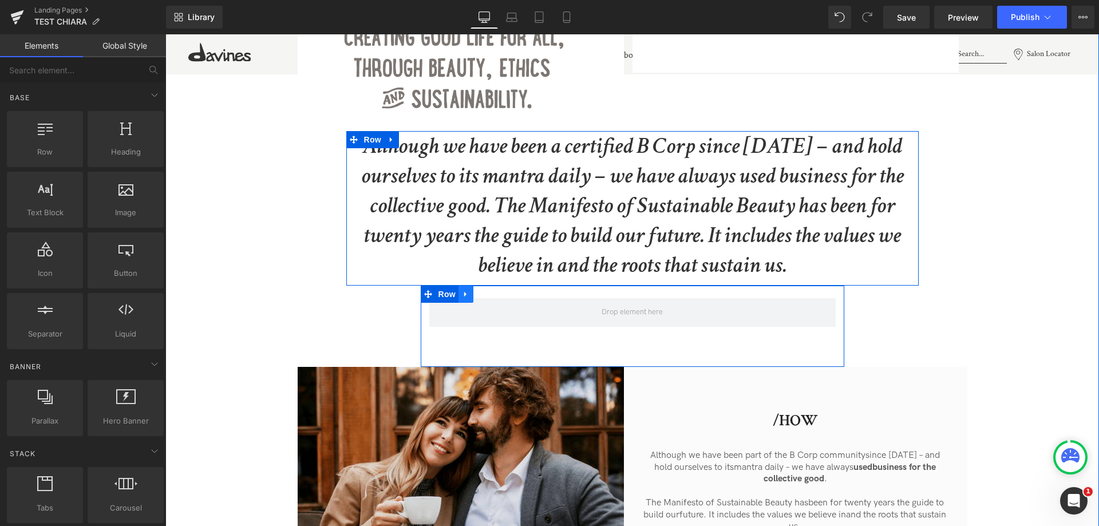
click at [465, 290] on icon at bounding box center [466, 294] width 8 height 9
click at [495, 290] on icon at bounding box center [496, 294] width 8 height 9
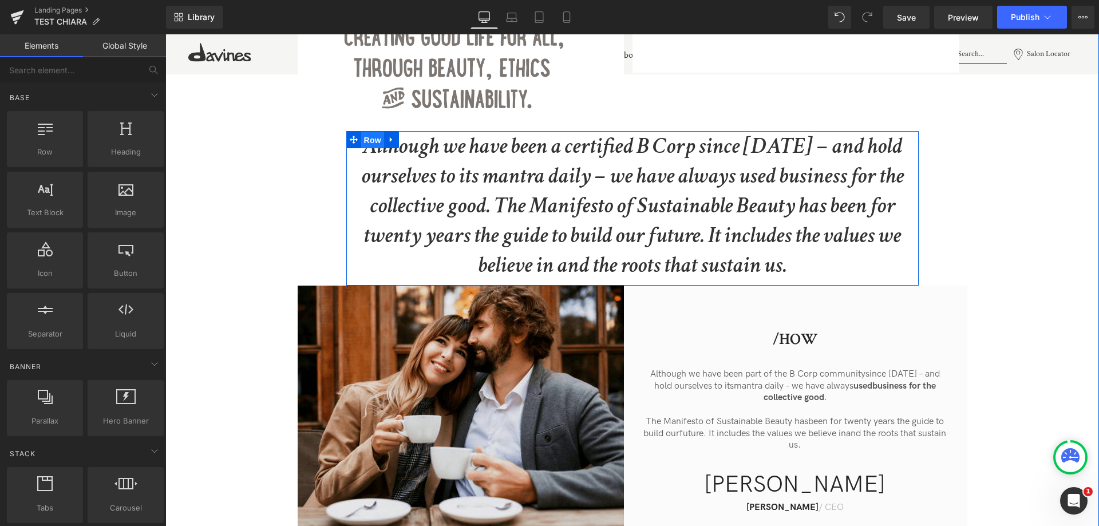
click at [370, 132] on span "Row" at bounding box center [372, 140] width 23 height 17
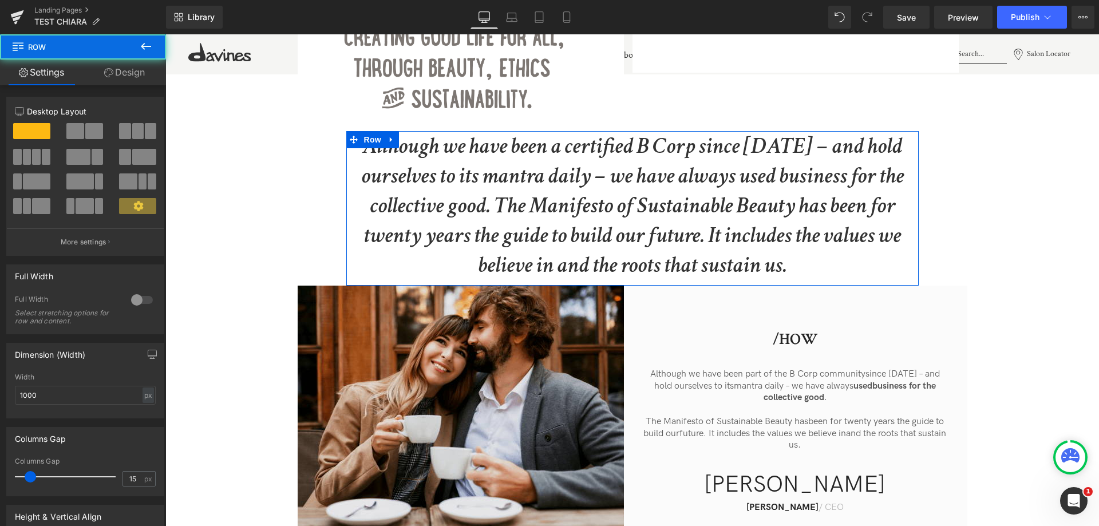
click at [145, 77] on link "Design" at bounding box center [124, 73] width 83 height 26
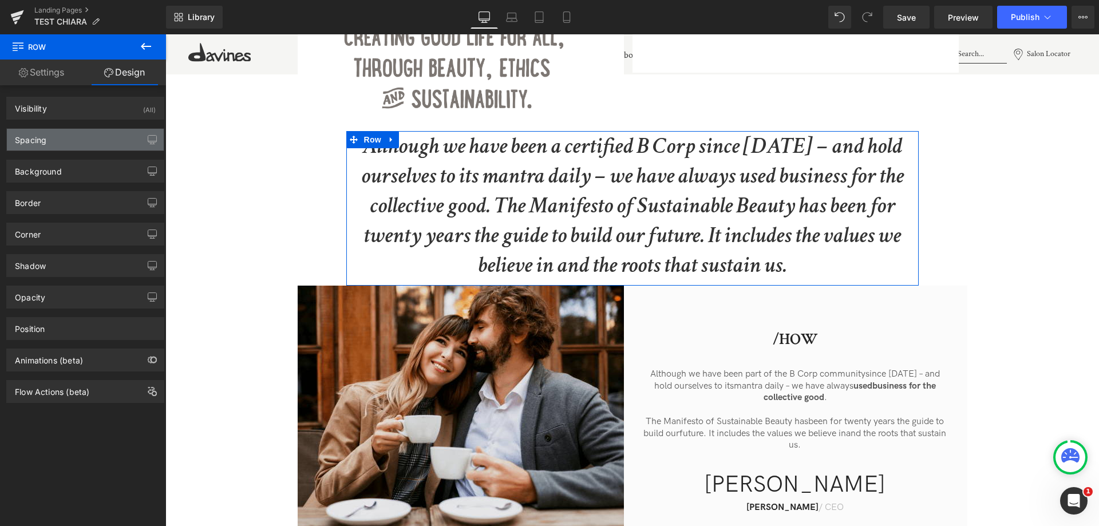
click at [81, 141] on div "Spacing" at bounding box center [85, 140] width 157 height 22
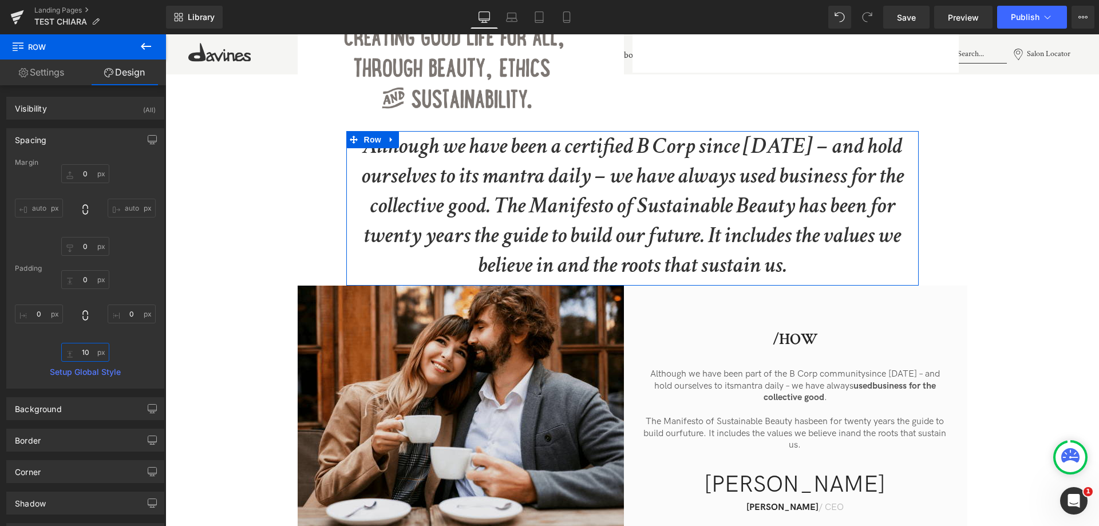
click at [74, 349] on input "10" at bounding box center [85, 352] width 48 height 19
click at [84, 353] on input "10" at bounding box center [85, 352] width 48 height 19
type input "70"
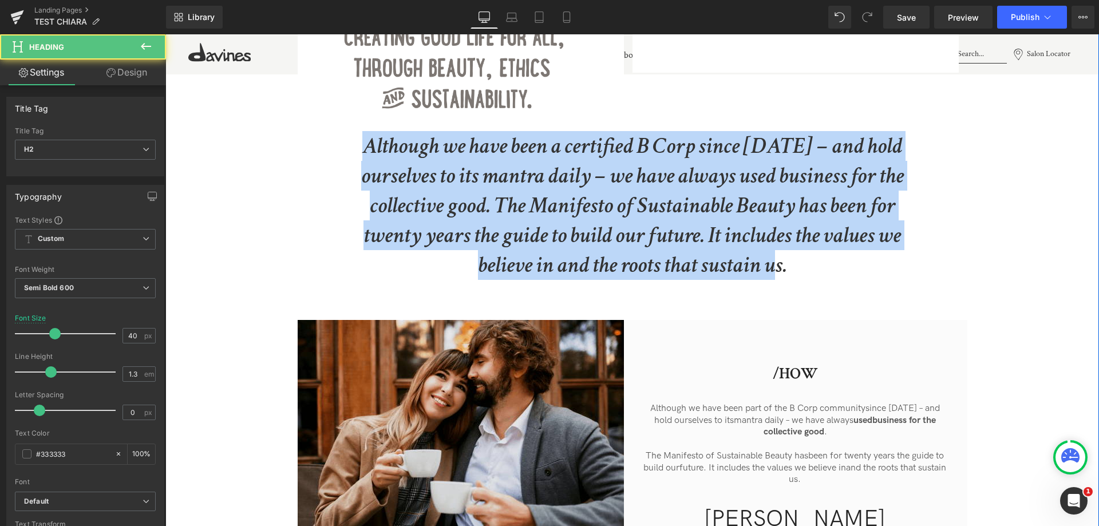
drag, startPoint x: 624, startPoint y: 208, endPoint x: 278, endPoint y: 84, distance: 367.3
click at [278, 84] on div "...To Heading Image From... Heading Image Row Although we have been a certified…" at bounding box center [632, 254] width 934 height 652
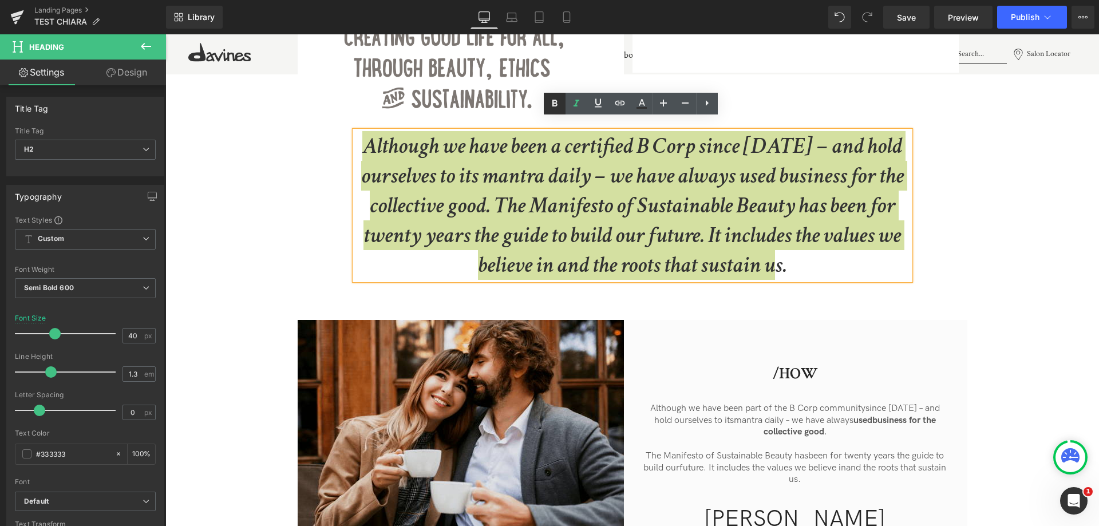
click at [558, 107] on icon at bounding box center [555, 104] width 14 height 14
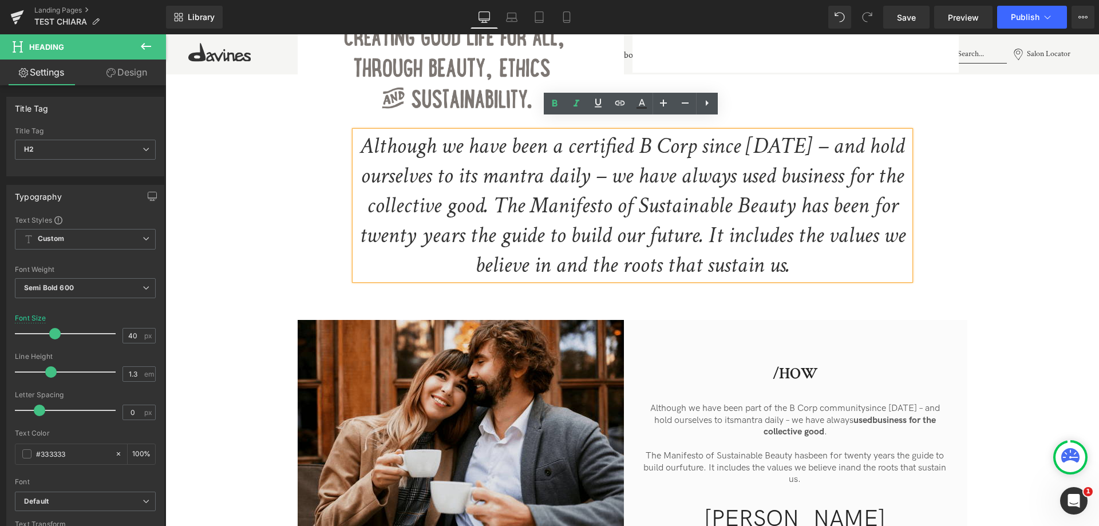
click at [680, 214] on icon "Although we have been a certified B Corp since 2016 – and hold ourselves to its…" at bounding box center [633, 205] width 546 height 149
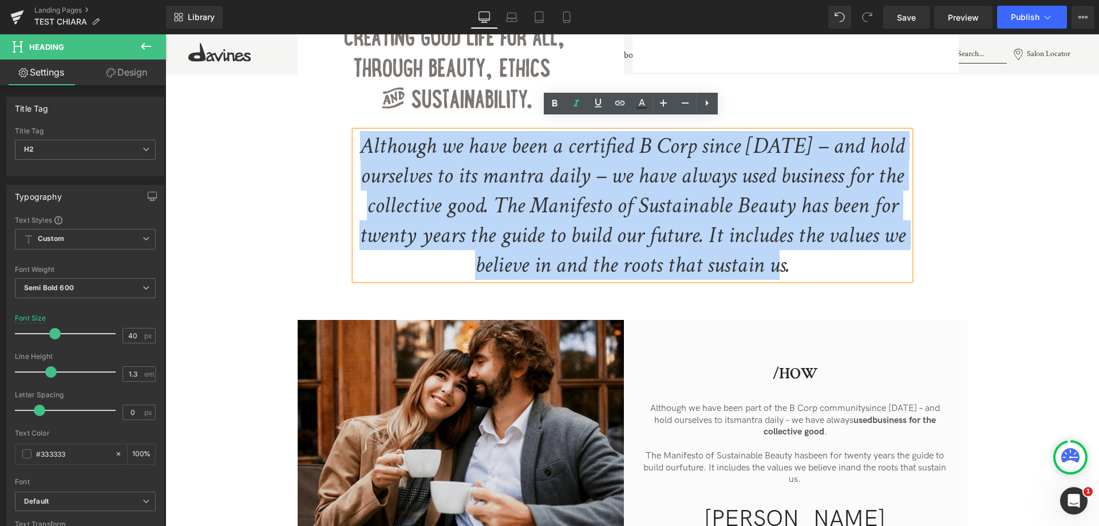
drag, startPoint x: 795, startPoint y: 257, endPoint x: 344, endPoint y: 129, distance: 469.3
click at [344, 129] on div "...To Heading Image From... Heading Image Row Although we have been a certified…" at bounding box center [632, 254] width 934 height 652
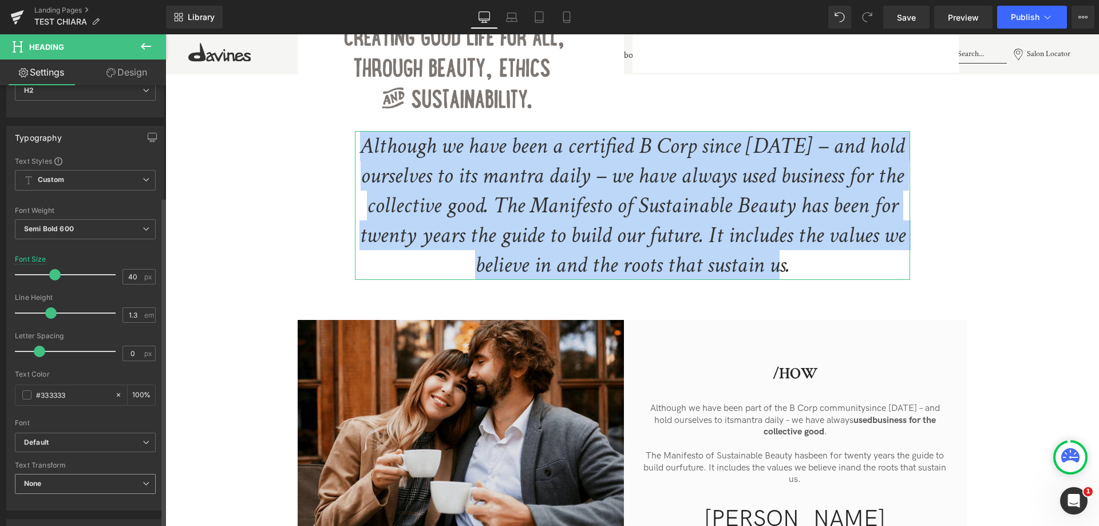
scroll to position [172, 0]
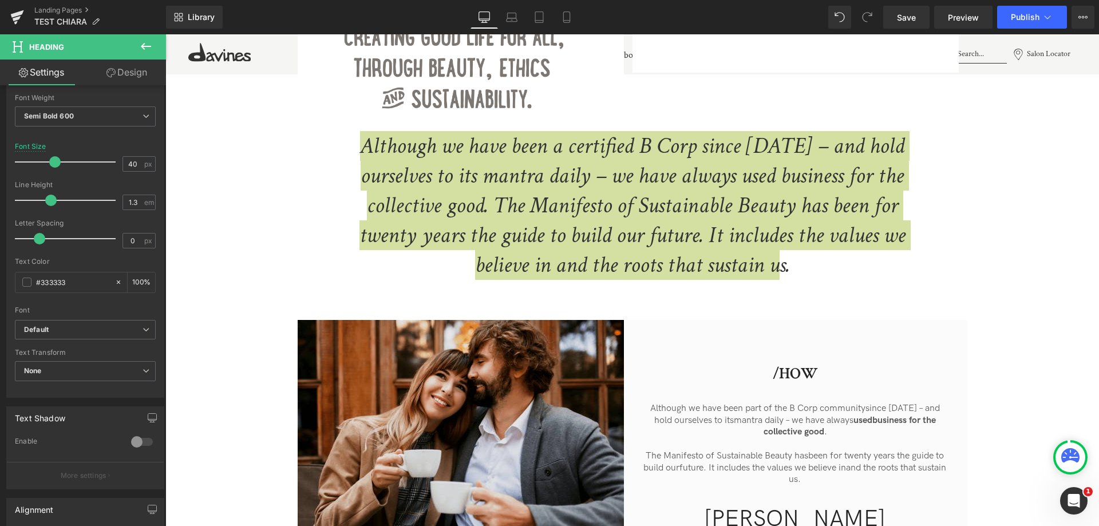
click at [149, 48] on icon at bounding box center [146, 47] width 14 height 14
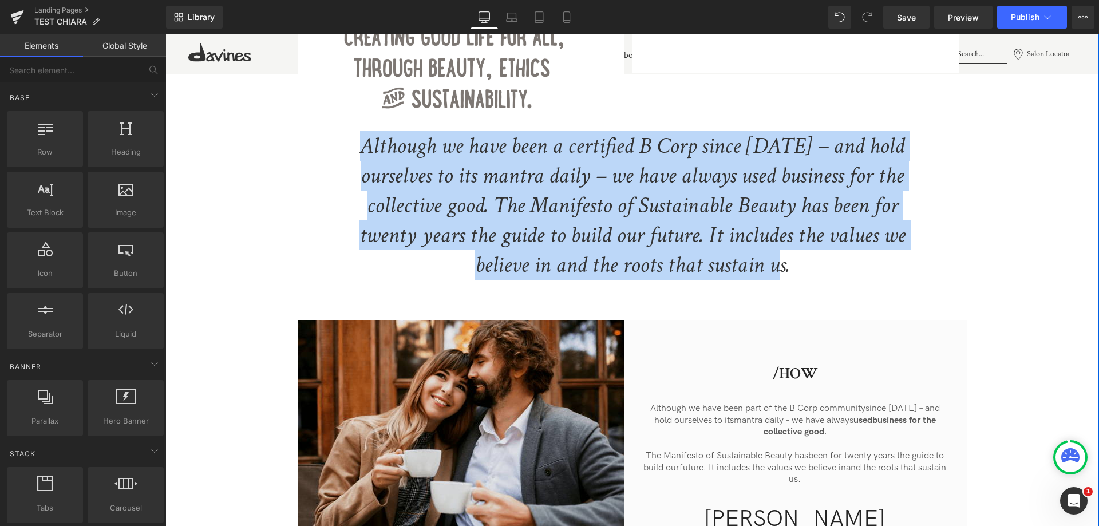
click at [612, 198] on div "Although we have been a certified B Corp since 2016 – and hold ourselves to its…" at bounding box center [632, 205] width 555 height 149
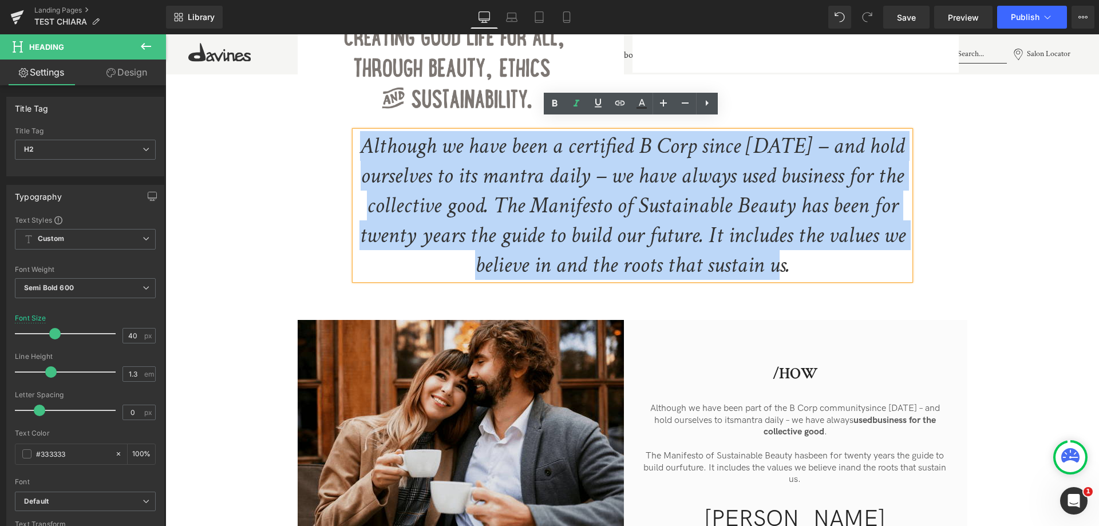
drag, startPoint x: 366, startPoint y: 139, endPoint x: 988, endPoint y: 322, distance: 647.9
click at [988, 322] on div "...To Heading Image From... Heading Image Row Although we have been a certified…" at bounding box center [632, 254] width 934 height 652
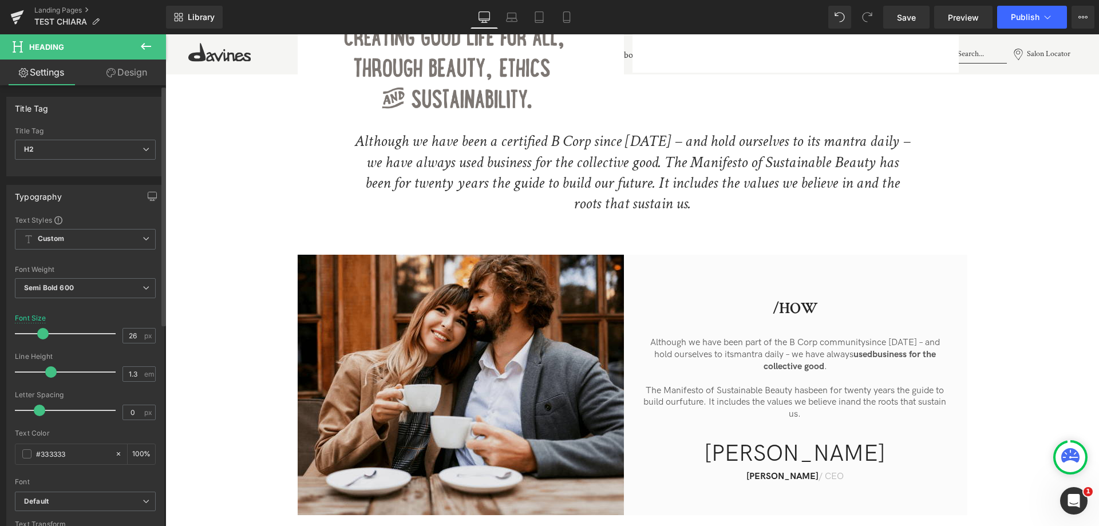
type input "25"
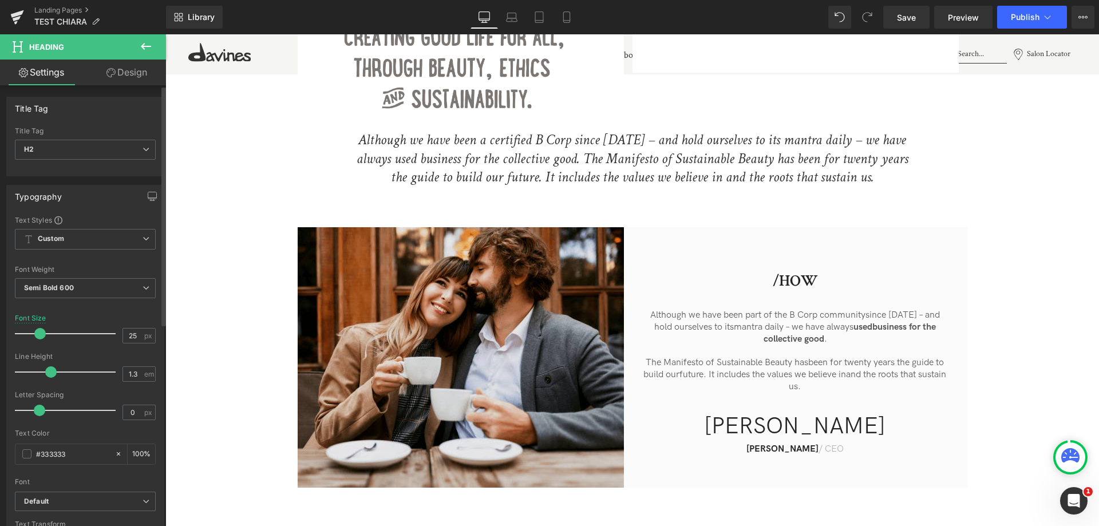
drag, startPoint x: 53, startPoint y: 334, endPoint x: 39, endPoint y: 337, distance: 14.5
click at [39, 337] on span at bounding box center [39, 333] width 11 height 11
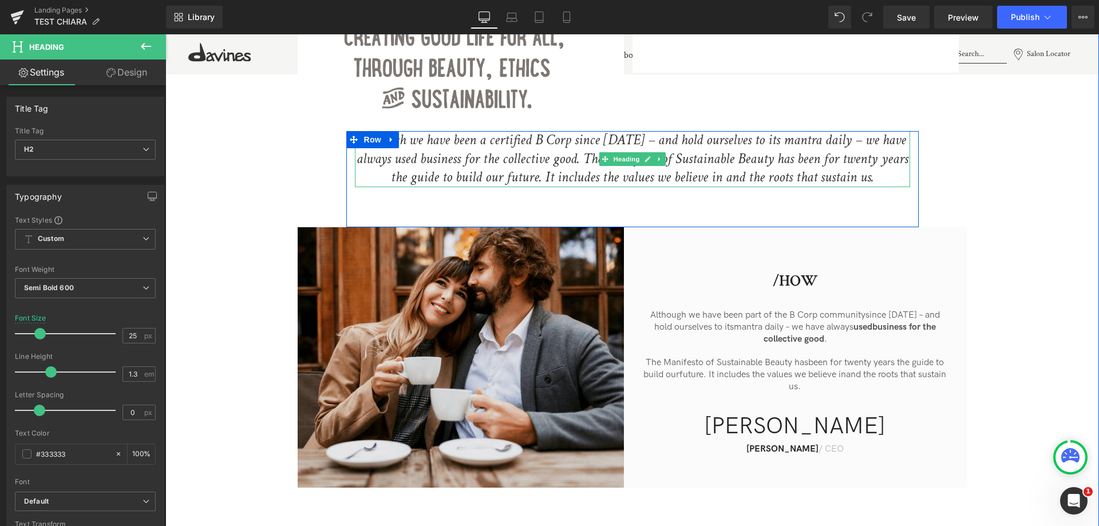
click at [569, 151] on icon "Although we have been a certified B Corp since 2016 – and hold ourselves to its…" at bounding box center [633, 159] width 552 height 56
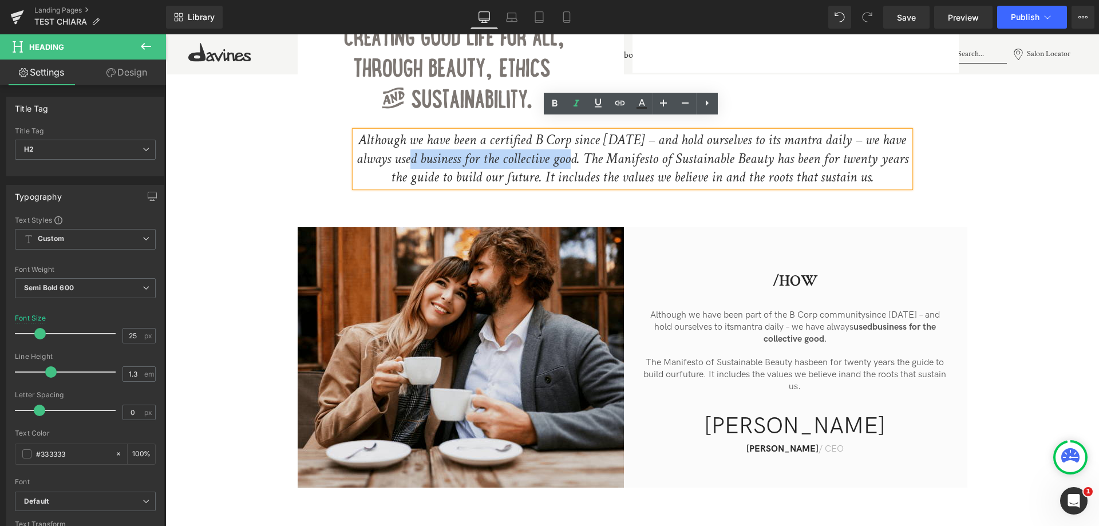
drag, startPoint x: 577, startPoint y: 149, endPoint x: 421, endPoint y: 145, distance: 155.2
click at [421, 145] on icon "Although we have been a certified B Corp since 2016 – and hold ourselves to its…" at bounding box center [633, 159] width 552 height 56
click at [554, 99] on icon at bounding box center [555, 104] width 14 height 14
click at [597, 156] on icon "The Manifesto of Sustainable Beauty has been for twenty years the guide to buil…" at bounding box center [647, 168] width 513 height 38
click at [935, 184] on div "...To Heading Image From... Heading Image Row Although we have been a certified…" at bounding box center [632, 207] width 934 height 559
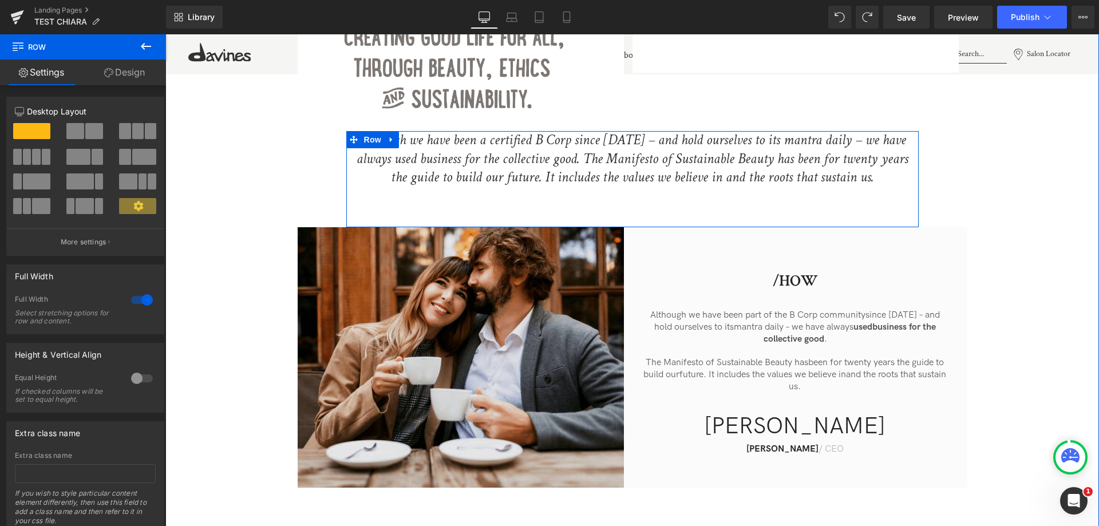
click at [517, 147] on icon "Although we have been a certified B Corp since 2016 – and hold ourselves to its…" at bounding box center [633, 159] width 552 height 56
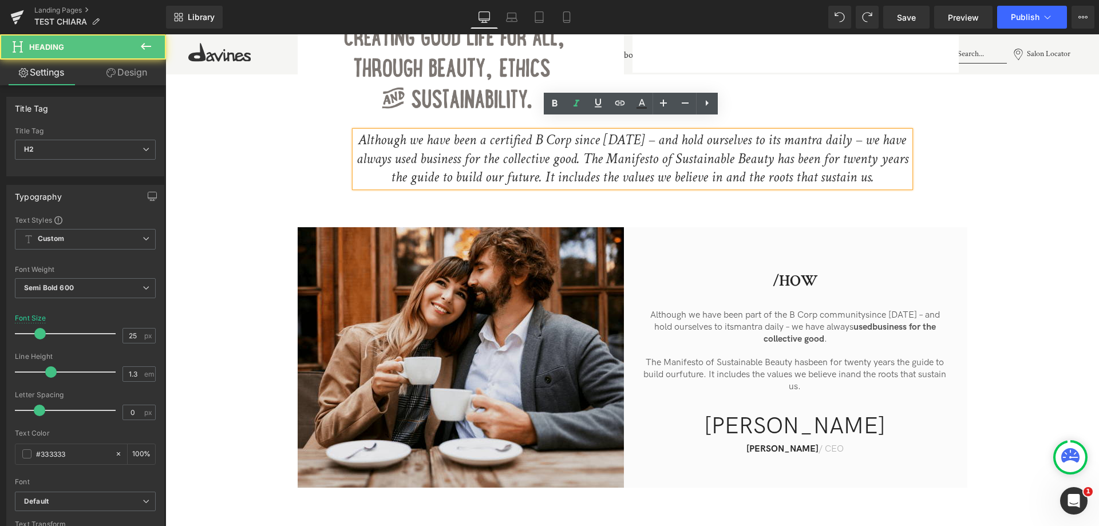
click at [584, 146] on icon "Although we have been a certified B Corp since 2016 – and hold ourselves to its…" at bounding box center [633, 159] width 552 height 56
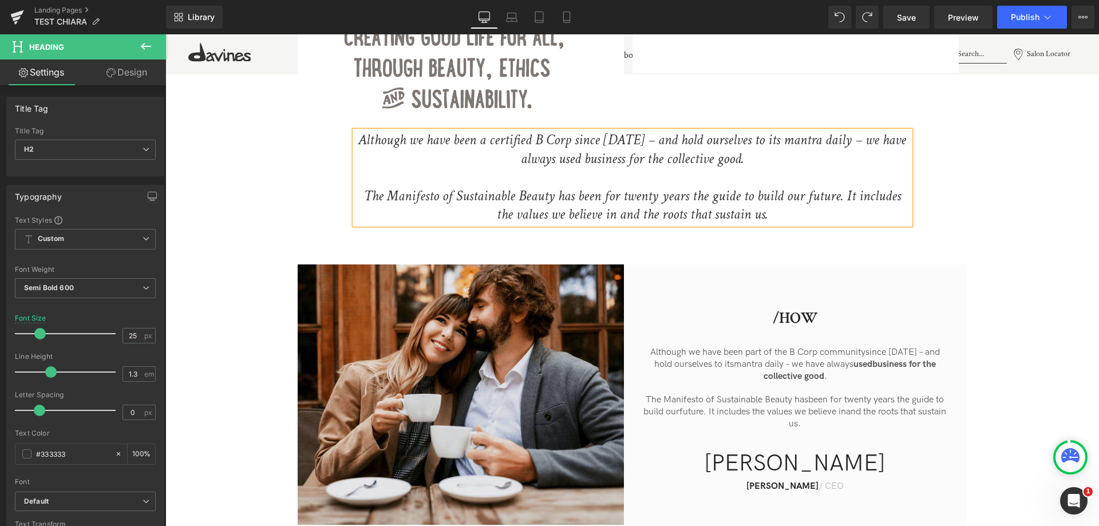
click at [995, 184] on div "...To Heading Image From... Heading Image Row Although we have been a certified…" at bounding box center [632, 226] width 934 height 596
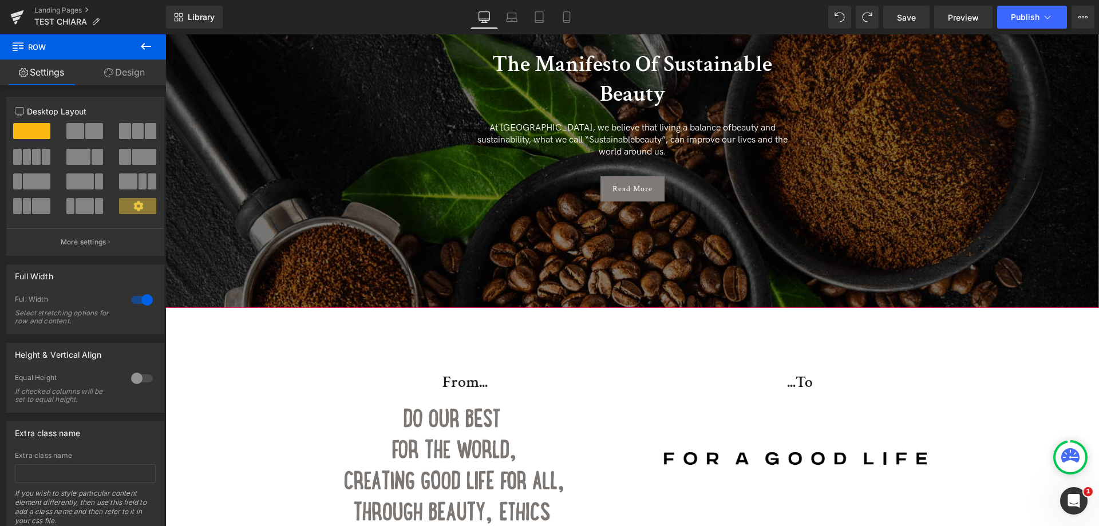
scroll to position [0, 0]
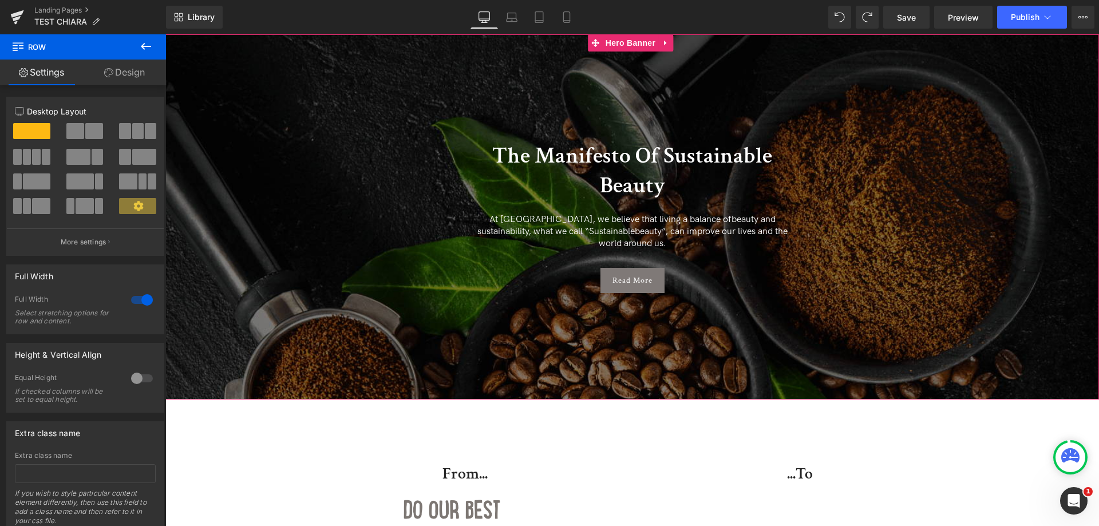
click at [967, 185] on span "The Manifesto Of Sustainable Beauty Heading At Davines, we believe that living …" at bounding box center [632, 211] width 934 height 175
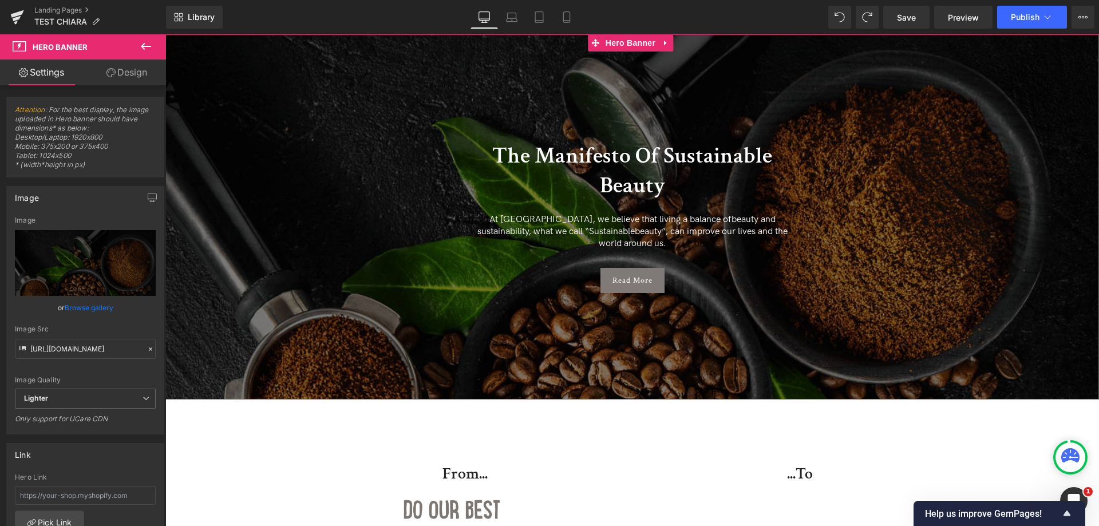
click at [731, 112] on div at bounding box center [632, 216] width 934 height 365
click at [90, 310] on link "Browse gallery" at bounding box center [89, 308] width 49 height 20
click at [97, 309] on link "Browse gallery" at bounding box center [89, 308] width 49 height 20
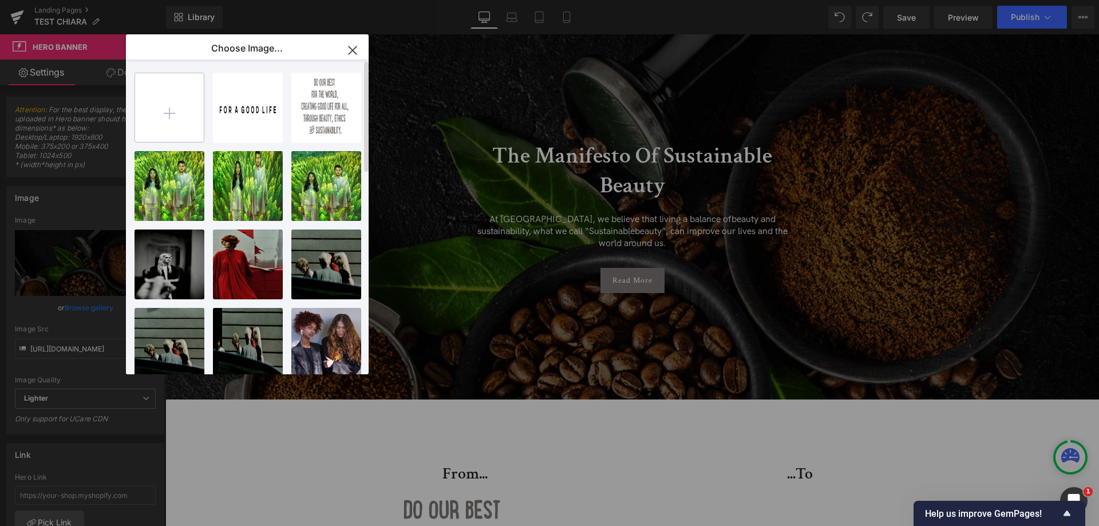
click at [180, 112] on input "file" at bounding box center [169, 107] width 69 height 69
type input "C:\fakepath\Immagine 2025-10-02 173230.png"
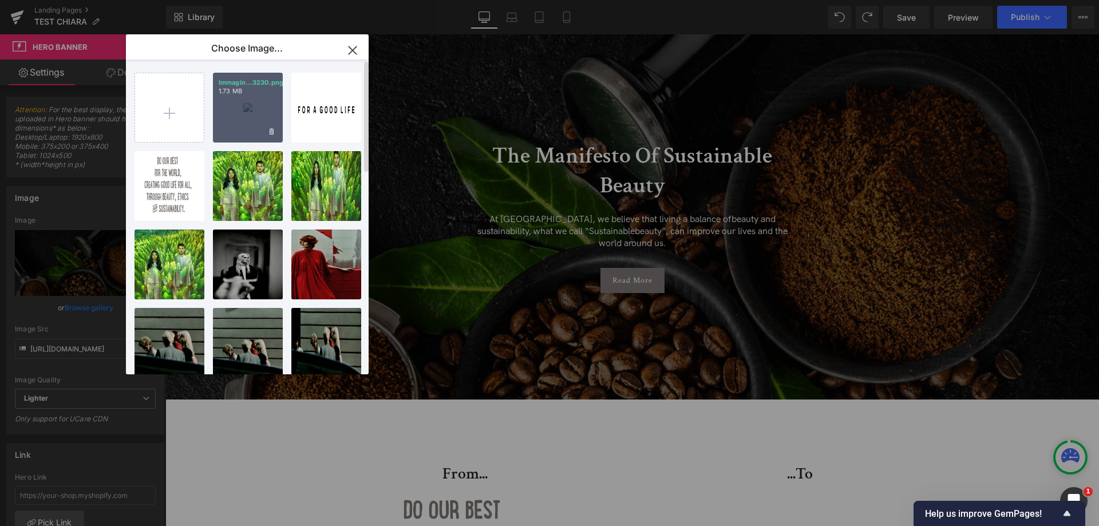
click at [257, 111] on div "Immagin...3230.png 1.73 MB" at bounding box center [248, 108] width 70 height 70
type input "https://ucarecdn.com/a2d73cea-8fee-41b8-8eb3-3572ba0d7b8a/-/format/auto/-/previ…"
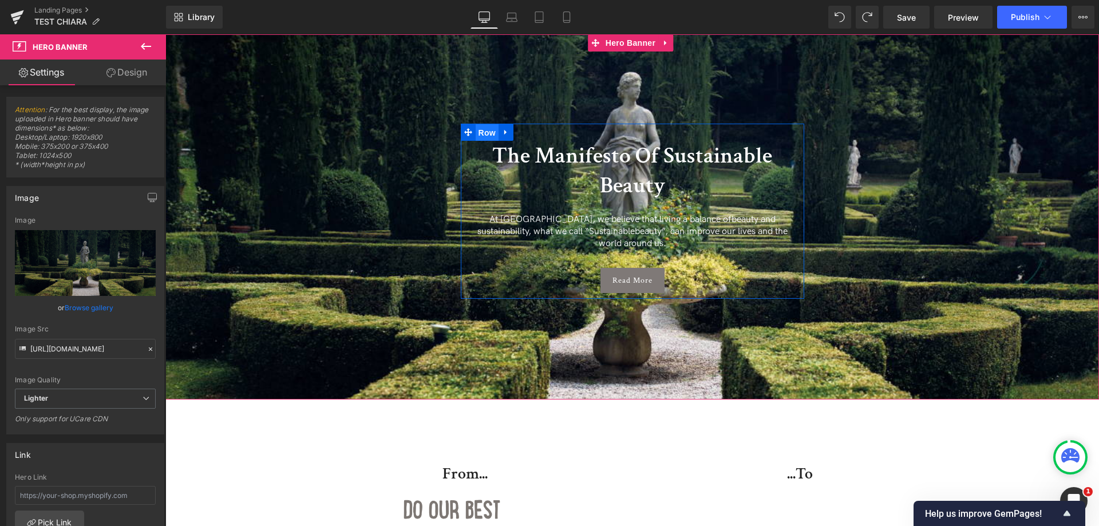
click at [483, 137] on span "Row" at bounding box center [487, 132] width 23 height 17
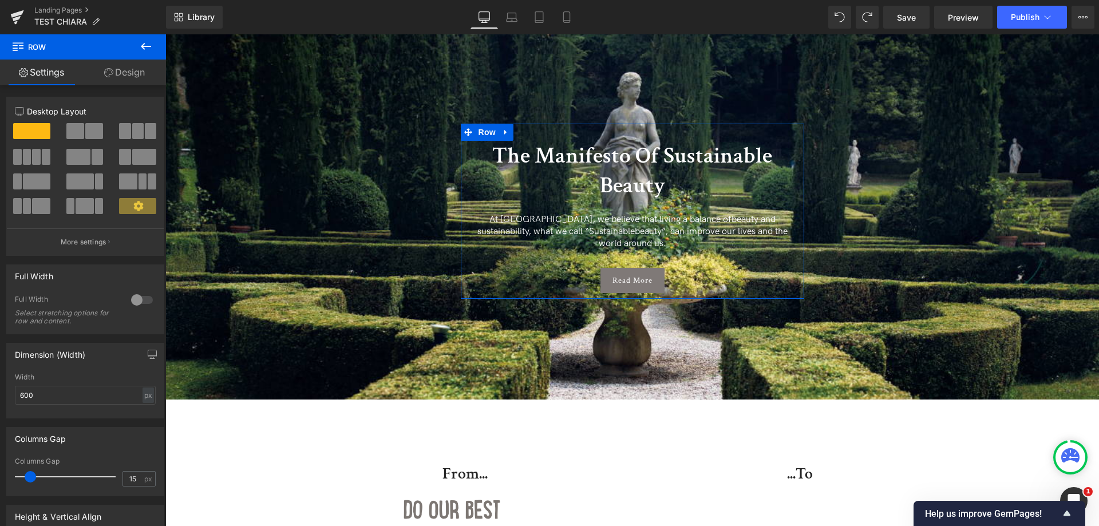
click at [490, 147] on h2 "The Manifesto Of Sustainable Beauty" at bounding box center [633, 171] width 326 height 60
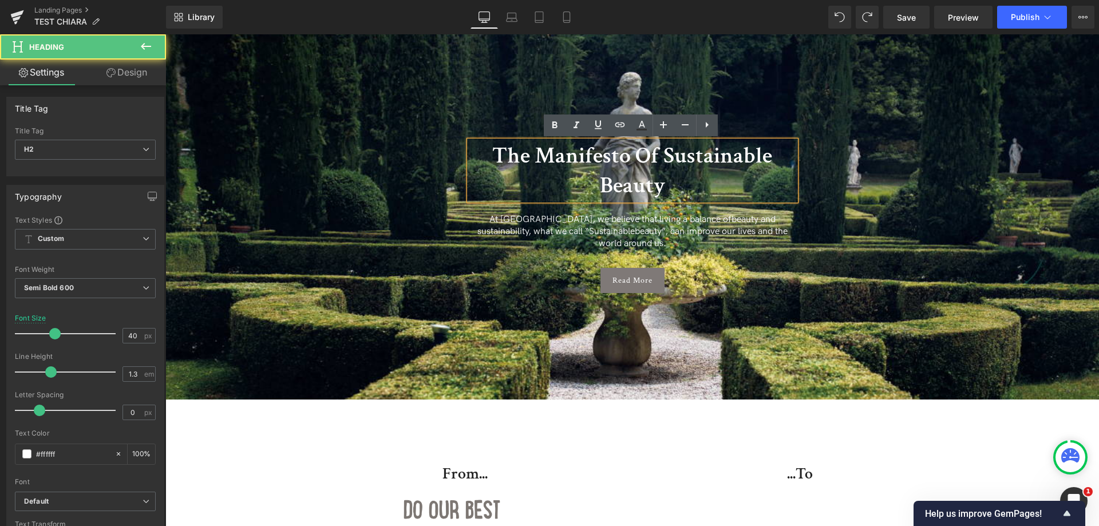
click at [364, 119] on div at bounding box center [632, 216] width 934 height 365
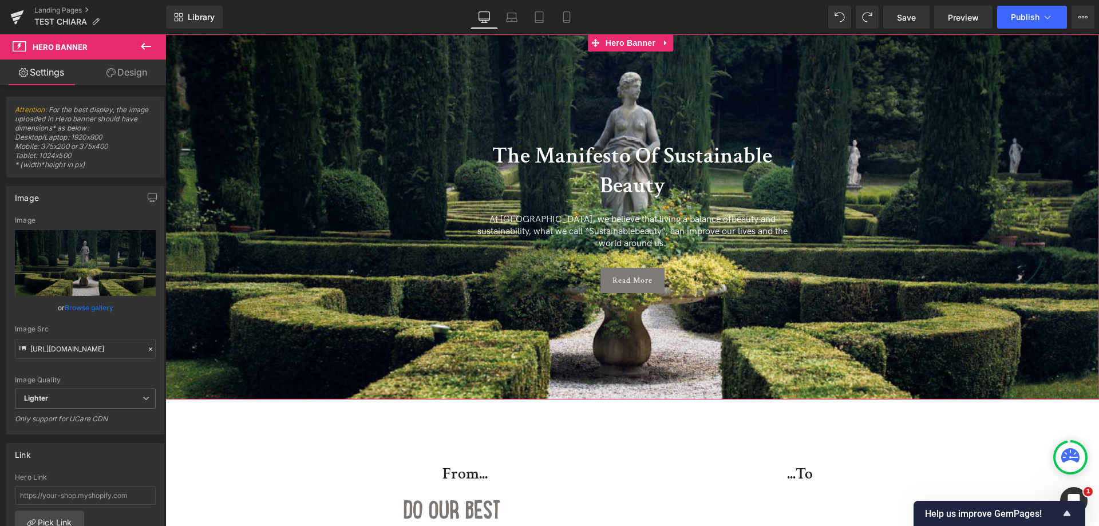
click at [84, 311] on link "Browse gallery" at bounding box center [89, 308] width 49 height 20
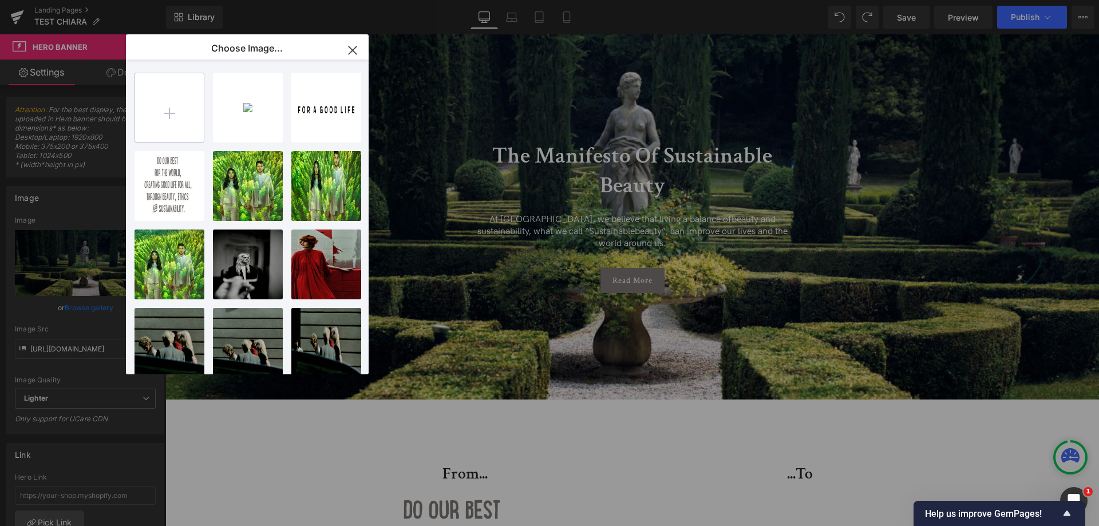
click at [161, 132] on input "file" at bounding box center [169, 107] width 69 height 69
type input "C:\fakepath\HP_STATIC SLIDER_2-1_FOCUS NAME +YEAR (4).jpg"
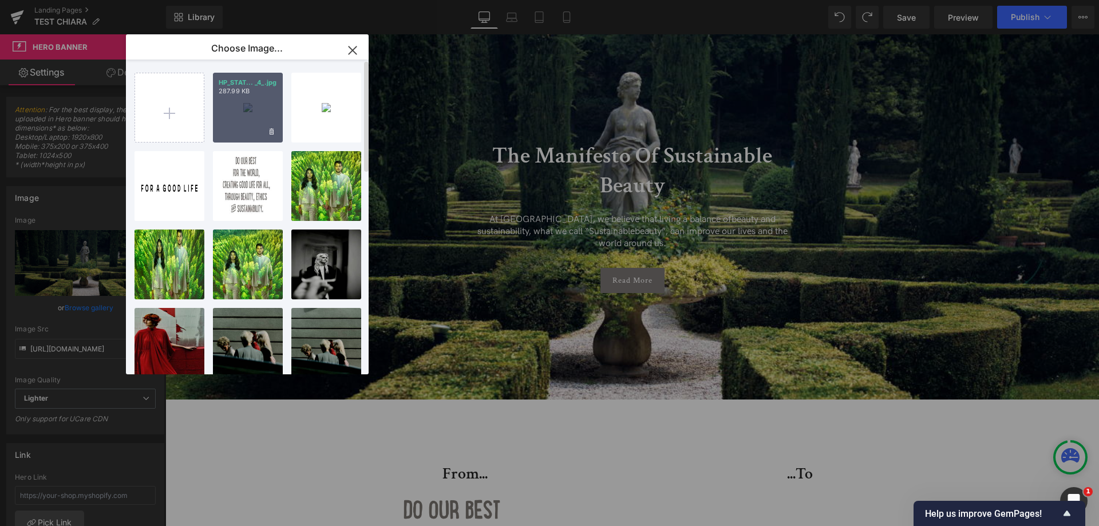
click at [249, 94] on p "287.99 KB" at bounding box center [248, 91] width 58 height 9
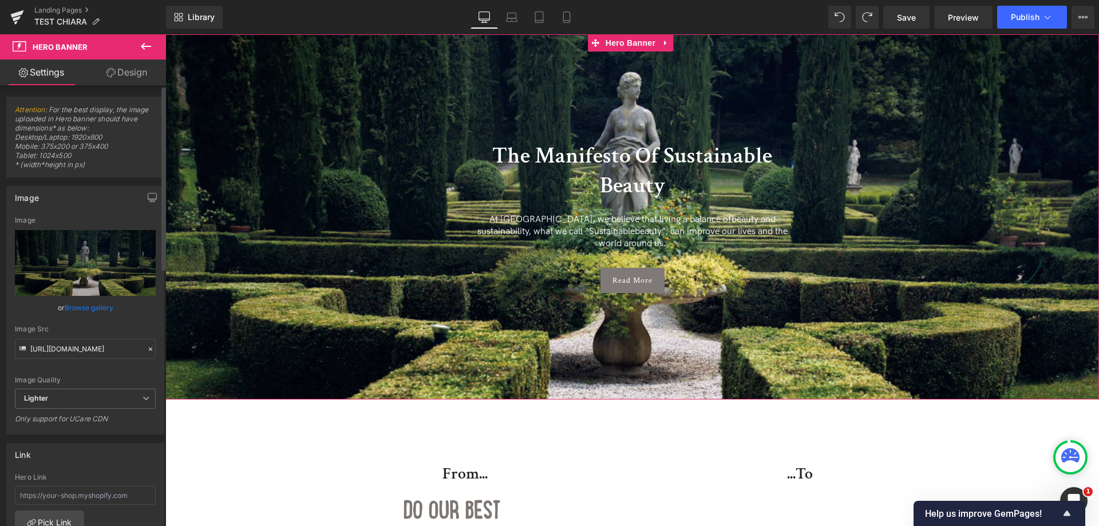
click at [93, 307] on link "Browse gallery" at bounding box center [89, 308] width 49 height 20
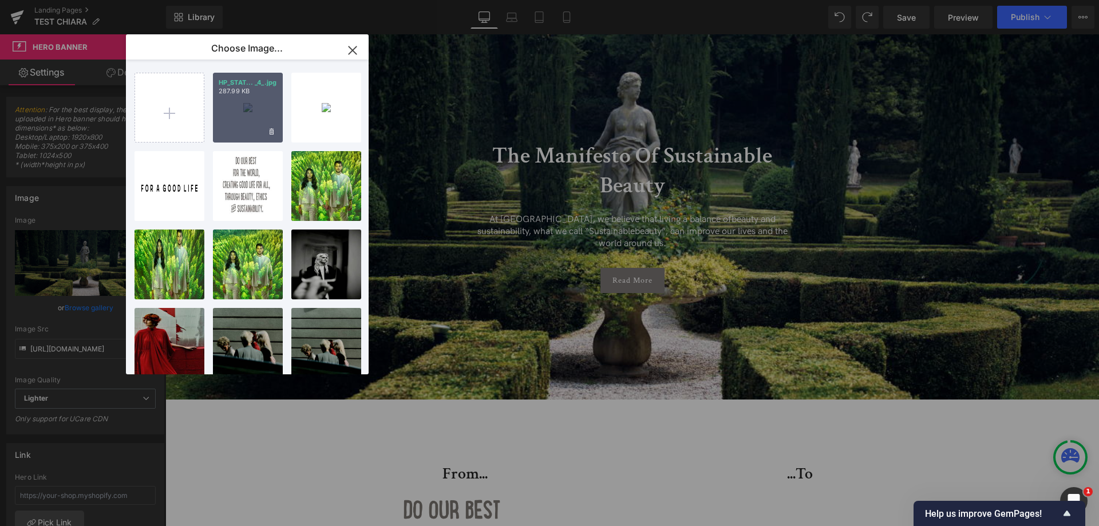
click at [259, 112] on div "HP_STAT... _4_.jpg 287.99 KB" at bounding box center [248, 108] width 70 height 70
type input "https://ucarecdn.com/b450aff4-759a-4d42-ba19-e30a575513d4/-/format/auto/-/previ…"
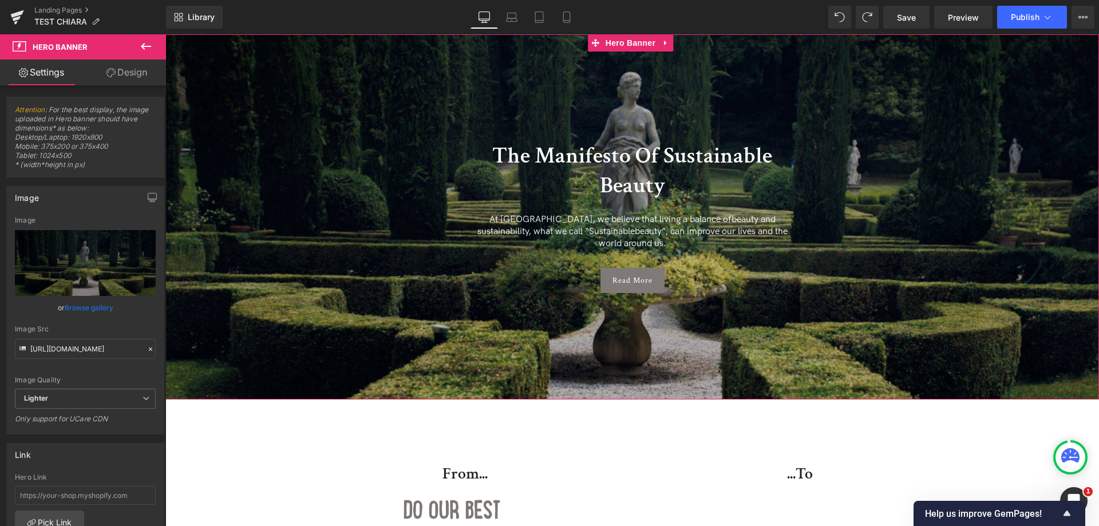
click at [243, 124] on span "The Manifesto Of Sustainable Beauty Heading At Davines, we believe that living …" at bounding box center [632, 211] width 934 height 175
click at [98, 310] on link "Browse gallery" at bounding box center [89, 308] width 49 height 20
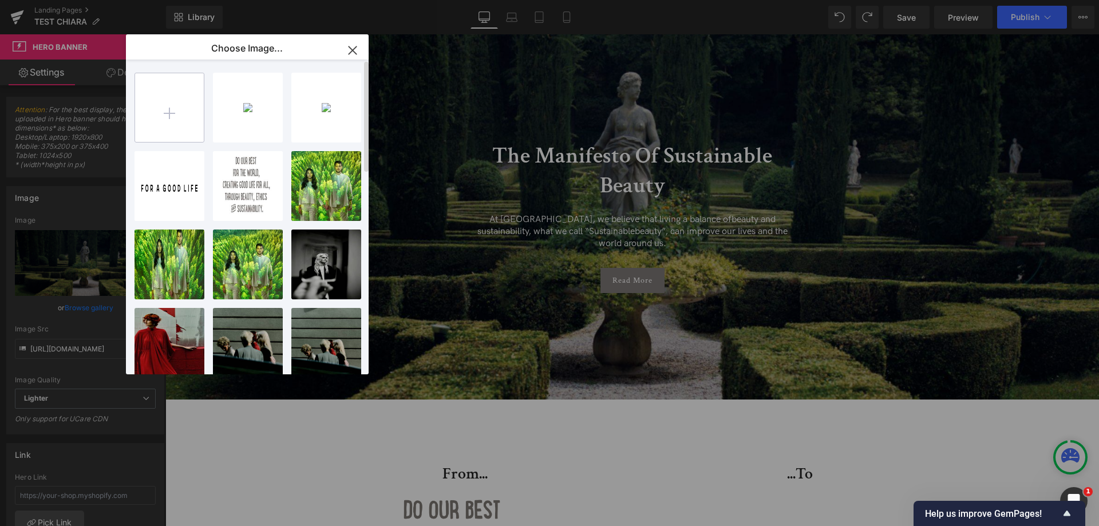
click at [167, 107] on input "file" at bounding box center [169, 107] width 69 height 69
type input "C:\fakepath\HP_STATIC SLIDER_2-1_FOCUS NAME +YEAR (5).jpg"
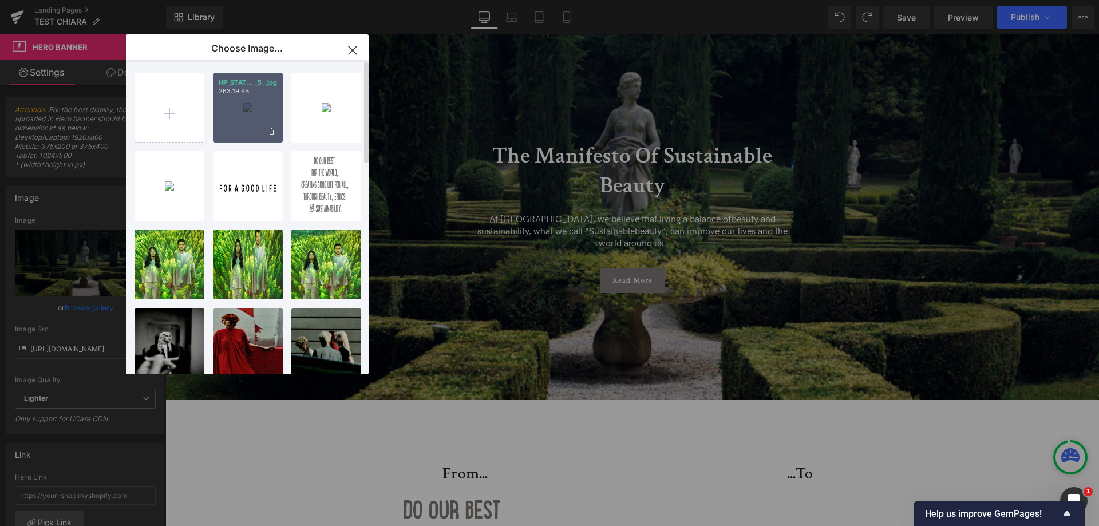
click at [266, 98] on div "HP_STAT... _5_.jpg 263.19 KB" at bounding box center [248, 108] width 70 height 70
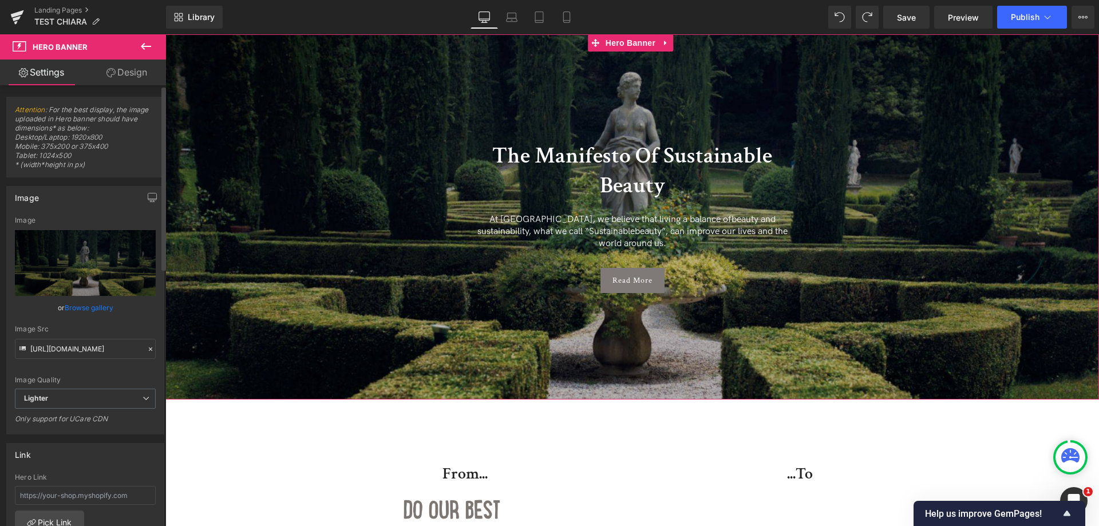
click at [83, 310] on link "Browse gallery" at bounding box center [89, 308] width 49 height 20
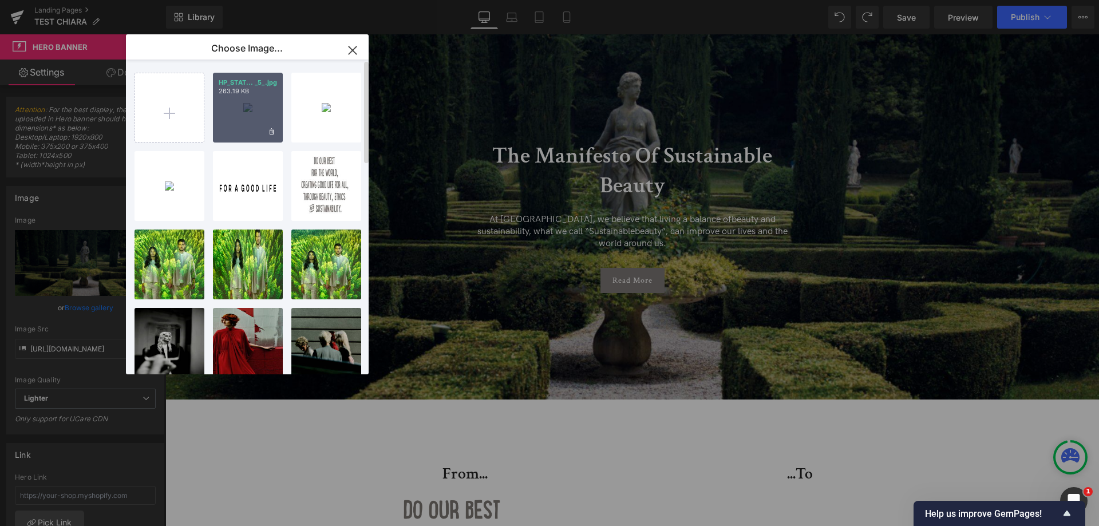
click at [249, 114] on div "HP_STAT... _5_.jpg 263.19 KB" at bounding box center [248, 108] width 70 height 70
type input "https://ucarecdn.com/fb35dc2b-c3a4-42db-af2c-14b66237404f/-/format/auto/-/previ…"
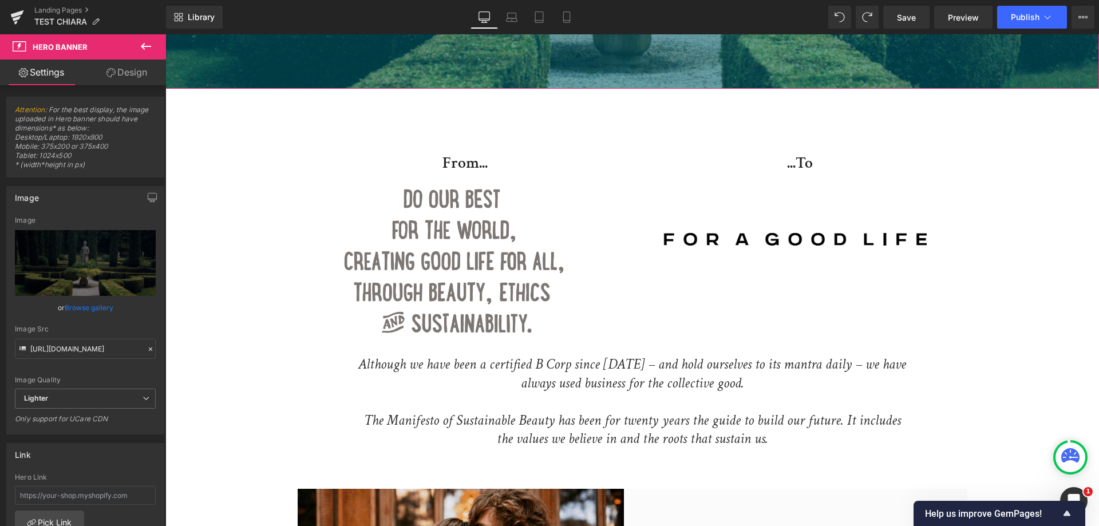
scroll to position [344, 0]
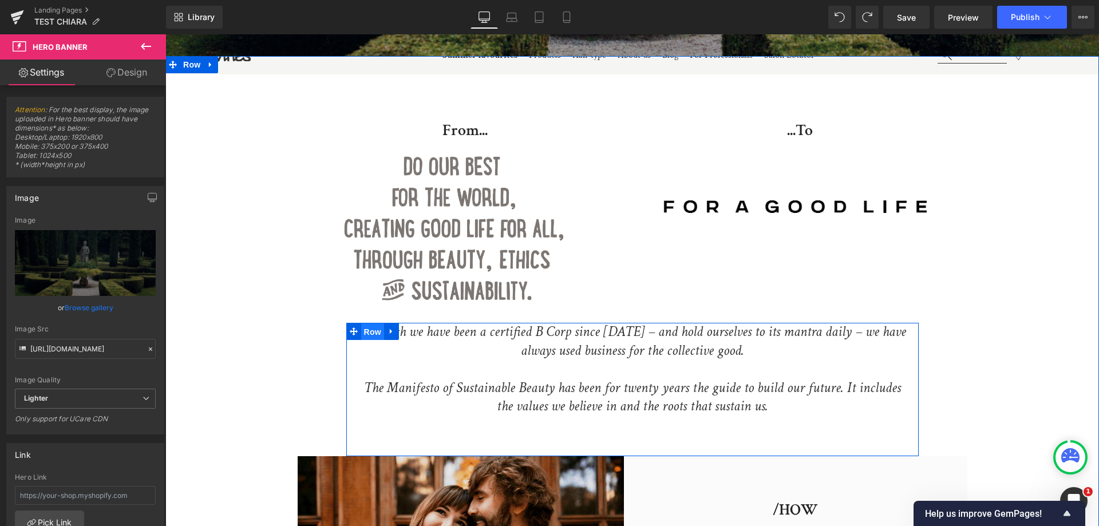
click at [374, 324] on span "Row" at bounding box center [372, 332] width 23 height 17
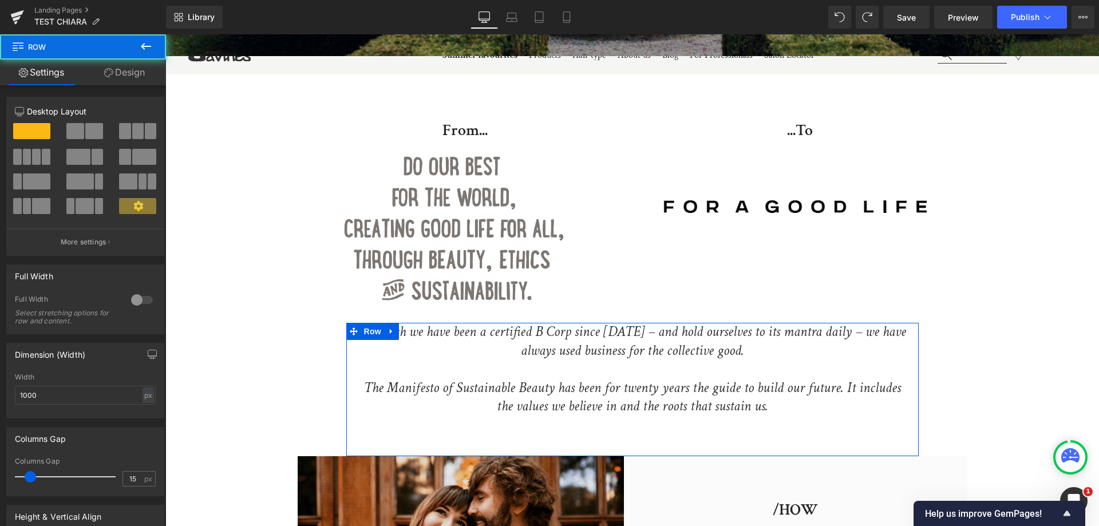
click at [135, 73] on link "Design" at bounding box center [124, 73] width 83 height 26
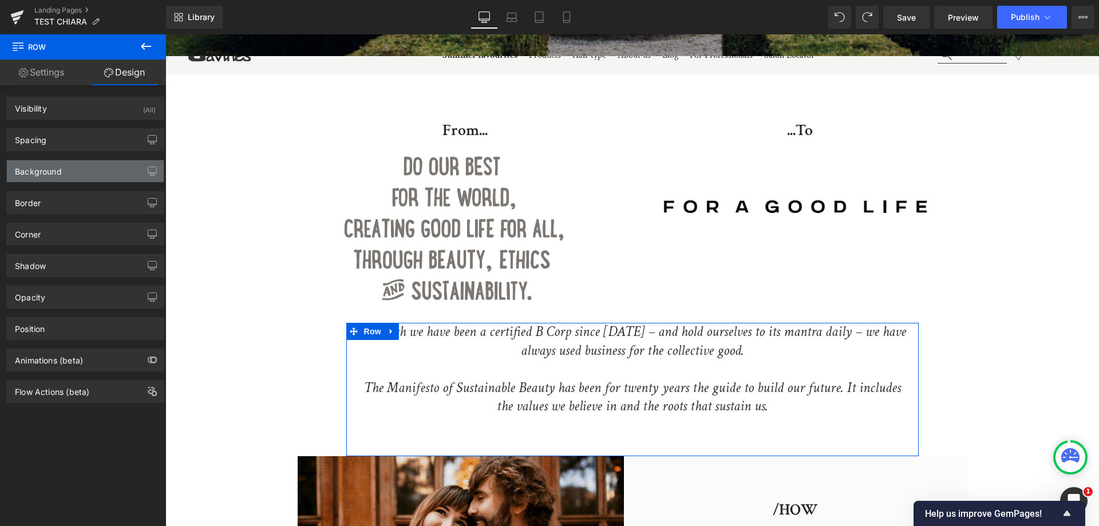
type input "0"
type input "70"
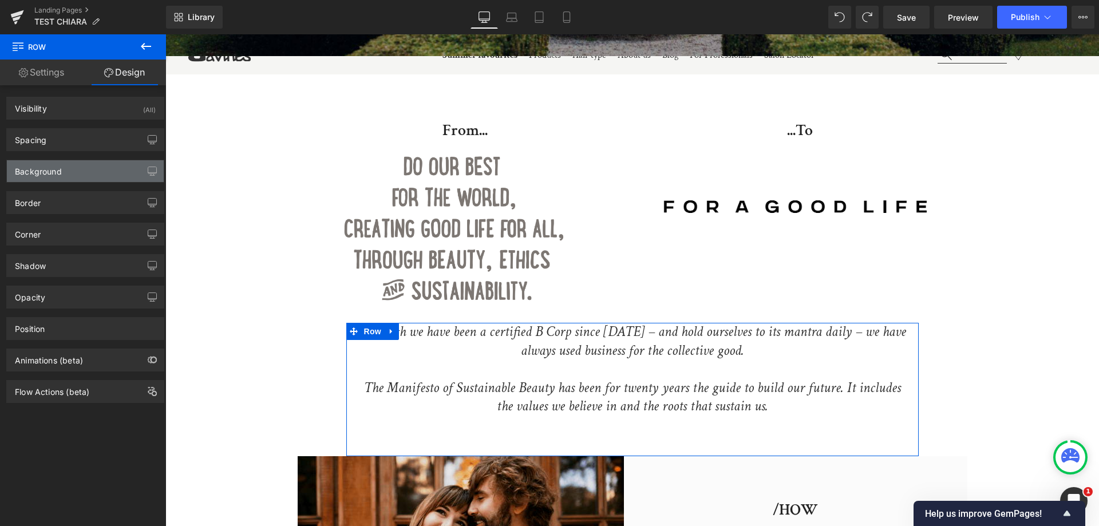
type input "0"
click at [85, 143] on div "Spacing" at bounding box center [85, 140] width 157 height 22
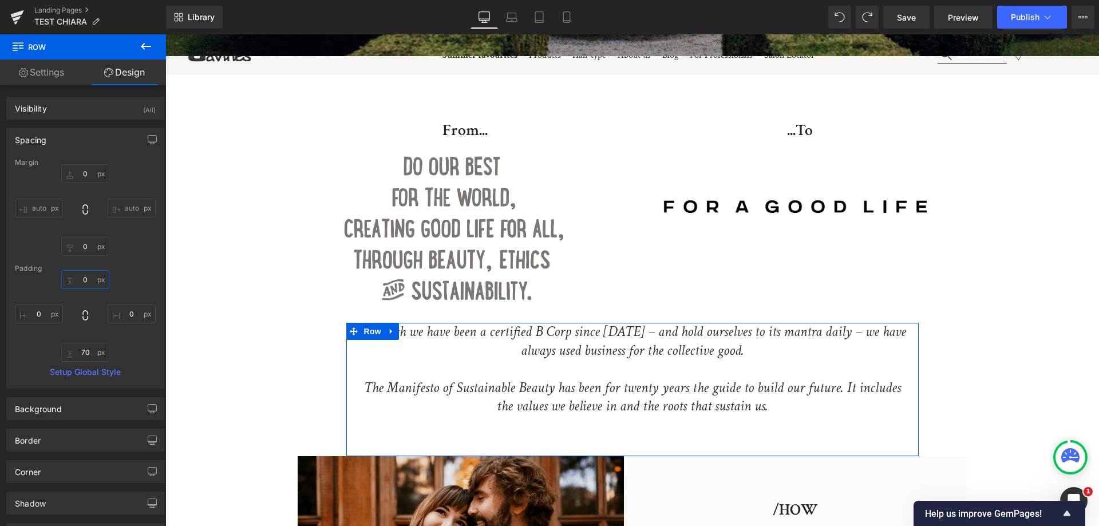
click at [72, 274] on input "0" at bounding box center [85, 279] width 48 height 19
click at [76, 279] on input "0" at bounding box center [85, 279] width 48 height 19
type input "70"
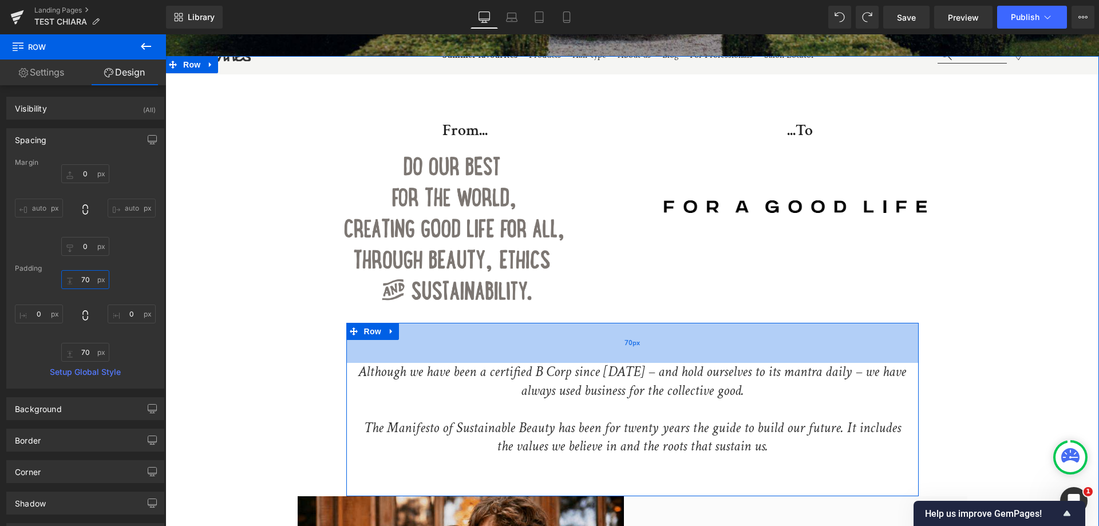
scroll to position [401, 0]
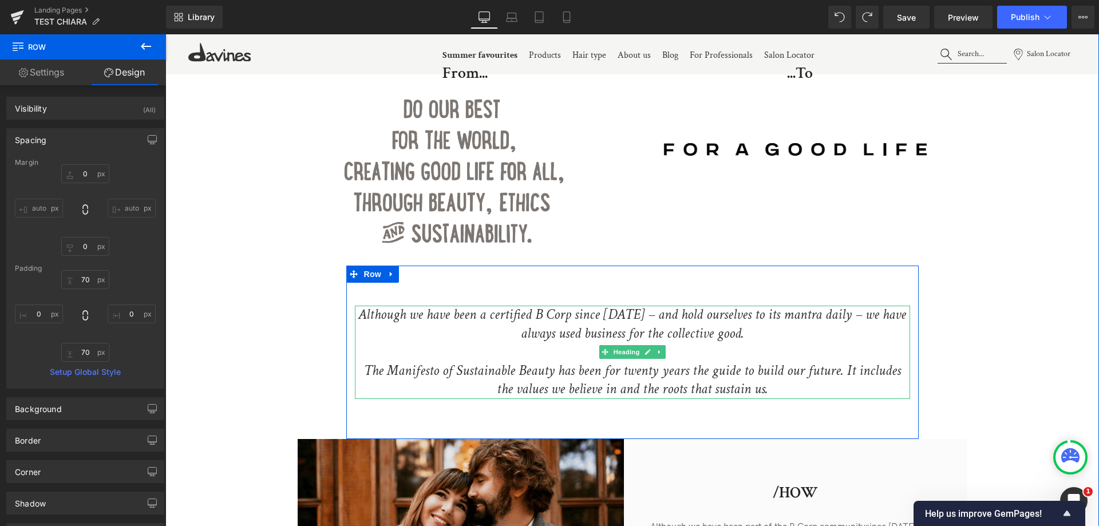
click at [815, 322] on h2 "Although we have been a certified B Corp since 2016 – and hold ourselves to its…" at bounding box center [632, 324] width 555 height 37
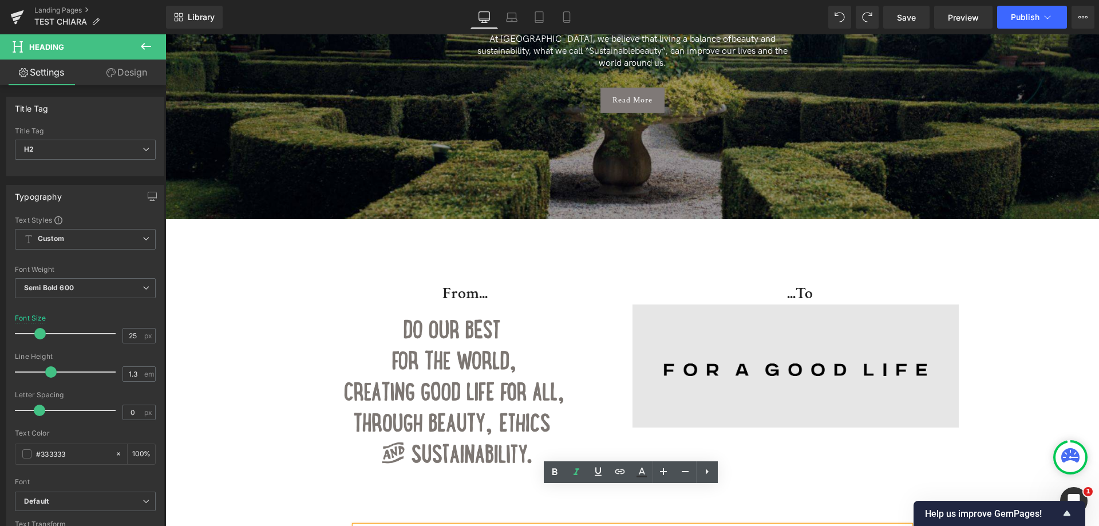
scroll to position [172, 0]
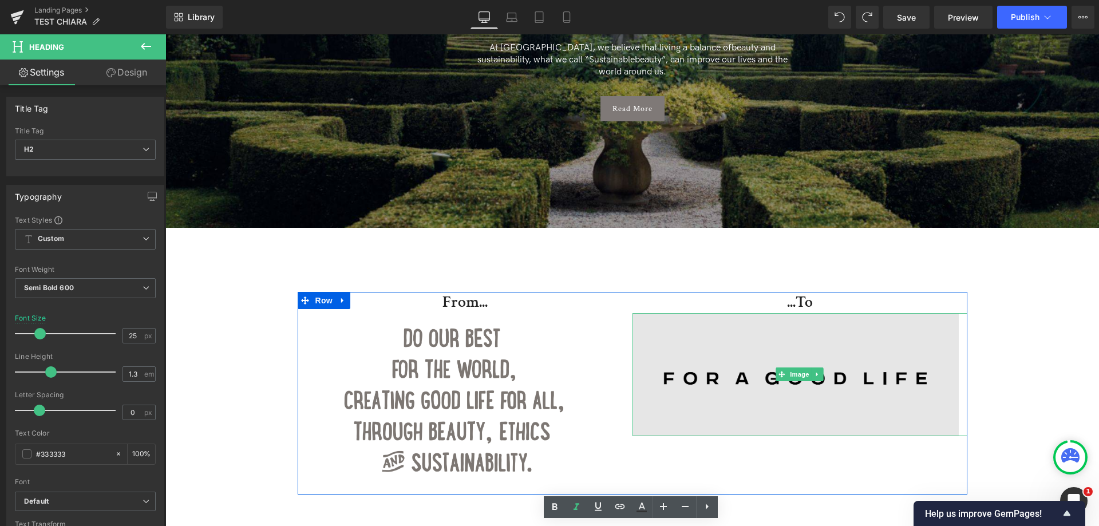
click at [683, 369] on img at bounding box center [800, 374] width 335 height 123
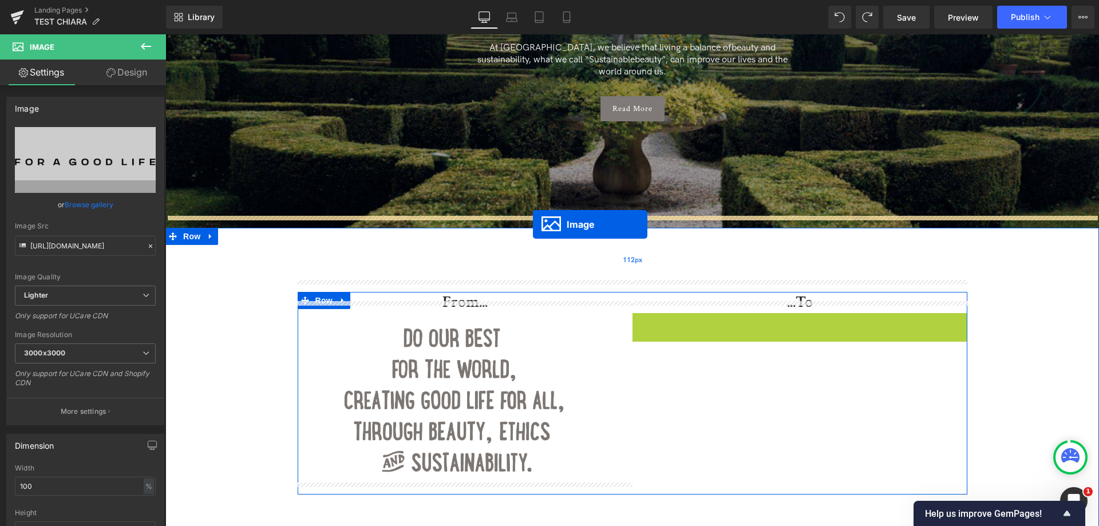
drag, startPoint x: 780, startPoint y: 366, endPoint x: 533, endPoint y: 224, distance: 284.5
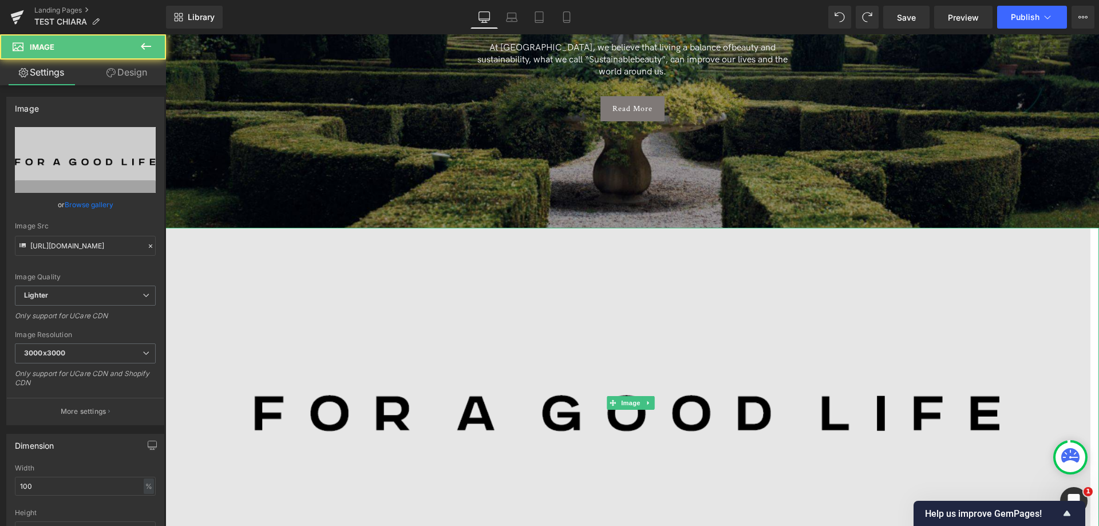
click at [613, 323] on img at bounding box center [632, 402] width 934 height 349
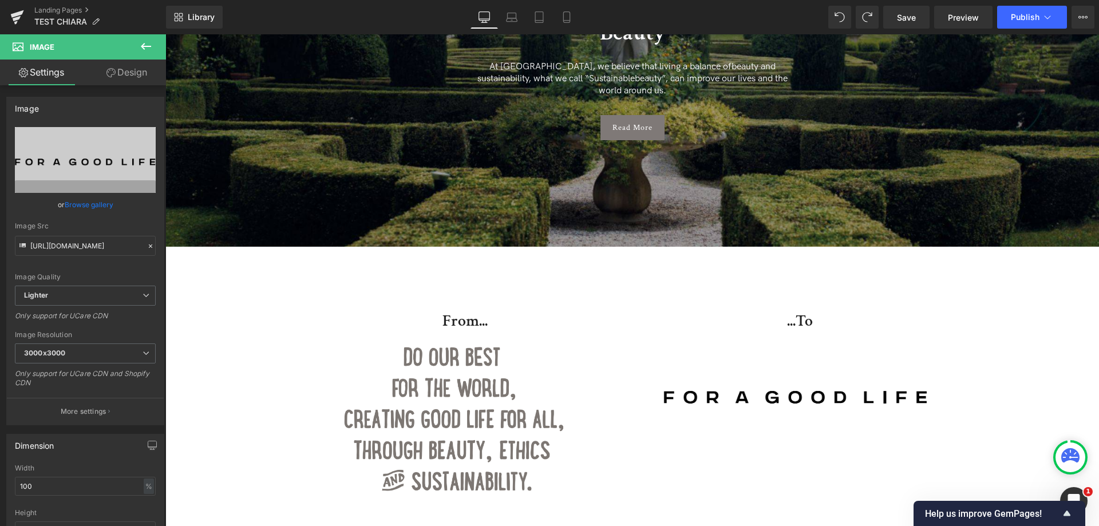
scroll to position [0, 0]
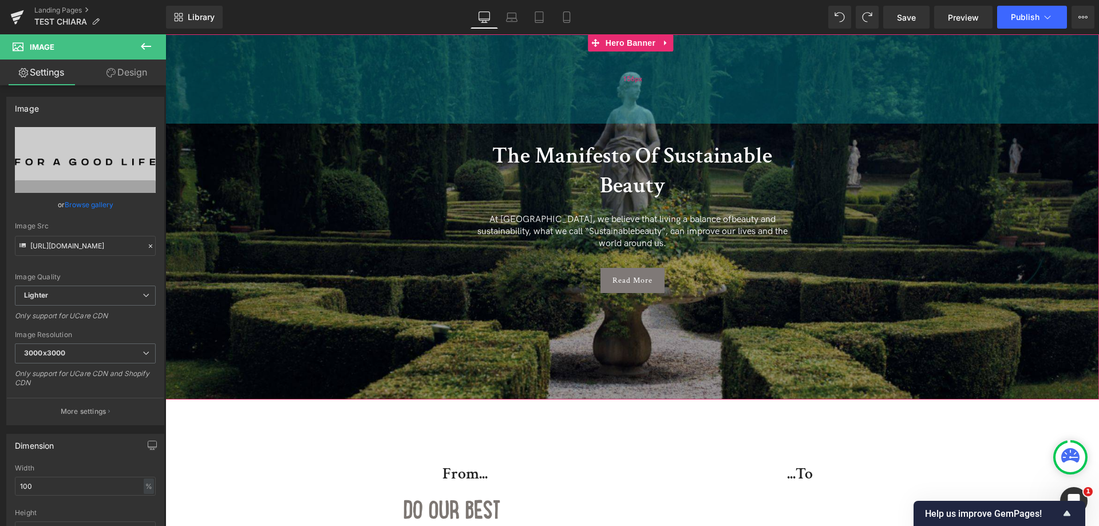
click at [626, 86] on span "156px" at bounding box center [632, 79] width 19 height 15
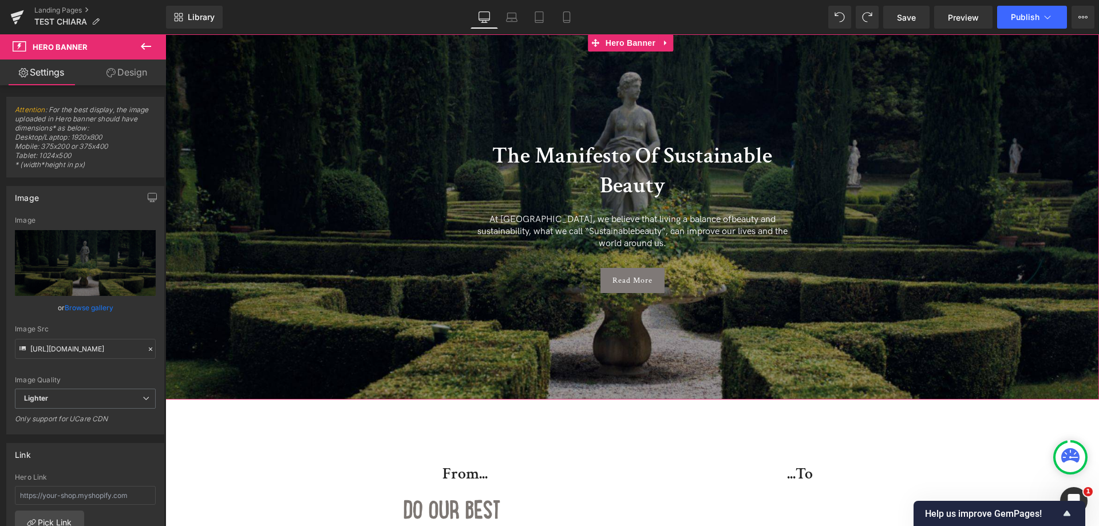
click at [62, 310] on div "or Browse gallery" at bounding box center [85, 308] width 141 height 12
click at [68, 310] on link "Browse gallery" at bounding box center [89, 308] width 49 height 20
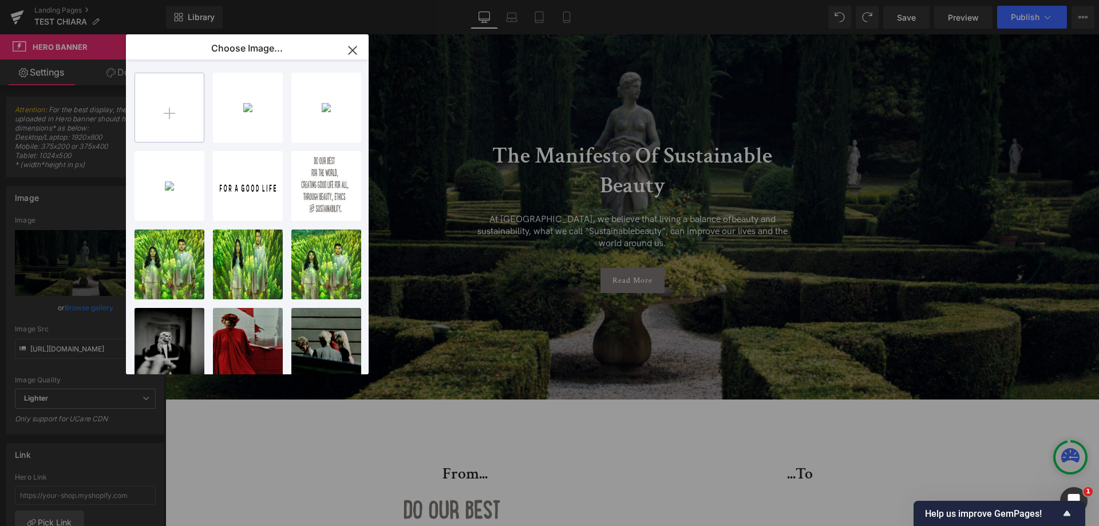
click at [178, 132] on input "file" at bounding box center [169, 107] width 69 height 69
type input "C:\fakepath\HP_STATIC SLIDER_2-1_FOCUS NAME +YEAR (6).jpg"
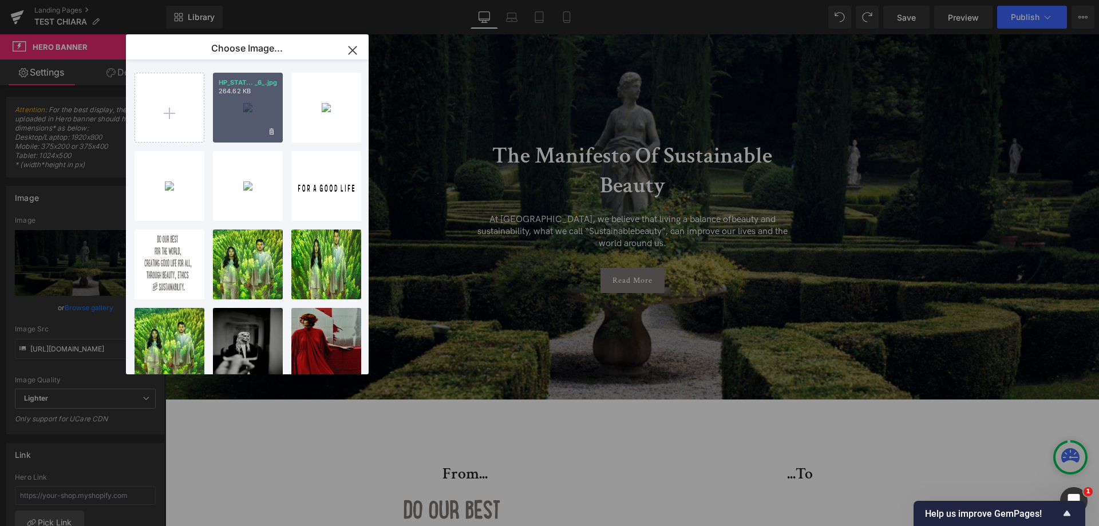
click at [247, 109] on div "HP_STAT... _6_.jpg 264.62 KB" at bounding box center [248, 108] width 70 height 70
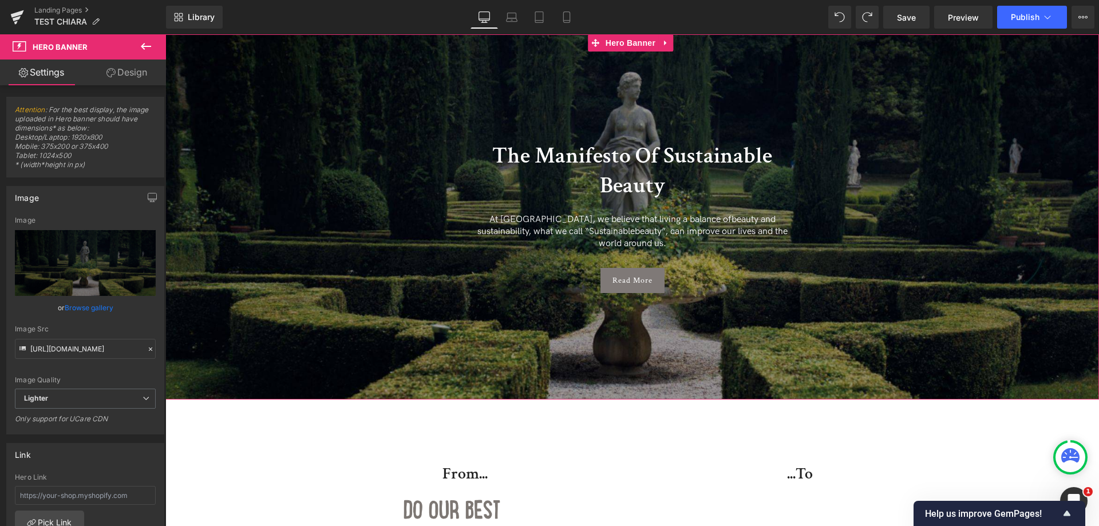
click at [80, 306] on link "Browse gallery" at bounding box center [89, 308] width 49 height 20
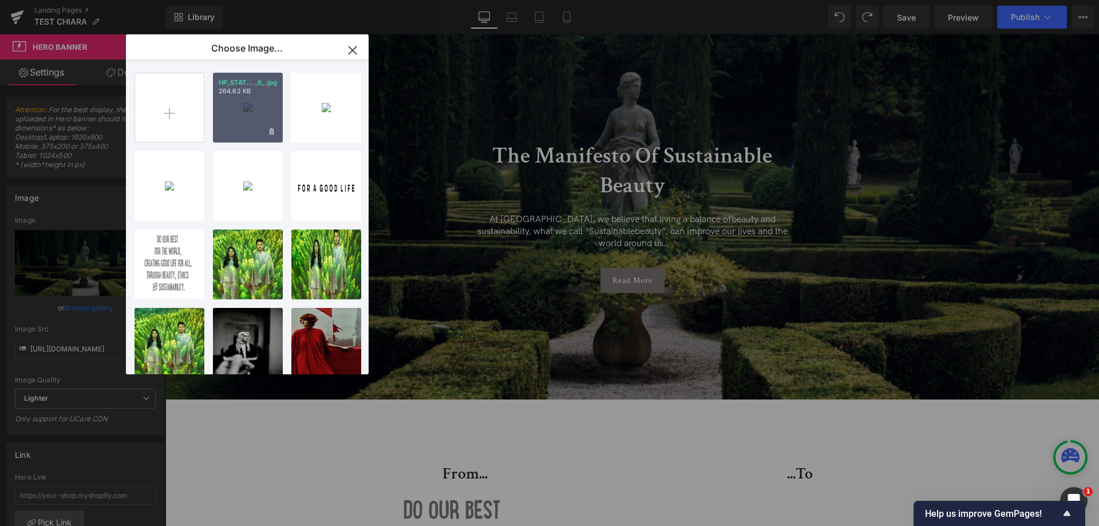
click at [249, 116] on div "HP_STAT... _6_.jpg 264.62 KB" at bounding box center [248, 108] width 70 height 70
type input "https://ucarecdn.com/093fba76-47bf-4d62-b4ad-daaff5c84fa5/-/format/auto/-/previ…"
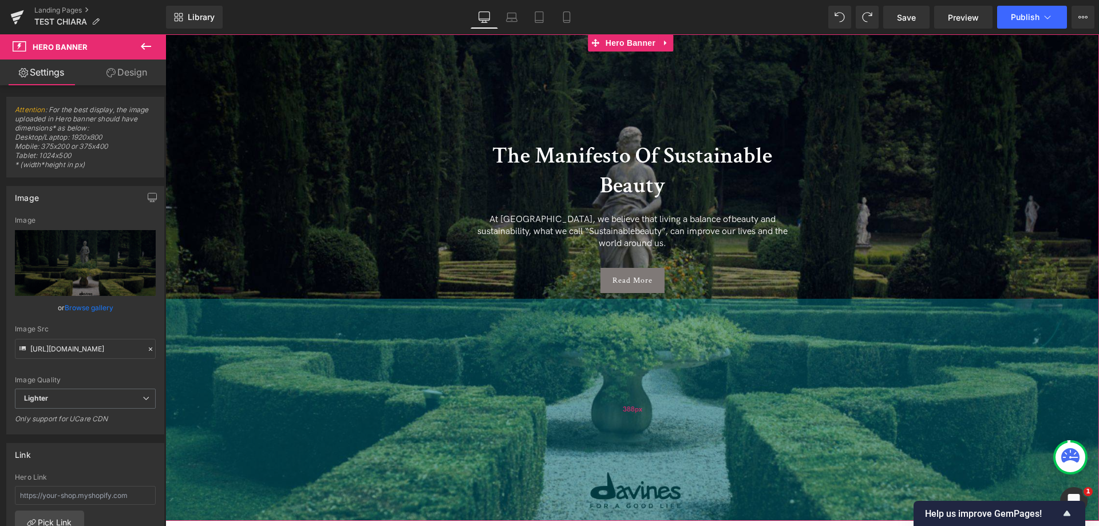
drag, startPoint x: 624, startPoint y: 385, endPoint x: 638, endPoint y: 507, distance: 122.2
click at [638, 507] on div "388px" at bounding box center [632, 410] width 934 height 222
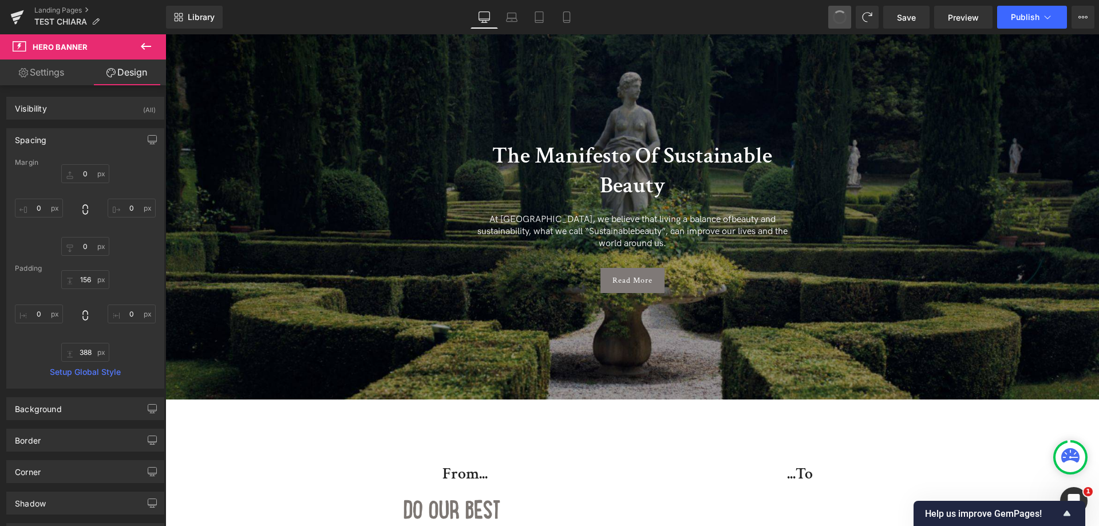
type input "0"
type input "156"
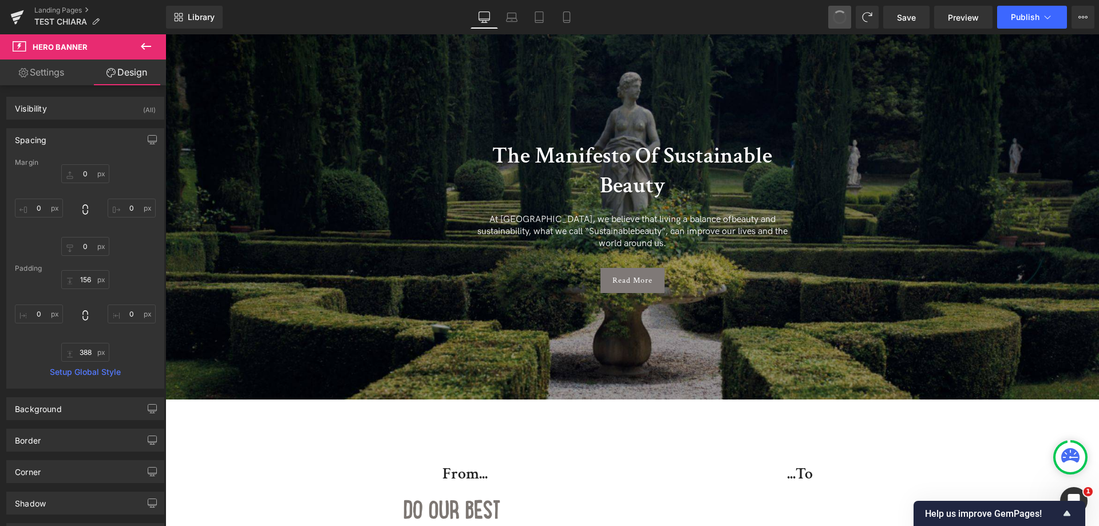
type input "0"
type input "176"
type input "0"
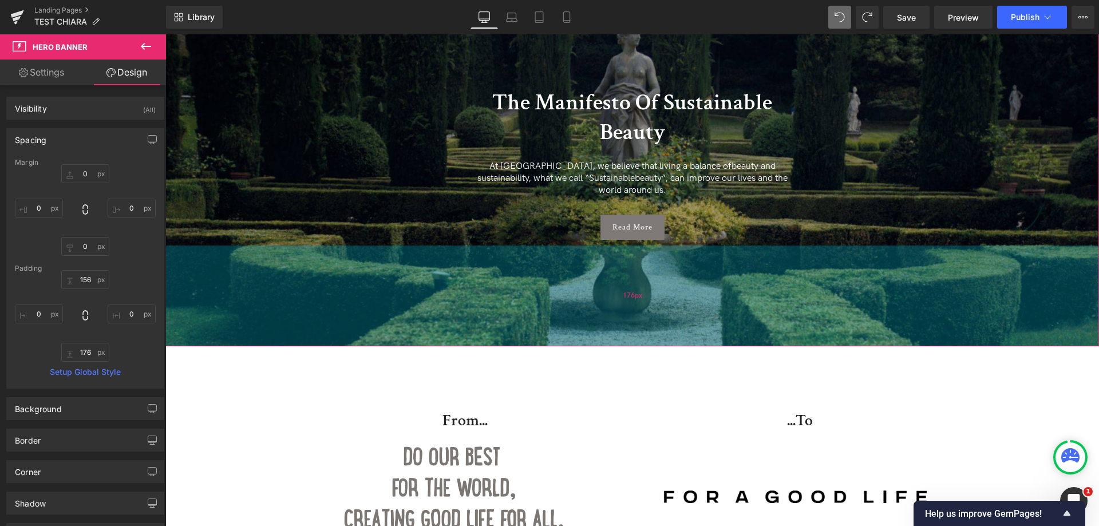
scroll to position [172, 0]
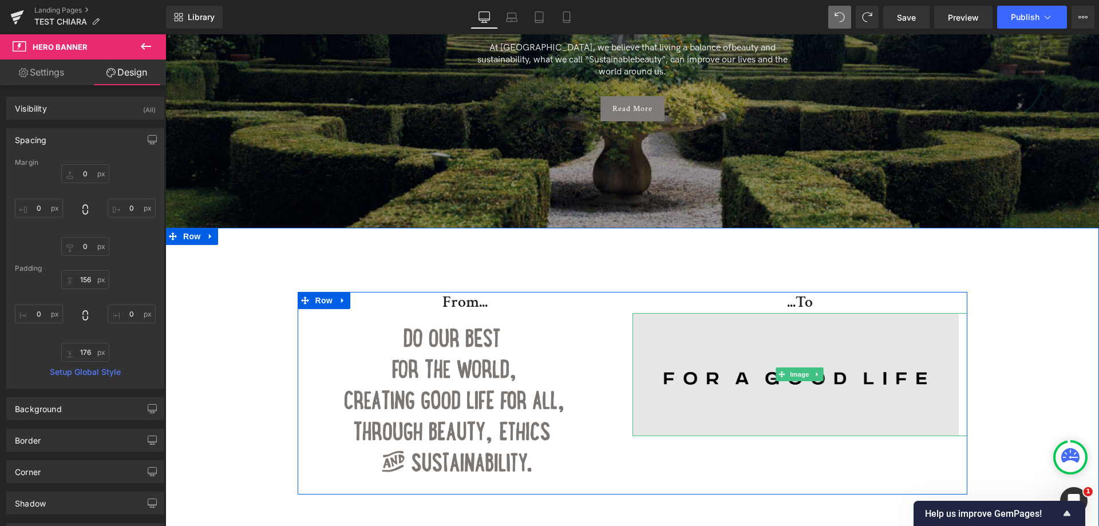
click at [760, 372] on img at bounding box center [800, 374] width 335 height 123
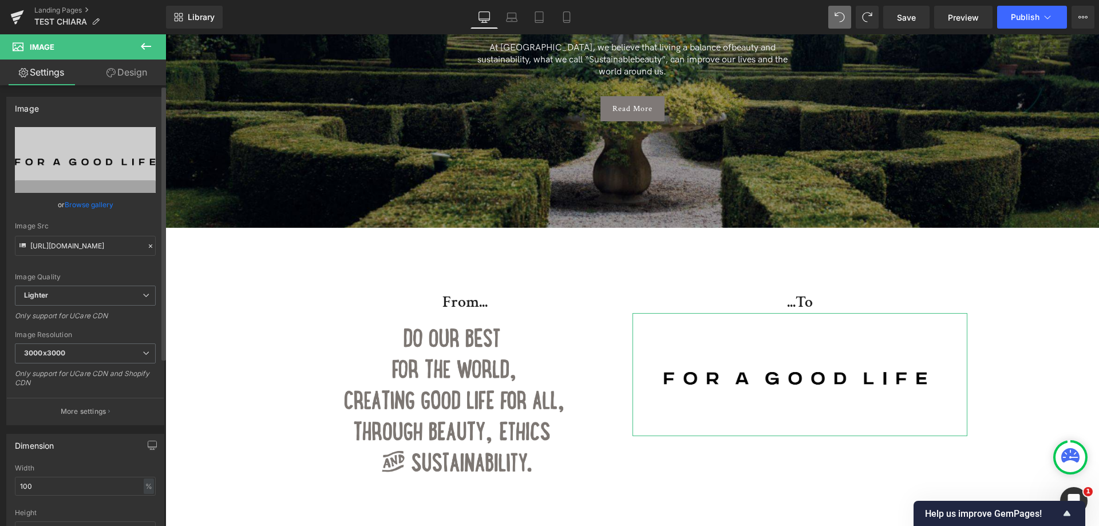
click at [80, 199] on link "Browse gallery" at bounding box center [89, 205] width 49 height 20
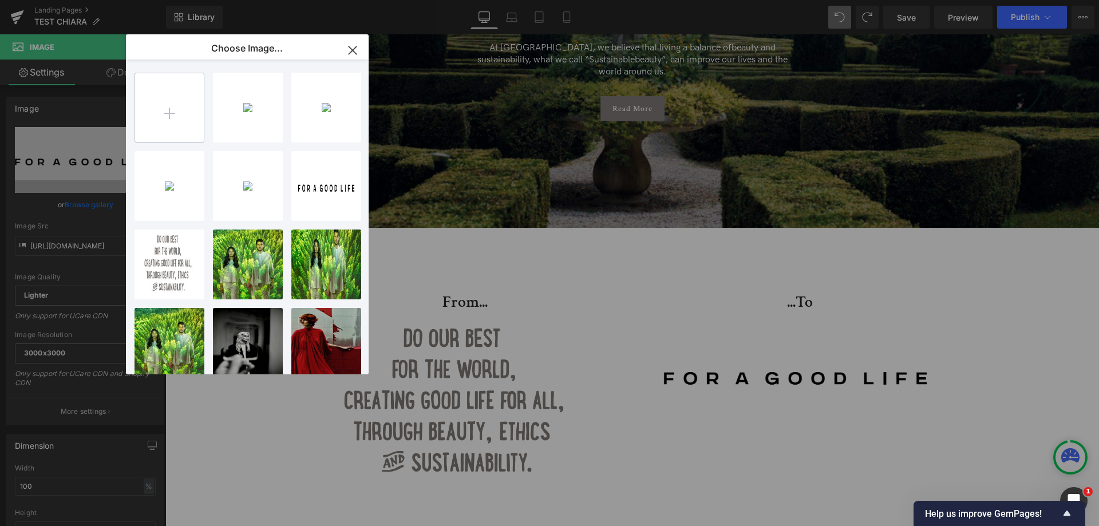
click at [189, 116] on input "file" at bounding box center [169, 107] width 69 height 69
type input "C:\fakepath\Immagine2.png"
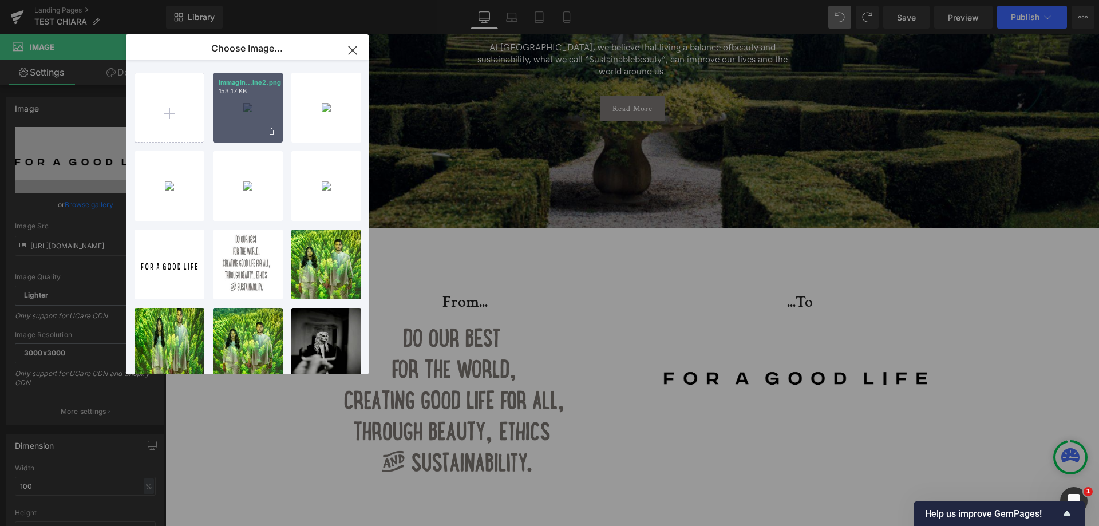
click at [257, 107] on div "Immagin...ine2.png 153.17 KB" at bounding box center [248, 108] width 70 height 70
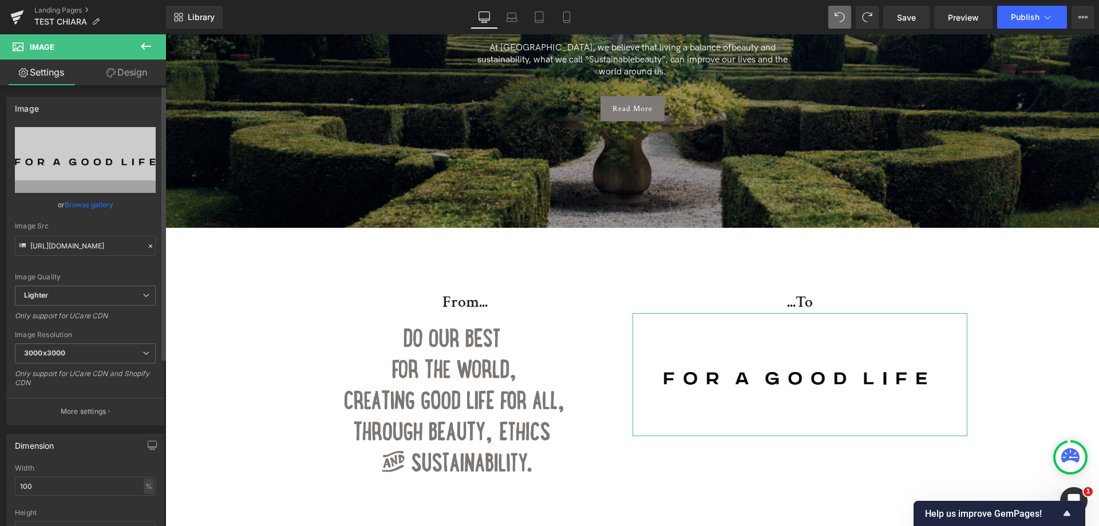
click at [85, 201] on link "Browse gallery" at bounding box center [89, 205] width 49 height 20
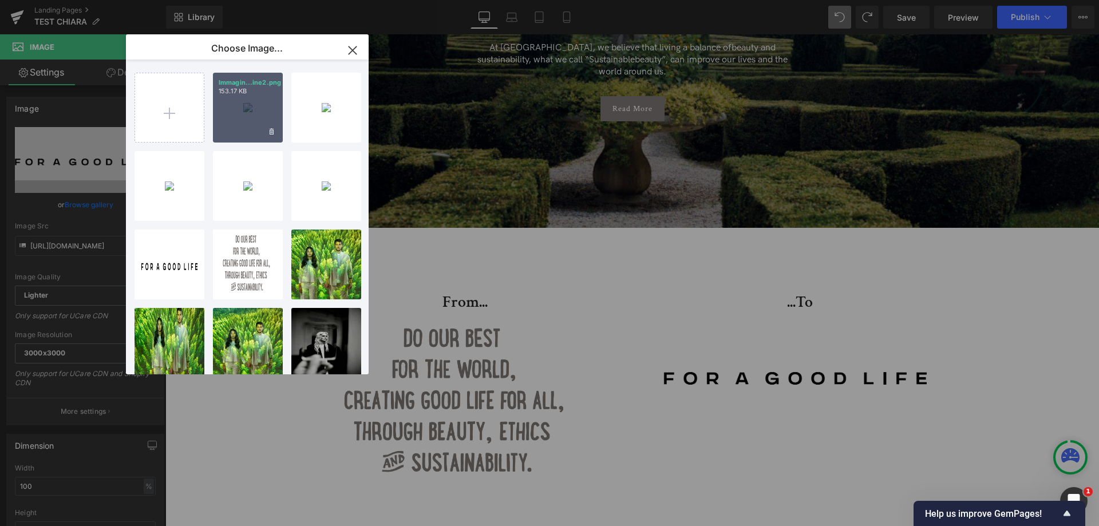
click at [237, 115] on div "Immagin...ine2.png 153.17 KB" at bounding box center [248, 108] width 70 height 70
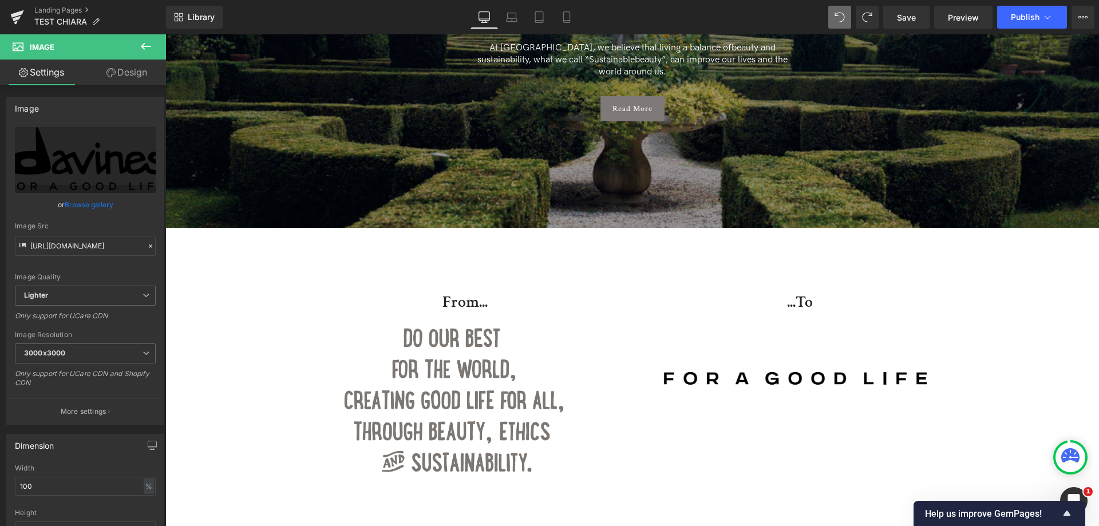
type input "https://ucarecdn.com/2a38f421-3c60-40df-949d-90453a97c381/-/format/auto/-/previ…"
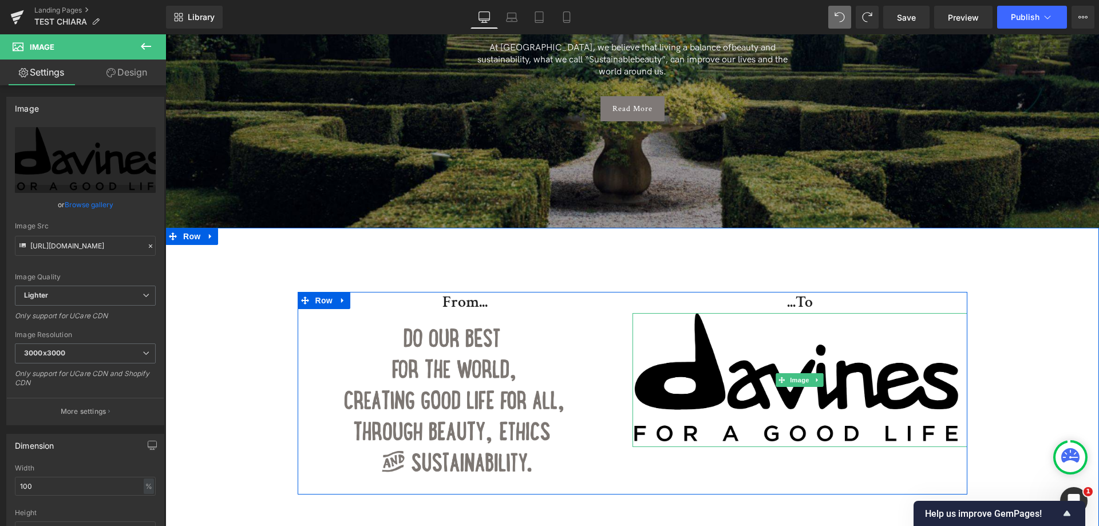
click at [755, 364] on img at bounding box center [800, 380] width 335 height 134
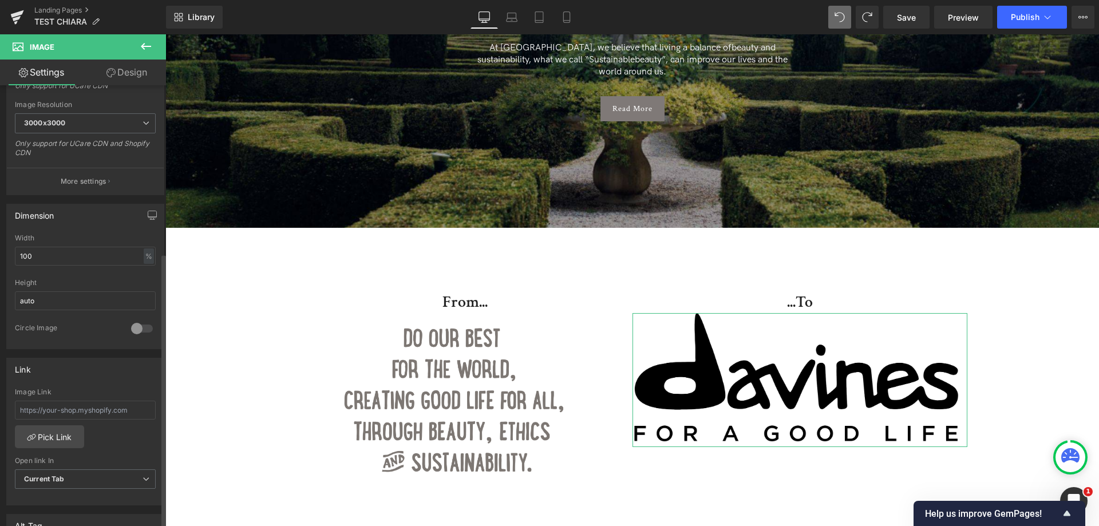
scroll to position [229, 0]
click at [31, 257] on input "100" at bounding box center [85, 257] width 141 height 19
click at [26, 257] on input "100" at bounding box center [85, 257] width 141 height 19
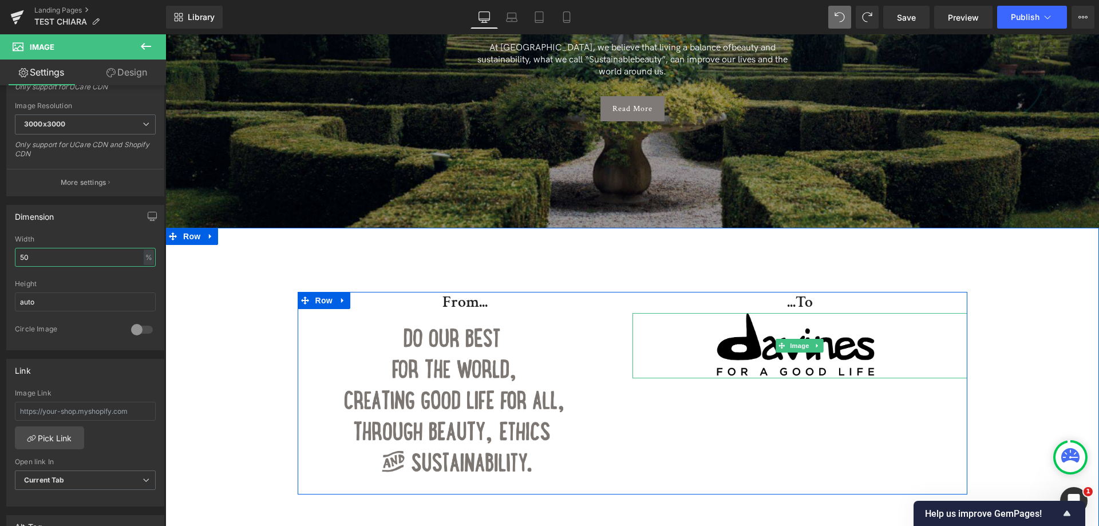
type input "50"
click at [852, 329] on img at bounding box center [800, 345] width 168 height 65
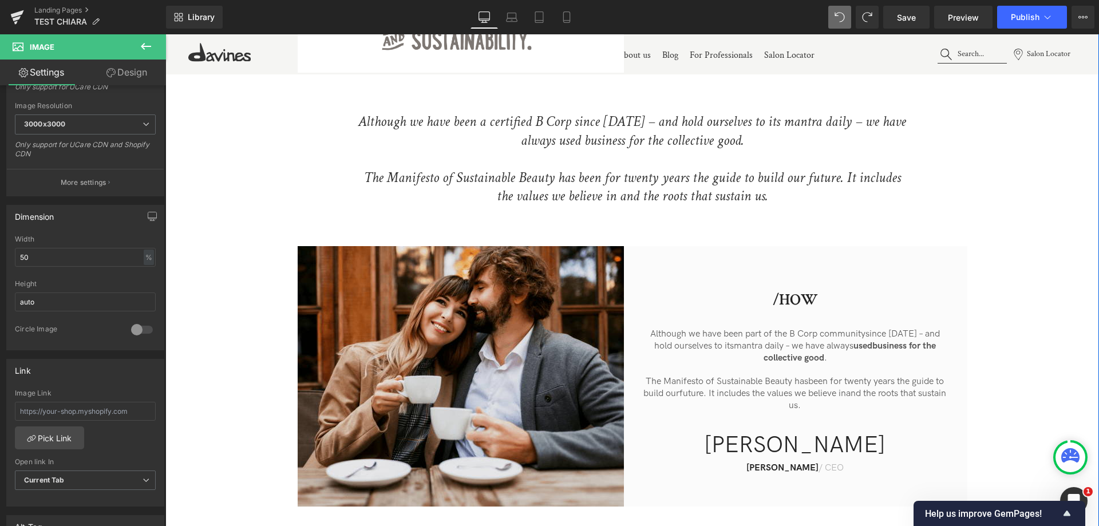
scroll to position [630, 0]
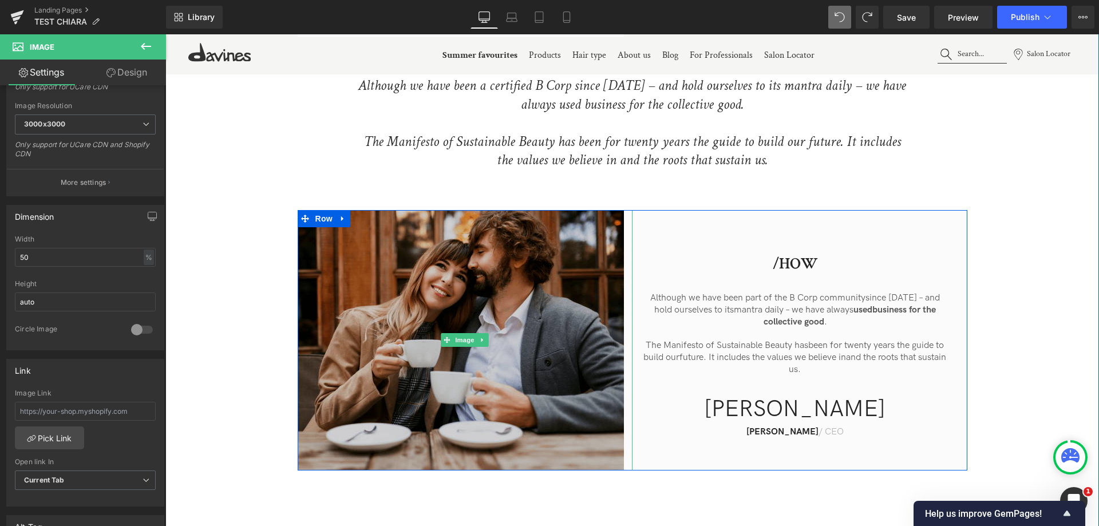
click at [505, 294] on img at bounding box center [465, 340] width 335 height 261
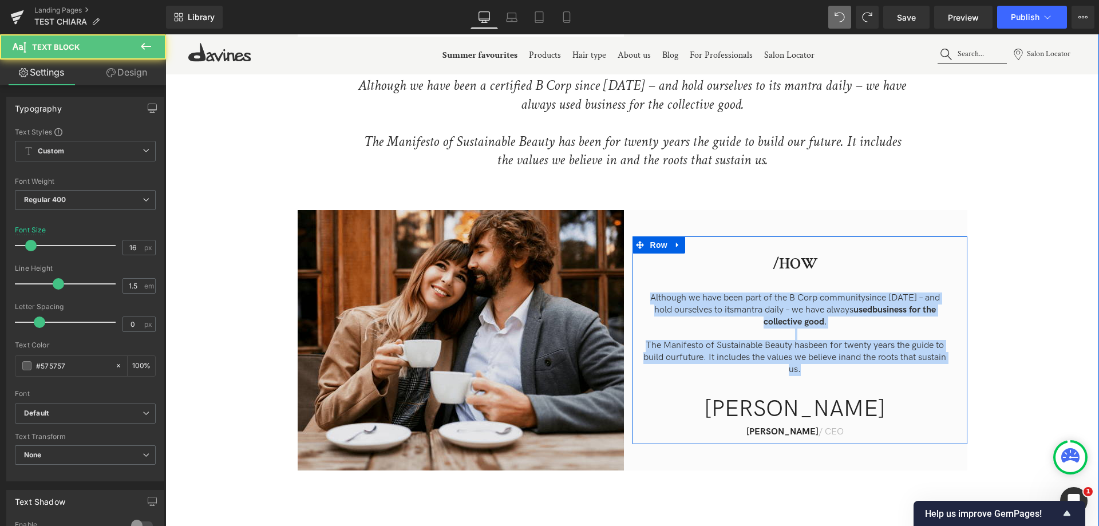
drag, startPoint x: 642, startPoint y: 282, endPoint x: 889, endPoint y: 384, distance: 266.5
click at [892, 385] on div "/HOW Heading Although we have been part of the B Corp community since 2016 – an…" at bounding box center [795, 346] width 308 height 185
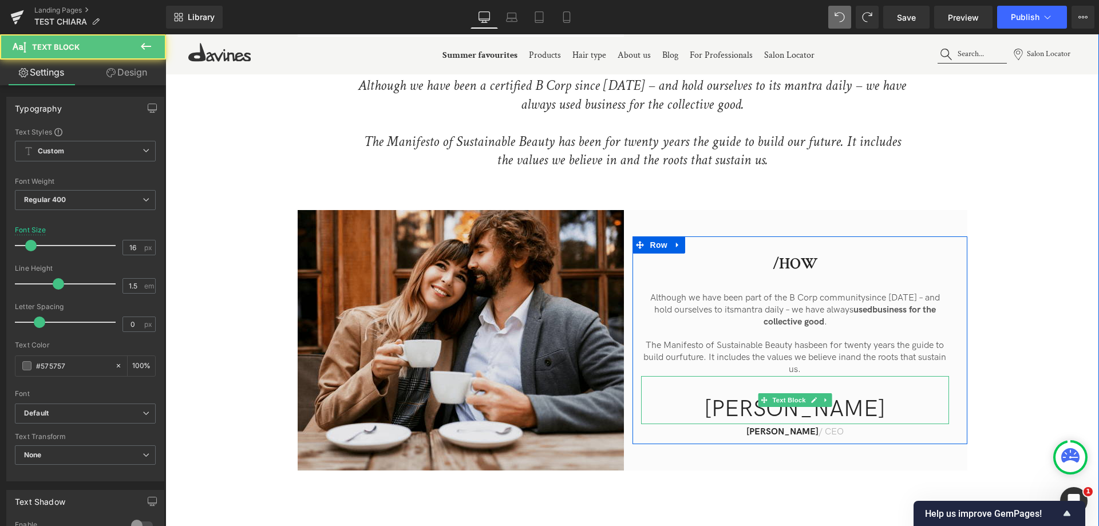
scroll to position [654, 0]
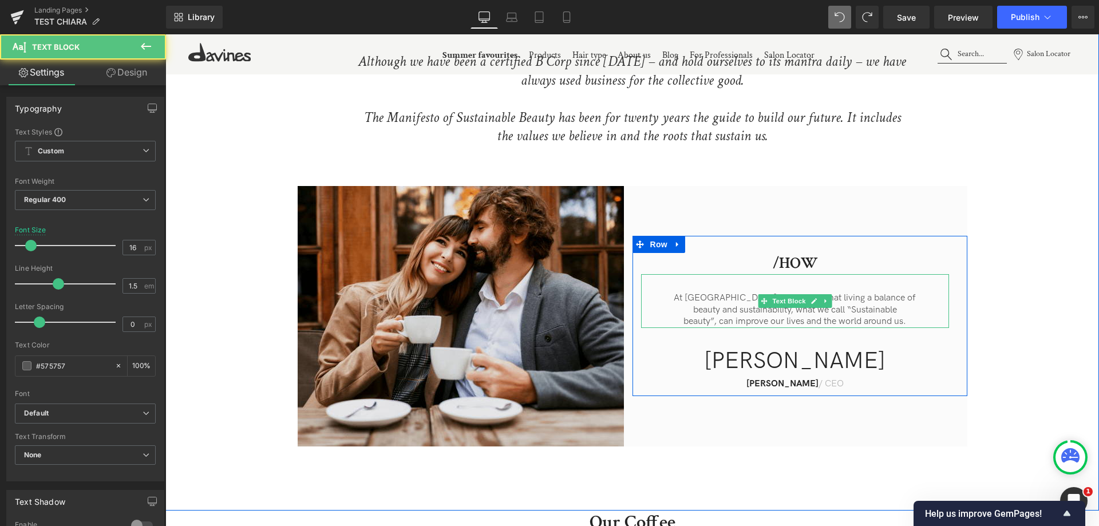
click at [894, 316] on p "beauty”, can improve our lives and the world around us." at bounding box center [795, 322] width 308 height 12
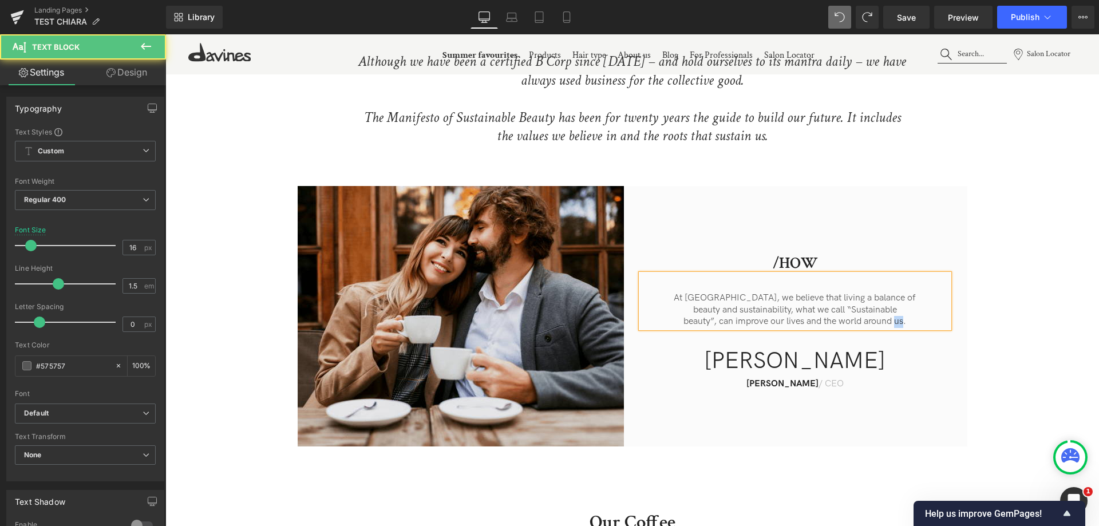
click at [894, 316] on p "beauty”, can improve our lives and the world around us." at bounding box center [795, 322] width 308 height 12
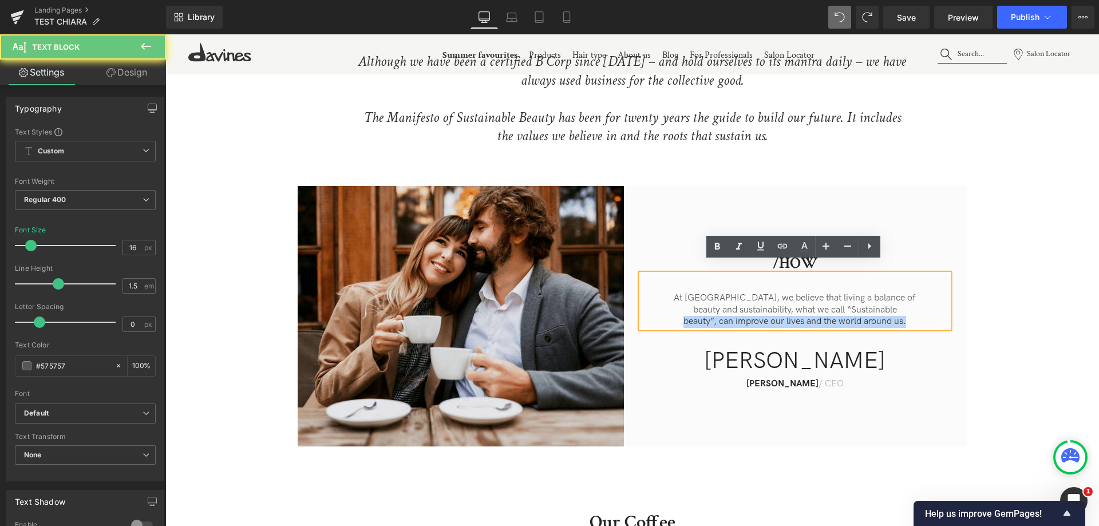
click at [894, 316] on p "beauty”, can improve our lives and the world around us." at bounding box center [795, 322] width 308 height 12
click at [905, 316] on p "beauty”, can improve our lives and the world around us." at bounding box center [795, 322] width 308 height 12
click at [917, 316] on p "beauty”, can improve our lives and the world around us." at bounding box center [795, 322] width 308 height 12
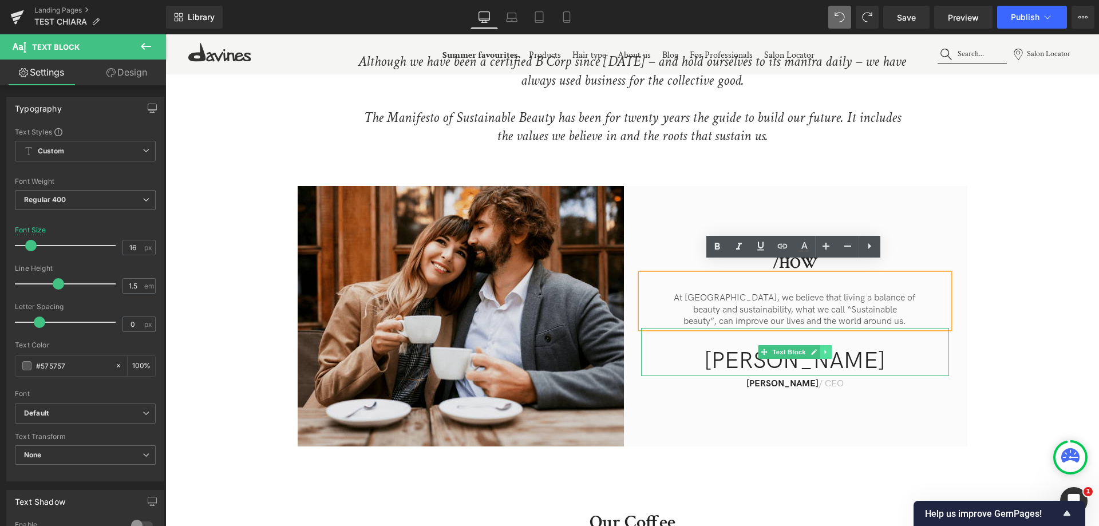
click at [828, 345] on link at bounding box center [826, 352] width 12 height 14
click at [829, 349] on icon at bounding box center [832, 352] width 6 height 7
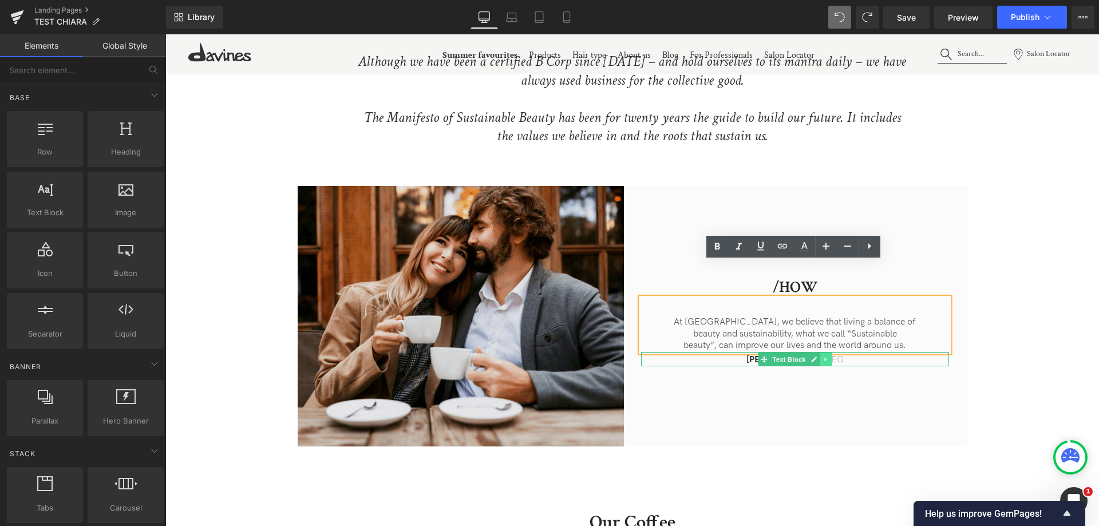
click at [825, 357] on icon at bounding box center [826, 359] width 2 height 4
click at [826, 353] on link at bounding box center [832, 360] width 12 height 14
click at [810, 382] on div "/HOW Heading At Davines, we believe that living a balance of beauty and sustain…" at bounding box center [800, 316] width 335 height 261
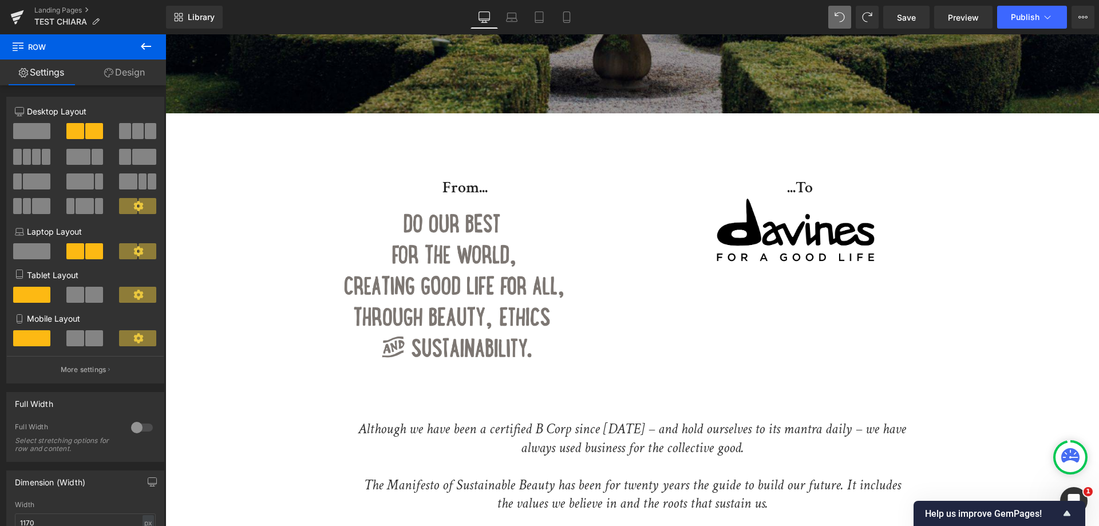
scroll to position [368, 0]
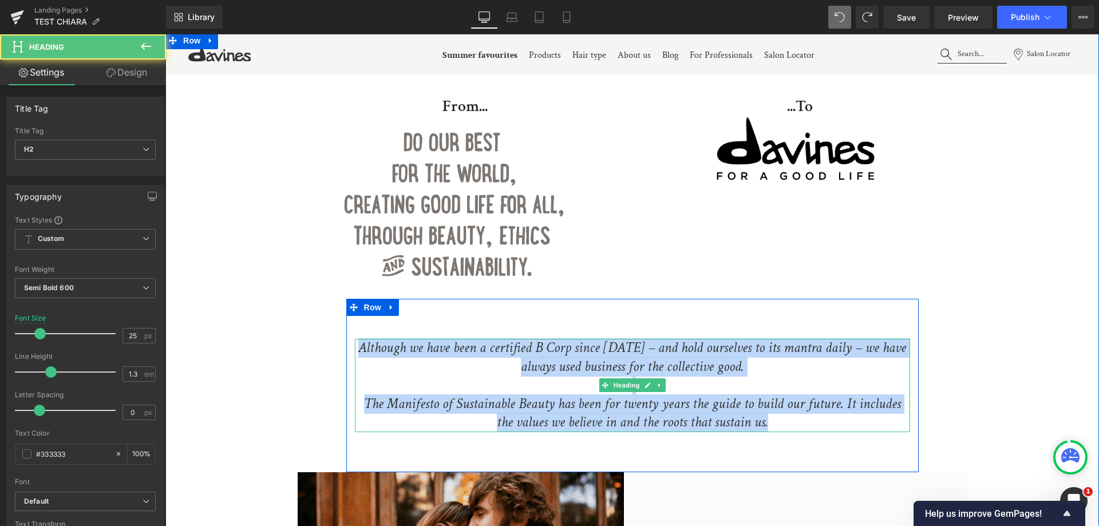
drag, startPoint x: 759, startPoint y: 415, endPoint x: 357, endPoint y: 334, distance: 409.3
click at [357, 339] on div "Although we have been a certified B Corp since 2016 – and hold ourselves to its…" at bounding box center [632, 385] width 555 height 93
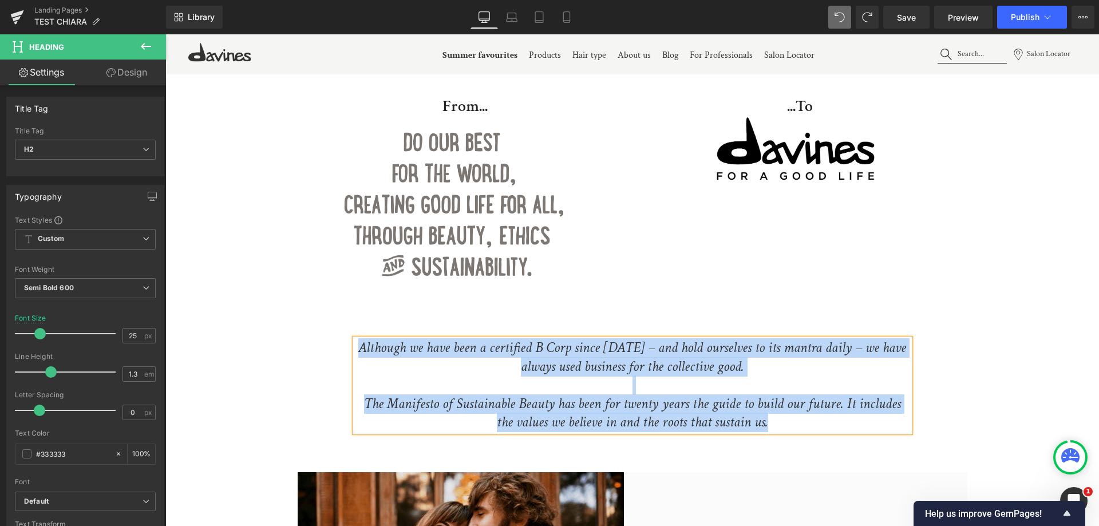
copy div "Although we have been a certified B Corp since 2016 – and hold ourselves to its…"
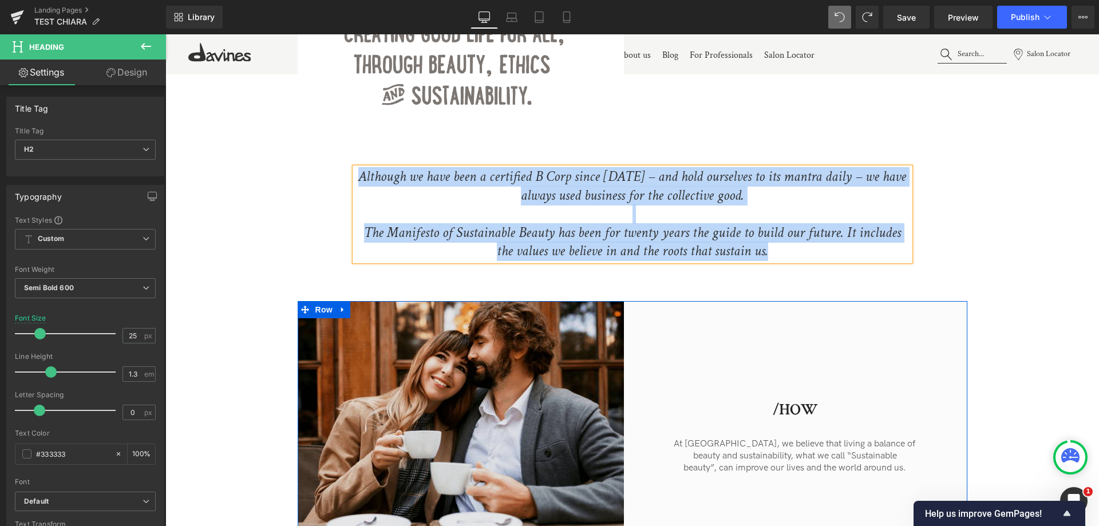
scroll to position [539, 0]
click at [885, 462] on p "beauty”, can improve our lives and the world around us." at bounding box center [795, 468] width 308 height 12
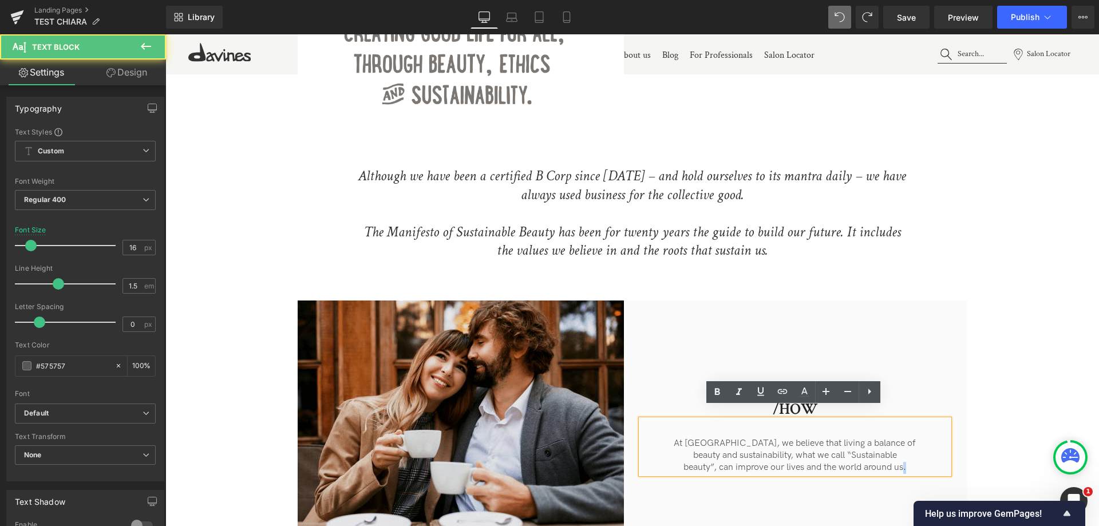
click at [905, 462] on p "beauty”, can improve our lives and the world around us." at bounding box center [795, 468] width 308 height 12
click at [908, 462] on p "beauty”, can improve our lives and the world around us." at bounding box center [795, 468] width 308 height 12
click at [707, 438] on p "At [GEOGRAPHIC_DATA], we believe that living a balance of" at bounding box center [795, 444] width 308 height 12
click at [700, 438] on p "At [GEOGRAPHIC_DATA], we believe that living a balance of" at bounding box center [795, 444] width 308 height 12
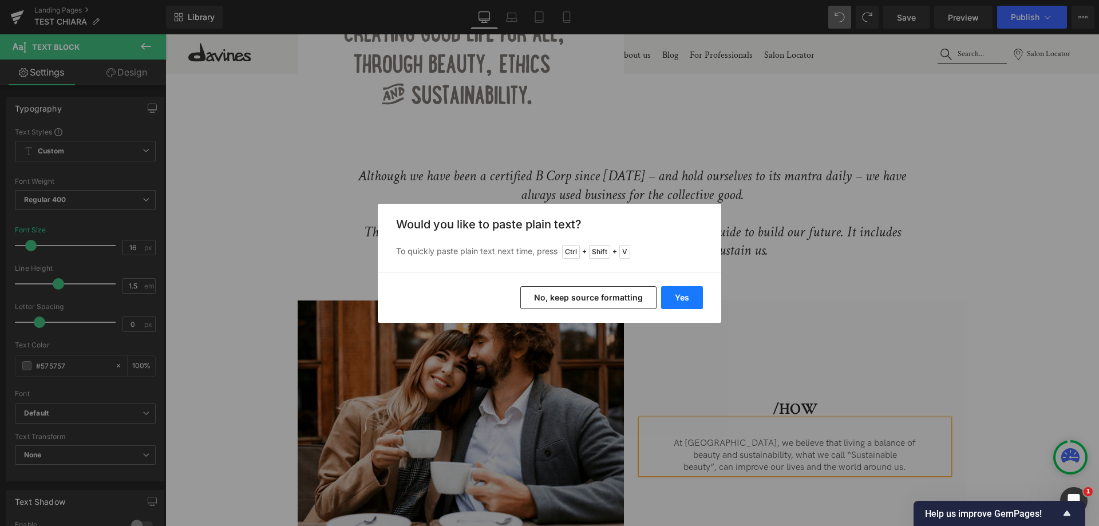
click at [679, 299] on button "Yes" at bounding box center [682, 297] width 42 height 23
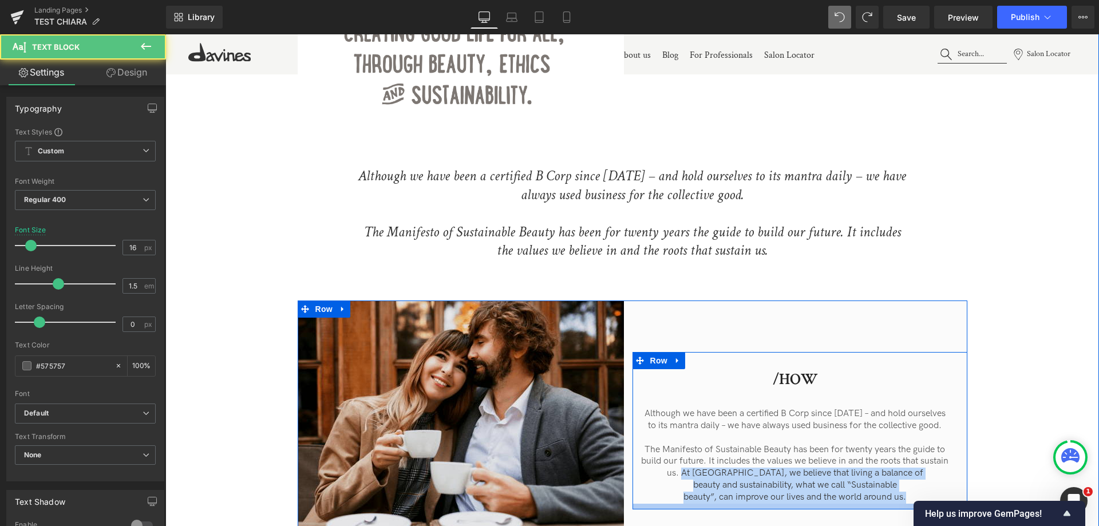
drag, startPoint x: 770, startPoint y: 469, endPoint x: 938, endPoint y: 496, distance: 170.6
click at [938, 496] on div "/HOW Heading Although we have been a certified B Corp since 2016 – and hold our…" at bounding box center [800, 430] width 335 height 157
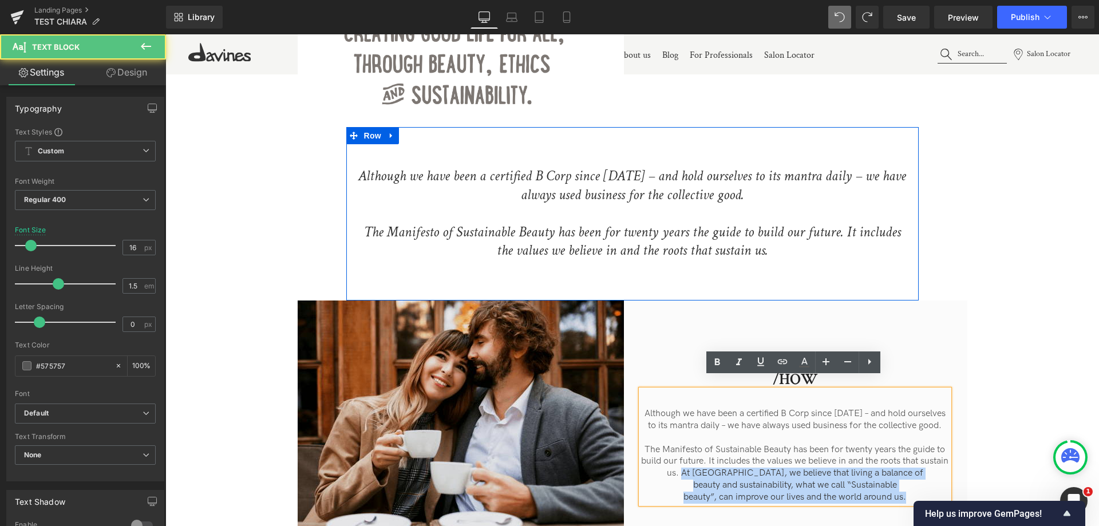
scroll to position [551, 0]
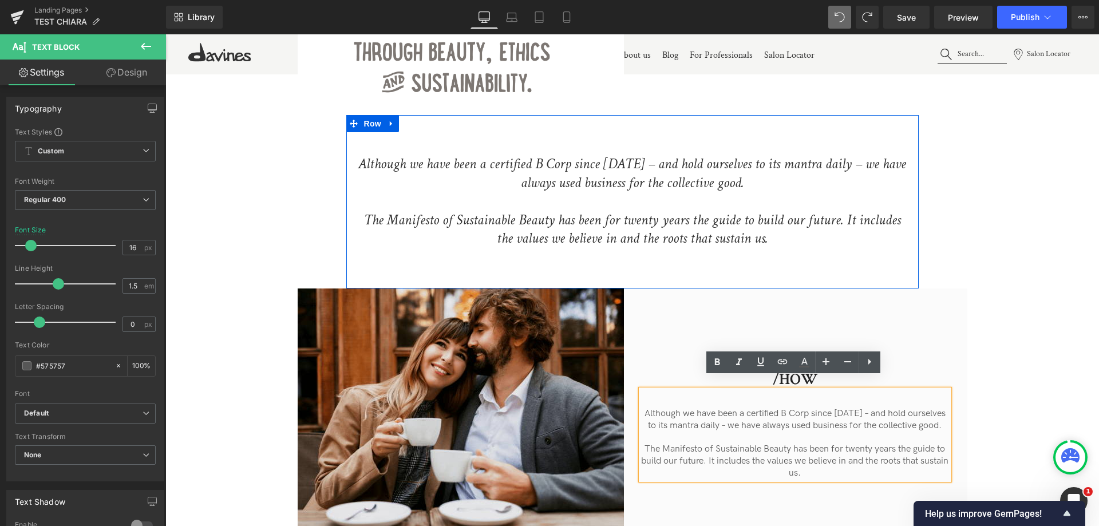
click at [651, 211] on icon "The Manifesto of Sustainable Beauty has been for twenty years the guide to buil…" at bounding box center [632, 230] width 537 height 38
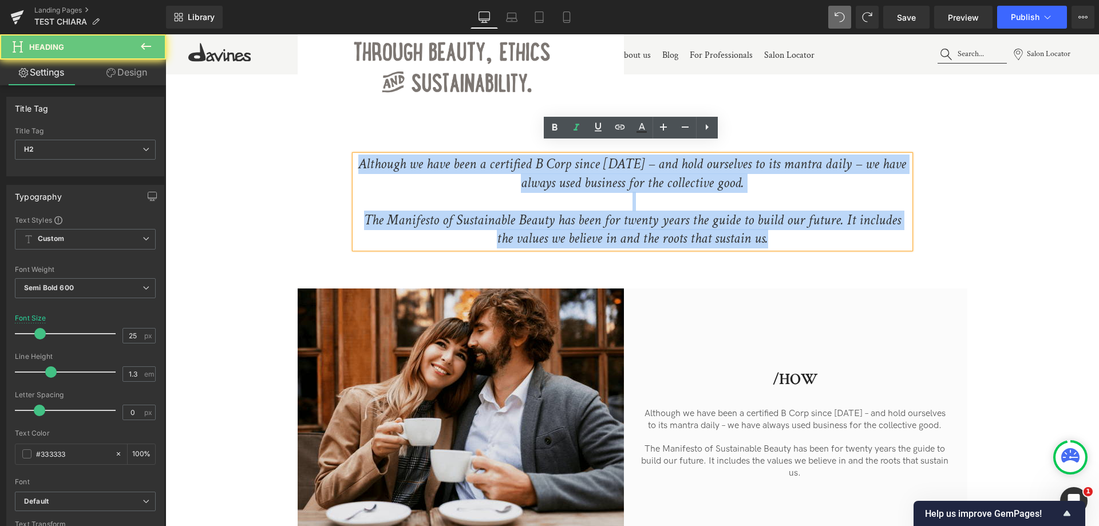
drag, startPoint x: 773, startPoint y: 229, endPoint x: 168, endPoint y: 65, distance: 627.0
click at [168, 65] on div "...To Heading Image From... Heading Image Row Although we have been a certified…" at bounding box center [632, 230] width 934 height 636
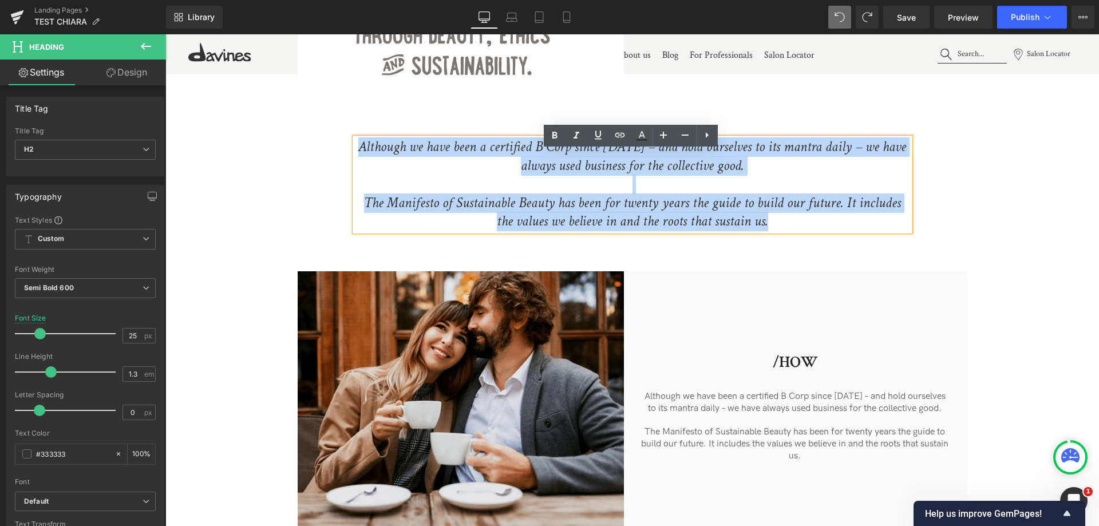
scroll to position [573, 0]
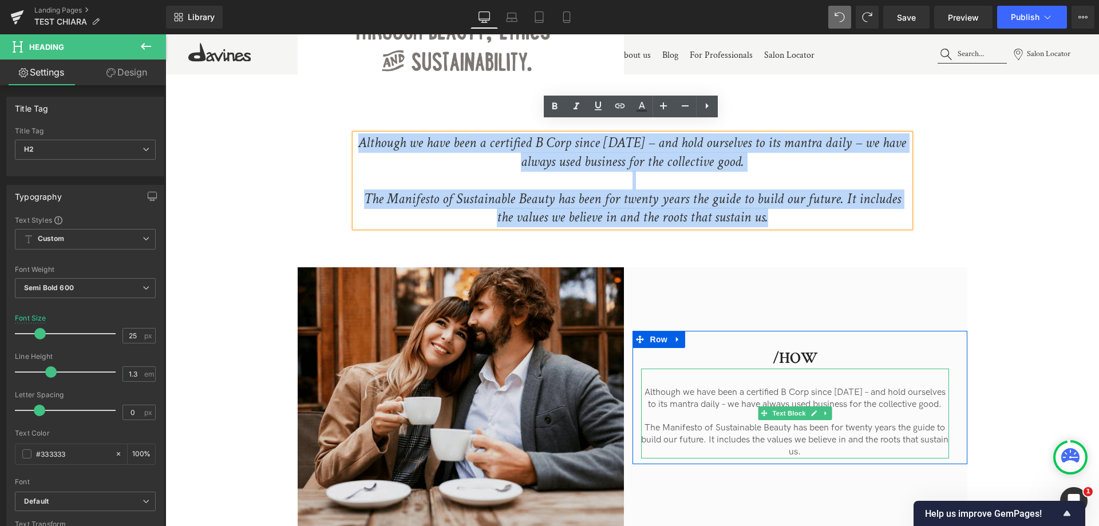
drag, startPoint x: 721, startPoint y: 412, endPoint x: 671, endPoint y: 395, distance: 52.5
click at [721, 423] on p "The Manifesto of Sustainable Beauty has been for twenty years the guide to buil…" at bounding box center [795, 441] width 308 height 36
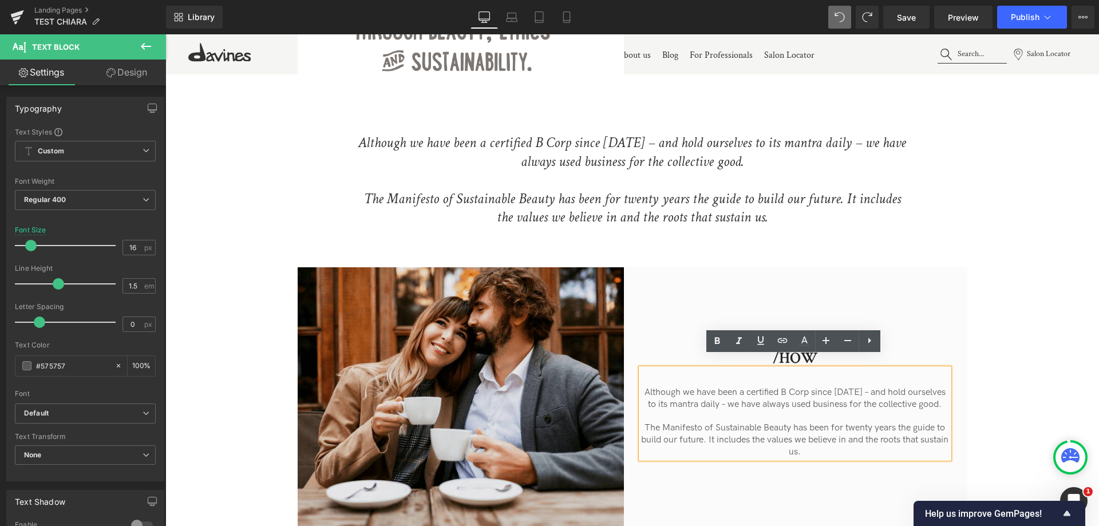
click at [646, 387] on p "Although we have been a certified B Corp since 2016 – and hold ourselves to its…" at bounding box center [795, 399] width 308 height 24
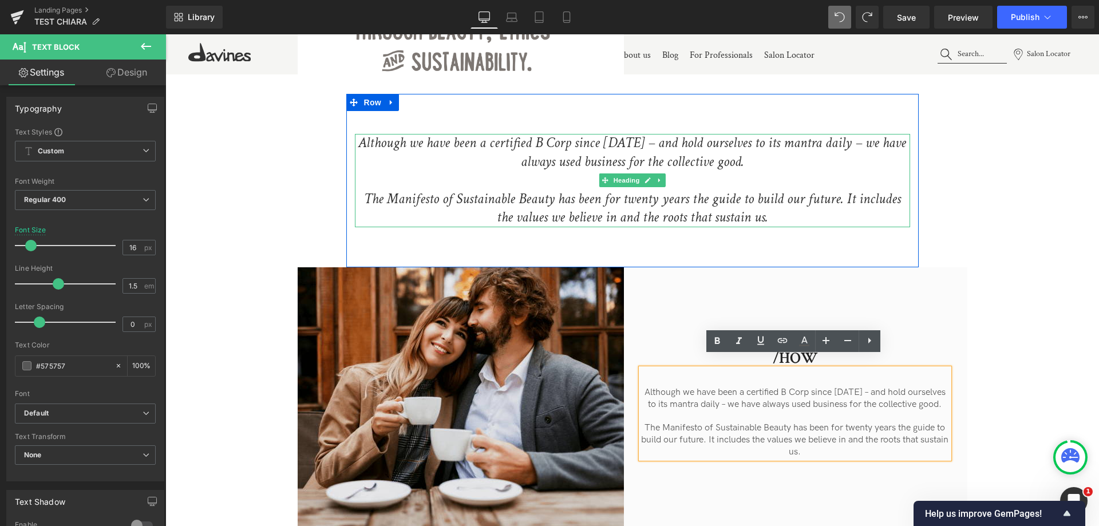
click at [710, 190] on icon "The Manifesto of Sustainable Beauty has been for twenty years the guide to buil…" at bounding box center [632, 209] width 537 height 38
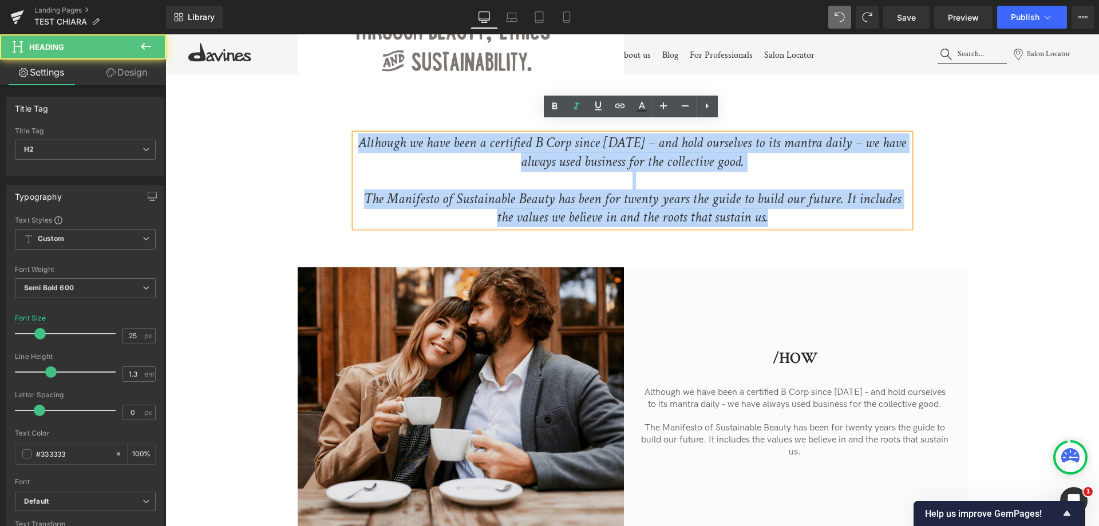
drag, startPoint x: 653, startPoint y: 184, endPoint x: 352, endPoint y: 88, distance: 316.2
click at [352, 94] on div "Although we have been a certified B Corp since 2016 – and hold ourselves to its…" at bounding box center [632, 181] width 573 height 174
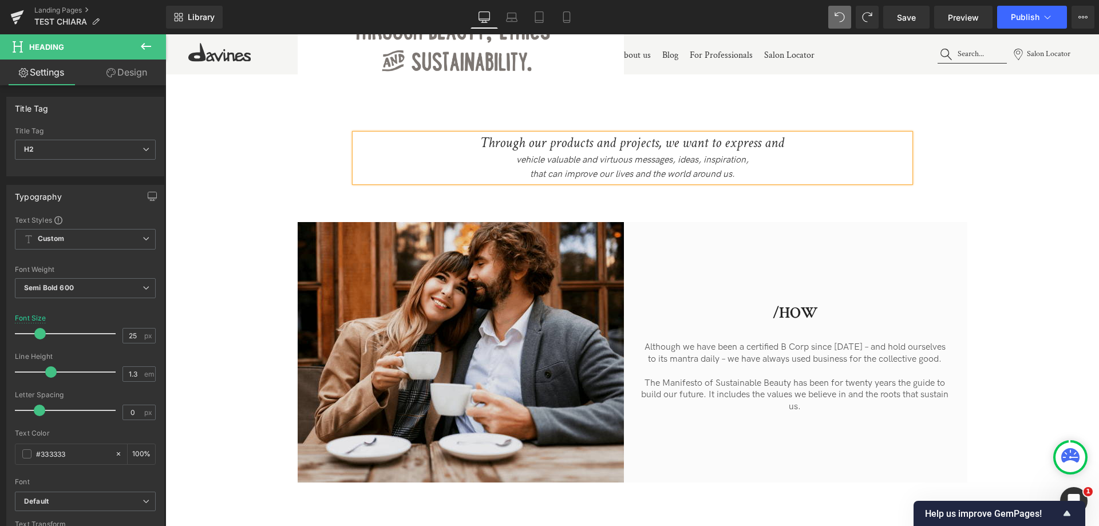
click at [507, 153] on div "vehicle valuable and virtuous messages, ideas, inspiration," at bounding box center [632, 160] width 555 height 15
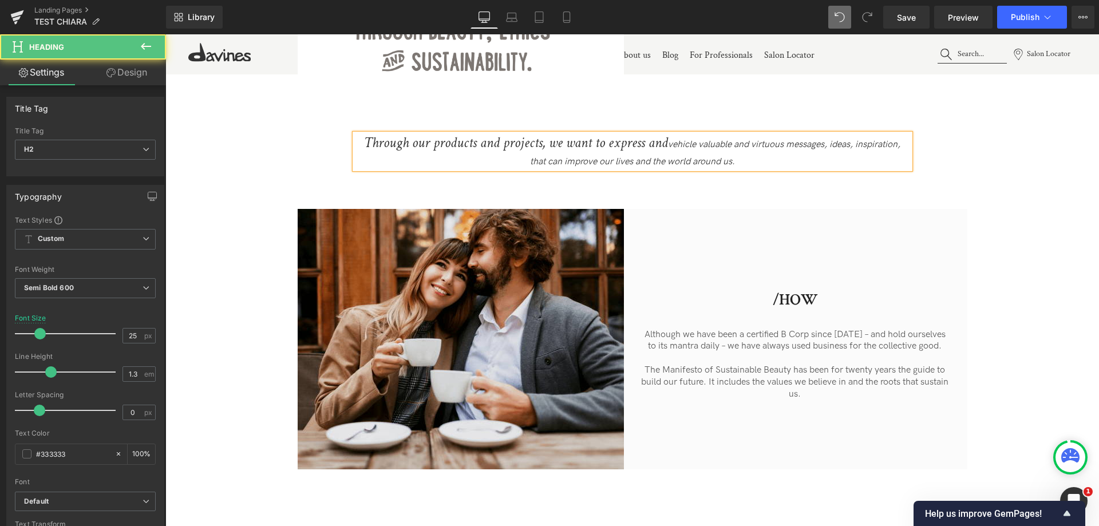
click at [530, 156] on icon "that can improve our lives and the world around us." at bounding box center [632, 161] width 205 height 11
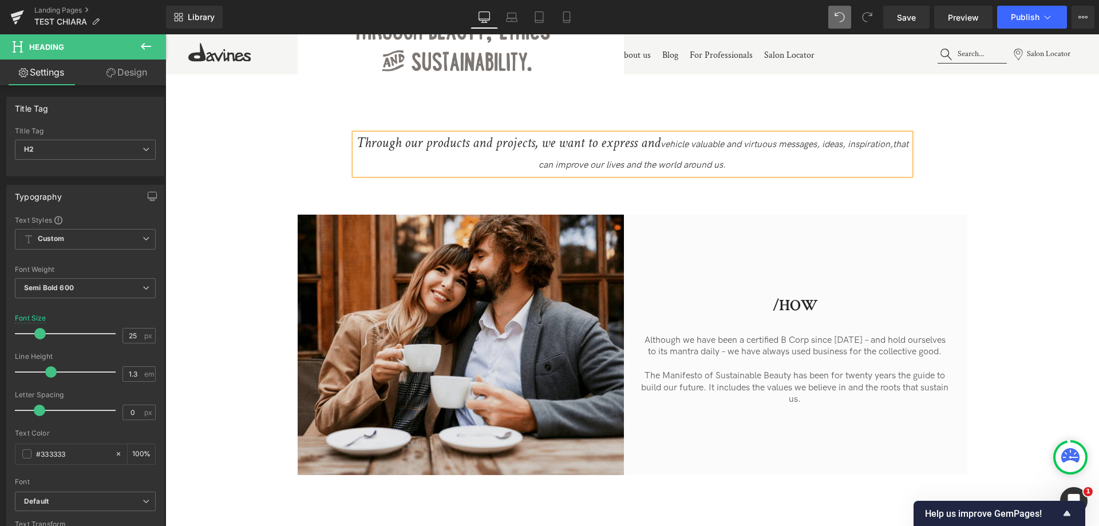
click at [571, 137] on icon "Through our products and projects, we want to express and" at bounding box center [509, 142] width 304 height 19
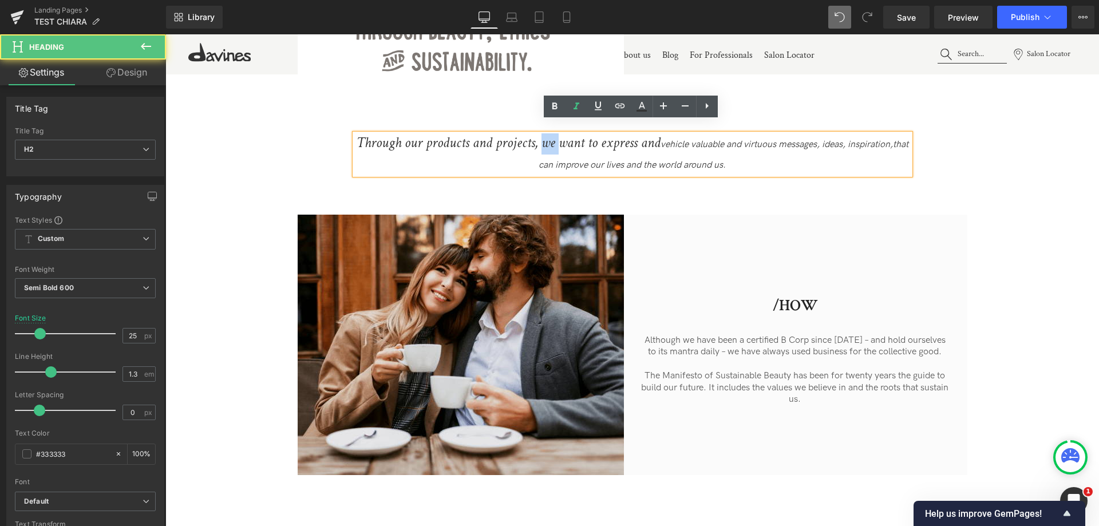
click at [571, 137] on icon "Through our products and projects, we want to express and" at bounding box center [509, 142] width 304 height 19
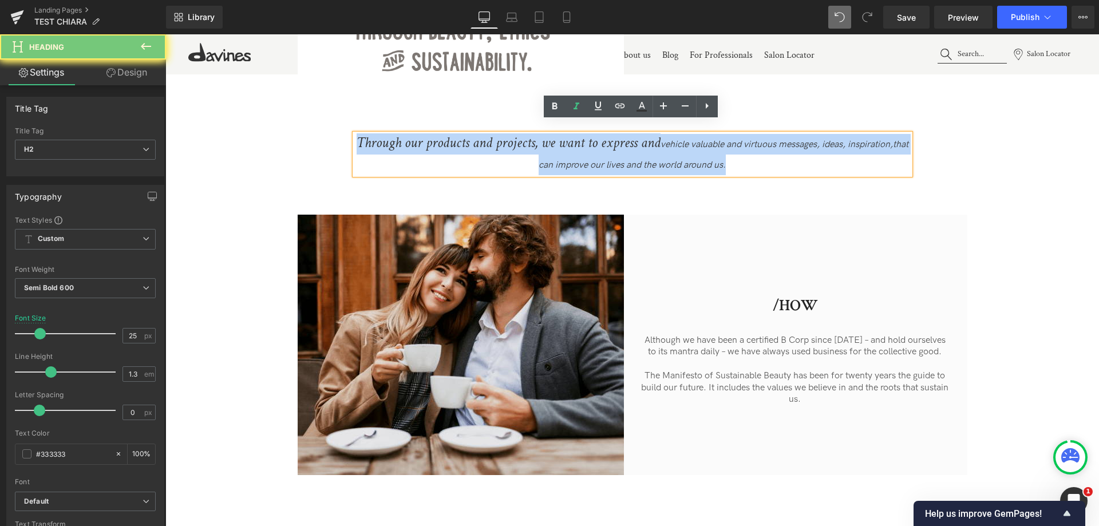
click at [571, 137] on icon "Through our products and projects, we want to express and" at bounding box center [509, 142] width 304 height 19
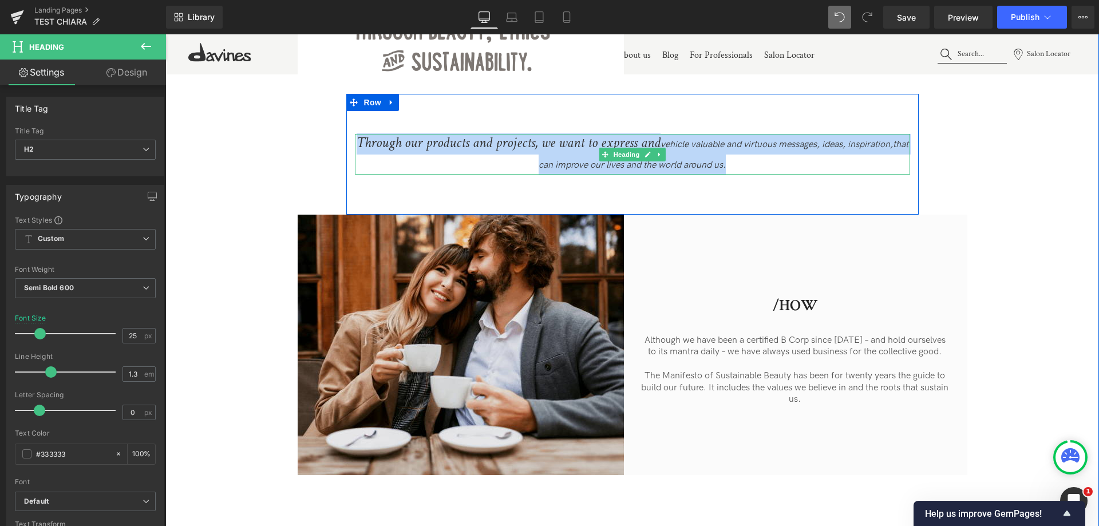
click at [467, 144] on h2 "Through our products and projects, we want to express and vehicle valuable and …" at bounding box center [632, 154] width 555 height 41
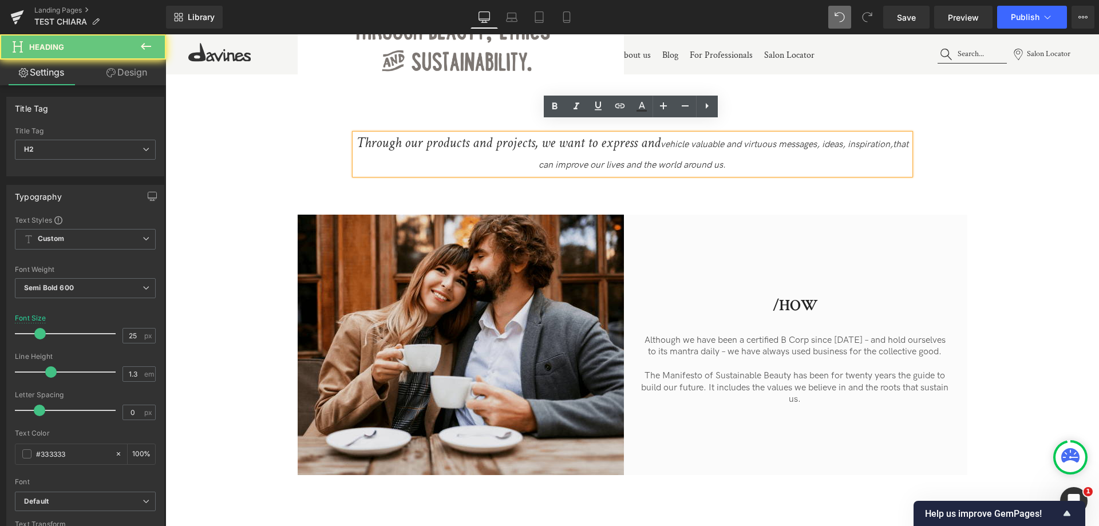
click at [472, 133] on icon "Through our products and projects, we want to express and" at bounding box center [509, 142] width 304 height 19
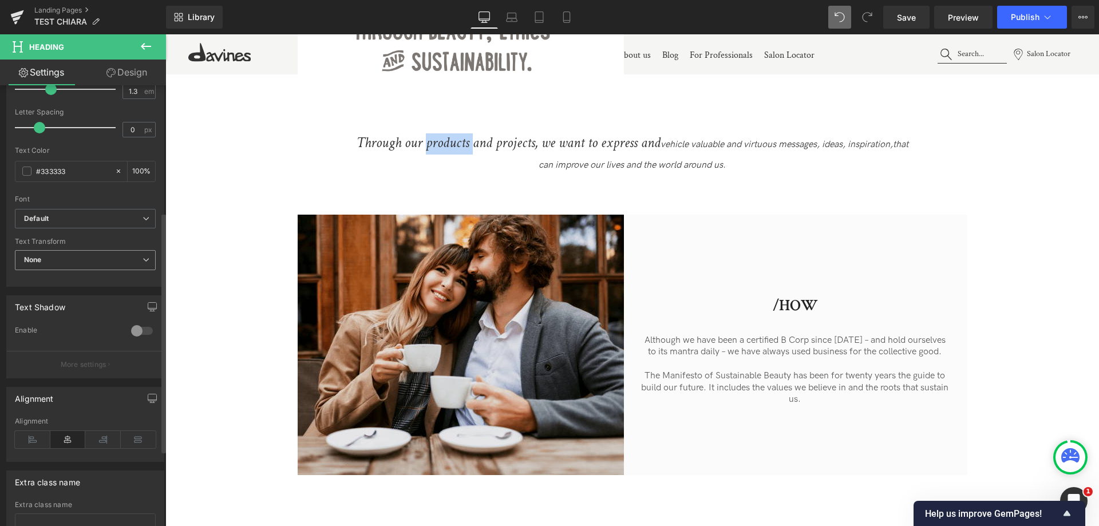
scroll to position [286, 0]
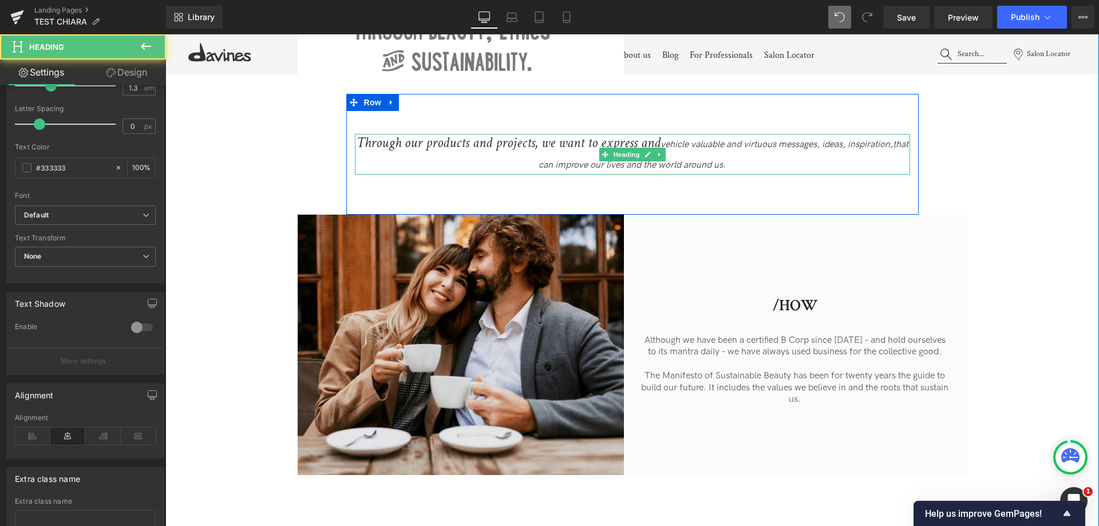
click at [661, 133] on icon "Through our products and projects, we want to express and" at bounding box center [509, 142] width 304 height 19
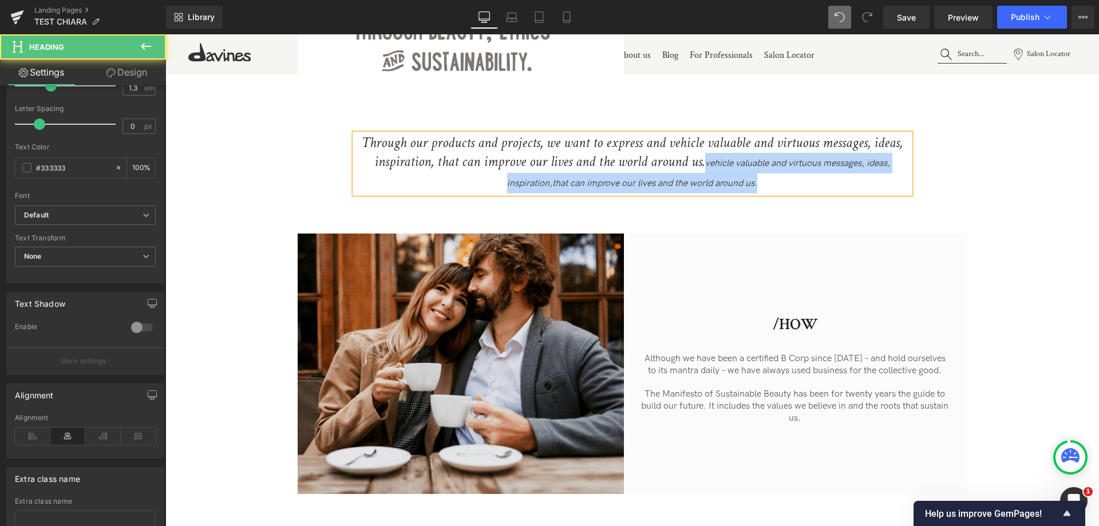
drag, startPoint x: 700, startPoint y: 153, endPoint x: 828, endPoint y: 206, distance: 138.7
click at [828, 206] on div "Through our products and projects, we want to express and vehicle valuable and …" at bounding box center [632, 164] width 573 height 140
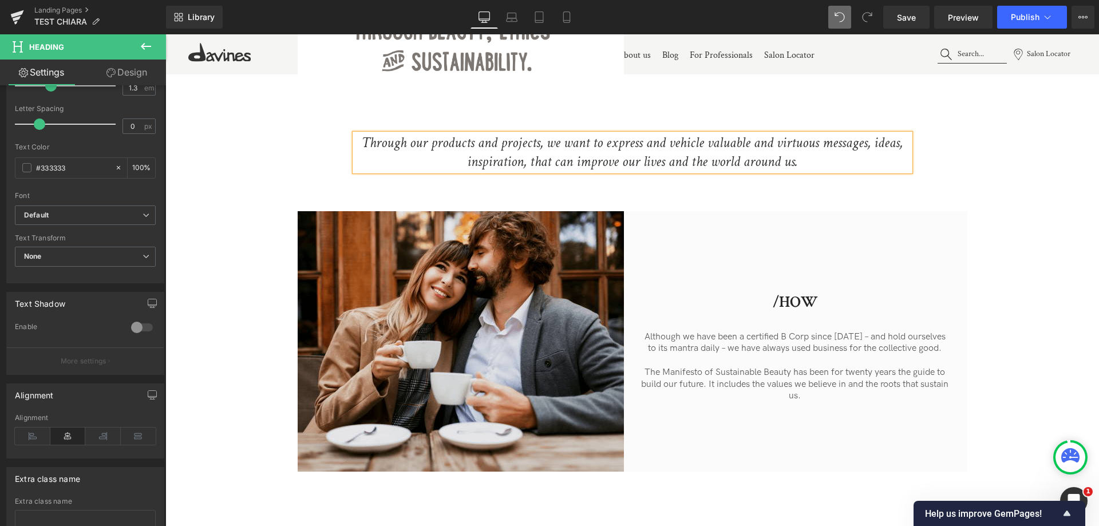
click at [1058, 222] on div "...To Heading Image From... Heading Image Row Through our products and projects…" at bounding box center [632, 181] width 934 height 581
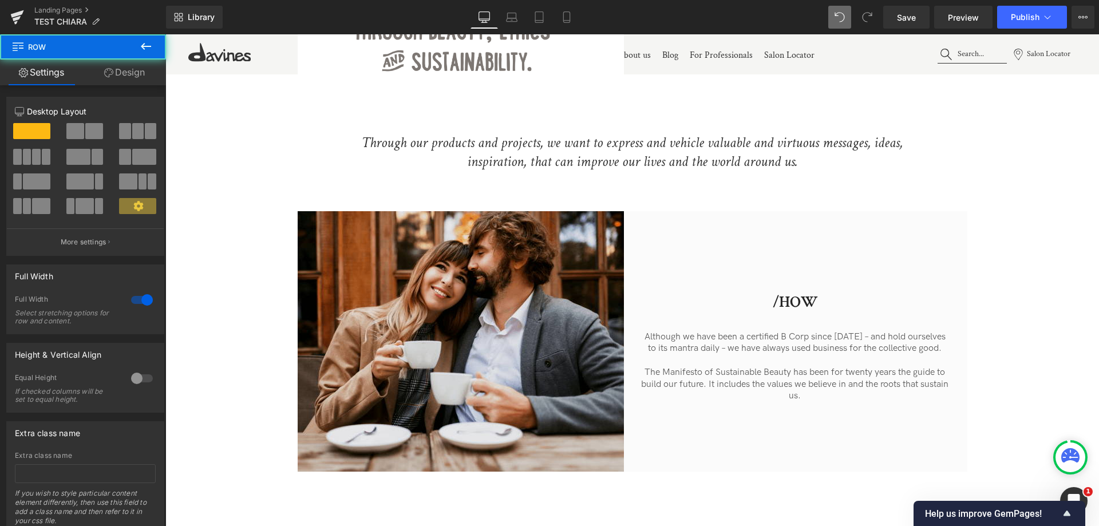
scroll to position [515, 0]
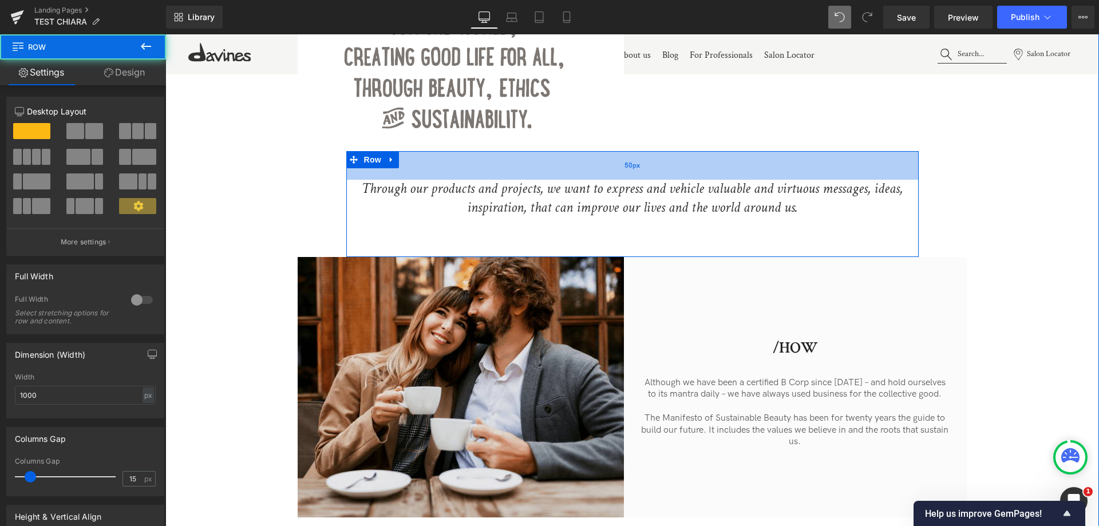
drag, startPoint x: 605, startPoint y: 176, endPoint x: 608, endPoint y: 164, distance: 11.8
click at [608, 164] on div "50px" at bounding box center [632, 165] width 573 height 29
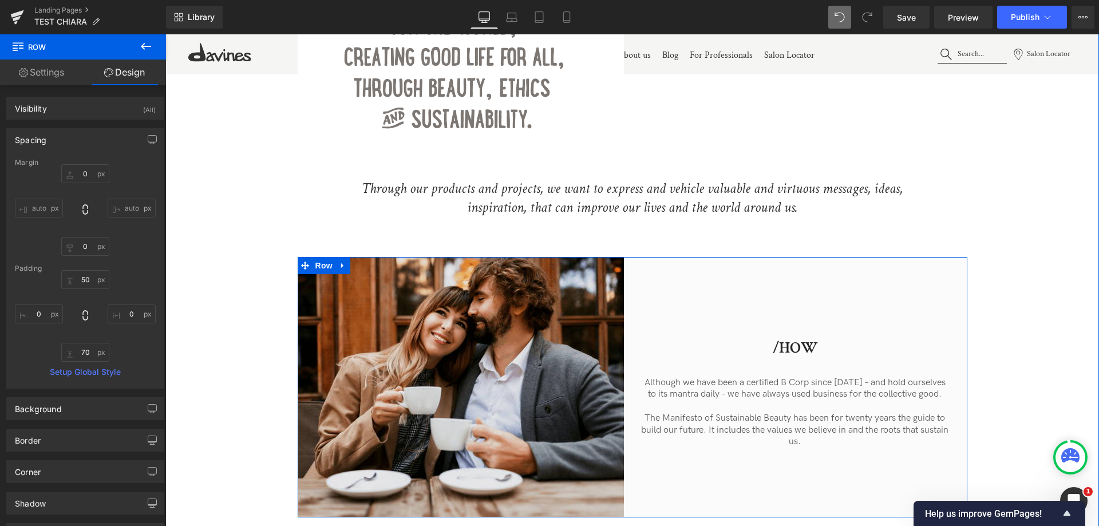
click at [928, 257] on div "/HOW Heading Although we have been a certified B Corp since 2016 – and hold our…" at bounding box center [800, 387] width 335 height 261
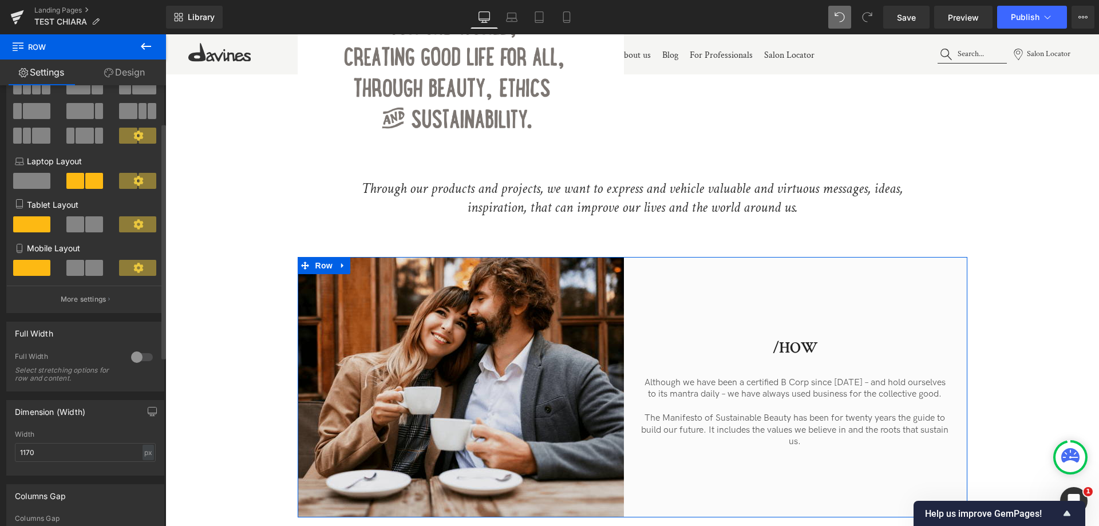
scroll to position [172, 0]
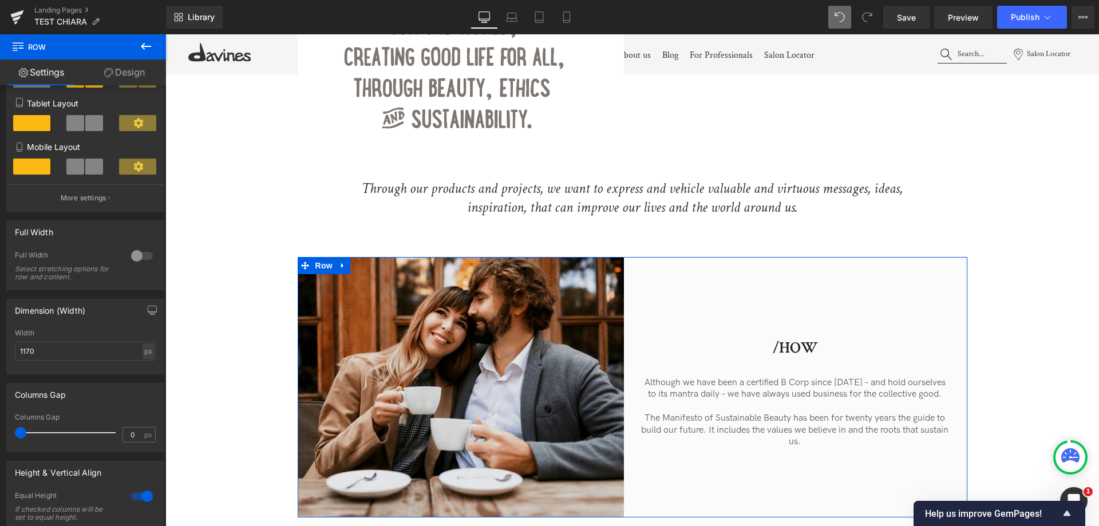
click at [113, 65] on link "Design" at bounding box center [124, 73] width 83 height 26
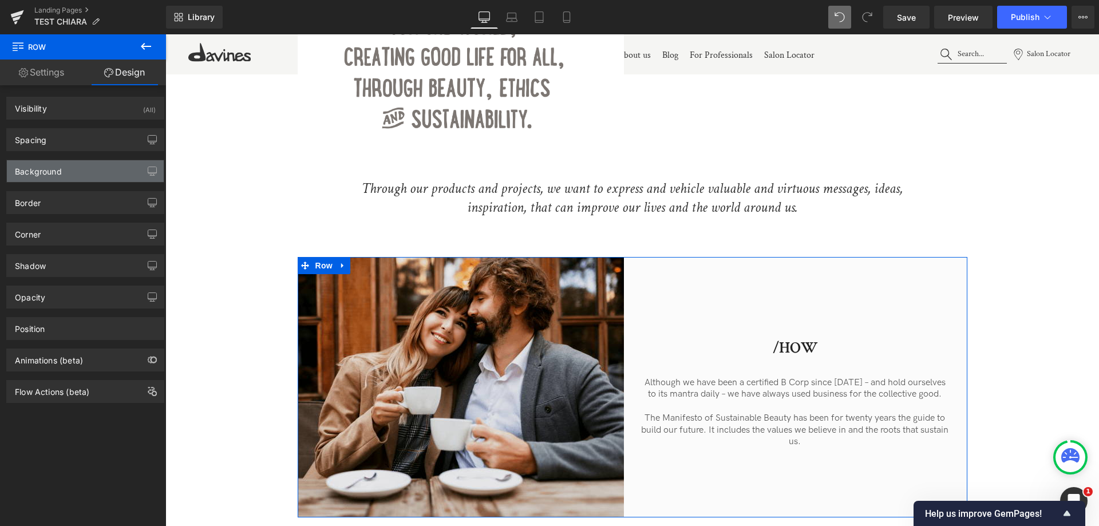
click at [34, 178] on div "Background" at bounding box center [85, 171] width 157 height 22
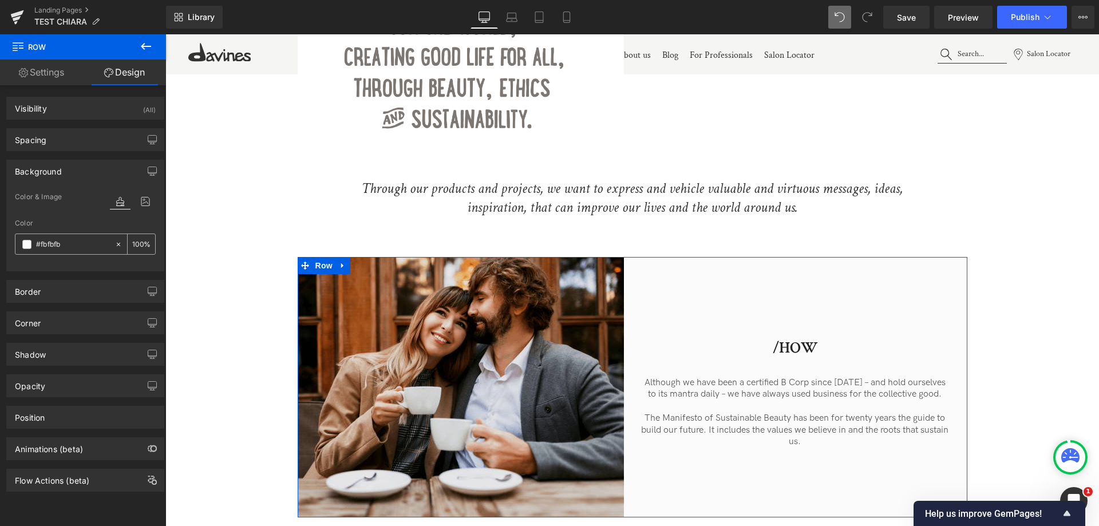
click at [74, 248] on input "#fbfbfb" at bounding box center [72, 244] width 73 height 13
drag, startPoint x: 41, startPoint y: 248, endPoint x: 77, endPoint y: 248, distance: 36.6
click at [77, 248] on input "#fbfbfb" at bounding box center [72, 244] width 73 height 13
type input "#f"
type input "0"
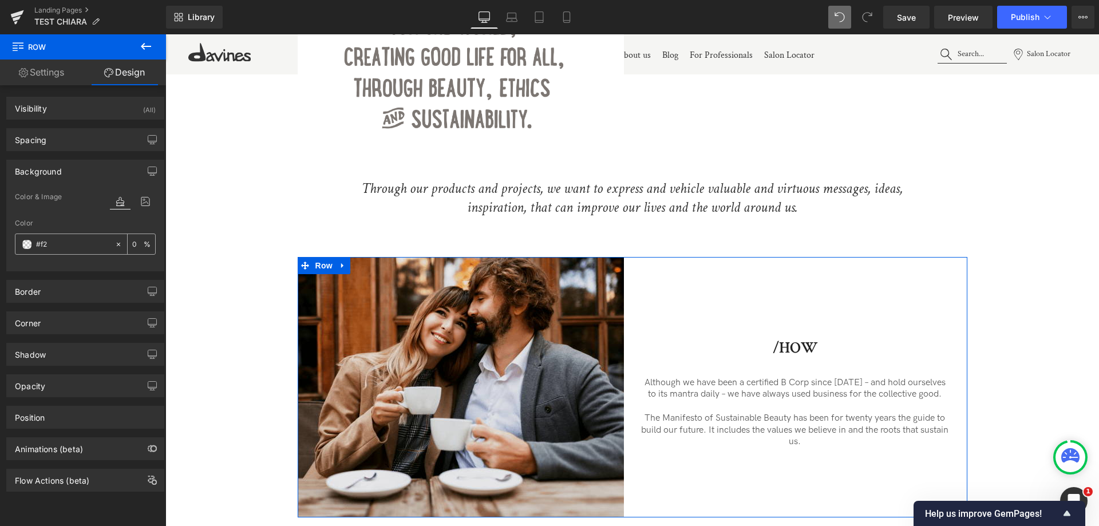
type input "#f2f"
type input "100"
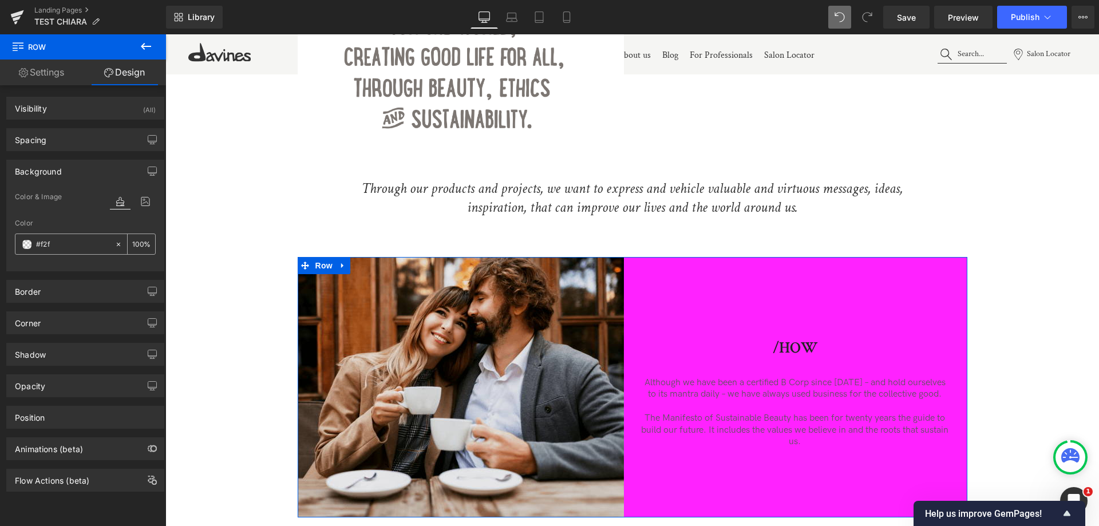
type input "#f2f2"
type input "13"
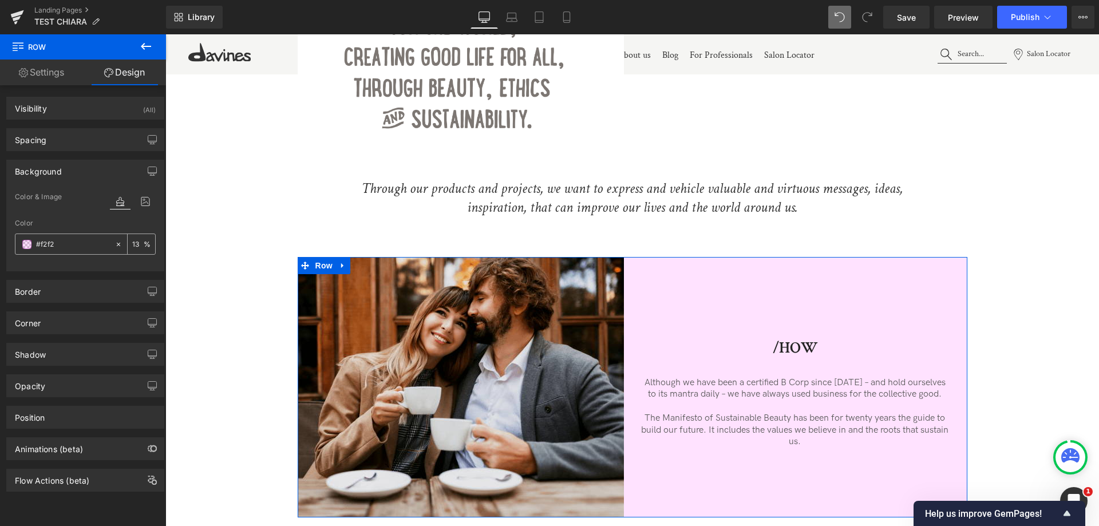
type input "#f2f2f"
type input "0"
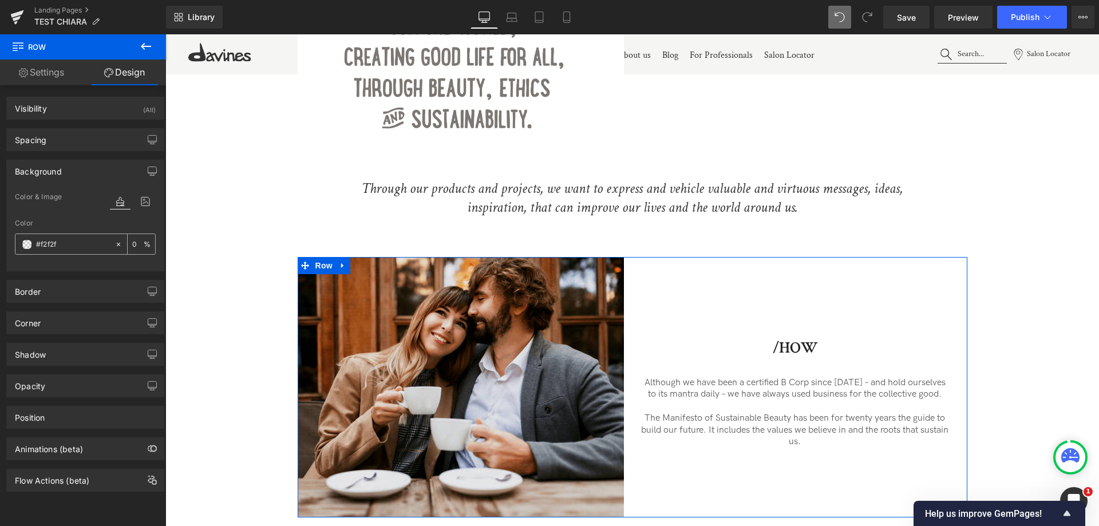
type input "#f2f2f4"
type input "100"
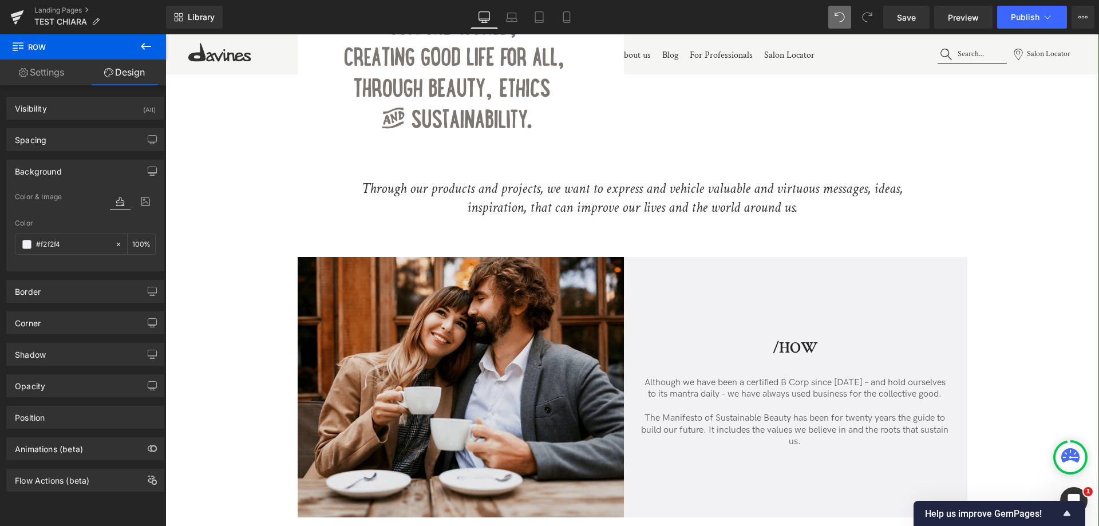
click at [1023, 314] on div "...To Heading Image From... Heading Image Row Through our products and projects…" at bounding box center [632, 232] width 934 height 569
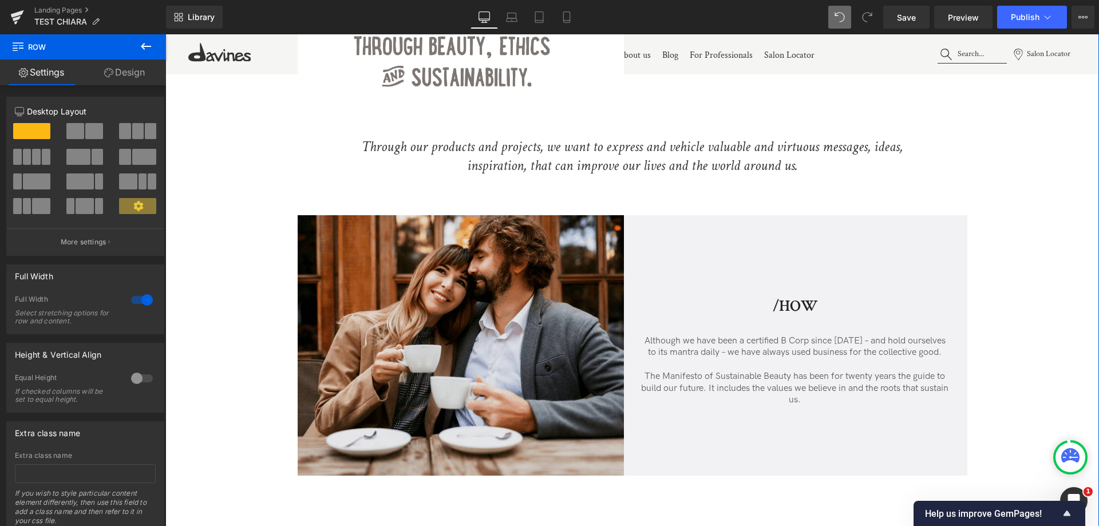
scroll to position [630, 0]
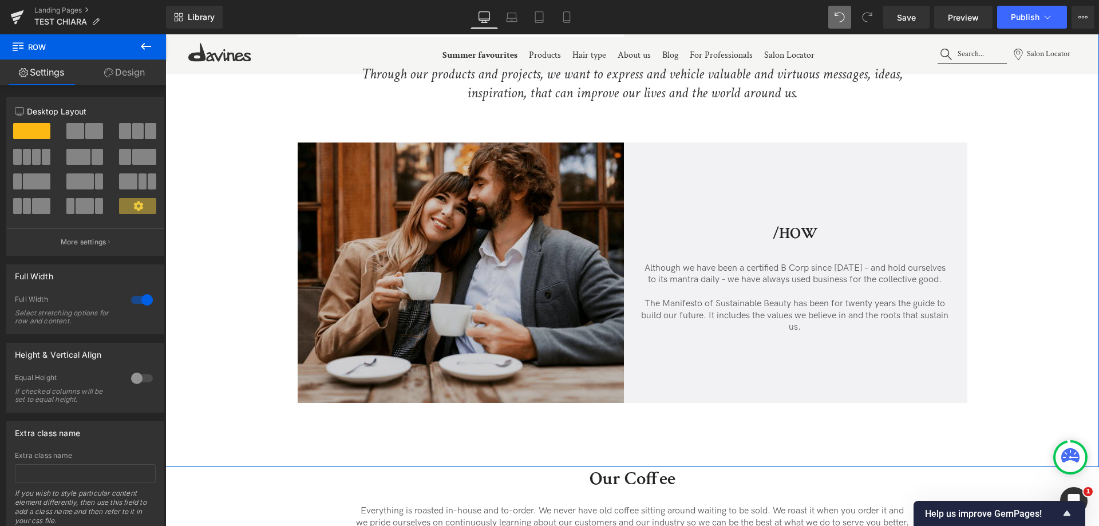
click at [494, 224] on img at bounding box center [465, 273] width 335 height 261
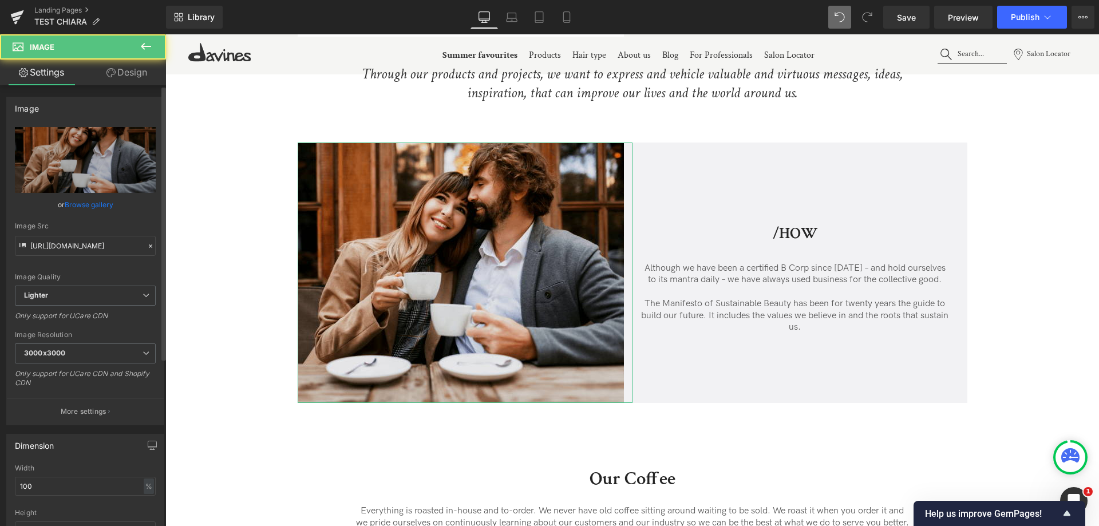
click at [87, 207] on link "Browse gallery" at bounding box center [89, 205] width 49 height 20
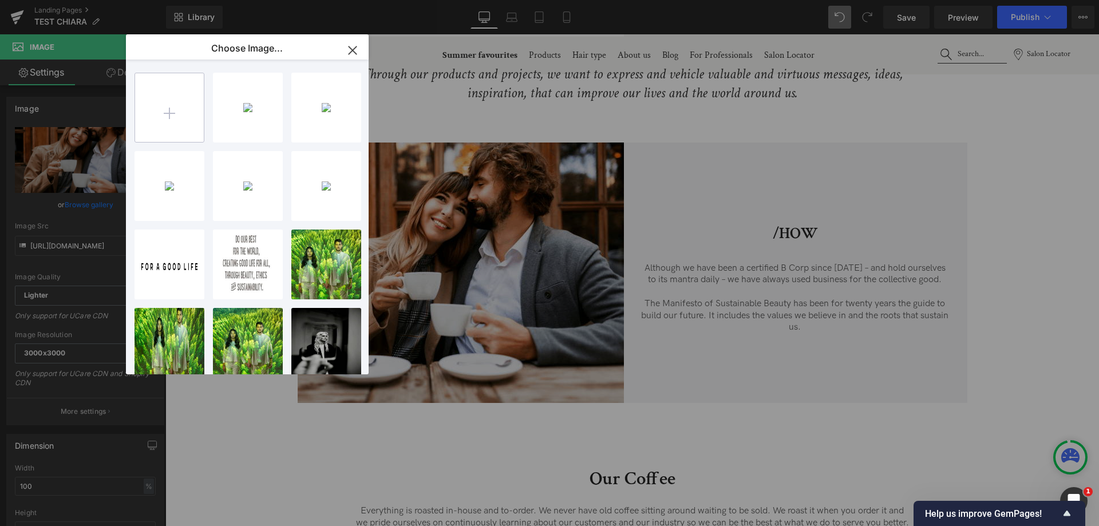
click at [175, 104] on input "file" at bounding box center [169, 107] width 69 height 69
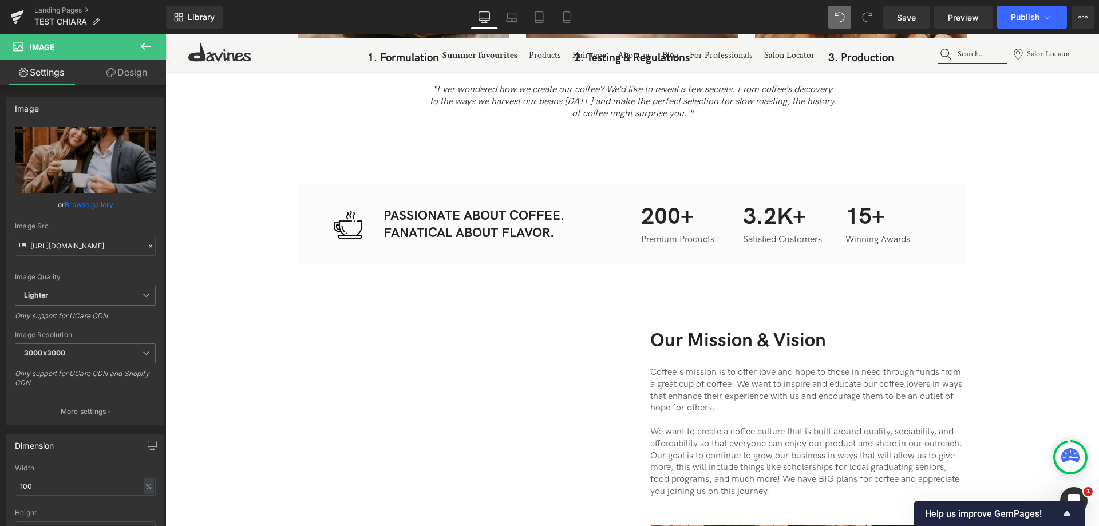
scroll to position [2004, 0]
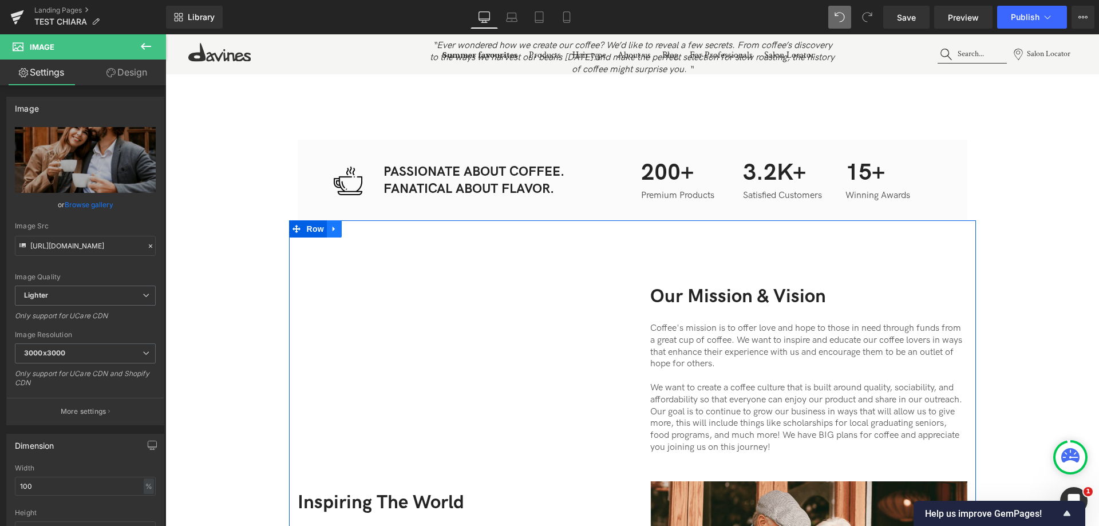
click at [336, 225] on link at bounding box center [334, 228] width 15 height 17
click at [345, 223] on link at bounding box center [349, 228] width 15 height 17
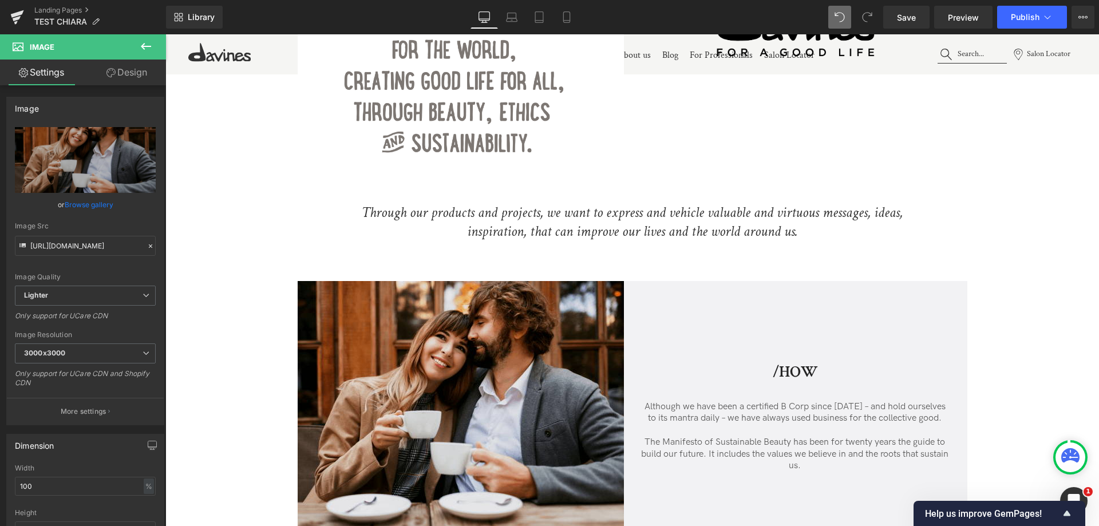
scroll to position [465, 0]
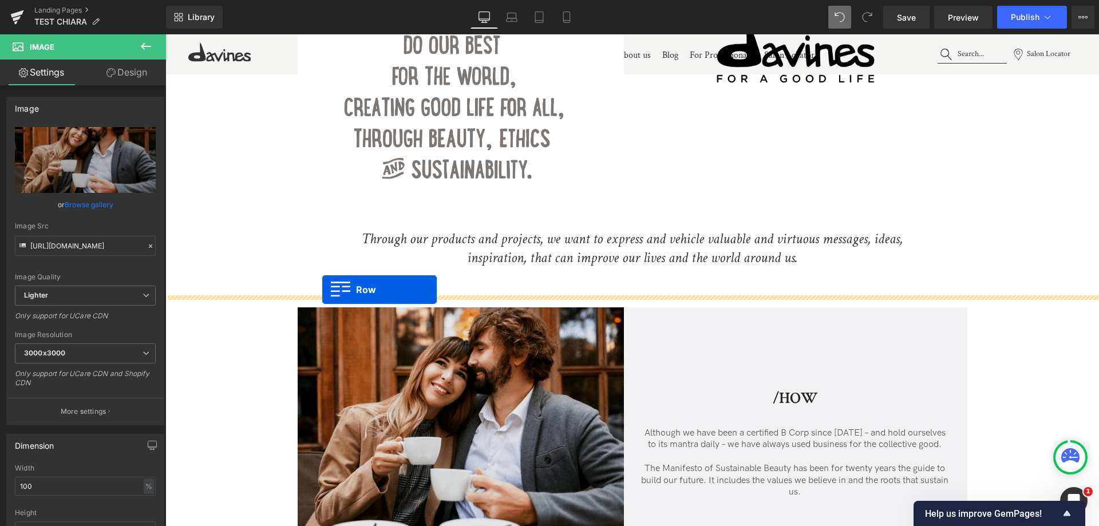
drag, startPoint x: 297, startPoint y: 268, endPoint x: 322, endPoint y: 291, distance: 34.5
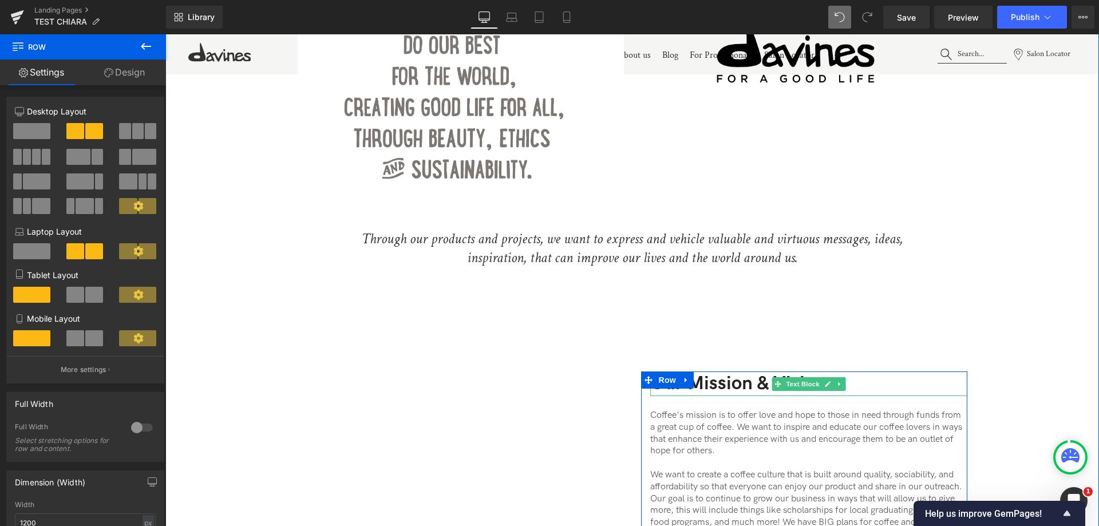
click at [715, 372] on p "Our Mission & Vision" at bounding box center [809, 384] width 317 height 25
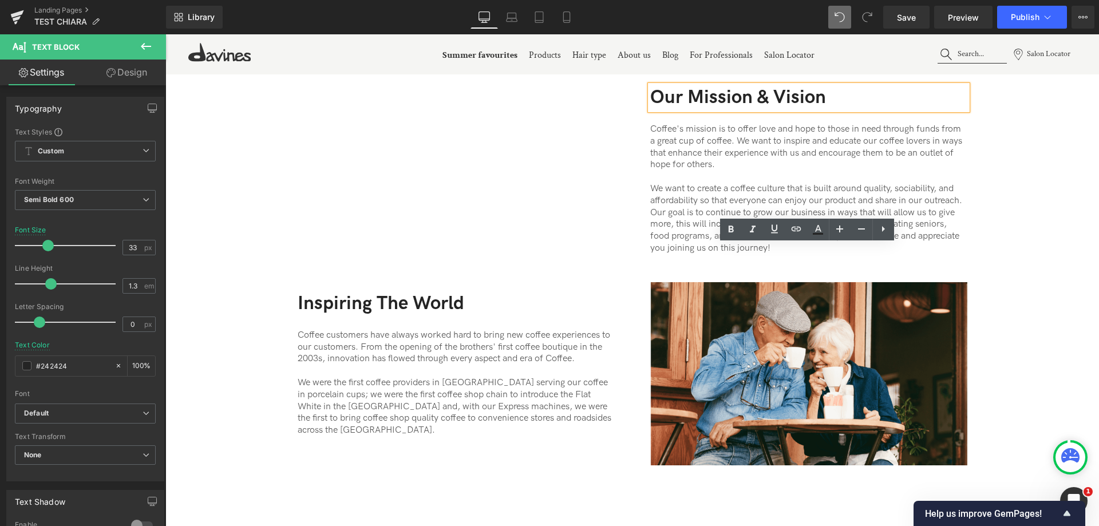
scroll to position [579, 0]
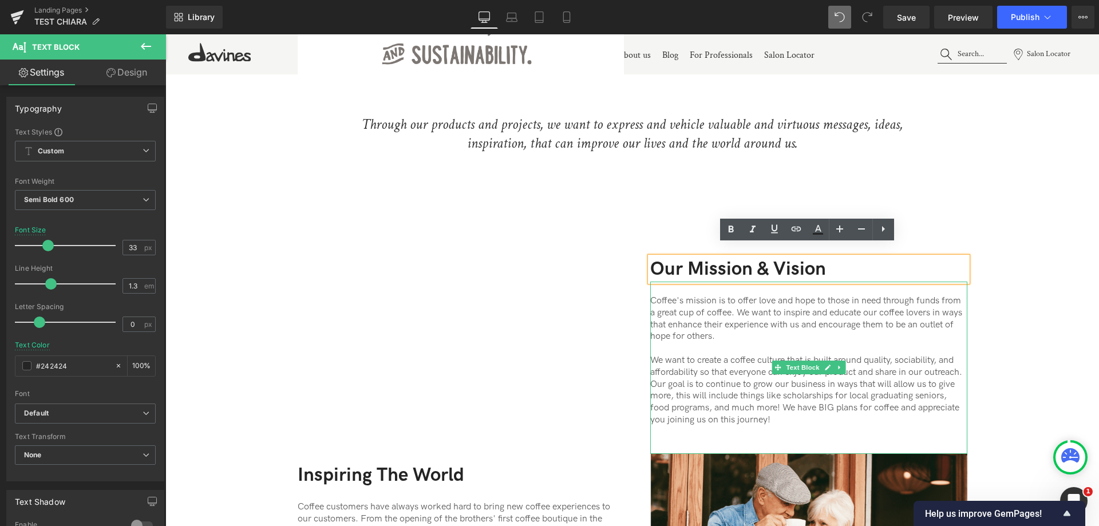
click at [683, 310] on p "Coffee's mission is to offer love and hope to those in need through funds from …" at bounding box center [809, 319] width 317 height 48
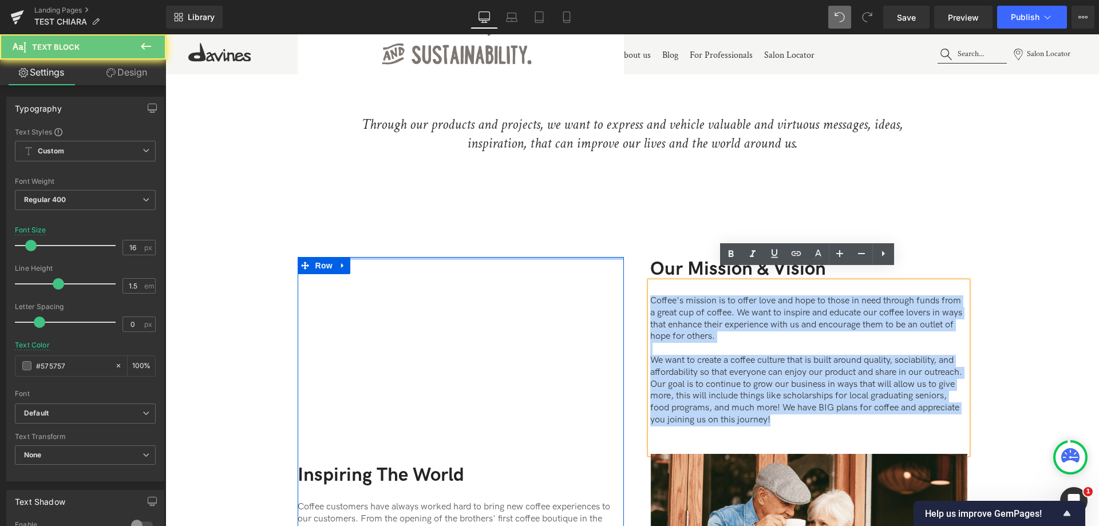
drag, startPoint x: 776, startPoint y: 405, endPoint x: 575, endPoint y: 246, distance: 256.3
click at [575, 246] on div "Youtube Inspiring The World Text Block Coffee customers have always worked hard…" at bounding box center [632, 447] width 687 height 508
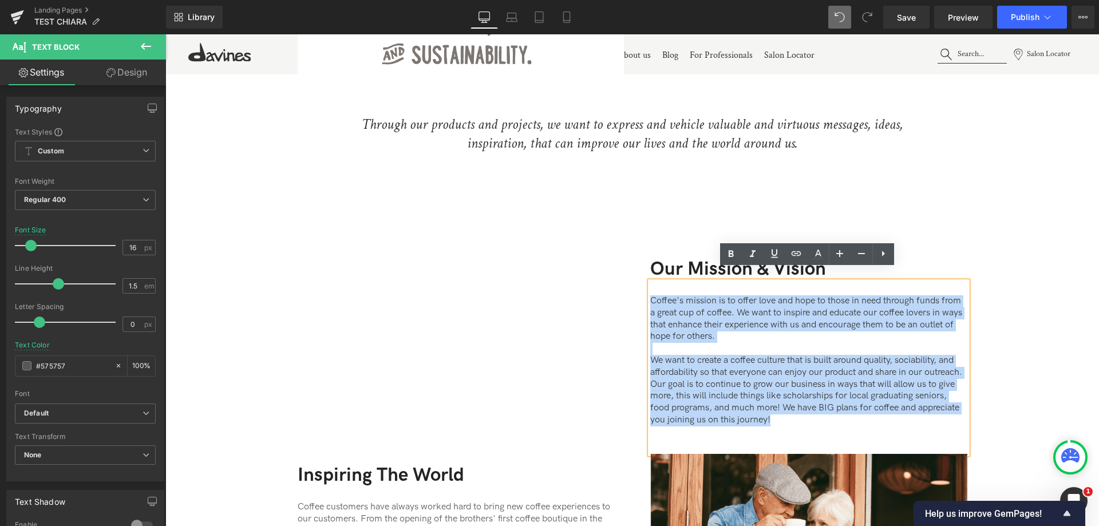
paste div
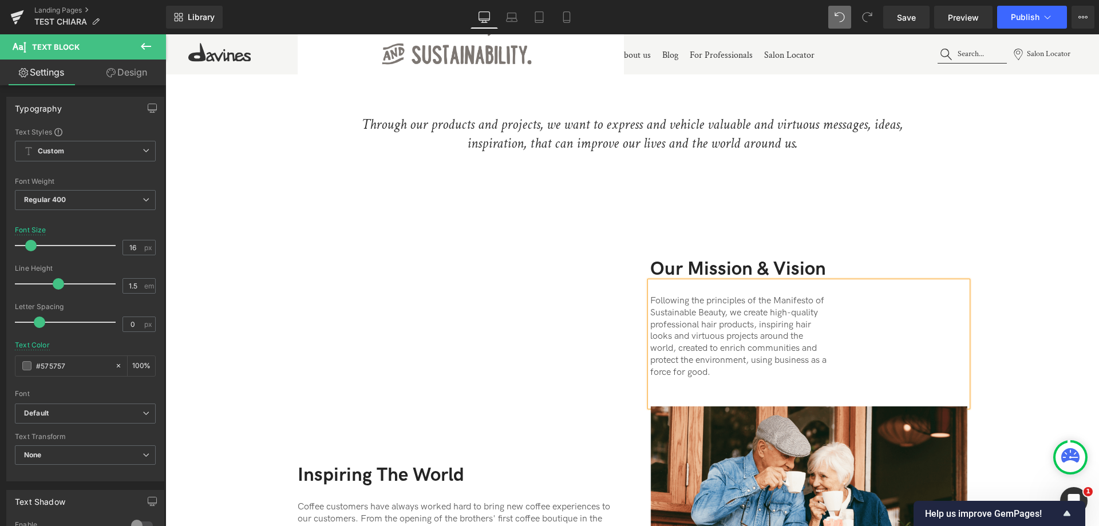
click at [826, 295] on p "Following the principles of the Manifesto of" at bounding box center [809, 301] width 317 height 12
click at [793, 302] on p "Following the principles of the Manifesto of Sustainable Beauty, we create high…" at bounding box center [809, 307] width 317 height 24
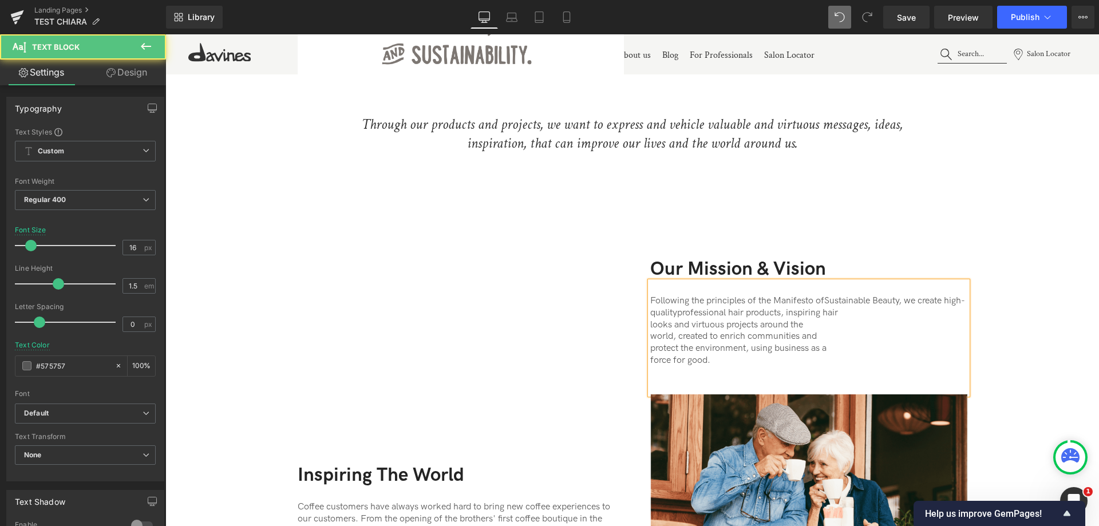
click at [869, 300] on p "Following the principles of the Manifesto of Sustainable Beauty, we create high…" at bounding box center [809, 307] width 317 height 24
click at [818, 315] on p "Following the principles of the Manifesto of Sustainable Beauty, we create high…" at bounding box center [809, 313] width 317 height 36
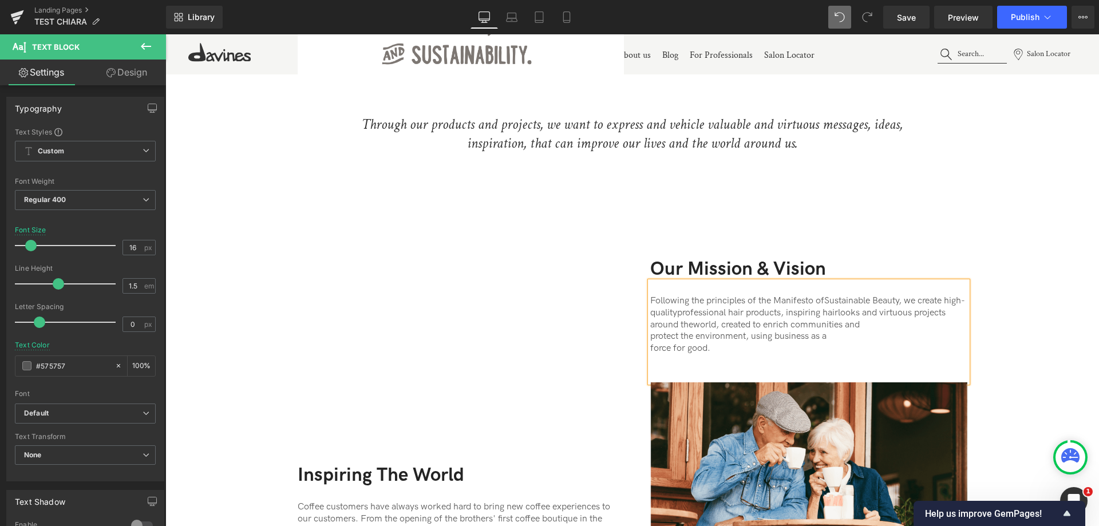
click at [910, 312] on p "Following the principles of the Manifesto of Sustainable Beauty, we create high…" at bounding box center [809, 313] width 317 height 36
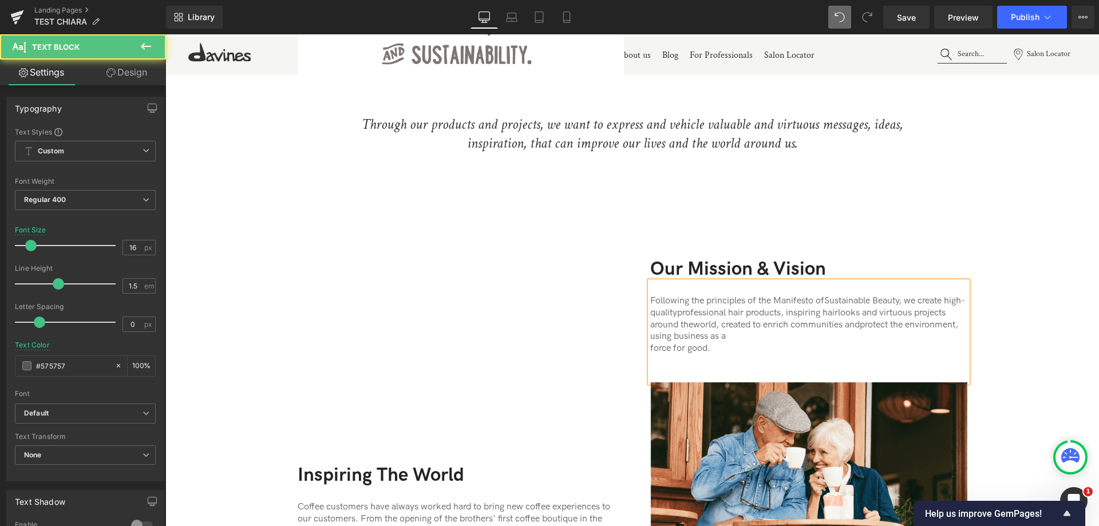
click at [795, 330] on p "Following the principles of the Manifesto of Sustainable Beauty, we create high…" at bounding box center [809, 319] width 317 height 48
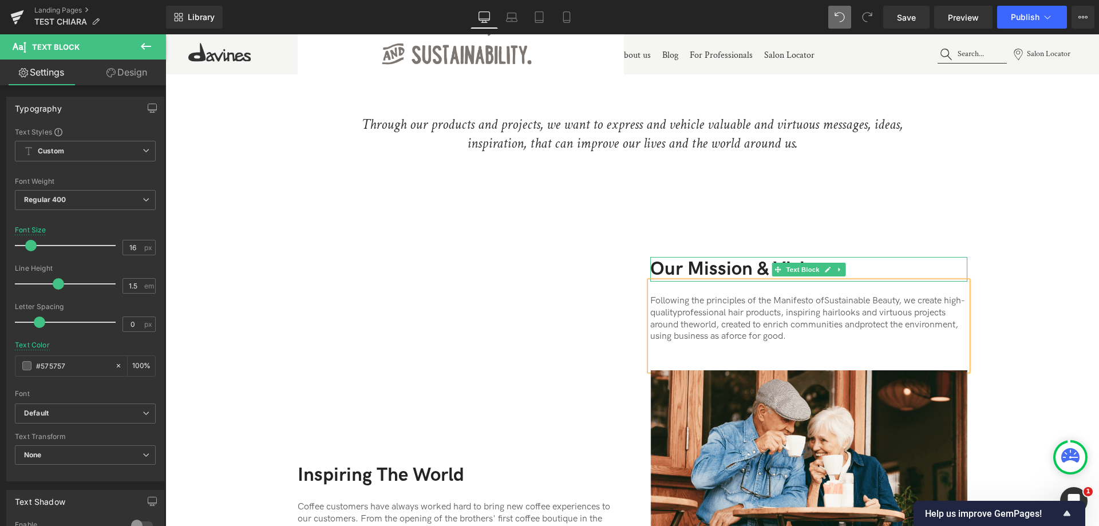
click at [653, 257] on p "Our Mission & Vision" at bounding box center [809, 269] width 317 height 25
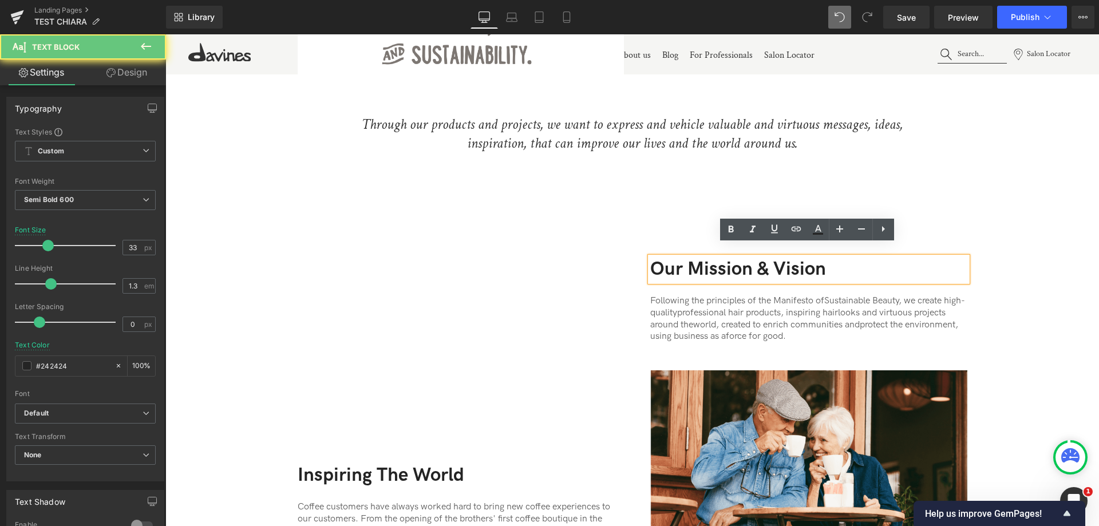
click at [653, 257] on p "Our Mission & Vision" at bounding box center [809, 269] width 317 height 25
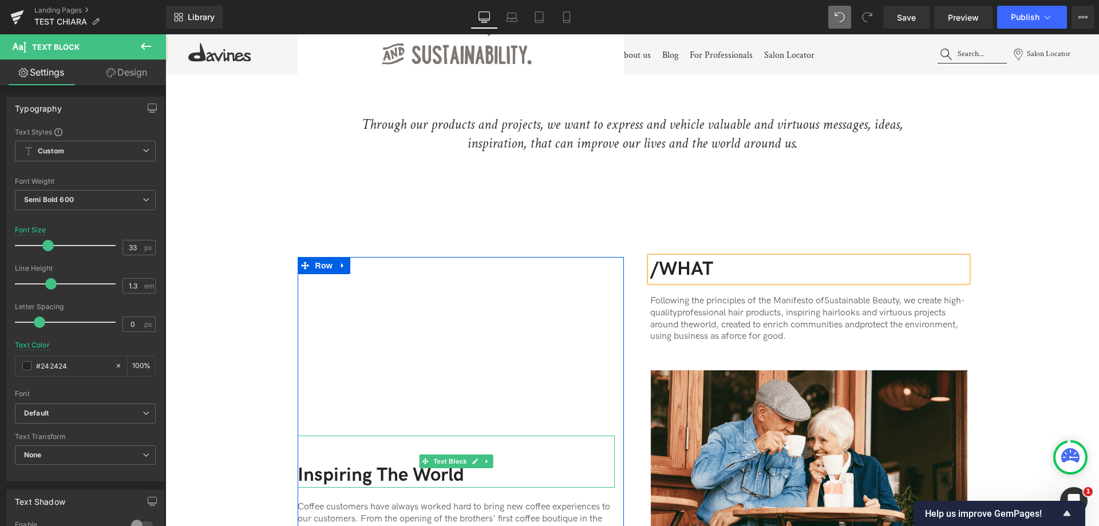
click at [406, 463] on p "Inspiring The World" at bounding box center [456, 475] width 317 height 25
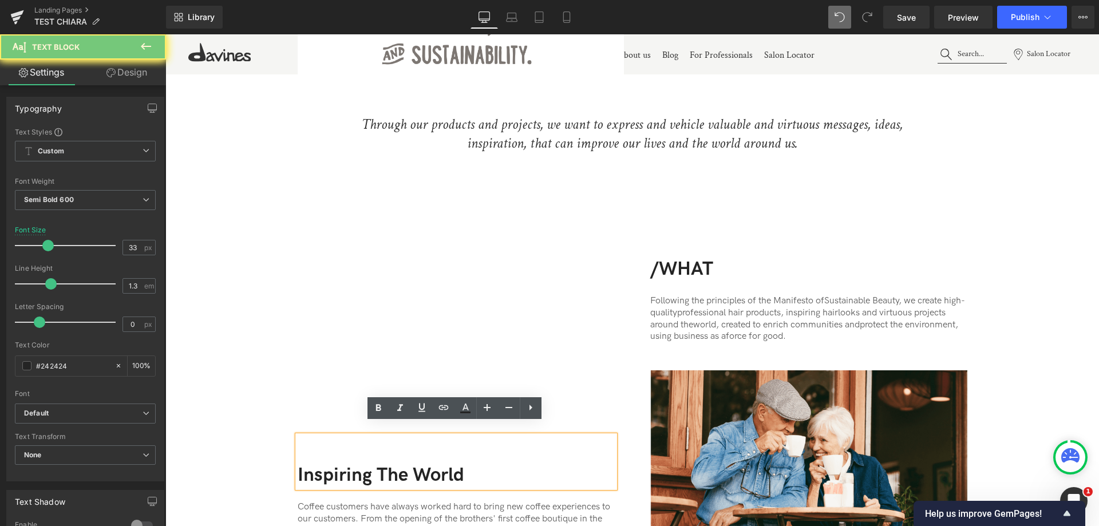
click at [406, 463] on p "Inspiring The World" at bounding box center [456, 475] width 317 height 25
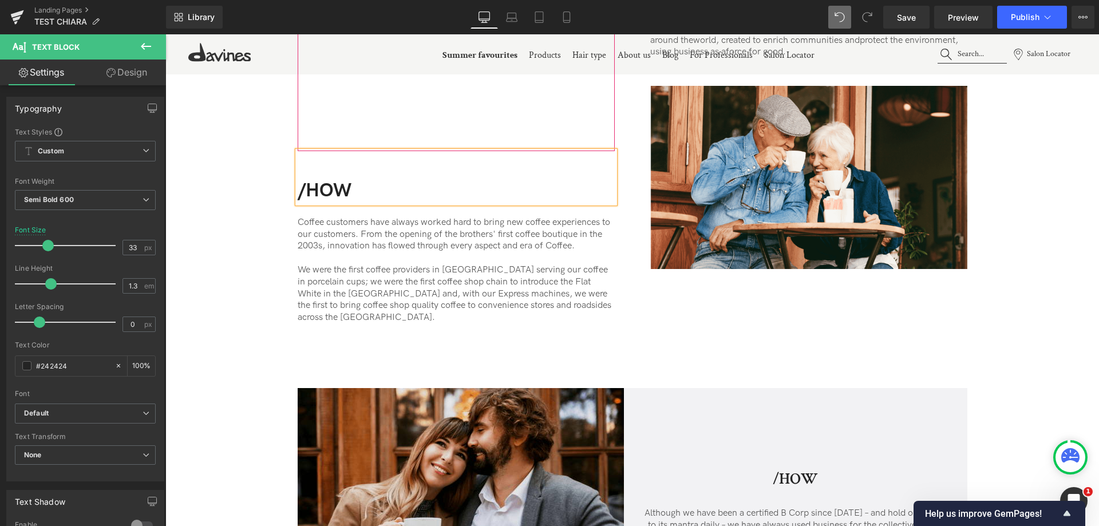
scroll to position [866, 0]
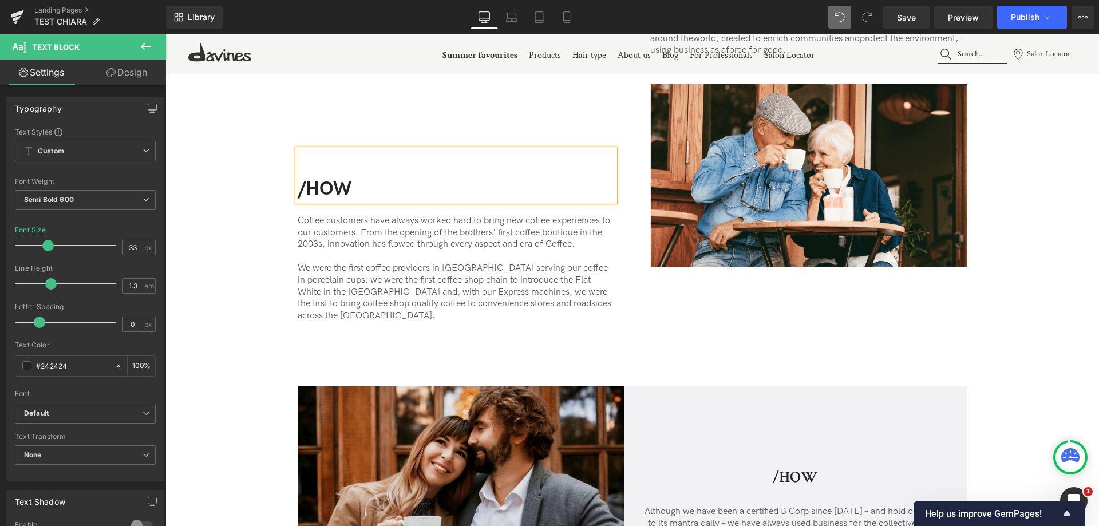
click at [527, 281] on p "Coffee customers have always worked hard to bring new coffee experiences to our…" at bounding box center [456, 268] width 317 height 107
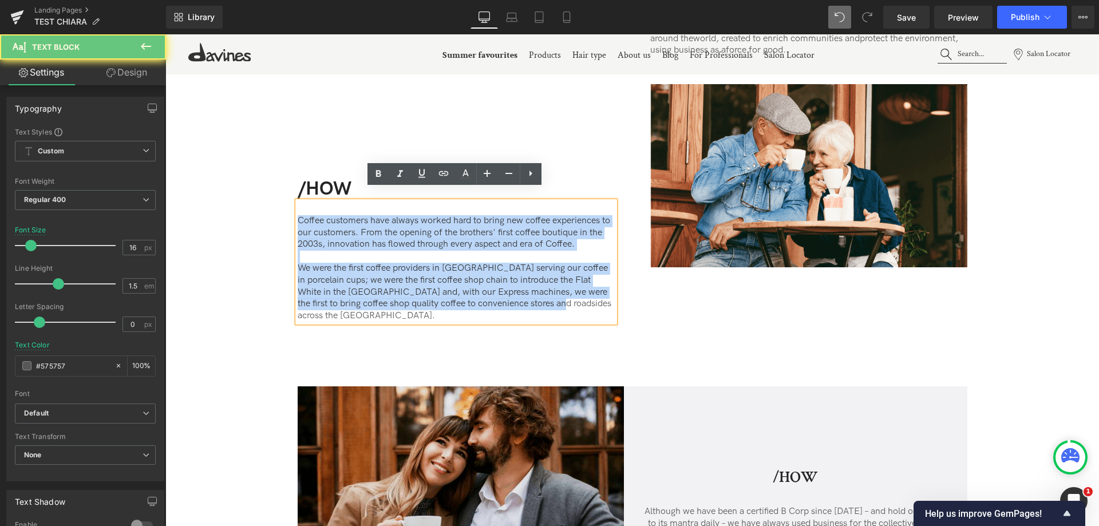
drag, startPoint x: 532, startPoint y: 293, endPoint x: 200, endPoint y: 178, distance: 351.5
click at [200, 178] on div "...To Heading Image From... Heading Image Row Through our products and projects…" at bounding box center [632, 122] width 934 height 1049
paste div
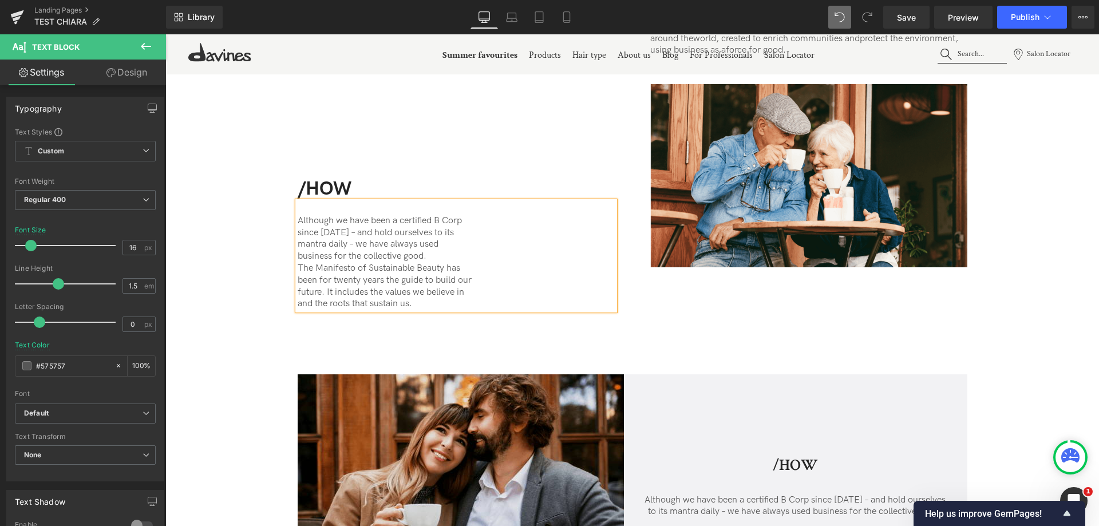
click at [469, 215] on p "Although we have been a certified B Corp" at bounding box center [456, 221] width 317 height 12
click at [462, 219] on p "Although we have been a certified B Corp since 2016 – and hold ourselves to its" at bounding box center [456, 227] width 317 height 24
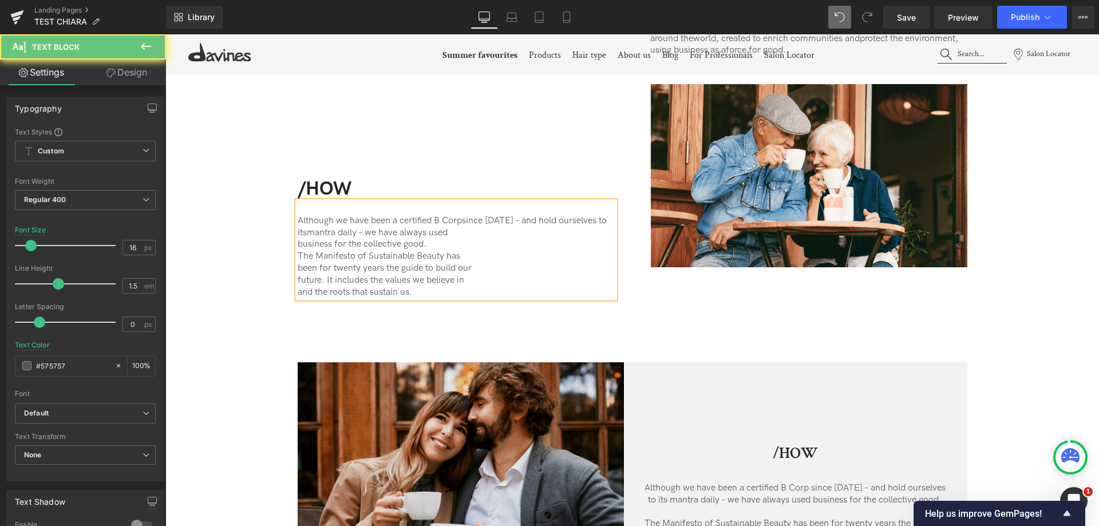
click at [472, 220] on p "Although we have been a certified B Corp since 2016 – and hold ourselves to its…" at bounding box center [456, 227] width 317 height 24
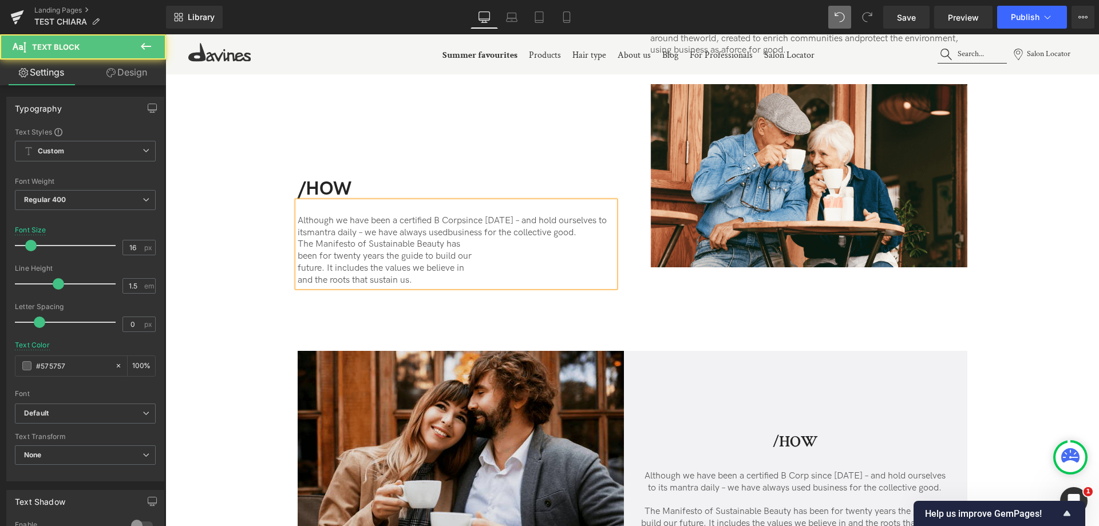
click at [472, 239] on p "The Manifesto of Sustainable Beauty has" at bounding box center [456, 245] width 317 height 12
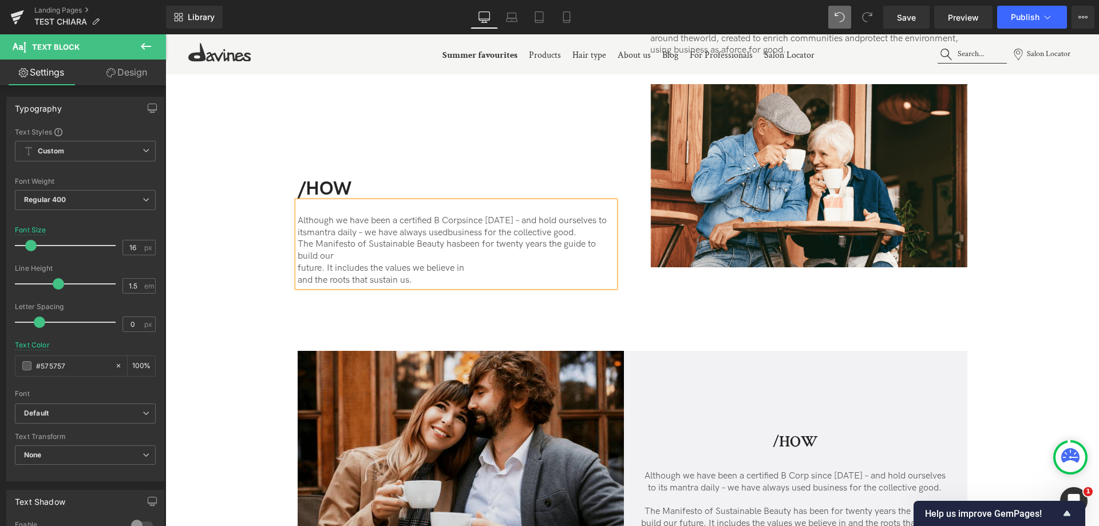
click at [480, 243] on p "The Manifesto of Sustainable Beauty has been for twenty years the guide to buil…" at bounding box center [456, 251] width 317 height 24
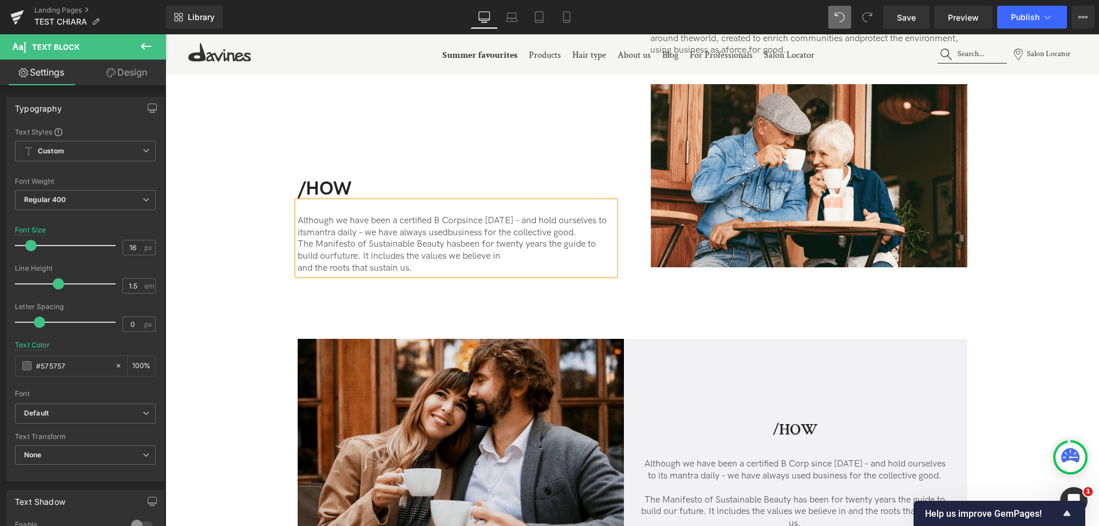
click at [518, 246] on p "The Manifesto of Sustainable Beauty has been for twenty years the guide to buil…" at bounding box center [456, 251] width 317 height 24
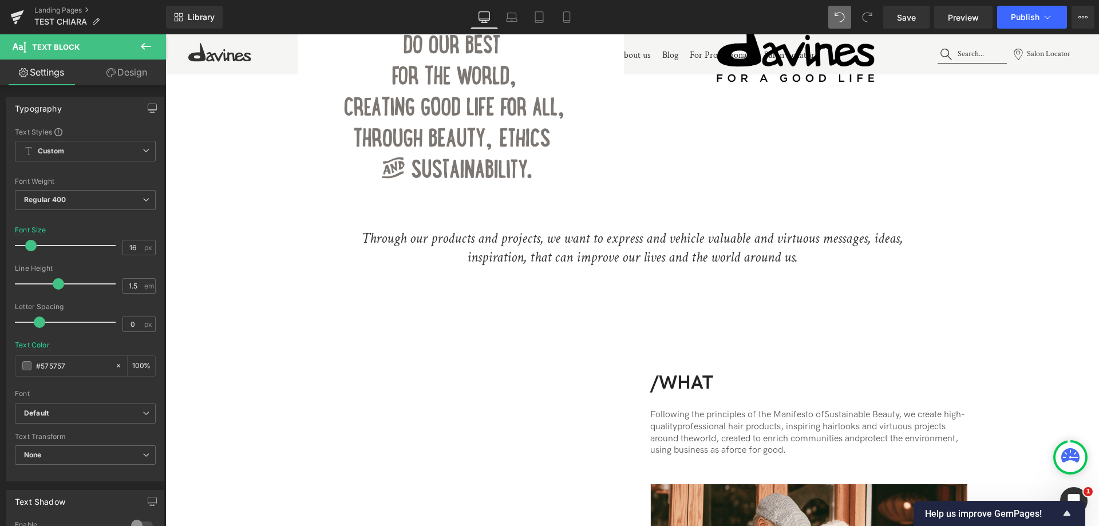
scroll to position [465, 0]
click at [547, 307] on div "Youtube /HOW Text Block Although we have been a certified B Corp since 2016 – a…" at bounding box center [632, 519] width 687 height 425
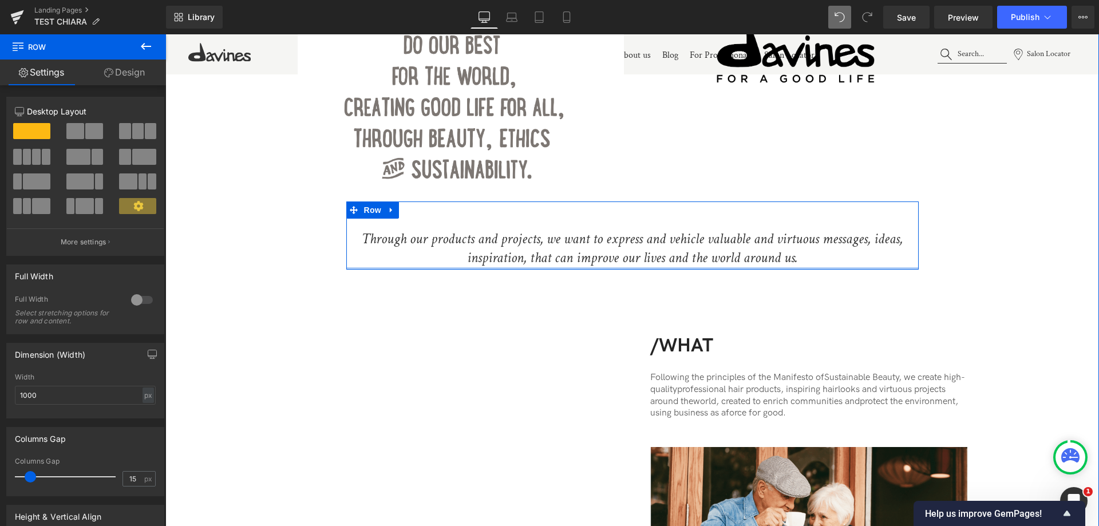
drag, startPoint x: 552, startPoint y: 286, endPoint x: 539, endPoint y: 249, distance: 39.5
click at [549, 247] on div "Through our products and projects, we want to express and vehicle valuable and …" at bounding box center [632, 236] width 573 height 68
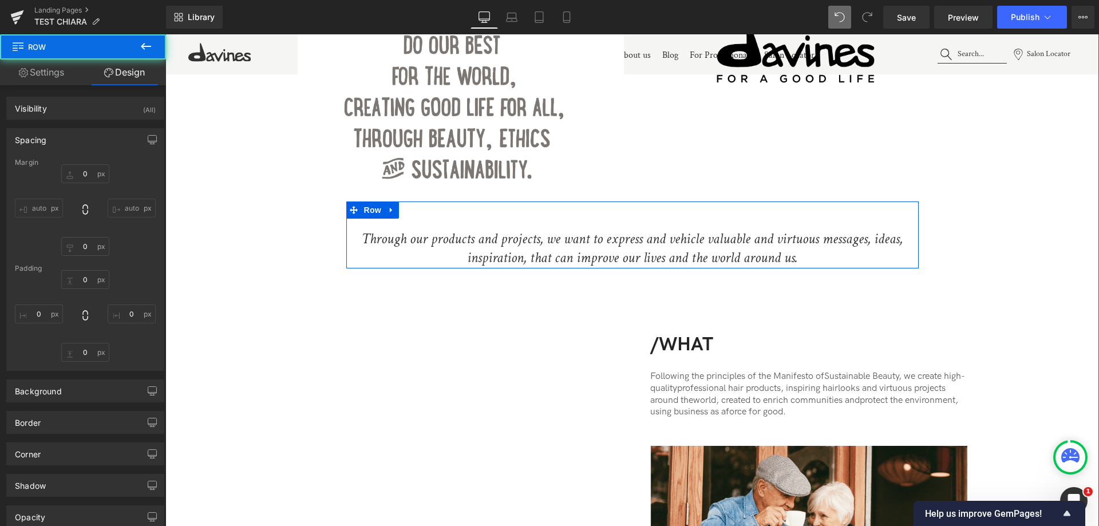
type input "0"
type input "50"
type input "0"
type input "2"
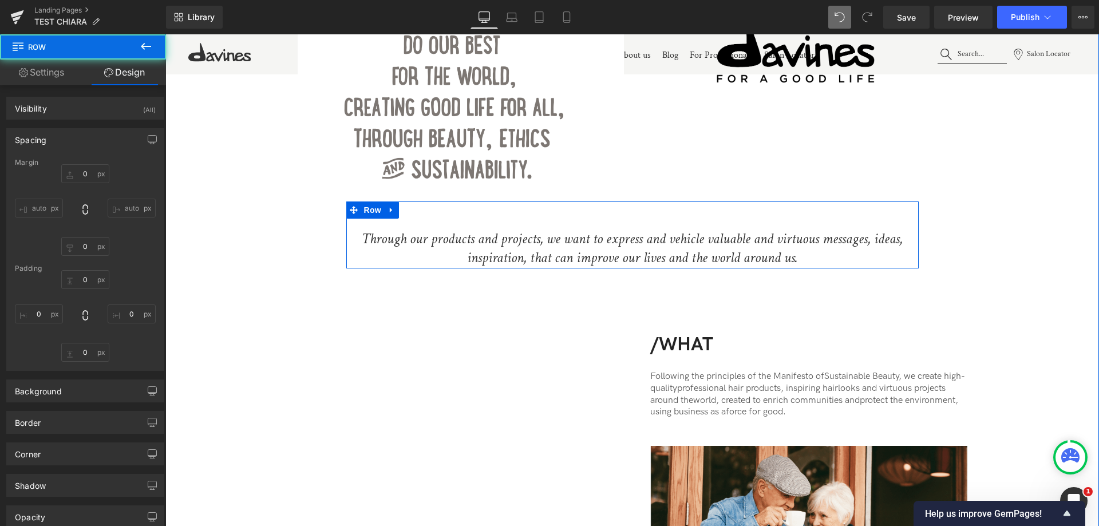
type input "0"
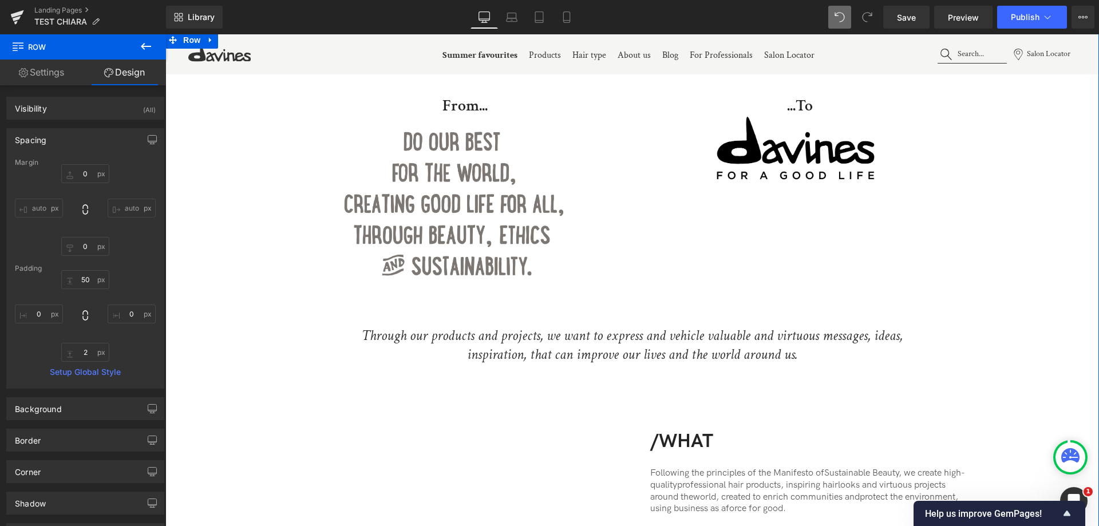
scroll to position [179, 0]
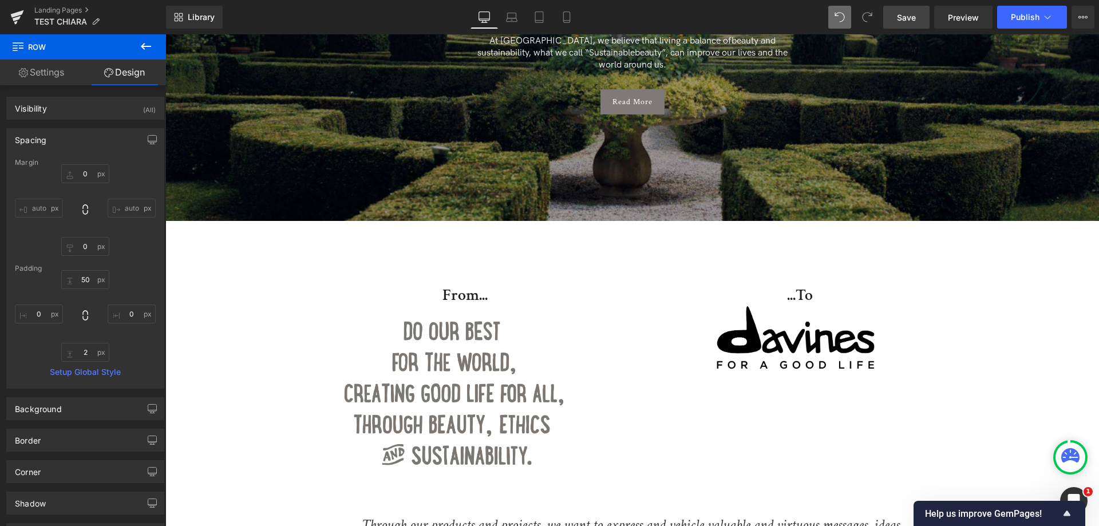
click at [910, 17] on span "Save" at bounding box center [906, 17] width 19 height 12
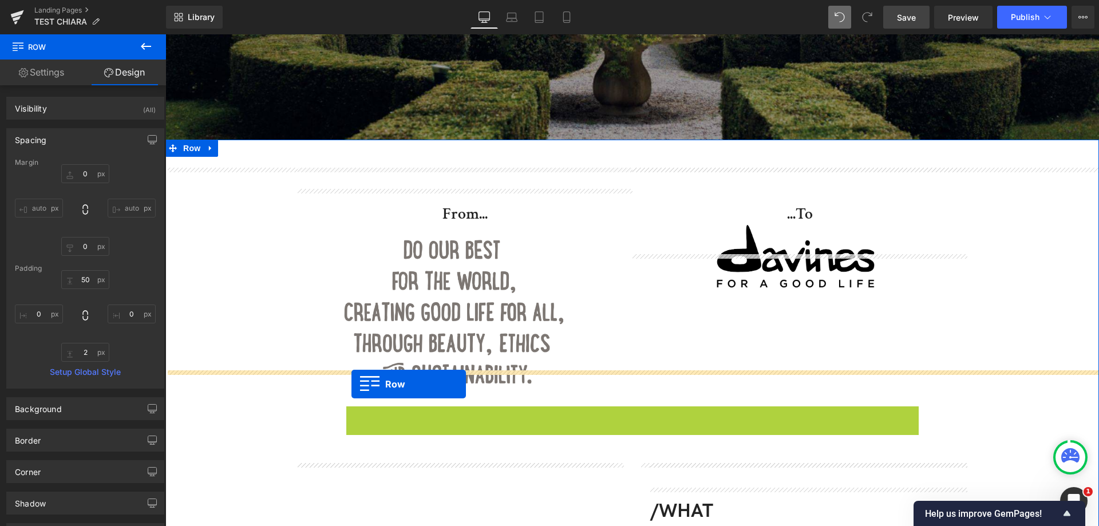
scroll to position [236, 0]
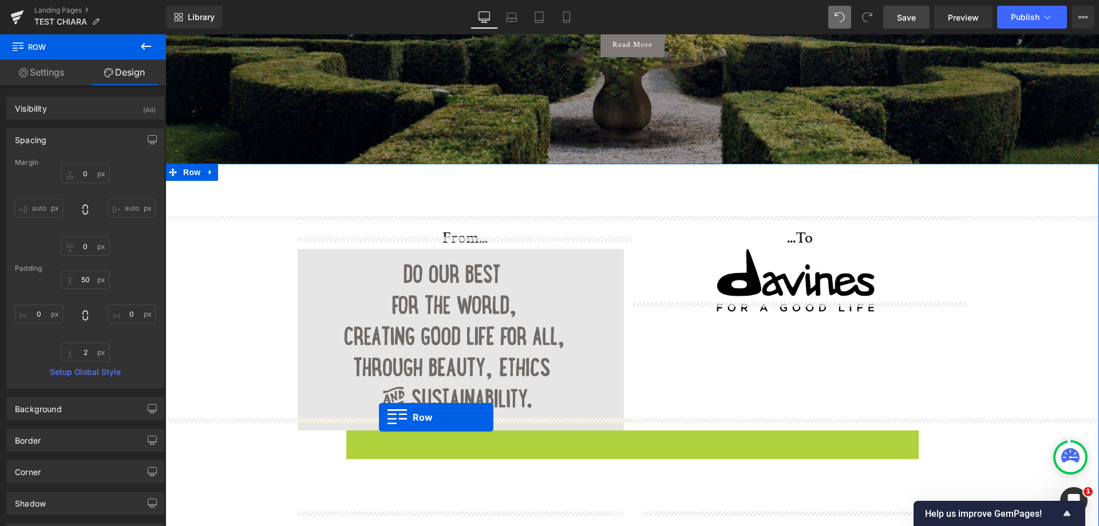
drag, startPoint x: 354, startPoint y: 261, endPoint x: 379, endPoint y: 417, distance: 158.3
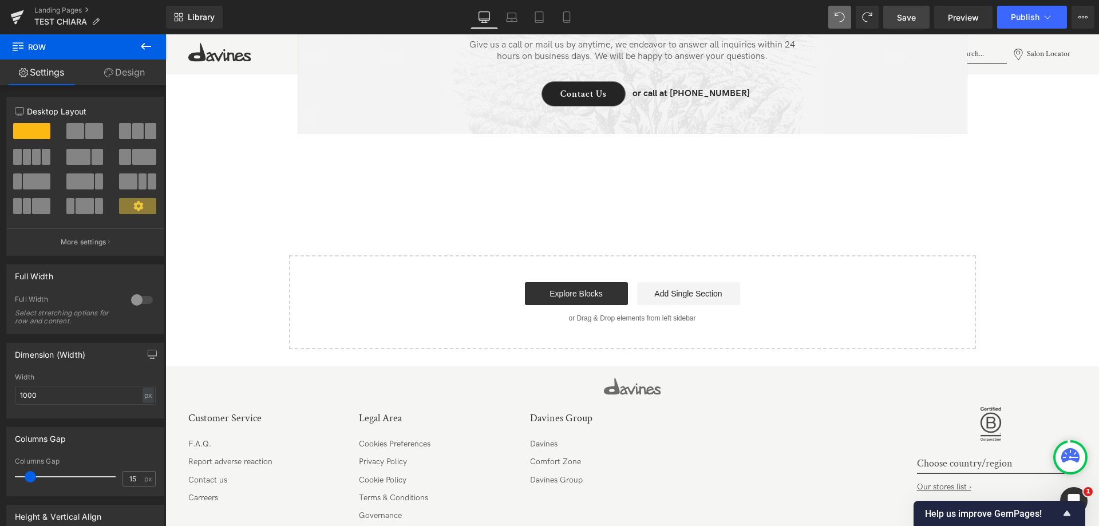
scroll to position [3156, 0]
